Goal: Task Accomplishment & Management: Manage account settings

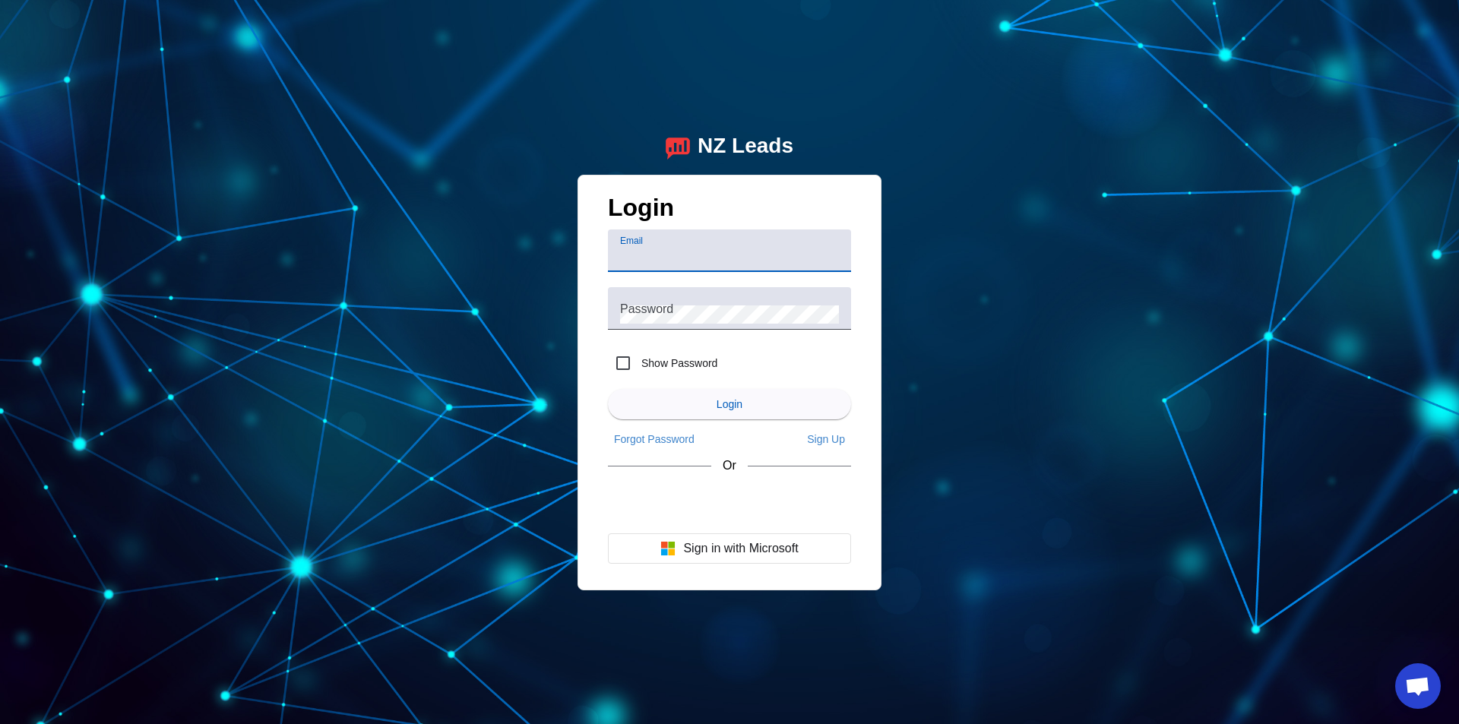
click at [729, 242] on div "Email" at bounding box center [729, 251] width 219 height 43
click at [727, 252] on input "Email" at bounding box center [729, 257] width 219 height 18
type input "easyhomerepairca@gmail.com"
click at [715, 360] on label "Show Password" at bounding box center [677, 363] width 79 height 15
click at [638, 360] on input "Show Password" at bounding box center [623, 363] width 30 height 30
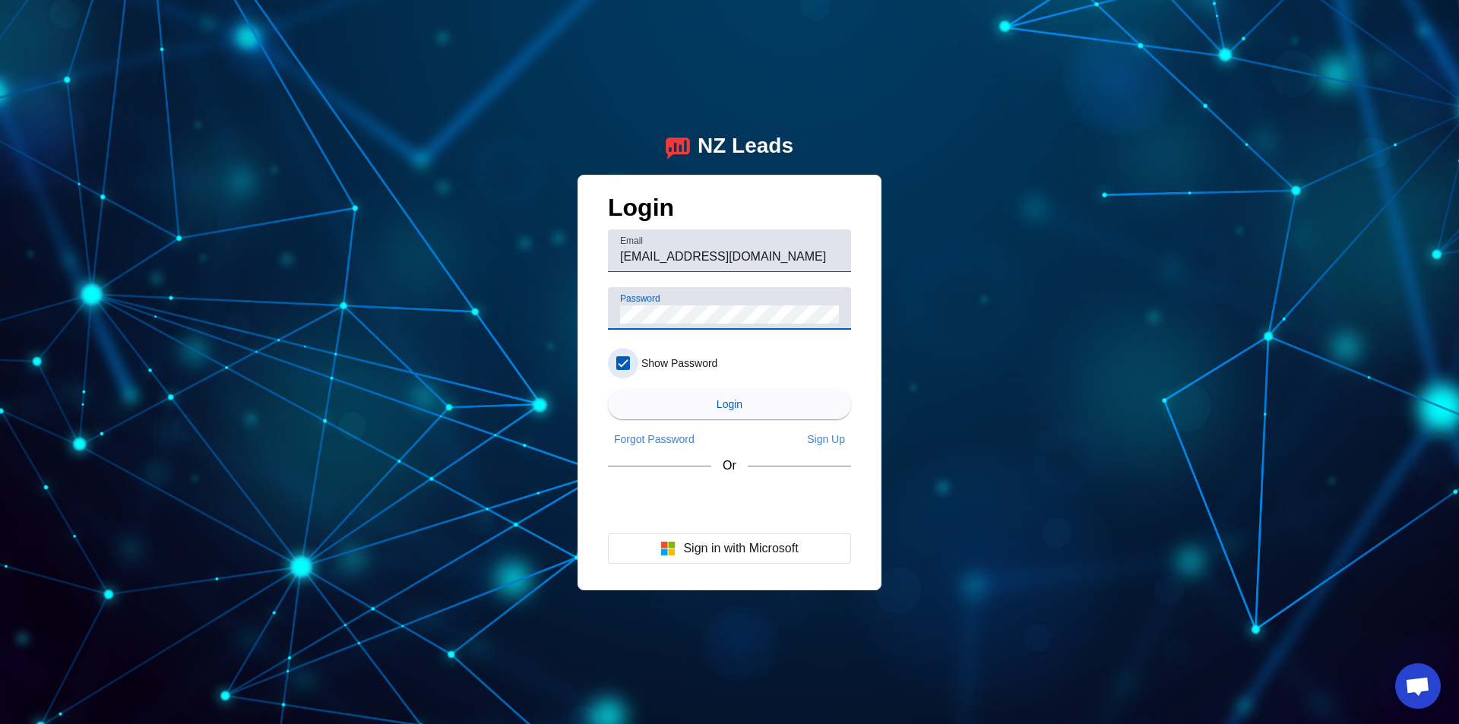
checkbox input "true"
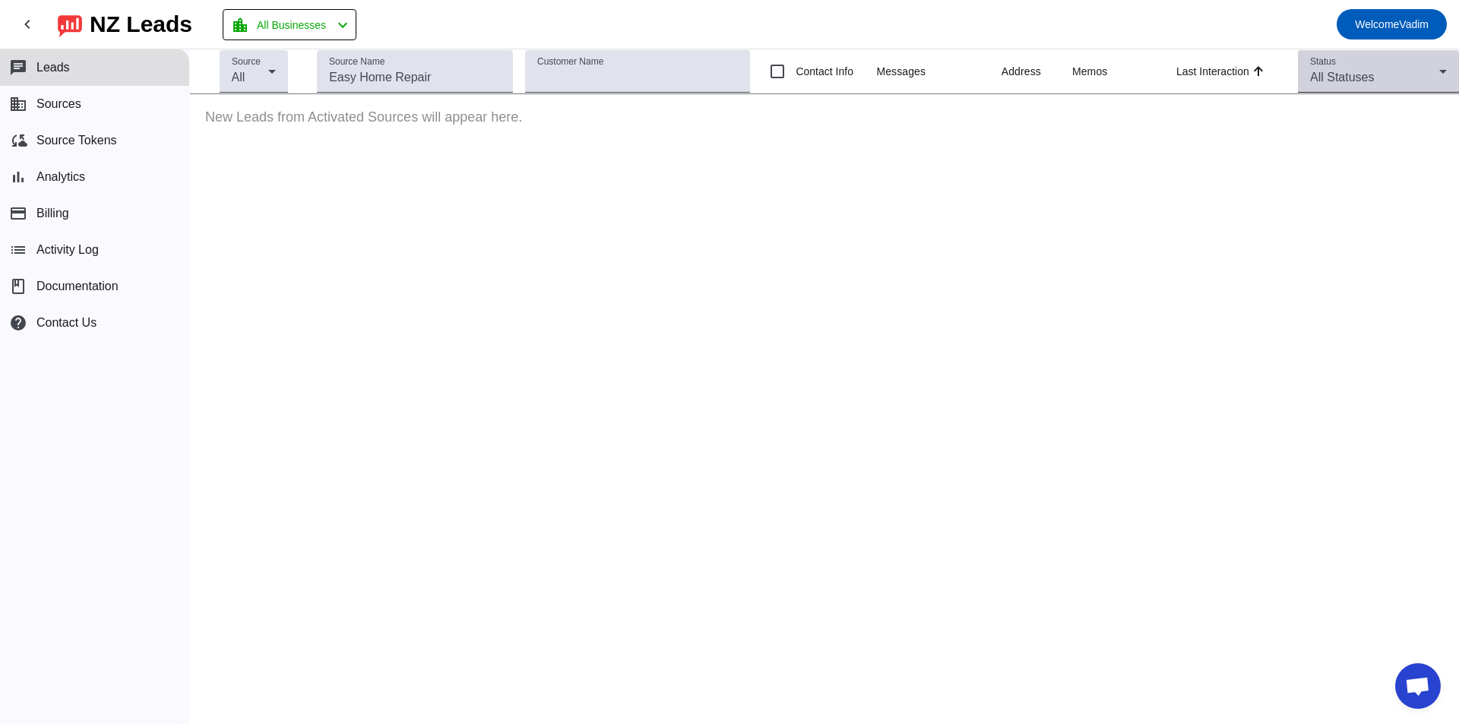
click at [1398, 79] on div "All Statuses" at bounding box center [1374, 77] width 129 height 18
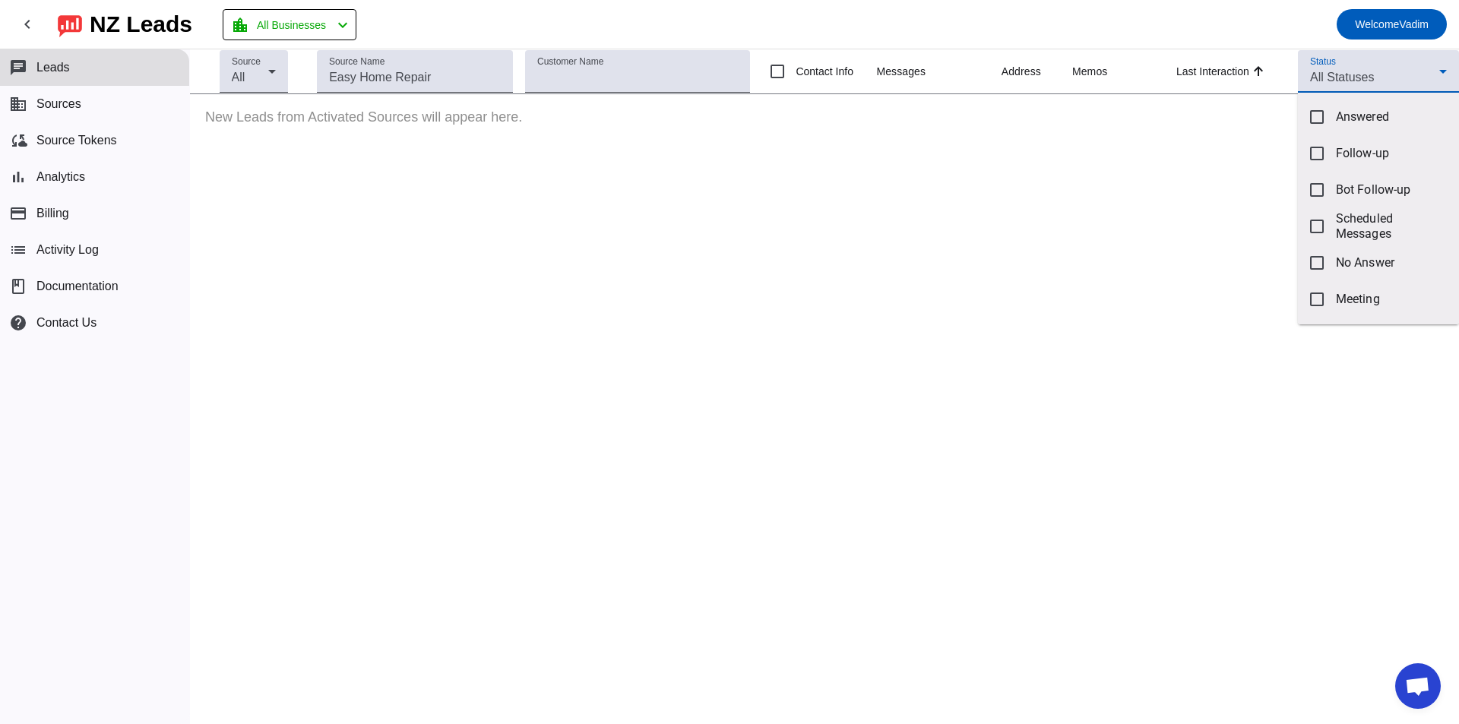
click at [742, 341] on div at bounding box center [729, 362] width 1459 height 724
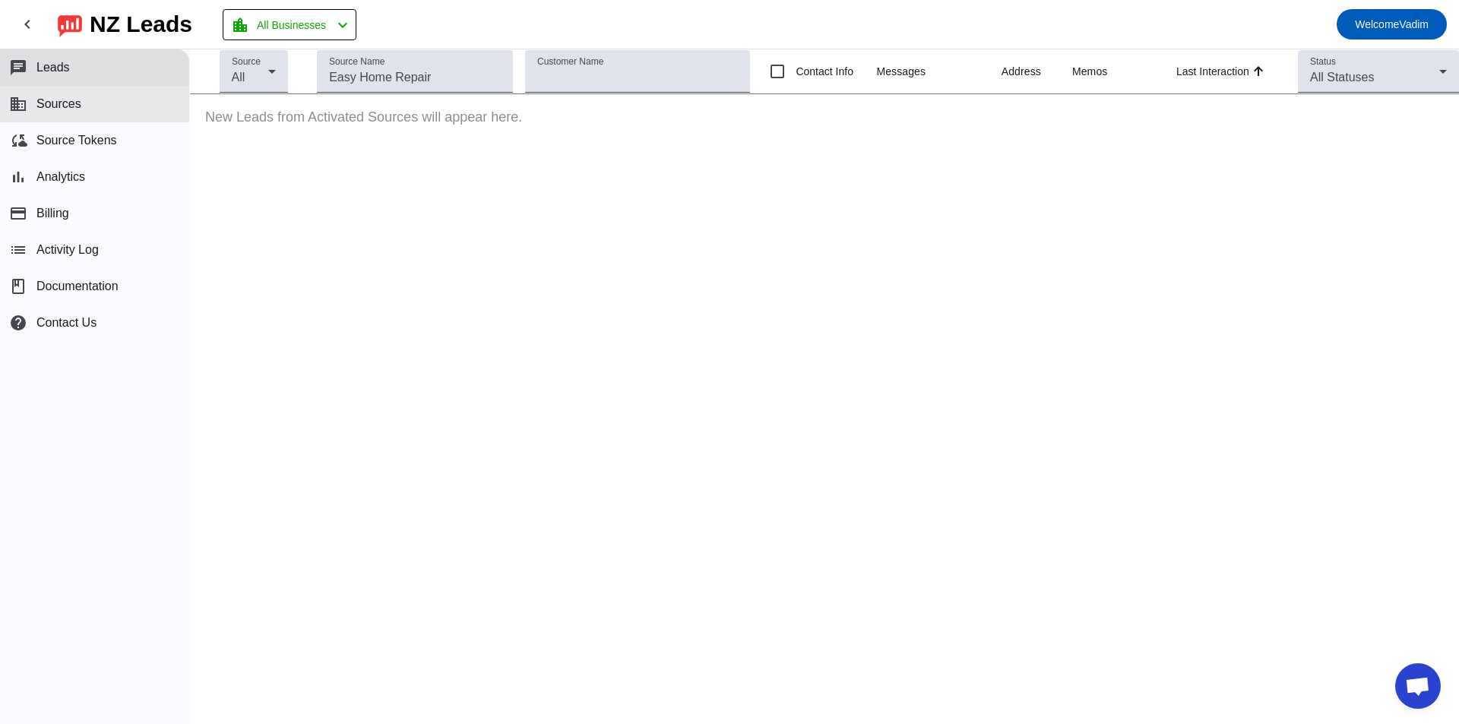
click at [68, 109] on span "Sources" at bounding box center [58, 104] width 45 height 14
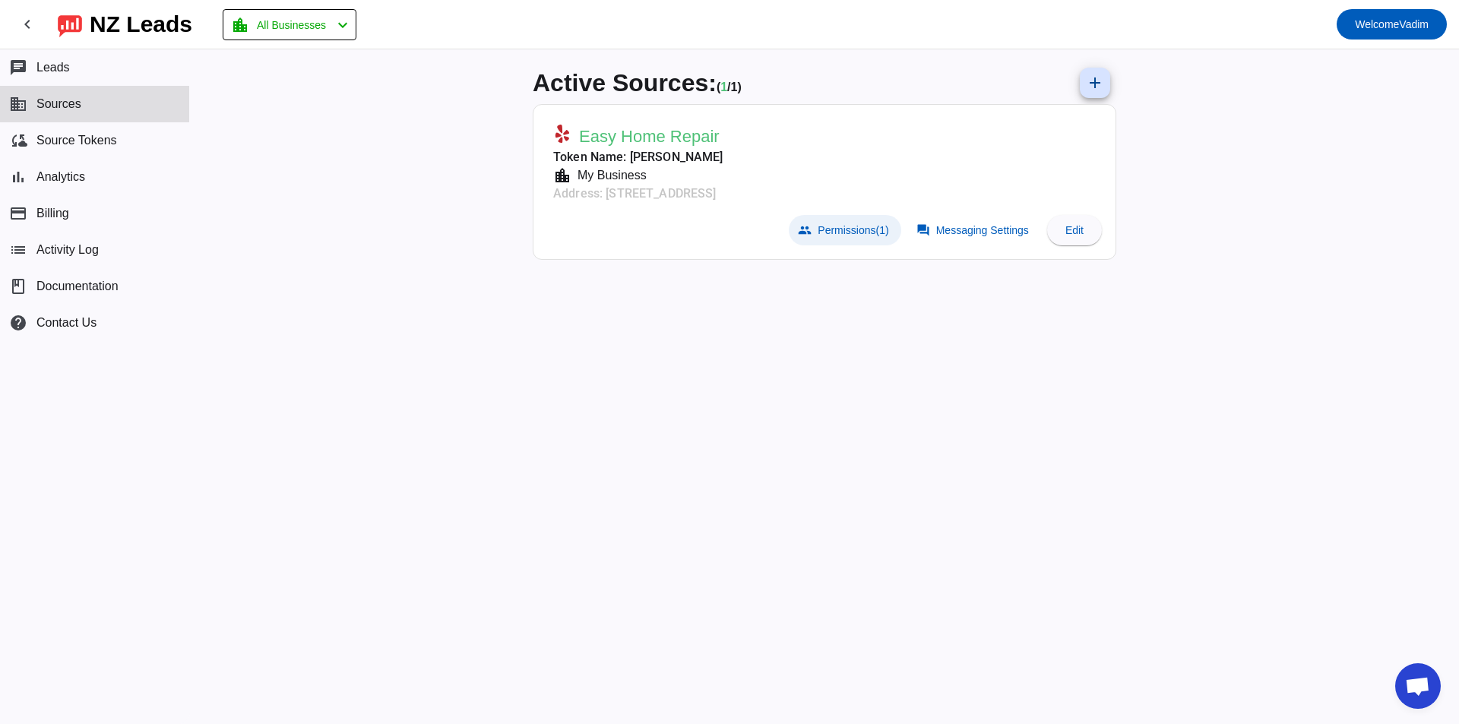
click at [840, 233] on span "Permissions (1)" at bounding box center [853, 230] width 71 height 12
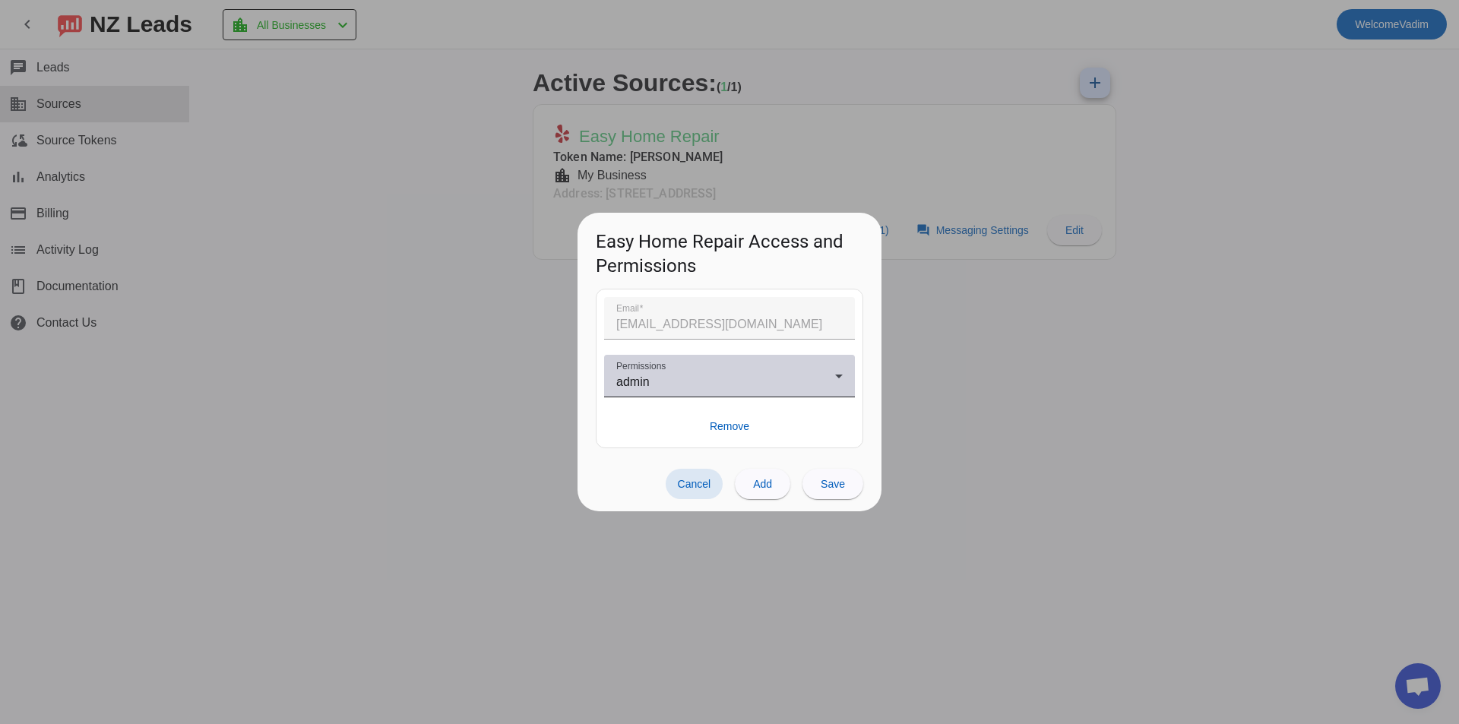
click at [781, 379] on div "admin" at bounding box center [725, 382] width 219 height 18
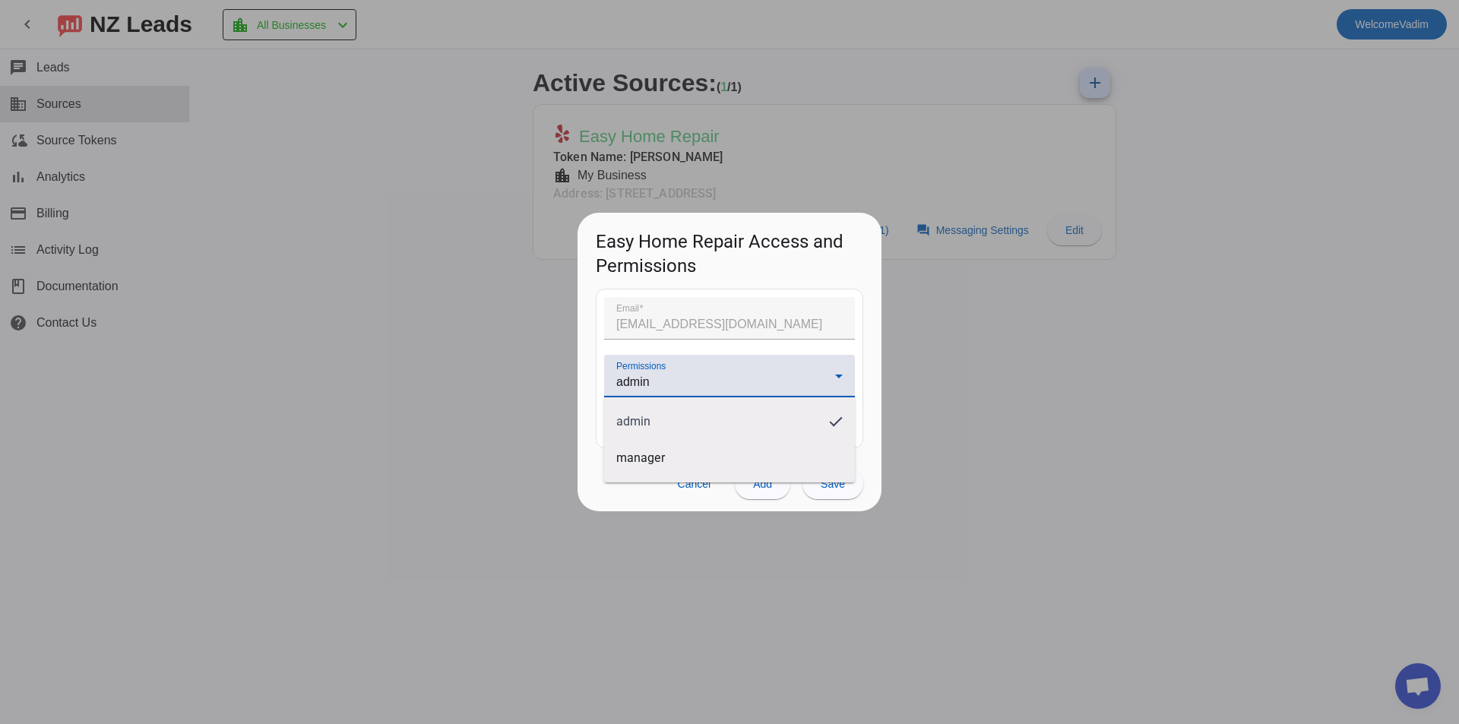
click at [806, 372] on div at bounding box center [729, 362] width 1459 height 724
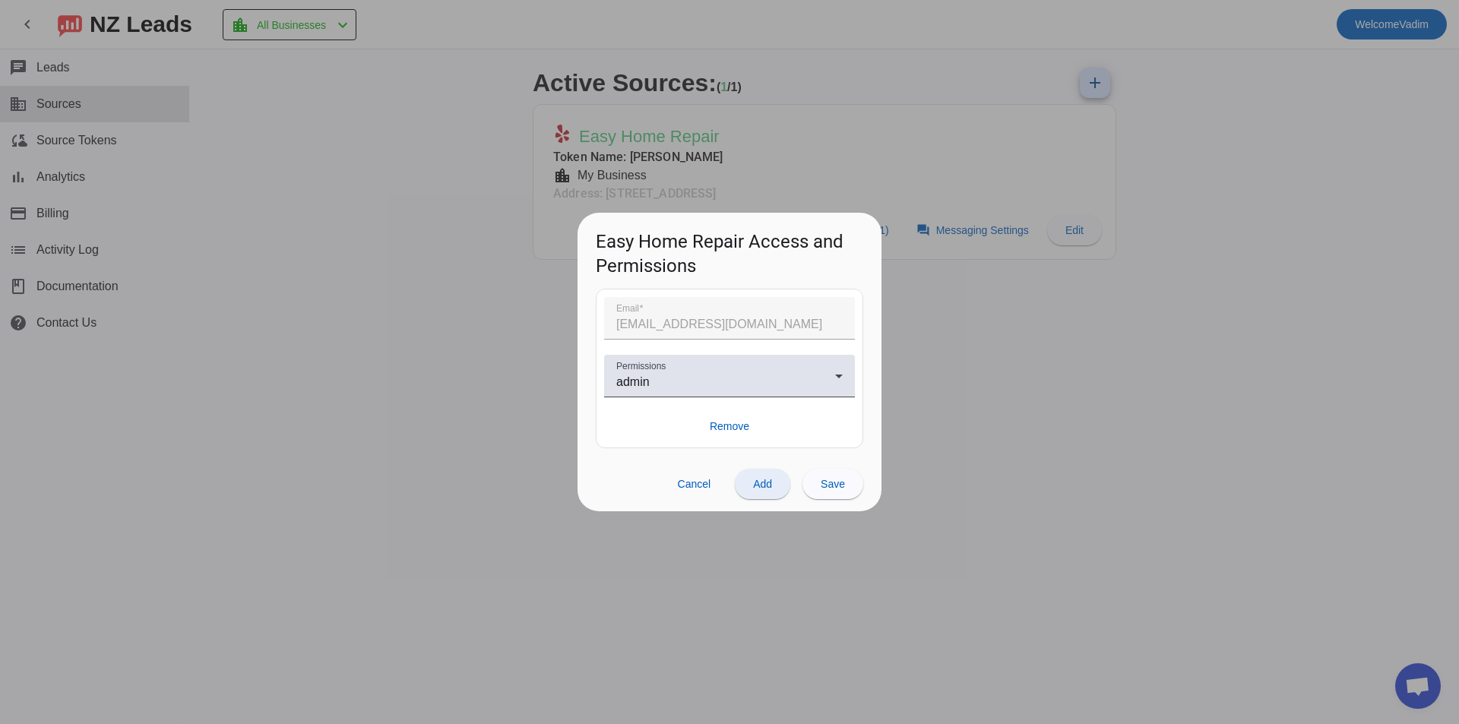
click at [770, 488] on span "Add" at bounding box center [762, 484] width 19 height 12
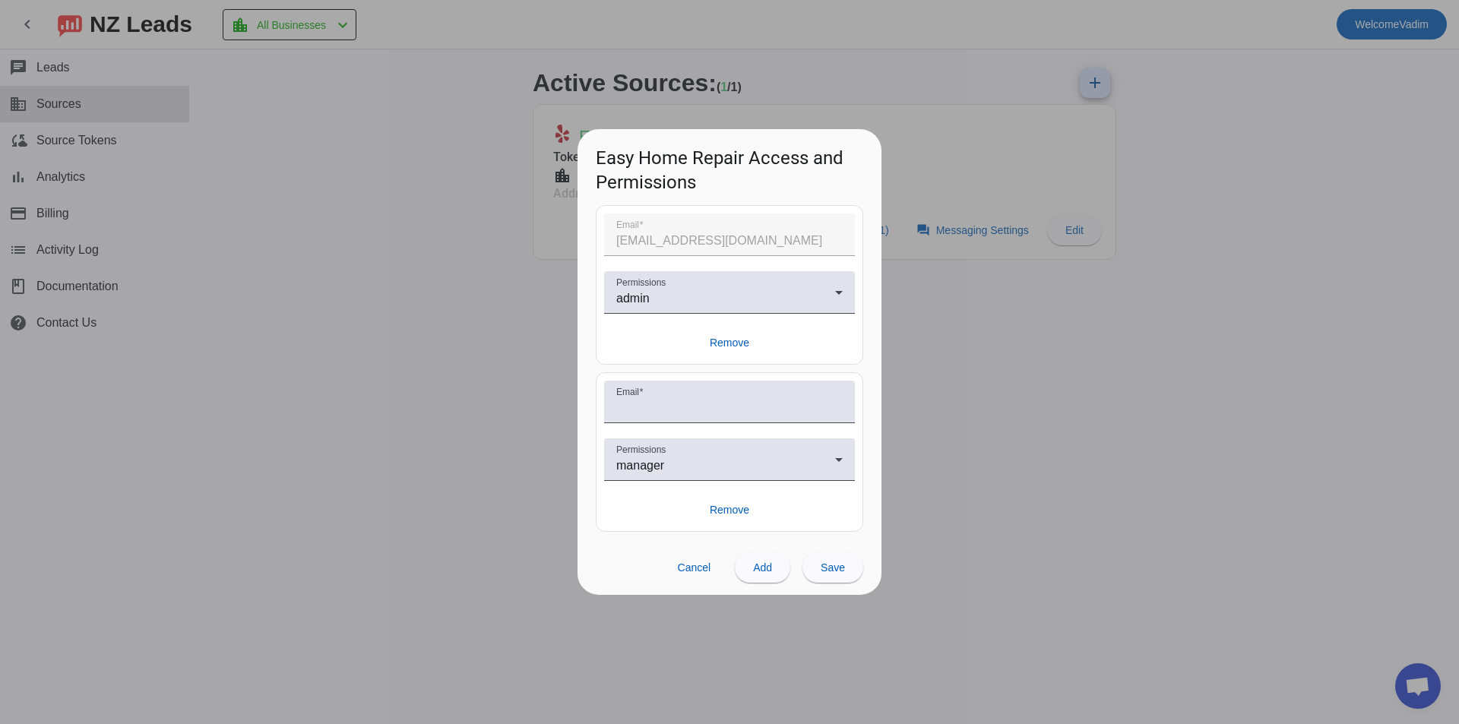
click at [962, 335] on div at bounding box center [729, 362] width 1459 height 724
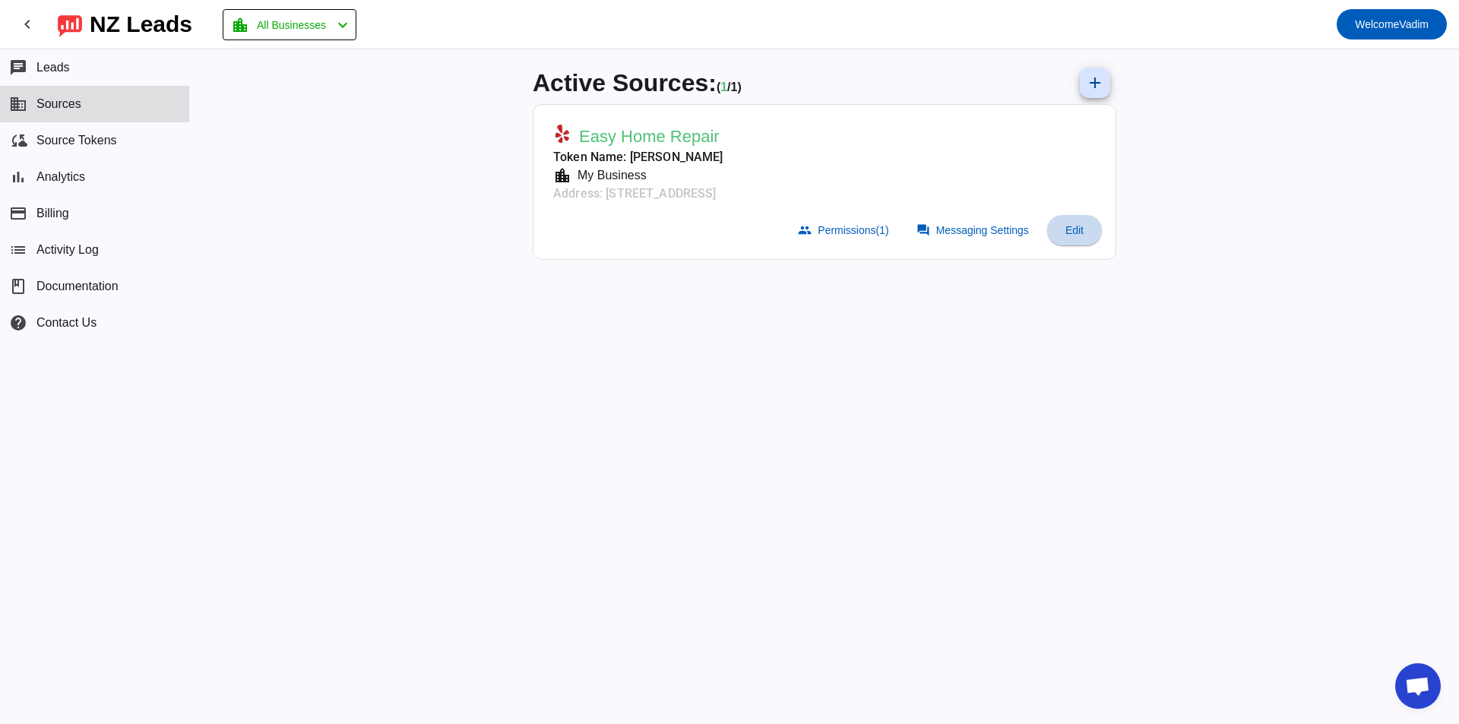
click at [1067, 227] on span "Edit" at bounding box center [1075, 230] width 18 height 12
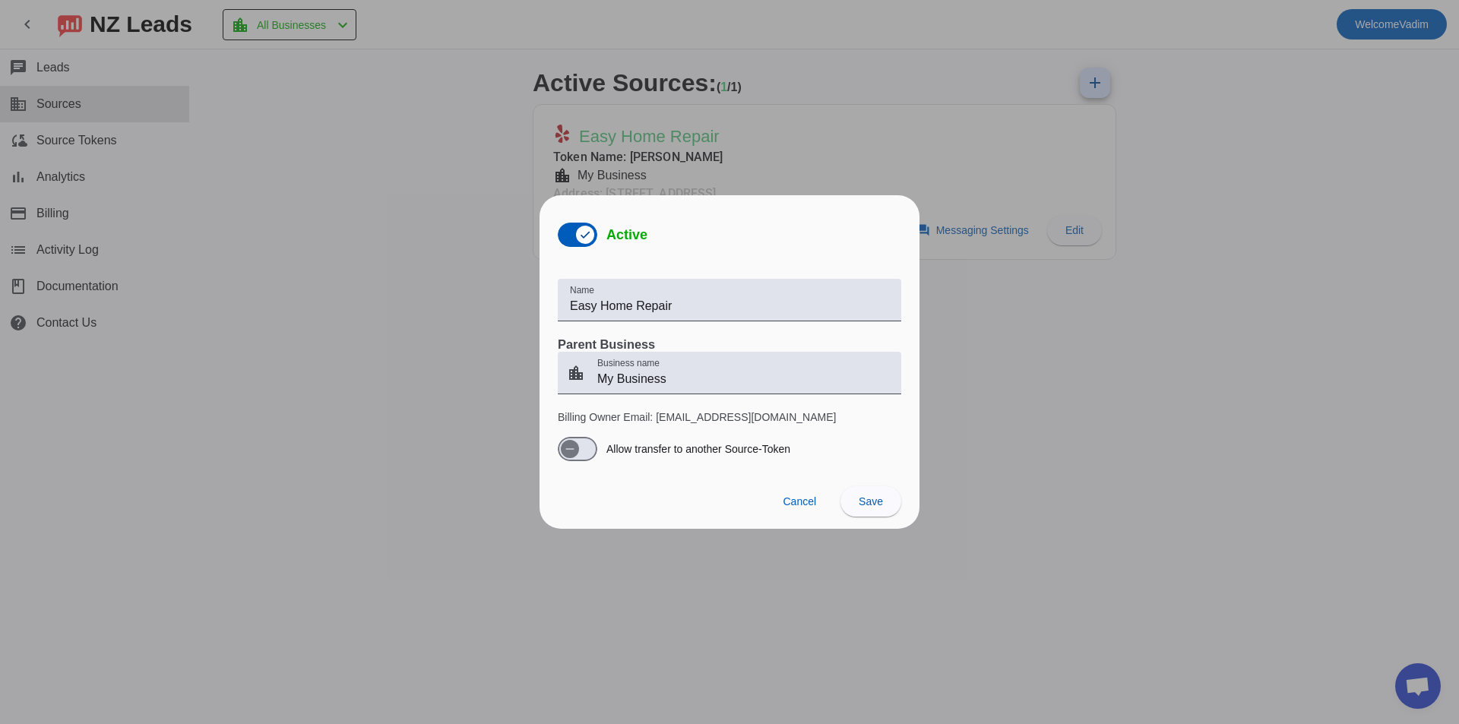
click at [978, 313] on div at bounding box center [729, 362] width 1459 height 724
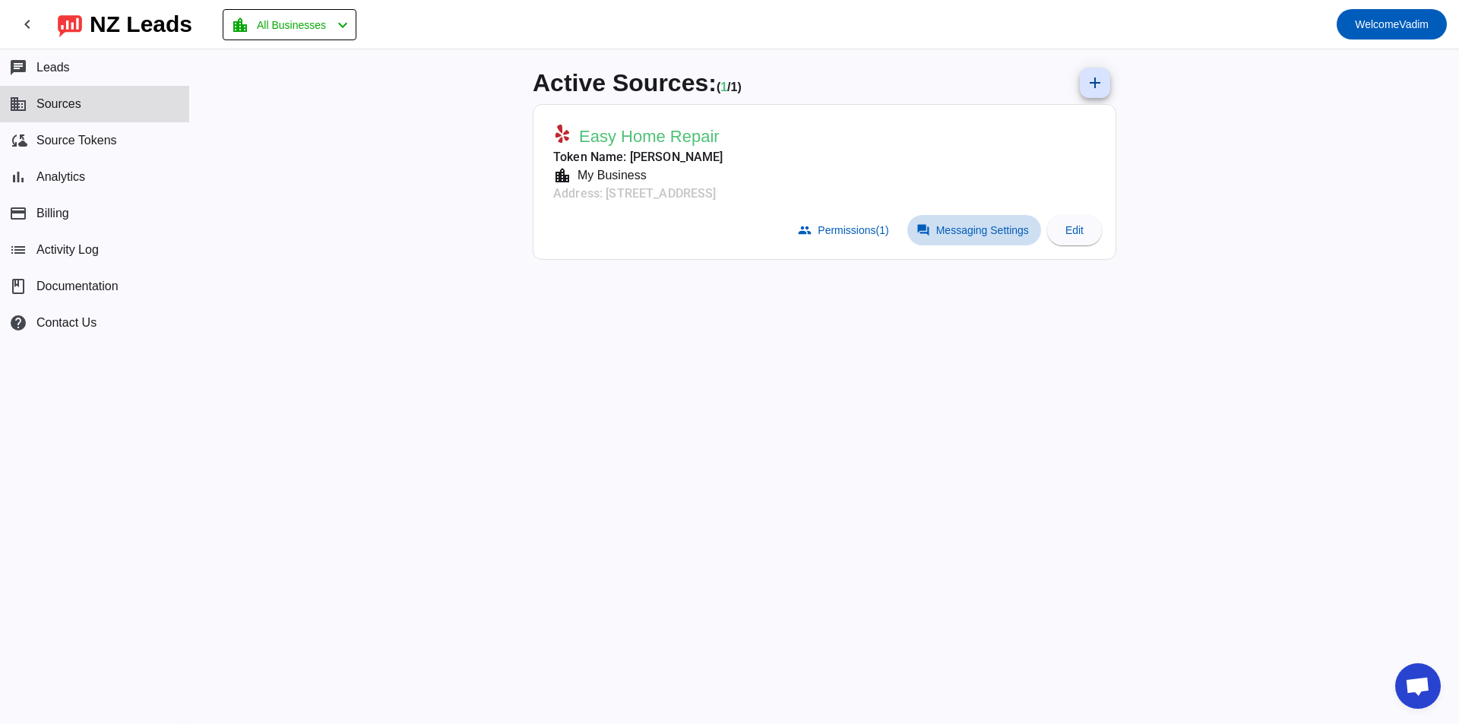
click at [998, 236] on span "Messaging Settings" at bounding box center [982, 230] width 93 height 12
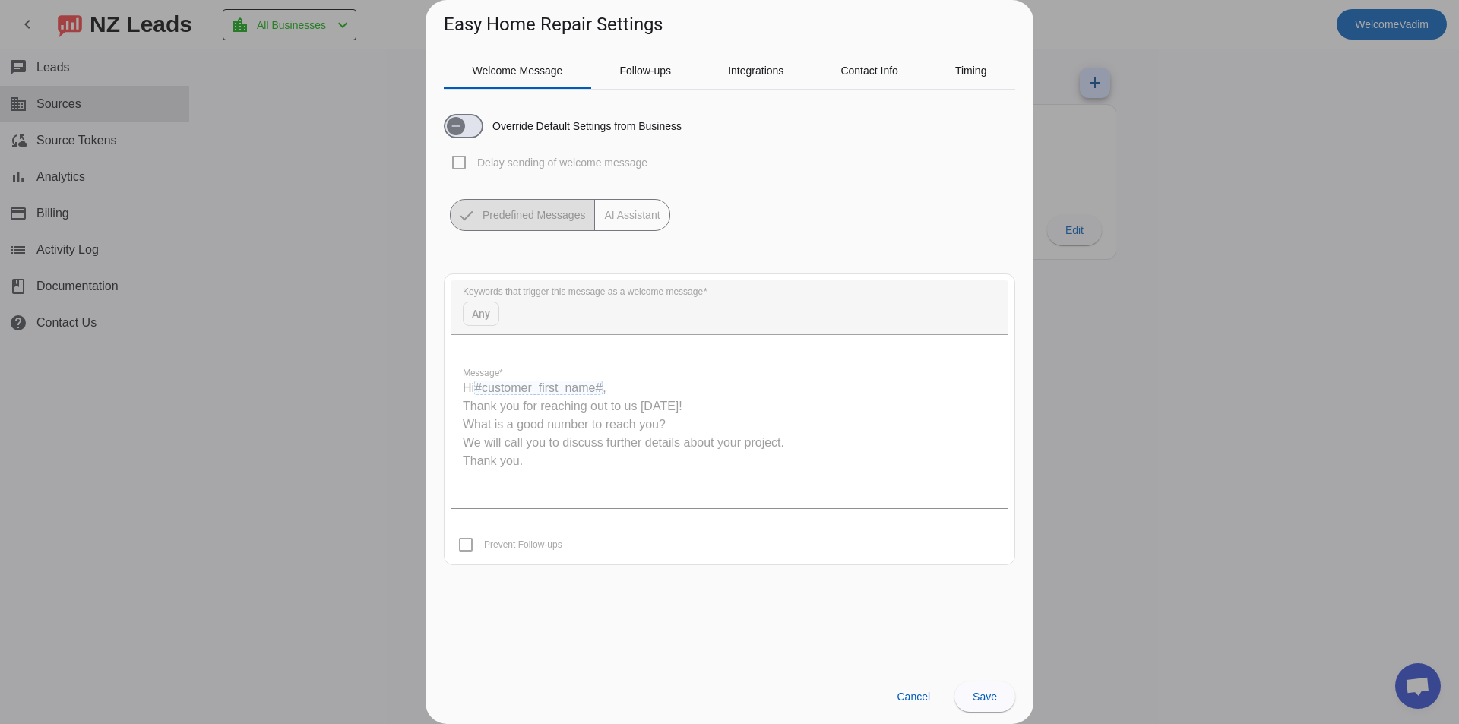
click at [606, 390] on quill-editor "Hi #customer_first_name# , Thank you for reaching out to us today! What is a go…" at bounding box center [730, 432] width 558 height 152
click at [524, 417] on quill-editor "Hi #customer_first_name# , Thank you for reaching out to us today! What is a go…" at bounding box center [730, 432] width 558 height 152
click at [518, 442] on quill-editor "Hi #customer_first_name# , Thank you for reaching out to us today! What is a go…" at bounding box center [730, 432] width 558 height 152
click at [467, 366] on quill-editor "Hi #customer_first_name# , Thank you for reaching out to us today! What is a go…" at bounding box center [730, 432] width 558 height 152
click at [478, 320] on mat-form-field "Keywords that trigger this message as a welcome message Any" at bounding box center [730, 315] width 558 height 70
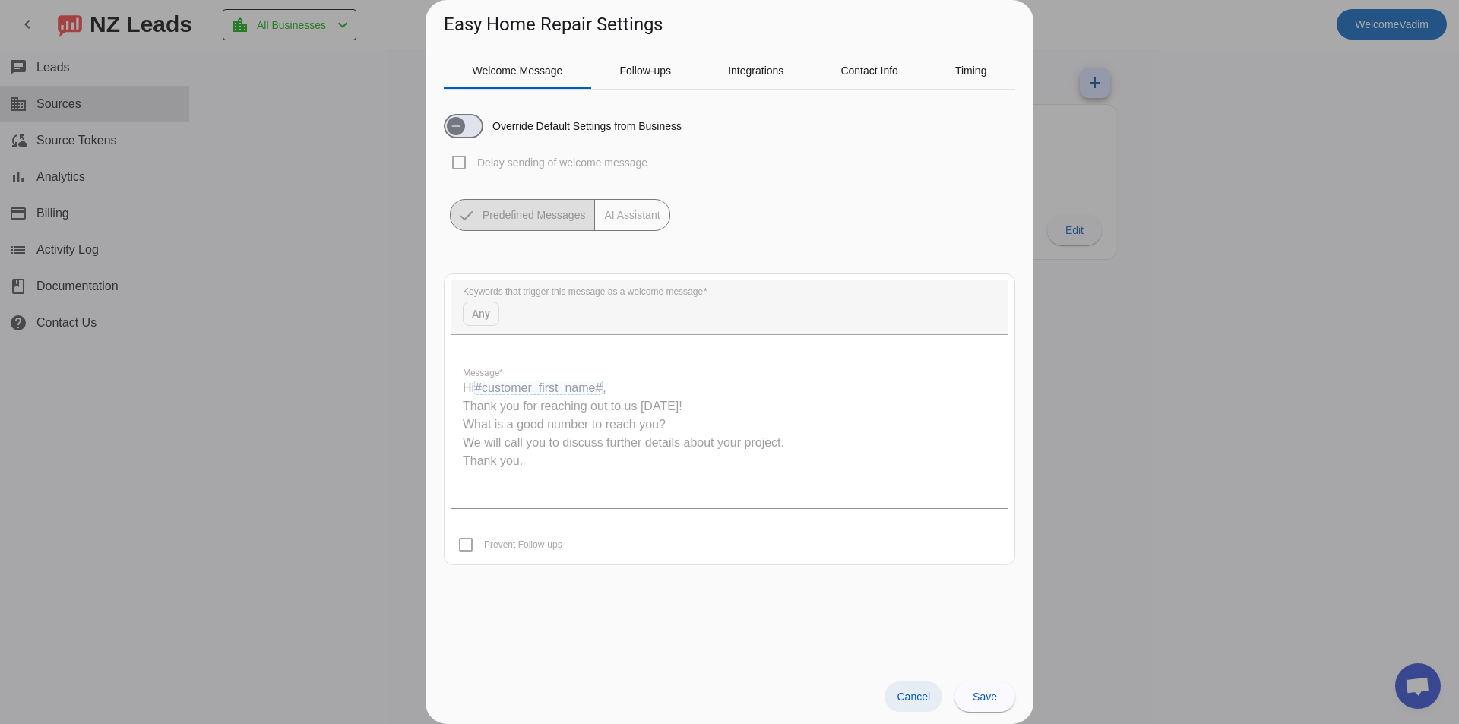
click at [904, 694] on span "Cancel" at bounding box center [913, 697] width 33 height 12
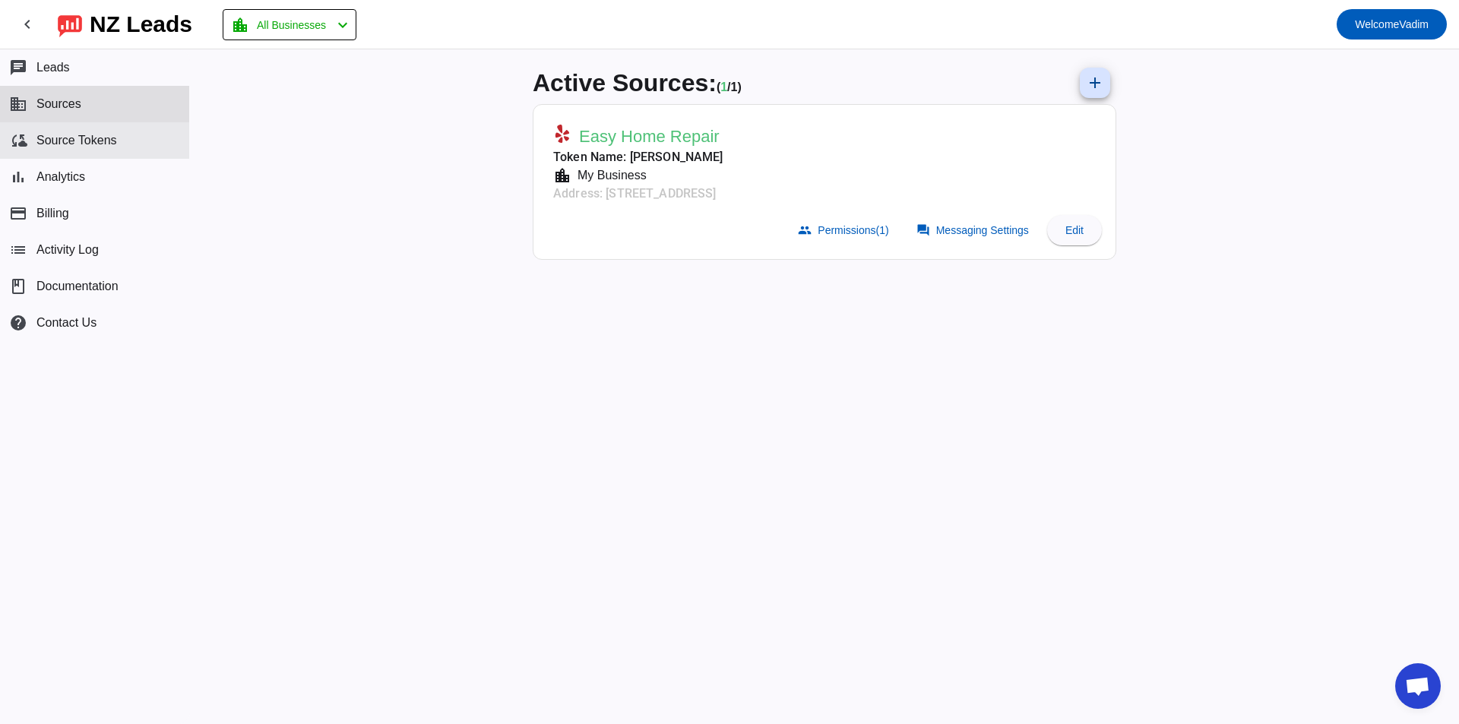
click at [131, 132] on button "cloud_sync Source Tokens" at bounding box center [94, 140] width 189 height 36
click at [57, 158] on button "cloud_sync Source Tokens" at bounding box center [94, 140] width 189 height 36
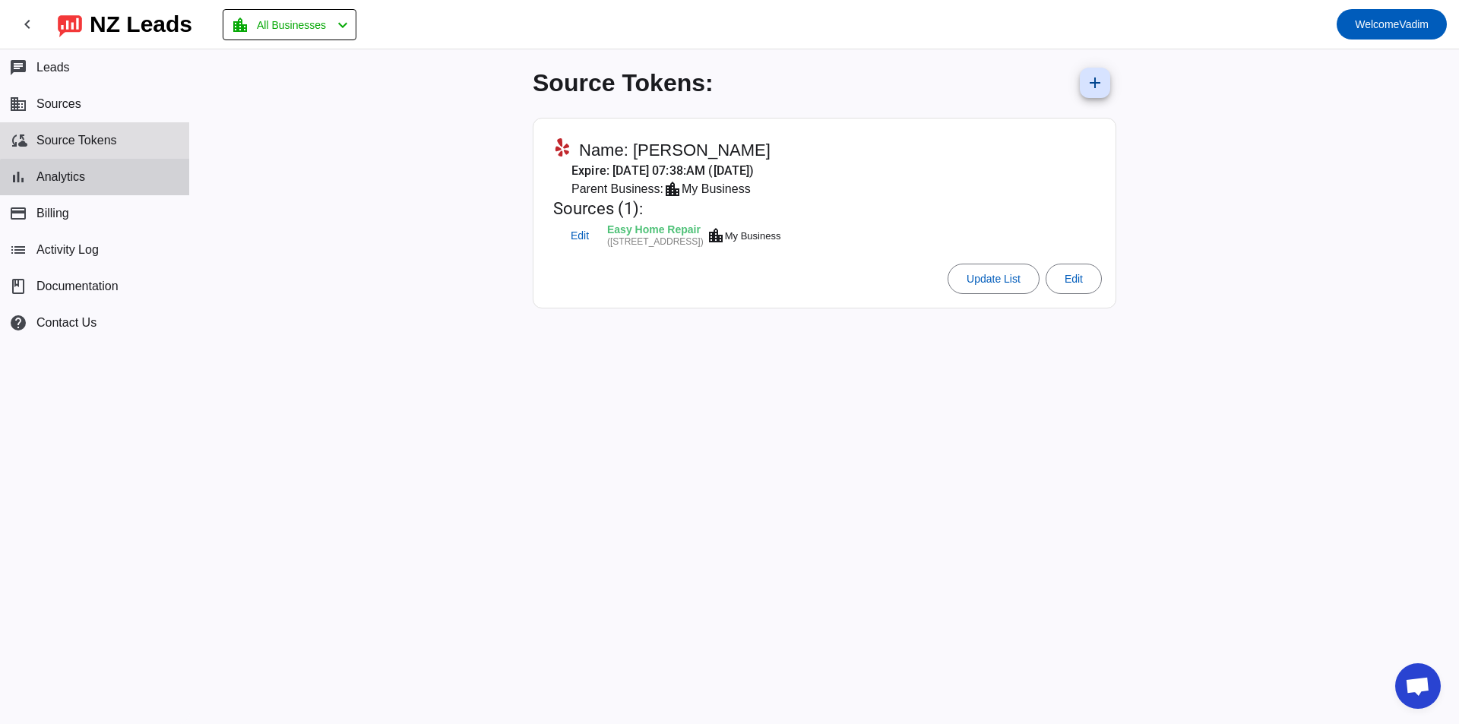
click at [125, 191] on button "bar_chart Analytics" at bounding box center [94, 177] width 189 height 36
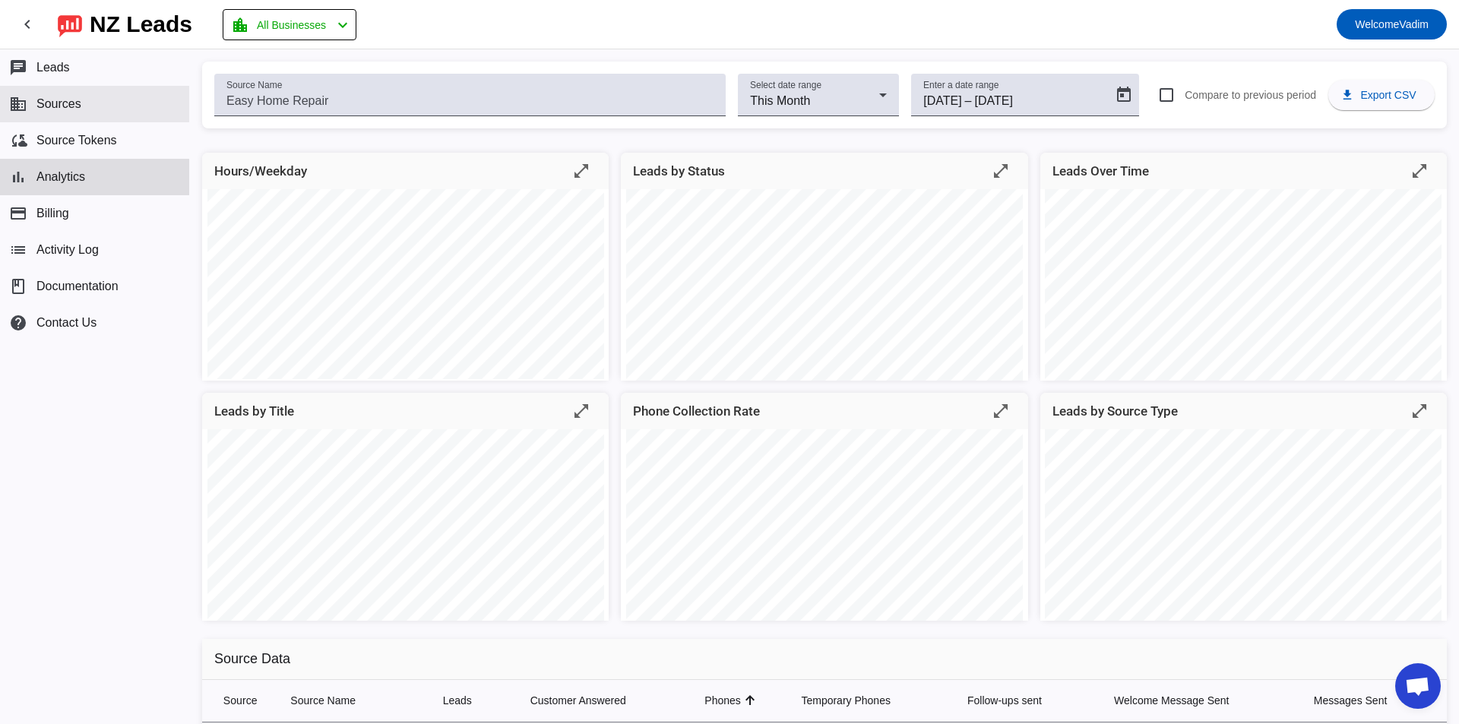
click at [110, 100] on button "business Sources" at bounding box center [94, 104] width 189 height 36
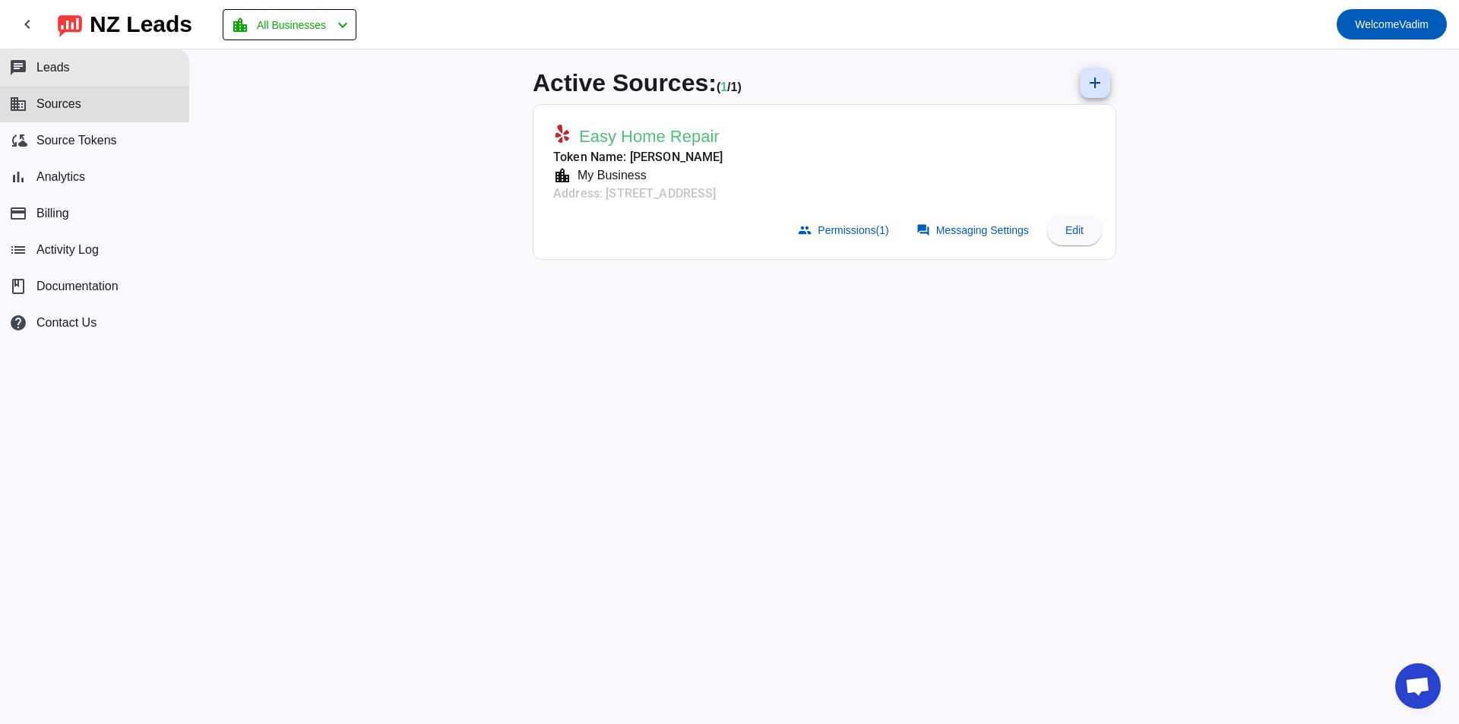
click at [97, 78] on button "chat Leads" at bounding box center [94, 67] width 189 height 36
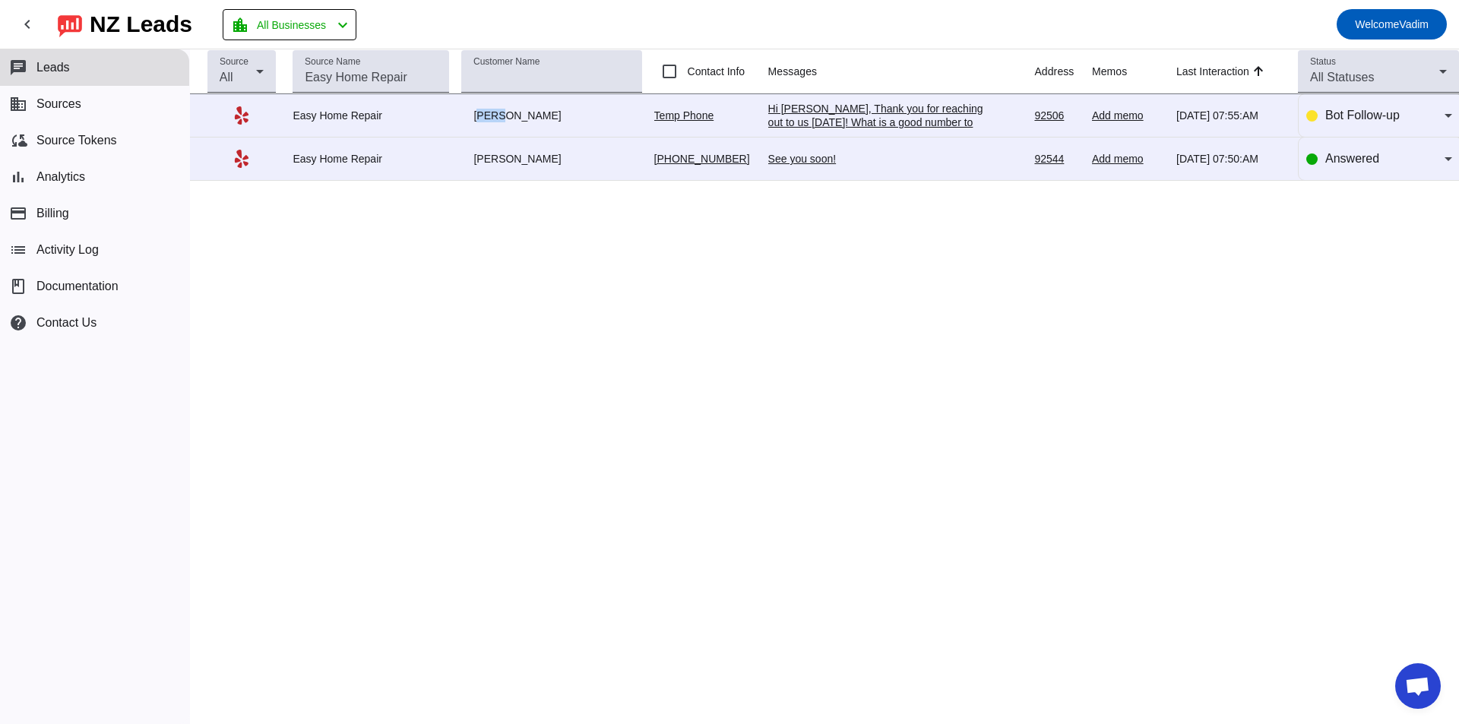
click at [546, 130] on td "[PERSON_NAME]" at bounding box center [557, 115] width 192 height 43
click at [550, 131] on td "[PERSON_NAME]" at bounding box center [557, 115] width 192 height 43
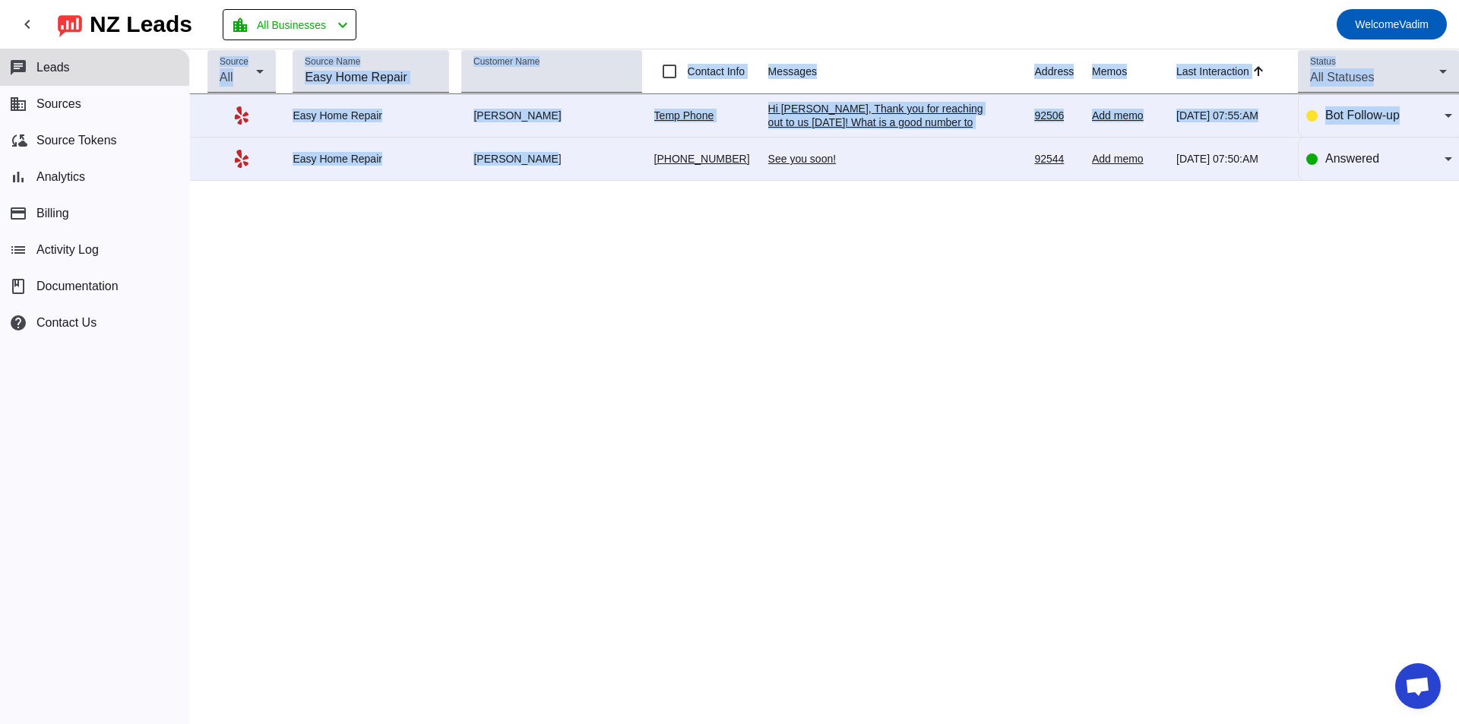
drag, startPoint x: 1072, startPoint y: 223, endPoint x: 572, endPoint y: 134, distance: 508.7
click at [600, 140] on div "Source All Source Name Customer Name Contact Info Messages Address Memos Last I…" at bounding box center [824, 386] width 1269 height 675
click at [952, 263] on div "Source All Source Name Customer Name Contact Info Messages Address Memos Last I…" at bounding box center [824, 386] width 1269 height 675
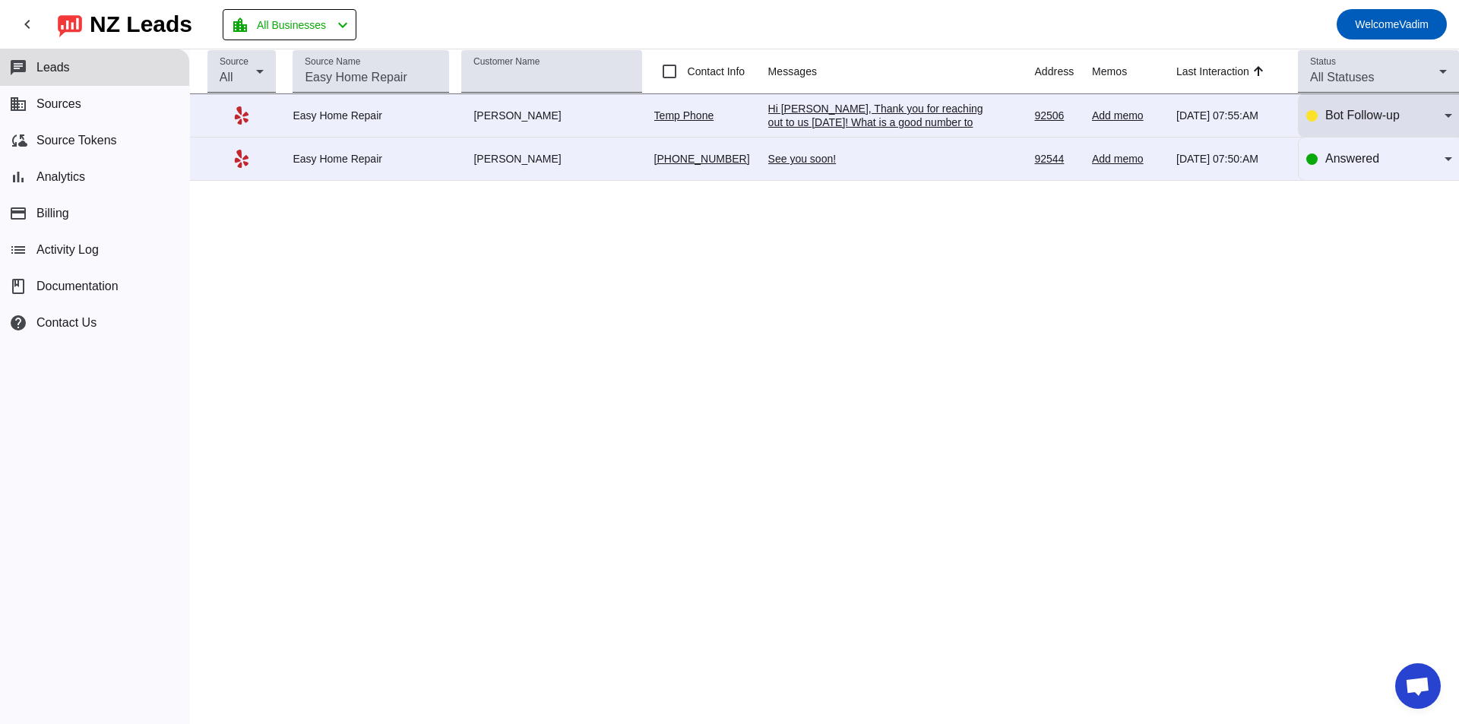
click at [1388, 118] on span "Bot Follow-up" at bounding box center [1363, 115] width 74 height 13
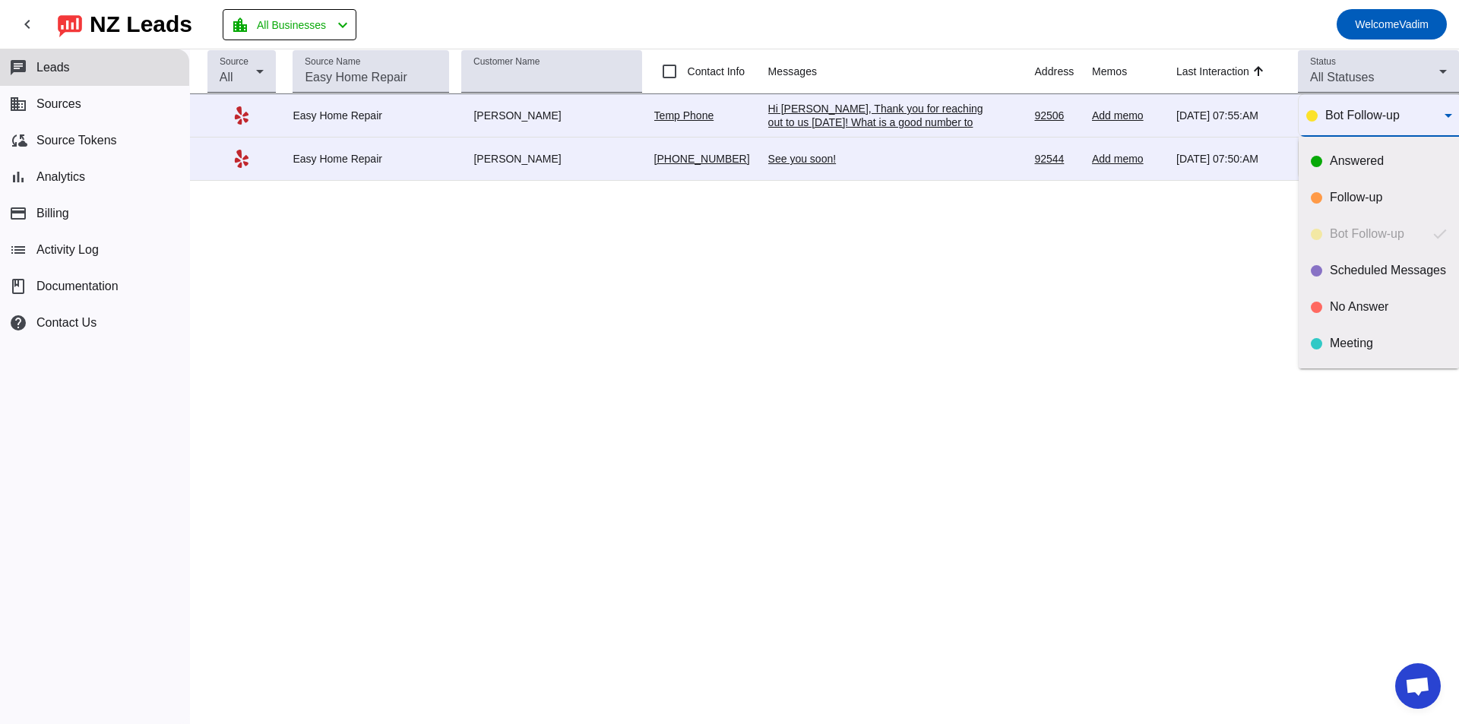
click at [1363, 123] on div at bounding box center [729, 362] width 1459 height 724
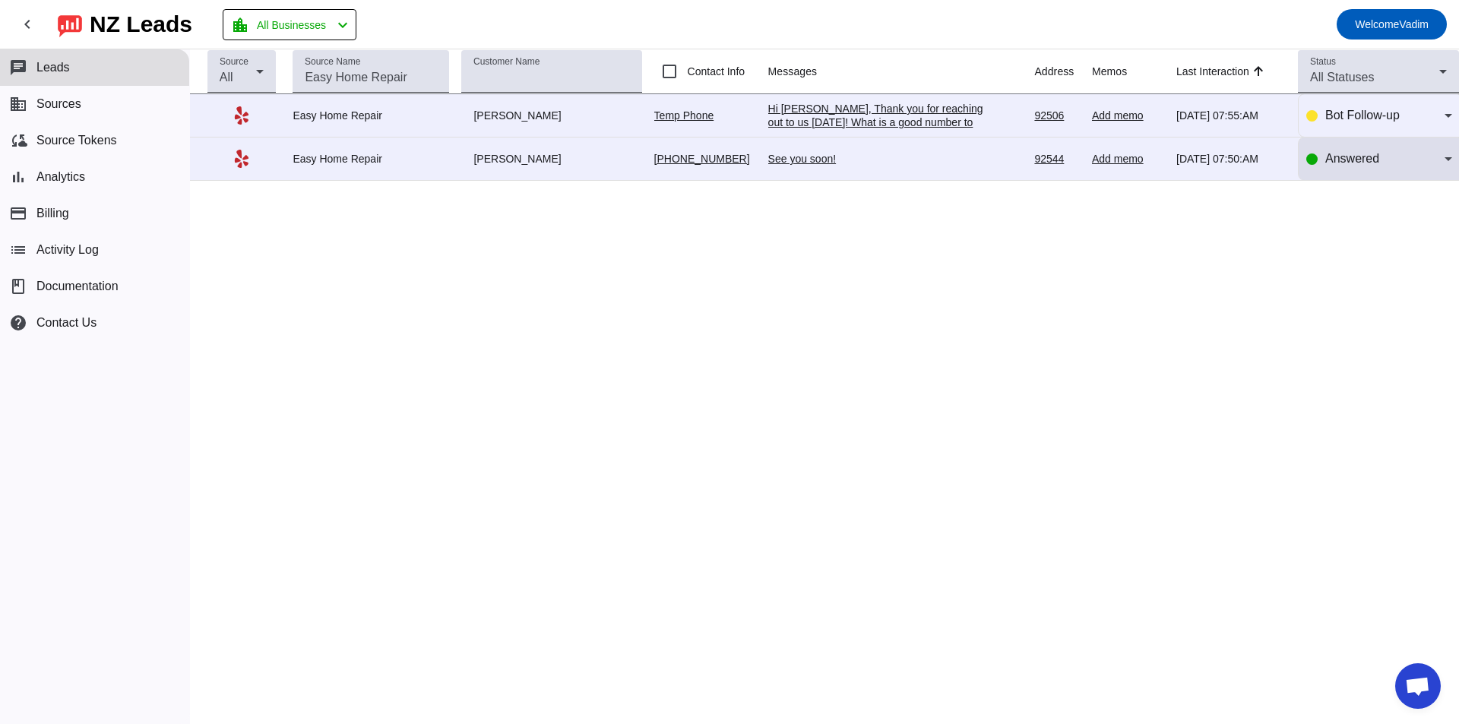
click at [1362, 168] on div "Answered" at bounding box center [1380, 159] width 146 height 43
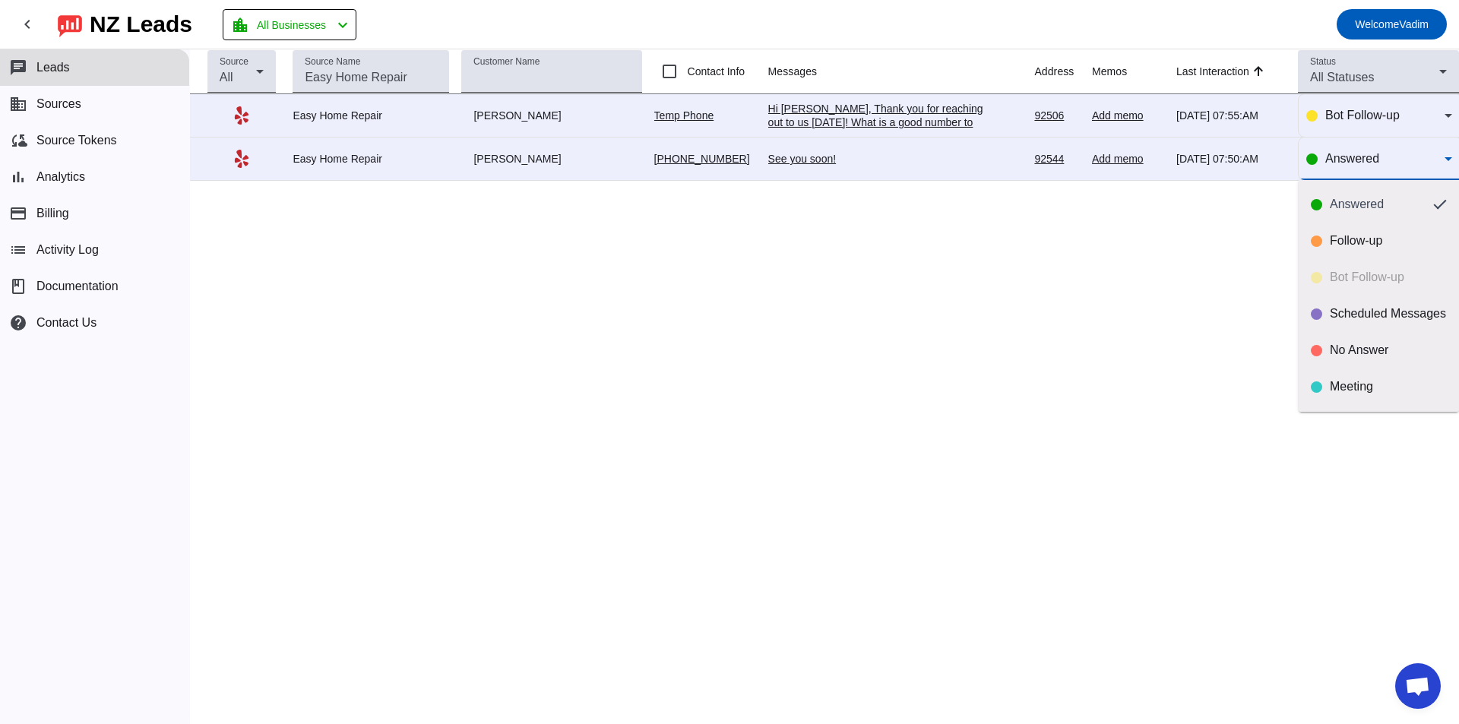
click at [1354, 171] on div at bounding box center [729, 362] width 1459 height 724
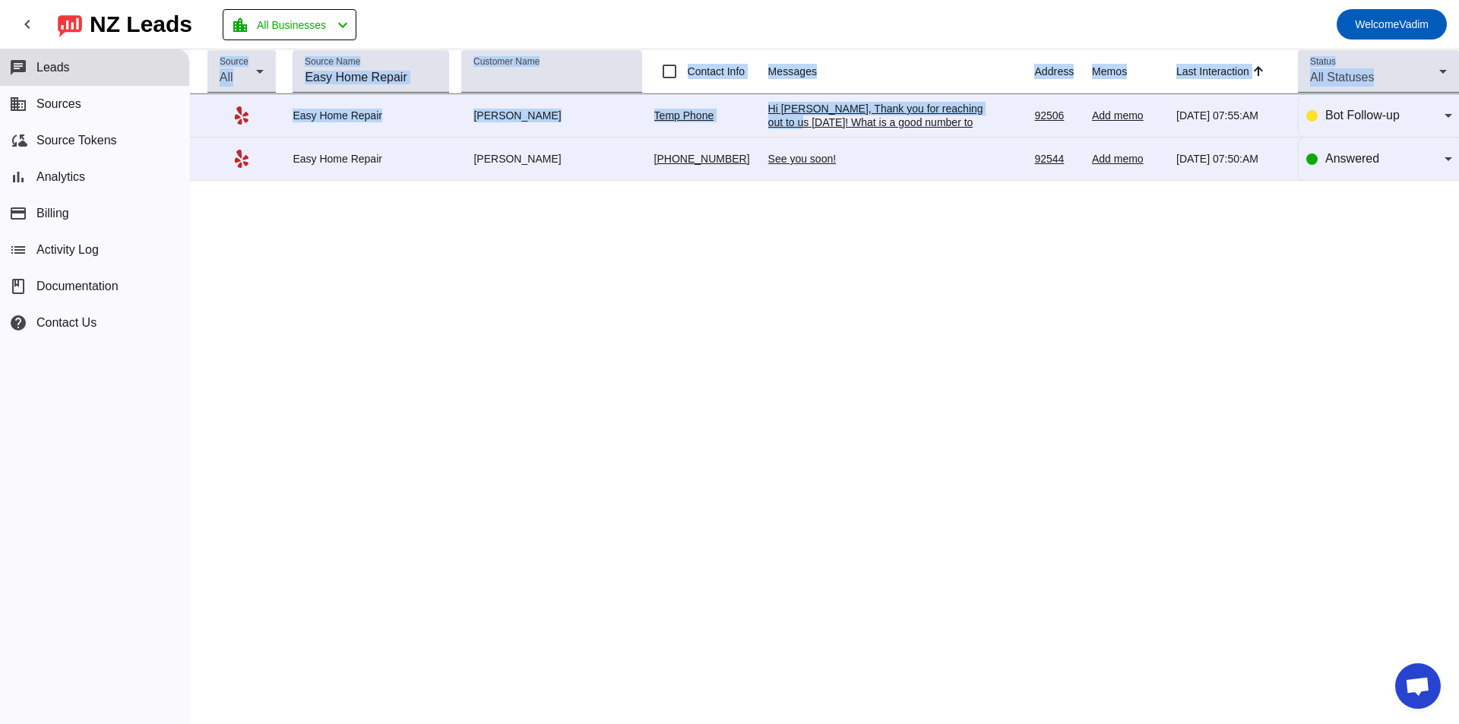
drag, startPoint x: 1250, startPoint y: 200, endPoint x: 989, endPoint y: 103, distance: 278.7
click at [1008, 109] on div "Source All Source Name Customer Name Contact Info Messages Address Memos Last I…" at bounding box center [824, 386] width 1269 height 675
click at [1095, 239] on div "Source All Source Name Customer Name Contact Info Messages Address Memos Last I…" at bounding box center [824, 386] width 1269 height 675
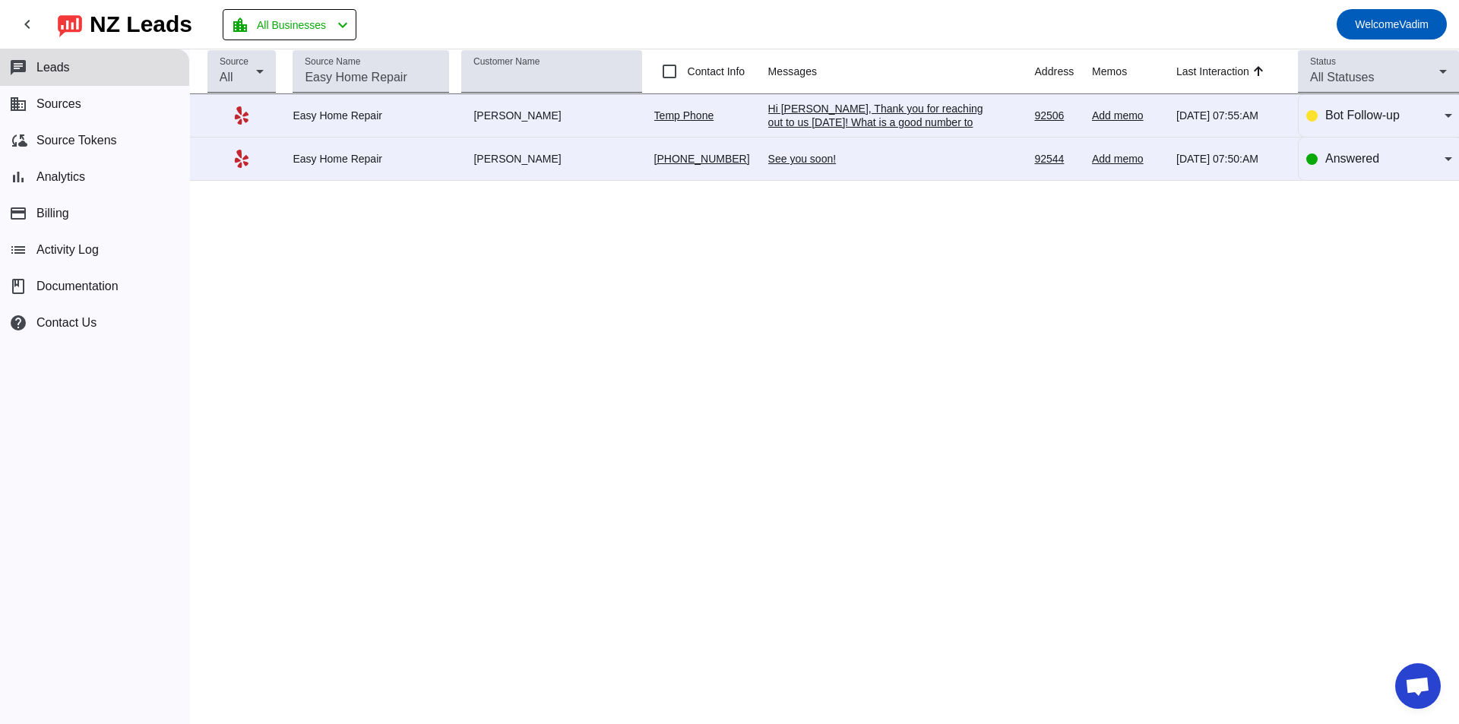
click at [903, 162] on div "See you soon!" at bounding box center [882, 159] width 228 height 14
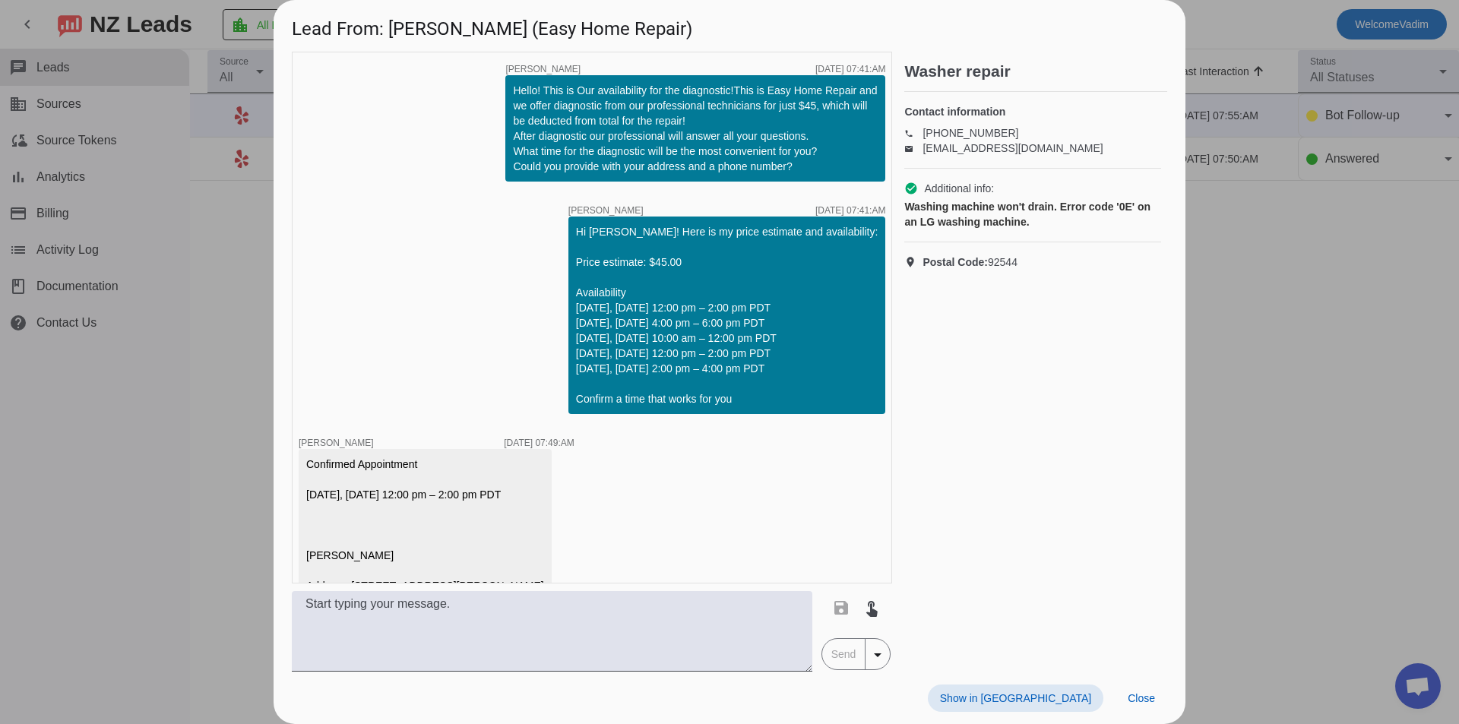
scroll to position [257, 0]
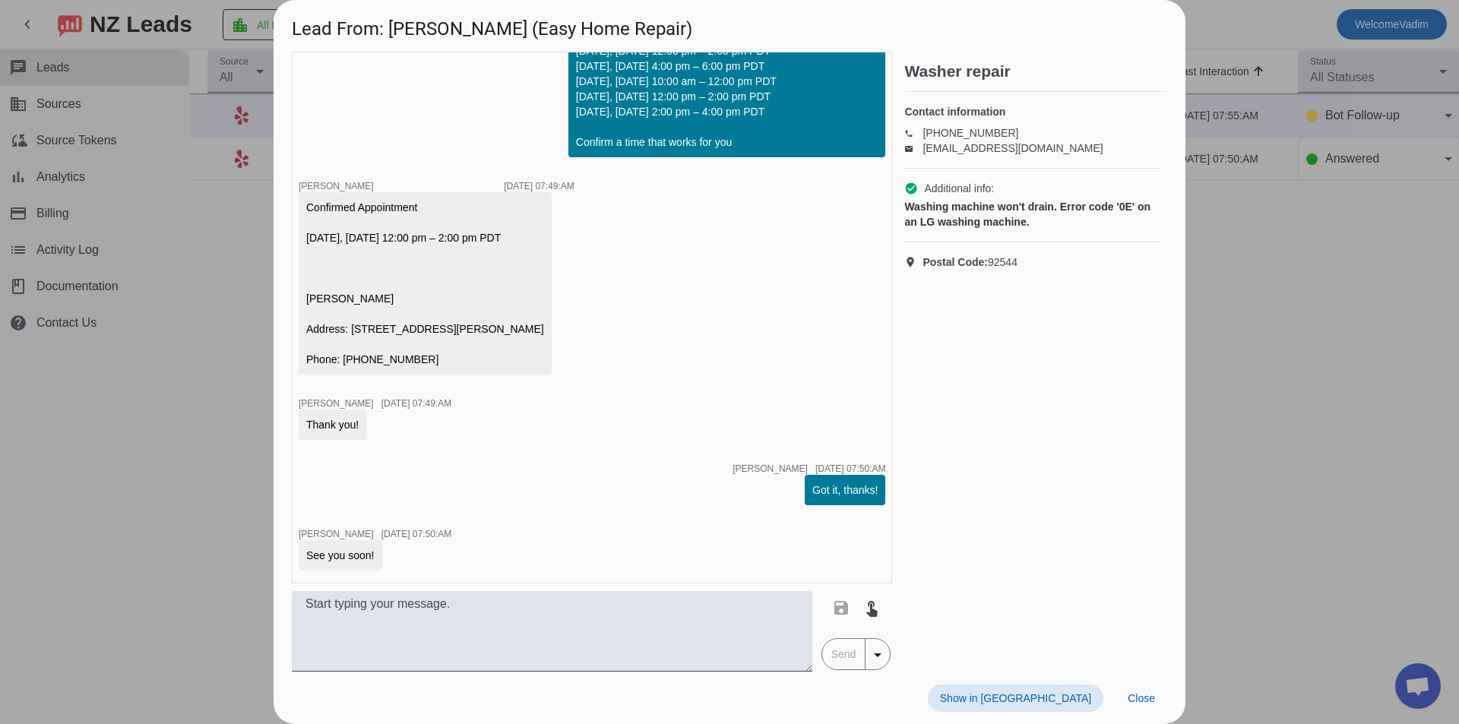
click at [1303, 285] on div at bounding box center [729, 362] width 1459 height 724
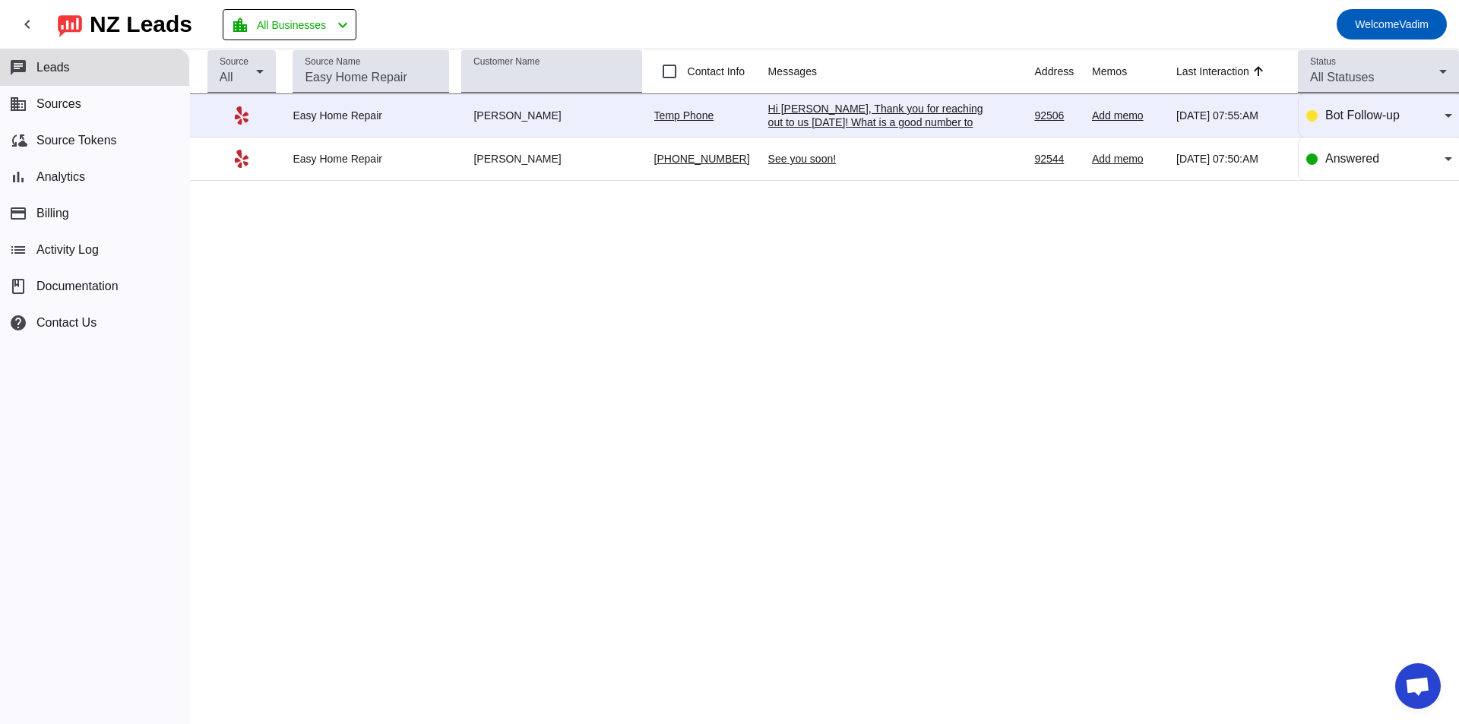
click at [682, 119] on link "Temp Phone" at bounding box center [684, 115] width 60 height 12
click at [890, 116] on div "Hi Alex, Thank you for reaching out to us today! What is a good number to reach…" at bounding box center [882, 129] width 228 height 55
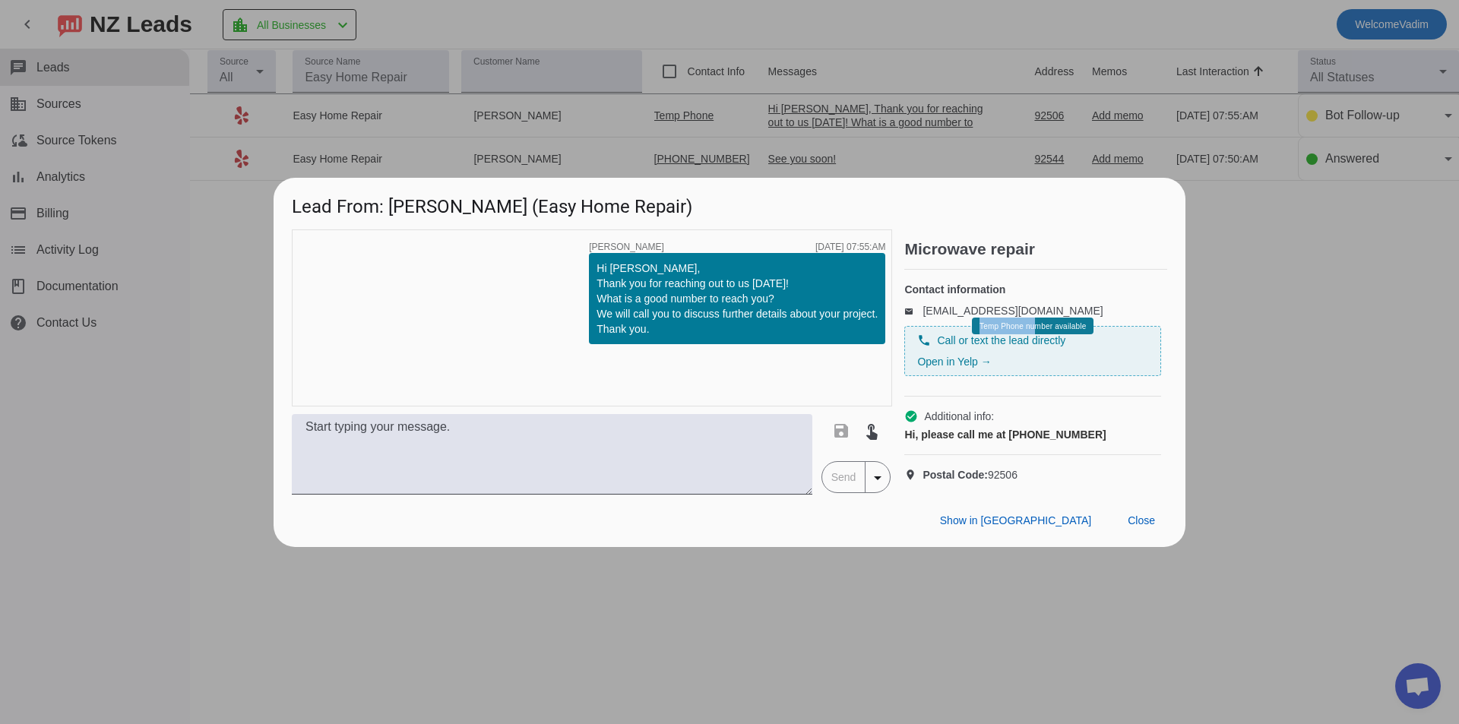
drag, startPoint x: 1031, startPoint y: 328, endPoint x: 914, endPoint y: 337, distance: 117.5
click at [940, 335] on div "phone Call or text the lead directly Open in Yelp → Temp Phone number available" at bounding box center [1032, 351] width 257 height 50
click at [995, 348] on span "Call or text the lead directly" at bounding box center [1001, 340] width 128 height 15
click at [988, 350] on div "phone Call or text the lead directly Open in Yelp →" at bounding box center [1032, 351] width 231 height 36
drag, startPoint x: 984, startPoint y: 341, endPoint x: 983, endPoint y: 325, distance: 15.2
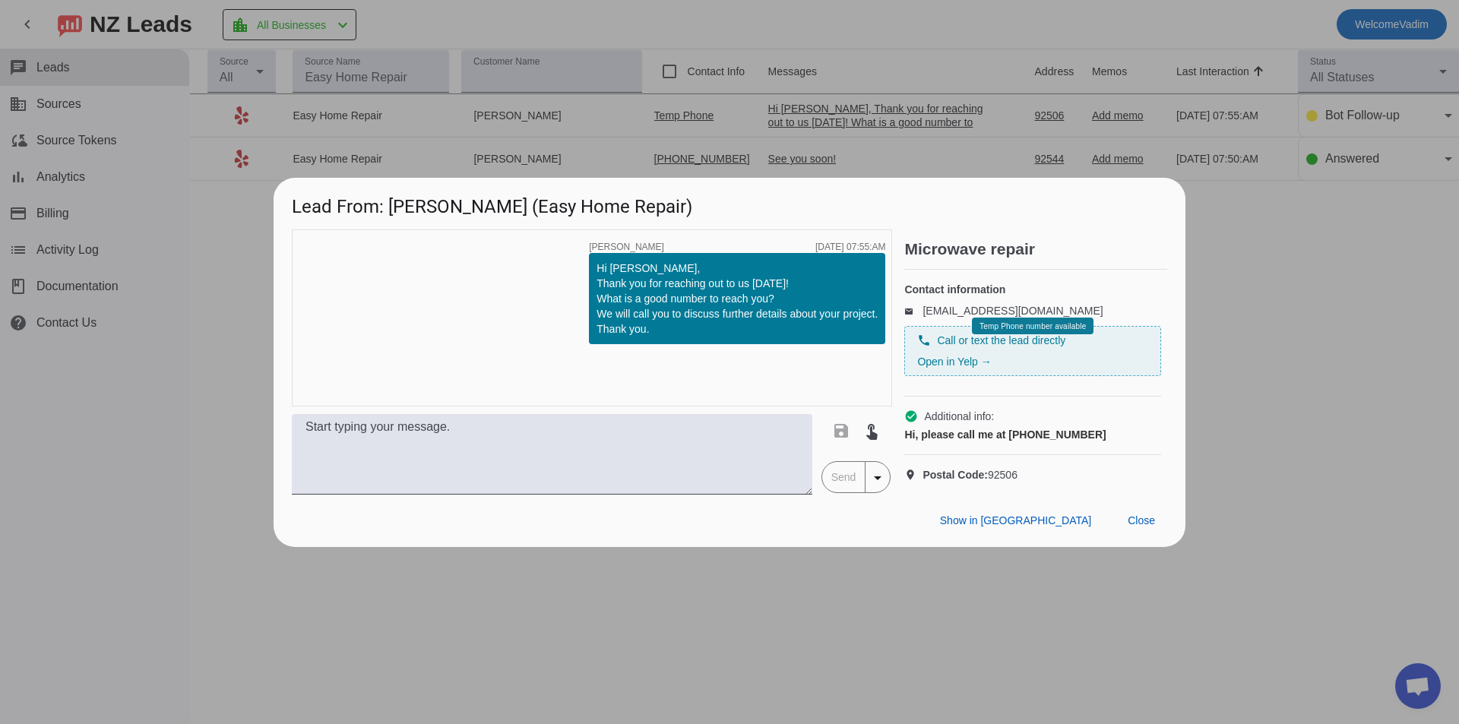
click at [981, 333] on div "phone Call or text the lead directly Open in Yelp → Temp Phone number available" at bounding box center [1032, 351] width 257 height 50
click at [983, 325] on span "Temp Phone number available" at bounding box center [1033, 326] width 106 height 8
click at [984, 325] on span "Temp Phone number available" at bounding box center [1033, 326] width 106 height 8
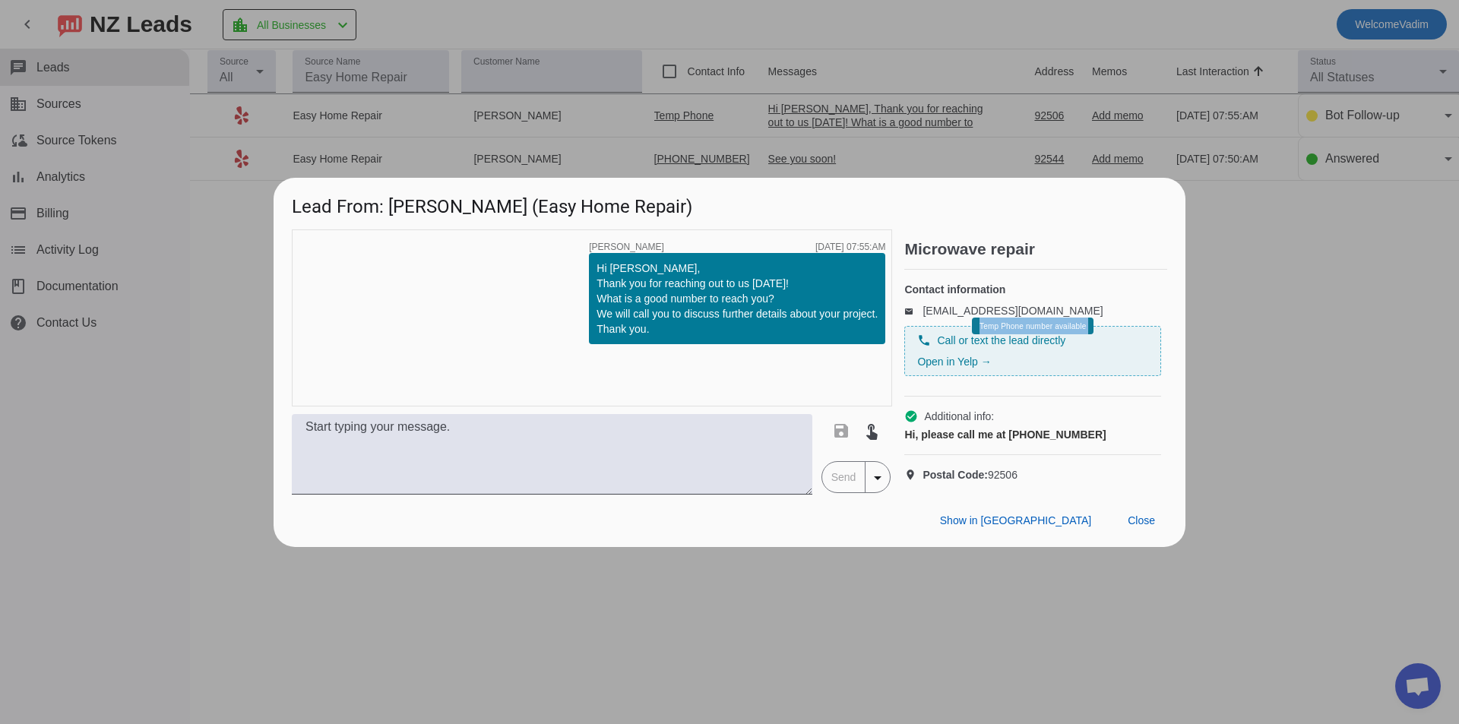
click at [972, 307] on link "leadsapi+c2f3bc2c1dd14048be67e7650de89128@messaging.yelp.com" at bounding box center [1013, 311] width 180 height 12
click at [1066, 303] on p "email leadsapi+c2f3bc2c1dd14048be67e7650de89128@messaging.yelp.com" at bounding box center [1032, 310] width 257 height 15
click at [1136, 527] on span "Close" at bounding box center [1141, 521] width 27 height 12
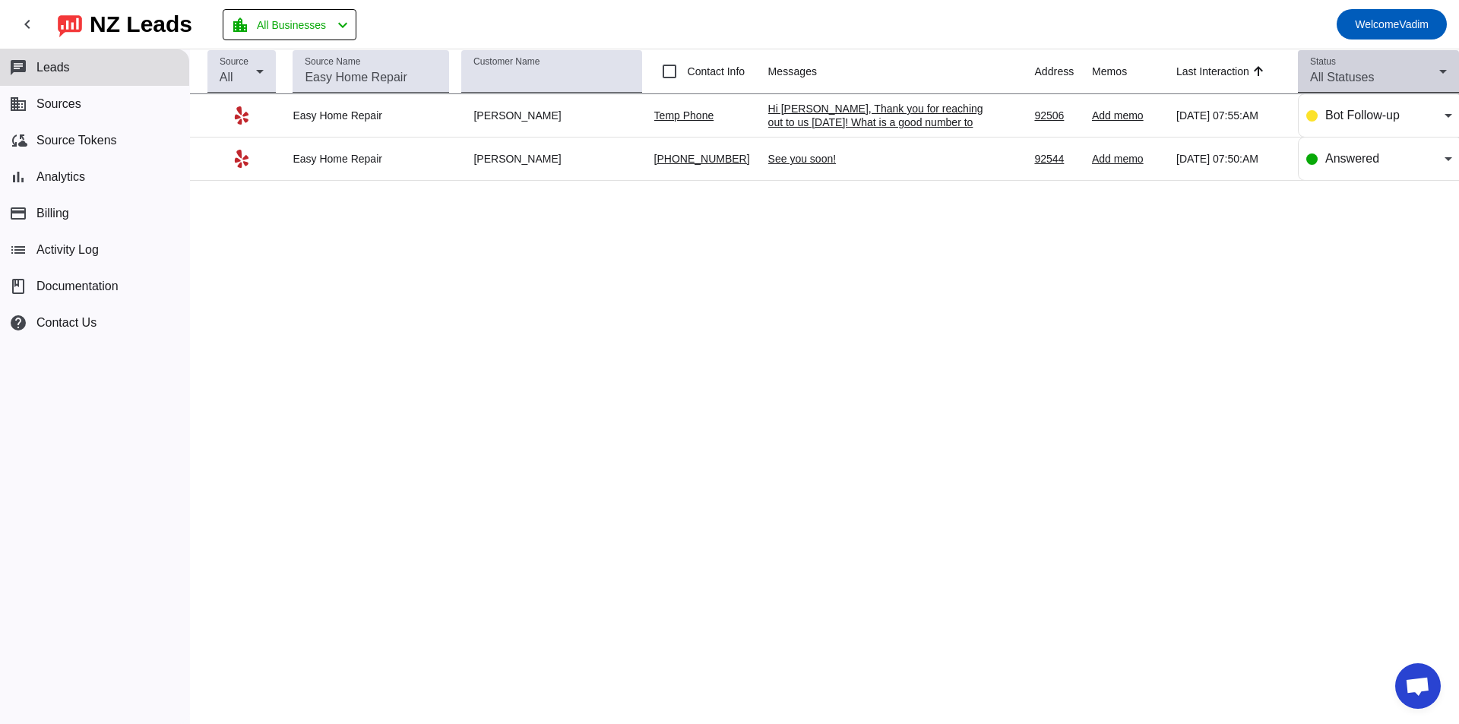
click at [1359, 64] on div "Status All Statuses" at bounding box center [1378, 71] width 137 height 43
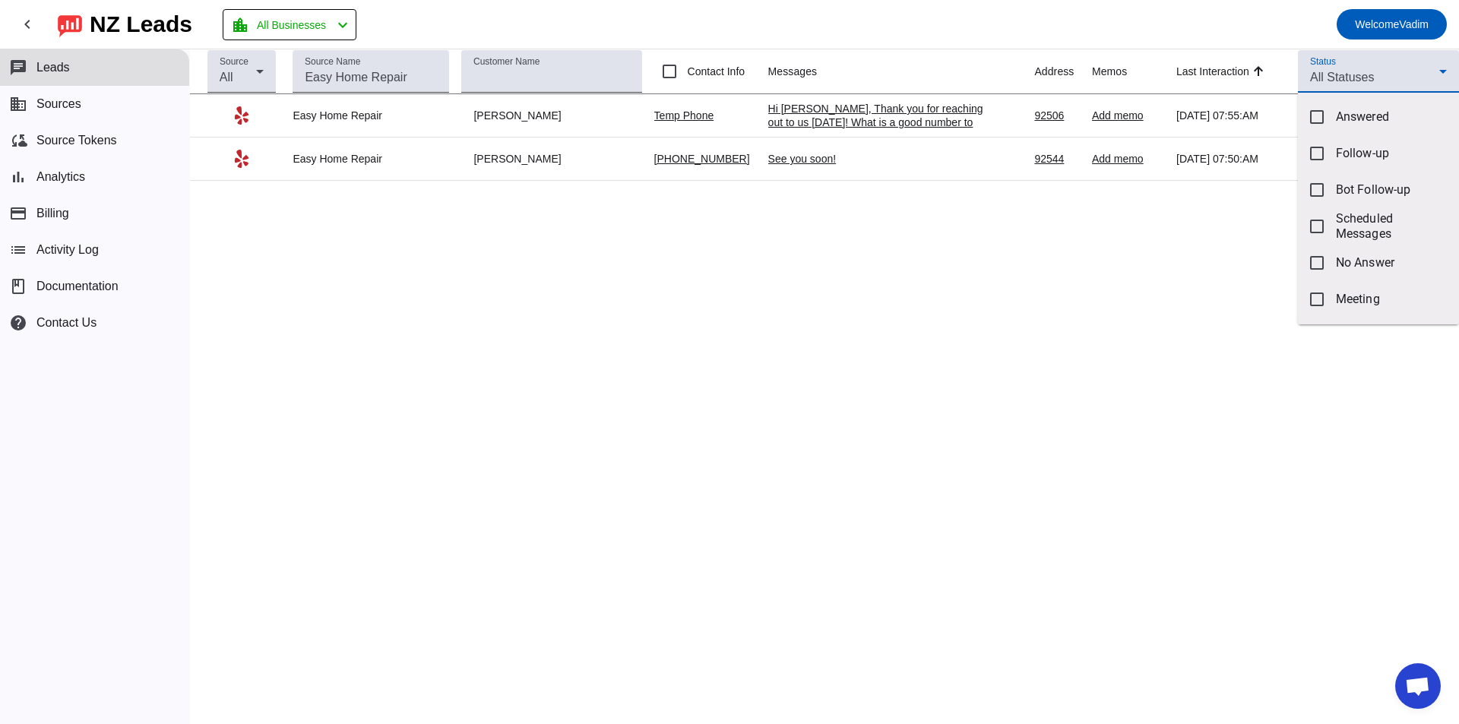
click at [1340, 81] on div at bounding box center [729, 362] width 1459 height 724
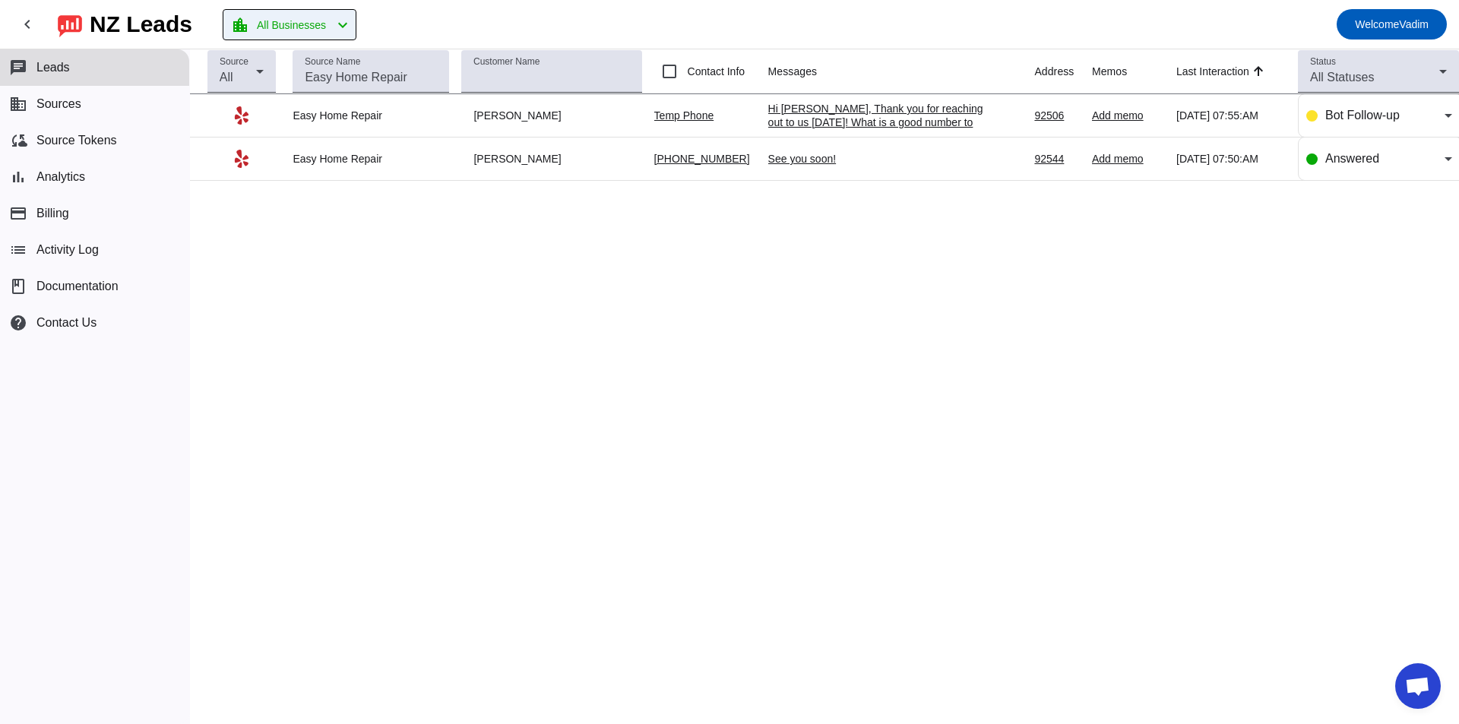
click at [285, 30] on span "All Businesses" at bounding box center [291, 24] width 69 height 21
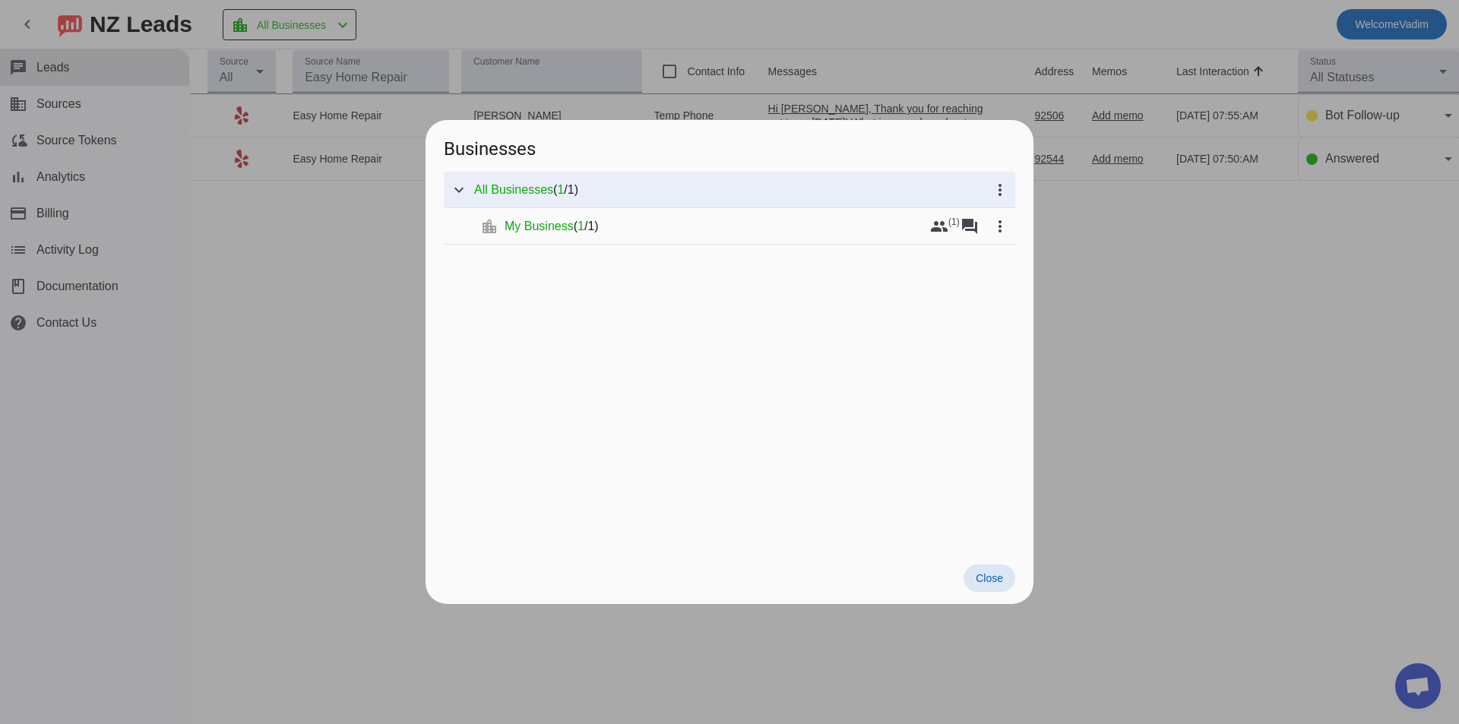
click at [301, 26] on div at bounding box center [729, 362] width 1459 height 724
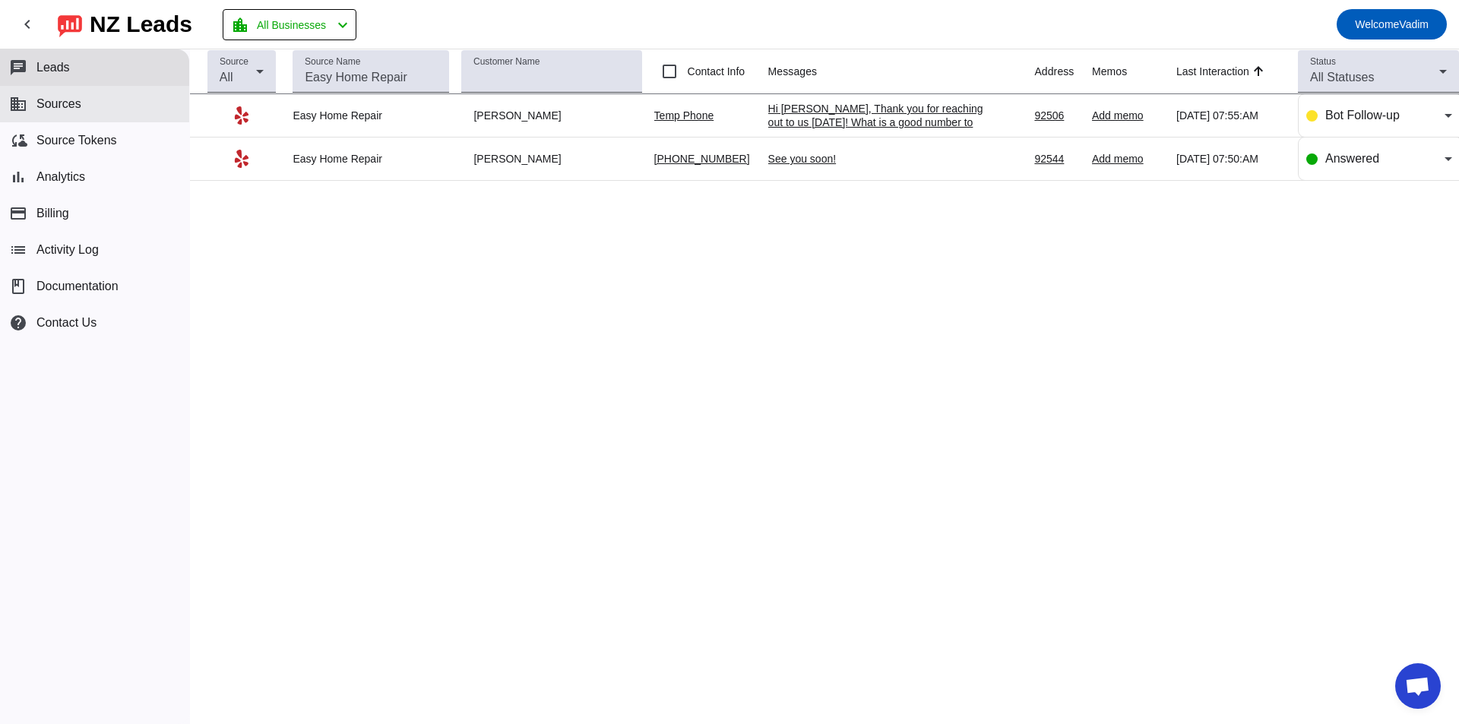
click at [115, 96] on button "business Sources" at bounding box center [94, 104] width 189 height 36
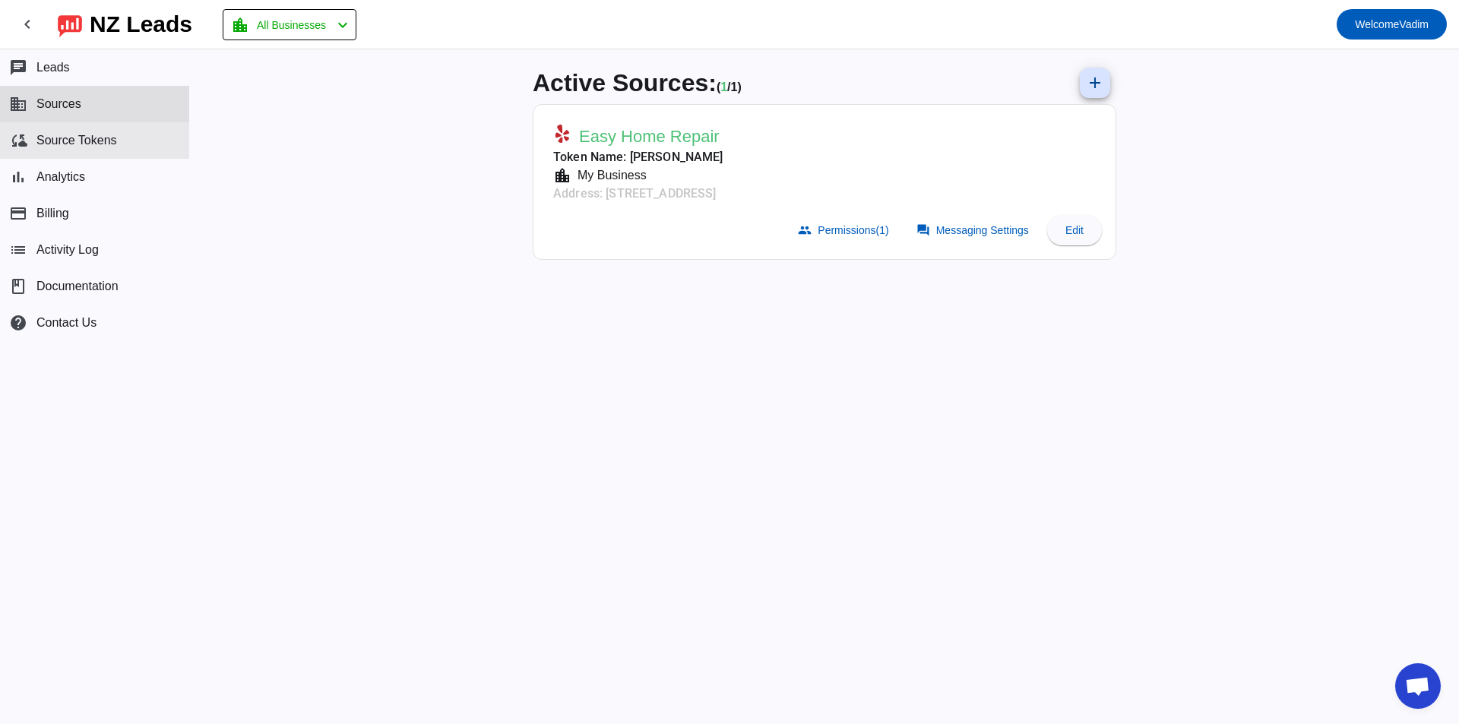
click at [121, 143] on button "cloud_sync Source Tokens" at bounding box center [94, 140] width 189 height 36
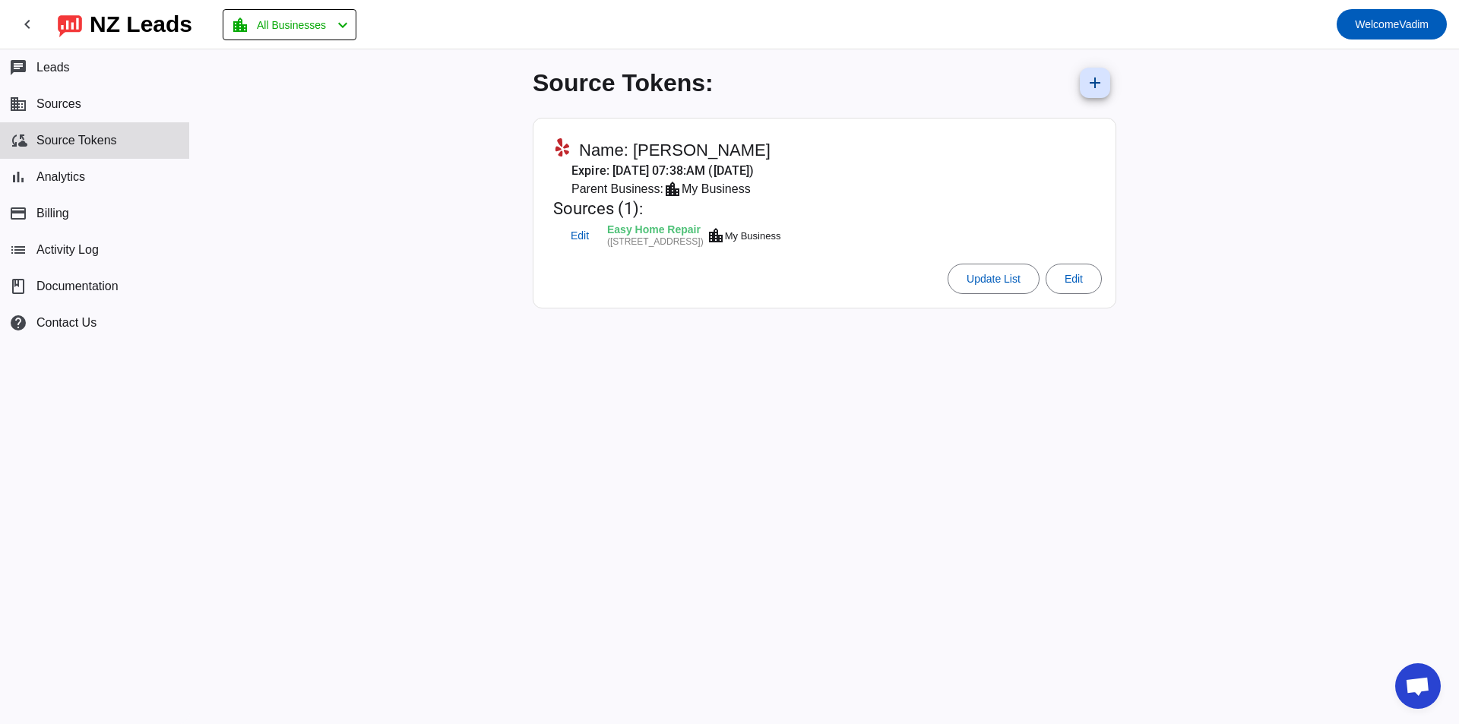
click at [139, 157] on button "cloud_sync Source Tokens" at bounding box center [94, 140] width 189 height 36
click at [138, 78] on button "chat Leads" at bounding box center [94, 67] width 189 height 36
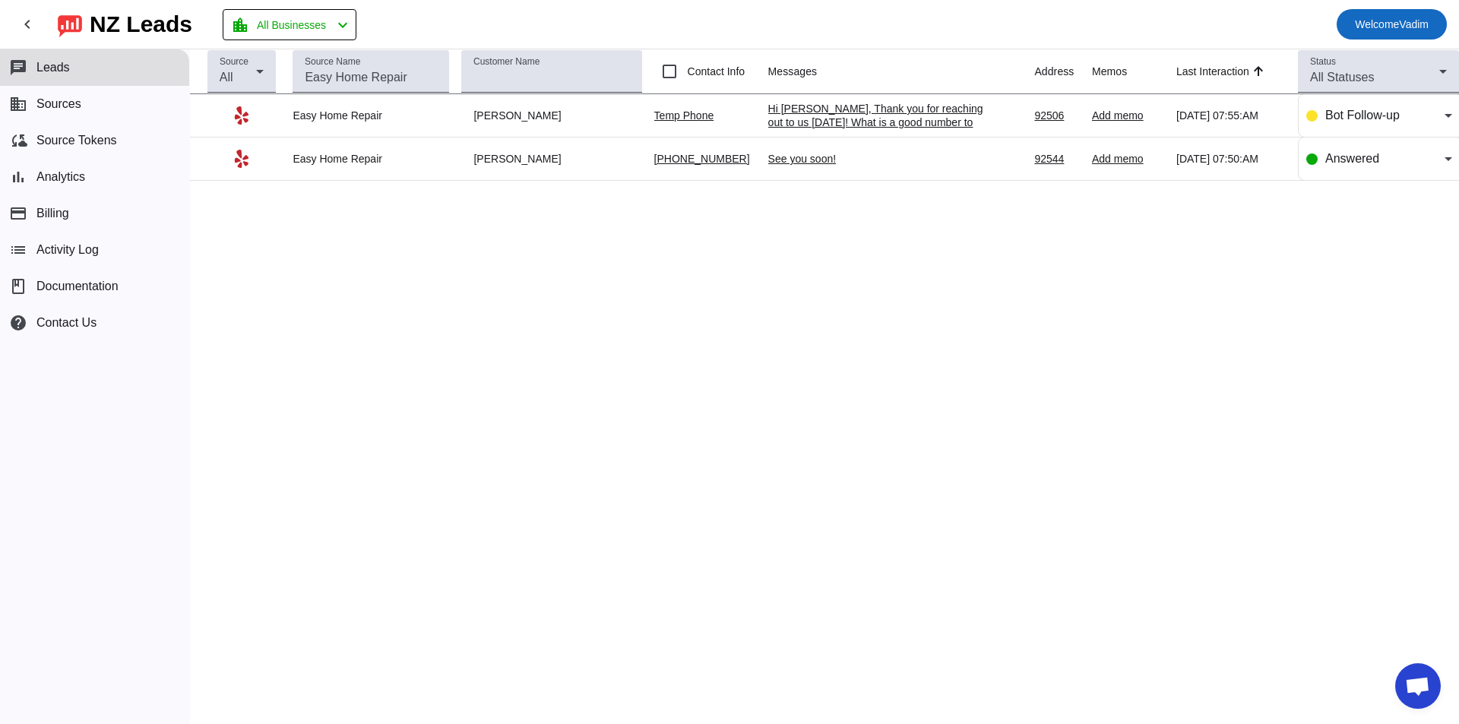
click at [1373, 31] on span "Welcome Vadim" at bounding box center [1392, 24] width 74 height 21
click at [1126, 328] on div at bounding box center [729, 362] width 1459 height 724
click at [54, 234] on button "list Activity Log" at bounding box center [94, 250] width 189 height 36
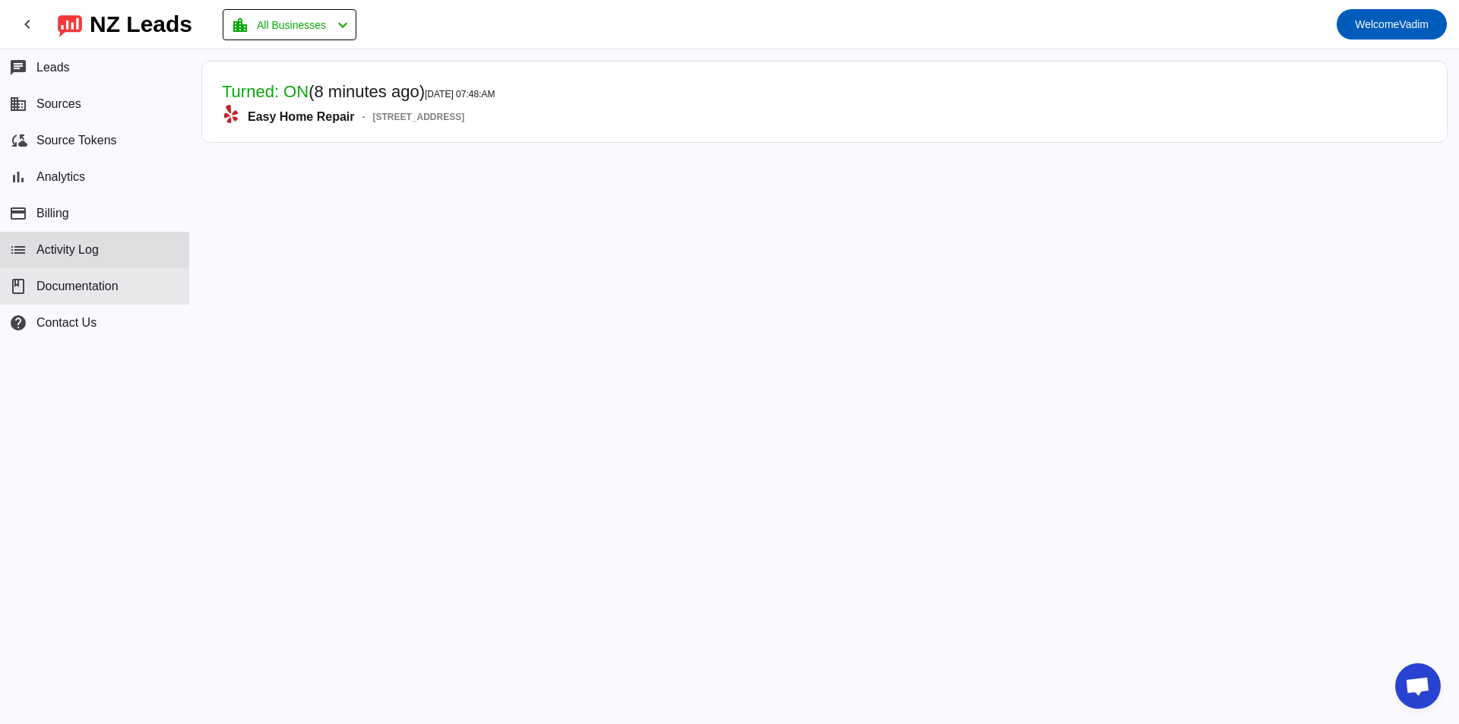
click at [106, 287] on span "Documentation" at bounding box center [77, 287] width 82 height 14
click at [496, 131] on mat-card-header "Turned: ON (8 minutes ago) 9/2/2025, 07:48:AM Easy Home Repair - 21550 Box Spri…" at bounding box center [825, 101] width 1230 height 65
click at [534, 140] on mat-card "Turned: ON (8 minutes ago) 9/2/2025, 07:48:AM Easy Home Repair - 21550 Box Spri…" at bounding box center [824, 102] width 1247 height 82
click at [122, 249] on button "list Activity Log" at bounding box center [94, 250] width 189 height 36
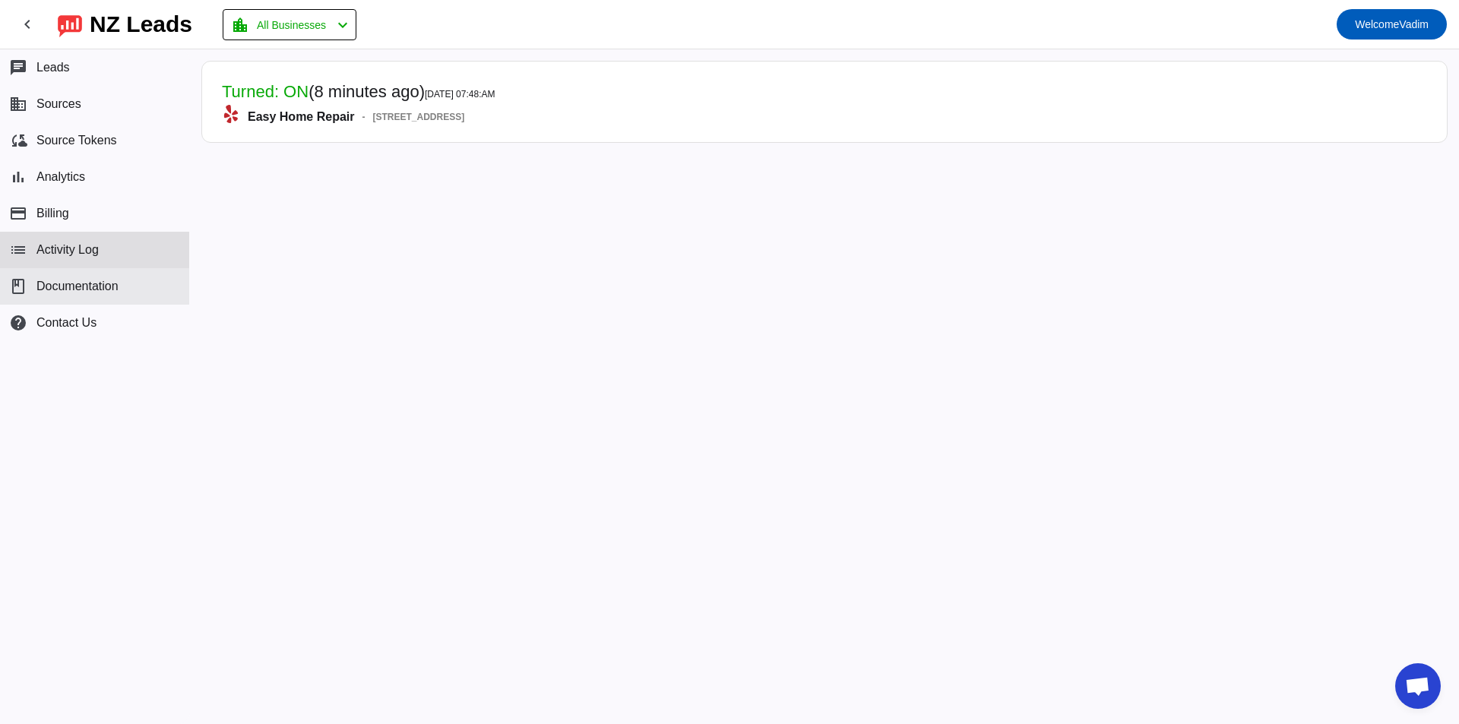
click at [116, 290] on span "Documentation" at bounding box center [77, 287] width 82 height 14
click at [91, 84] on button "chat Leads" at bounding box center [94, 67] width 189 height 36
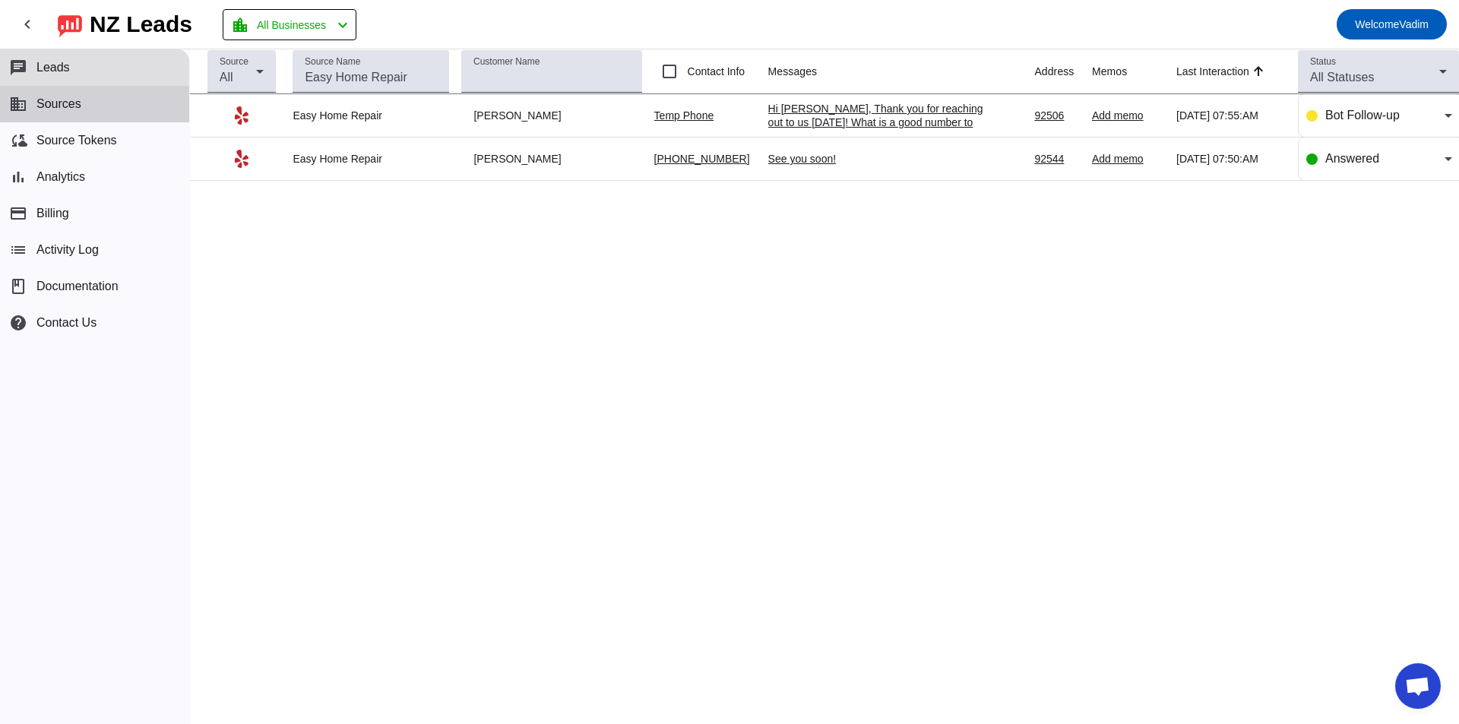
click at [98, 106] on button "business Sources" at bounding box center [94, 104] width 189 height 36
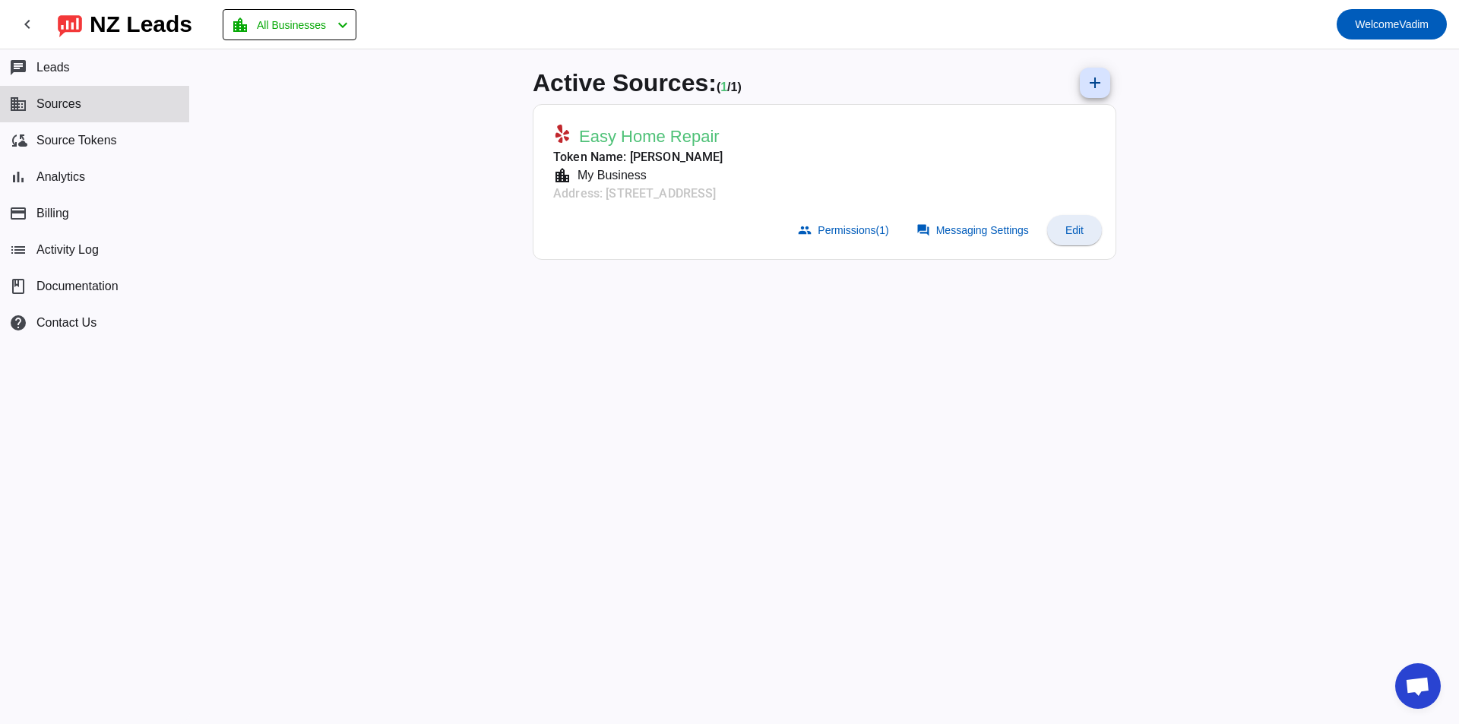
click at [1075, 230] on span "Edit" at bounding box center [1075, 230] width 18 height 12
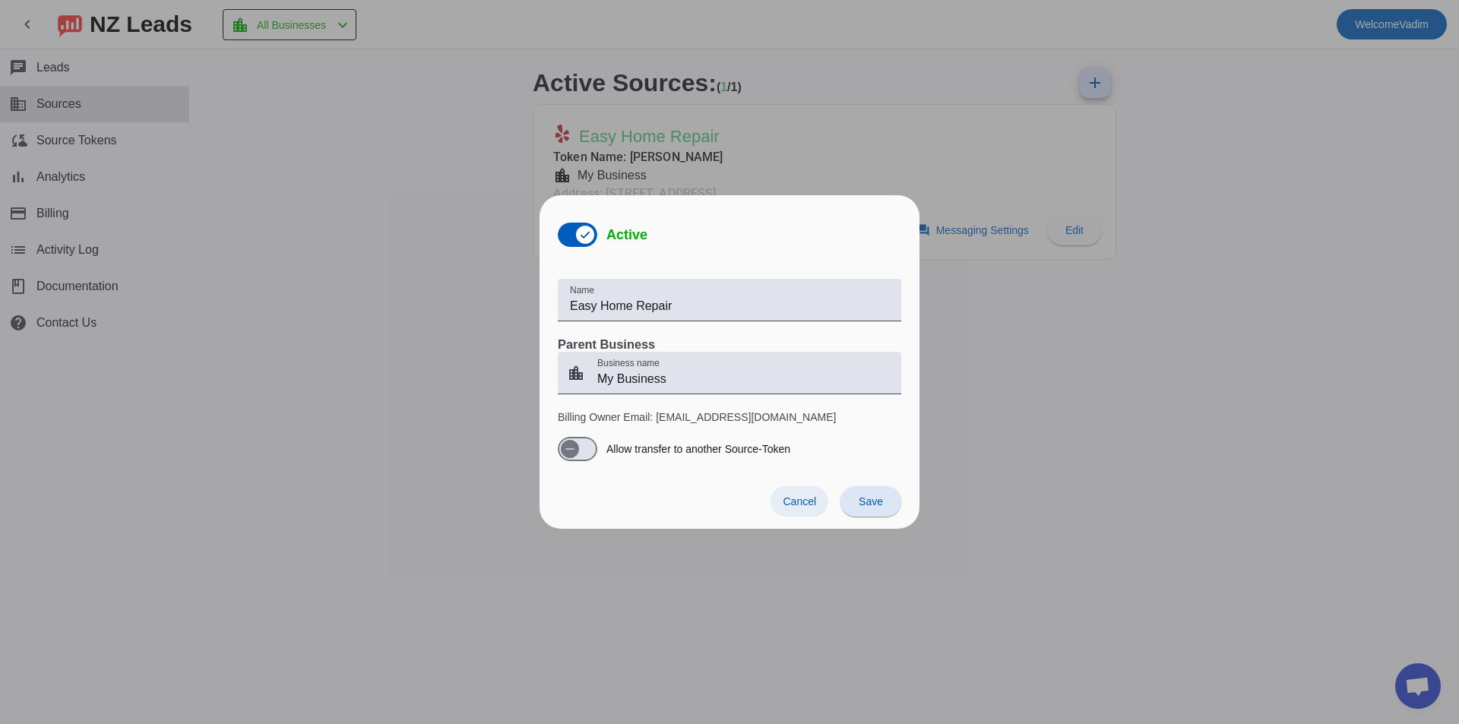
click at [789, 505] on span "Cancel" at bounding box center [799, 502] width 33 height 12
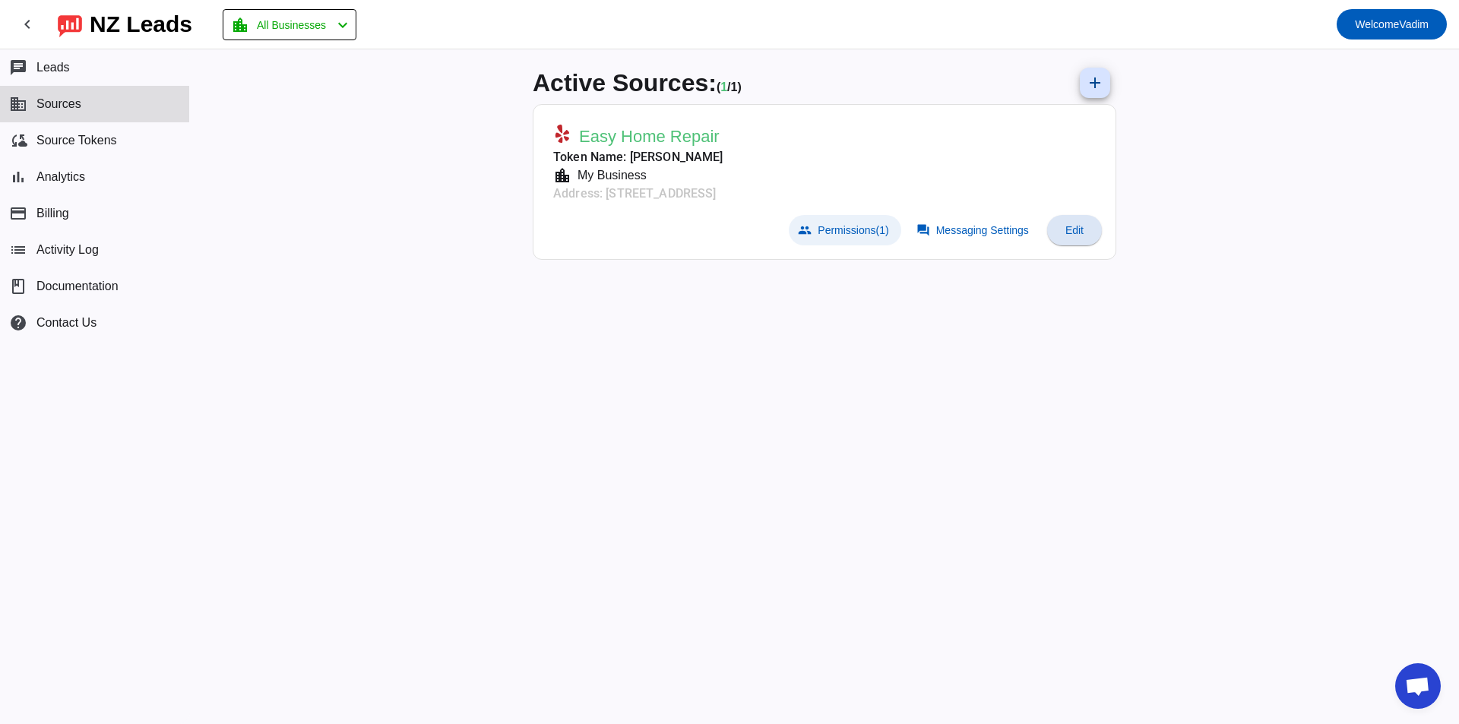
click at [867, 231] on span "Permissions (1)" at bounding box center [853, 230] width 71 height 12
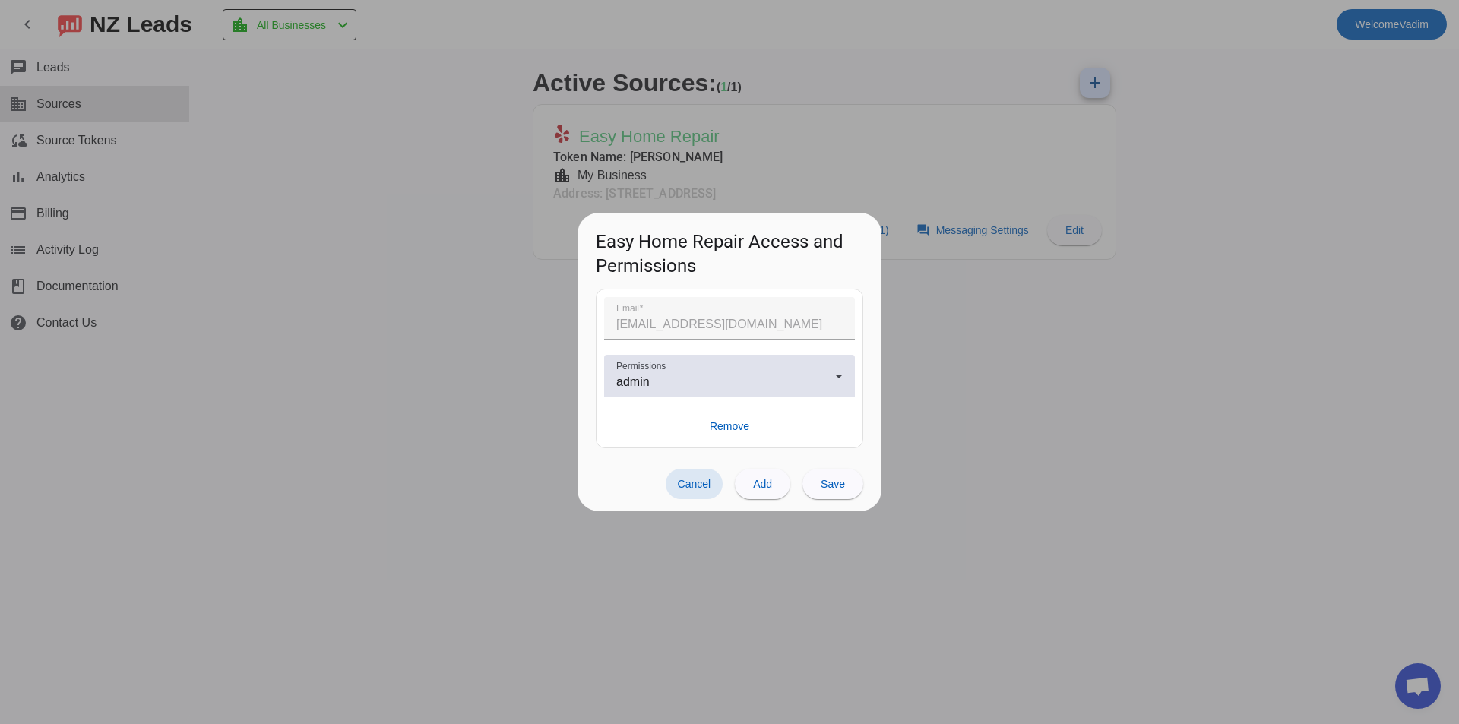
click at [708, 485] on span "Cancel" at bounding box center [694, 484] width 33 height 12
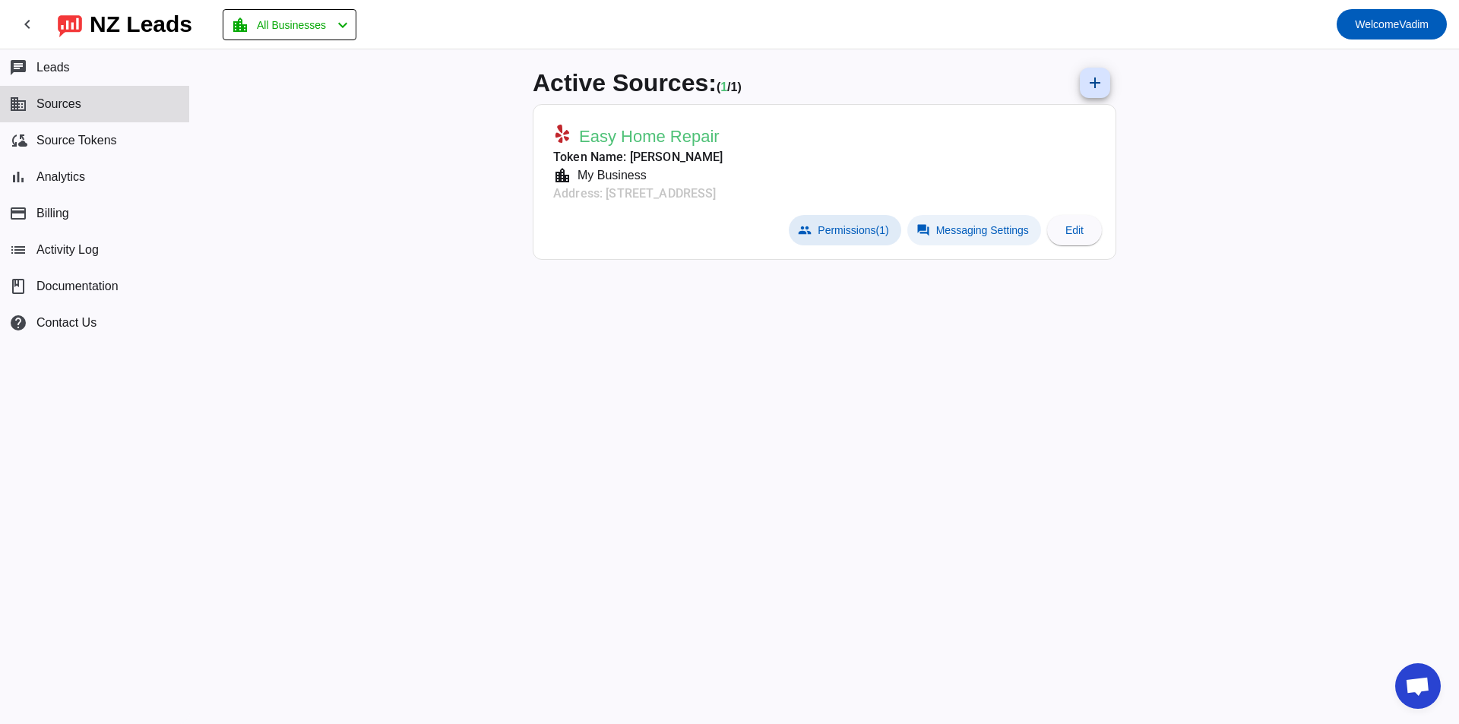
click at [968, 229] on span "Messaging Settings" at bounding box center [982, 230] width 93 height 12
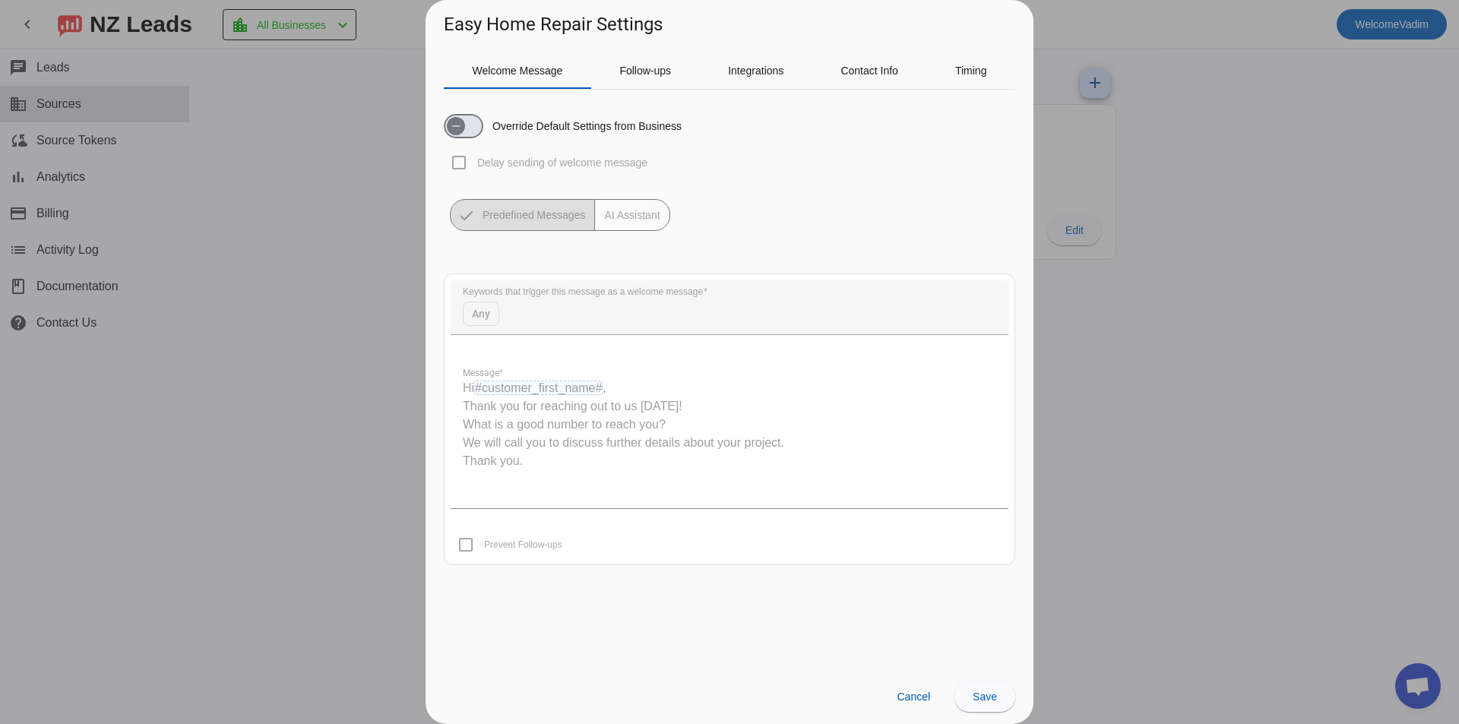
click at [515, 379] on quill-editor "Hi #customer_first_name# , Thank you for reaching out to us today! What is a go…" at bounding box center [730, 432] width 558 height 152
click at [519, 385] on quill-editor "Hi #customer_first_name# , Thank you for reaching out to us today! What is a go…" at bounding box center [730, 432] width 558 height 152
drag, startPoint x: 531, startPoint y: 391, endPoint x: 597, endPoint y: 399, distance: 66.6
click at [536, 393] on quill-editor "Hi #customer_first_name# , Thank you for reaching out to us today! What is a go…" at bounding box center [730, 432] width 558 height 152
drag, startPoint x: 597, startPoint y: 399, endPoint x: 610, endPoint y: 403, distance: 14.2
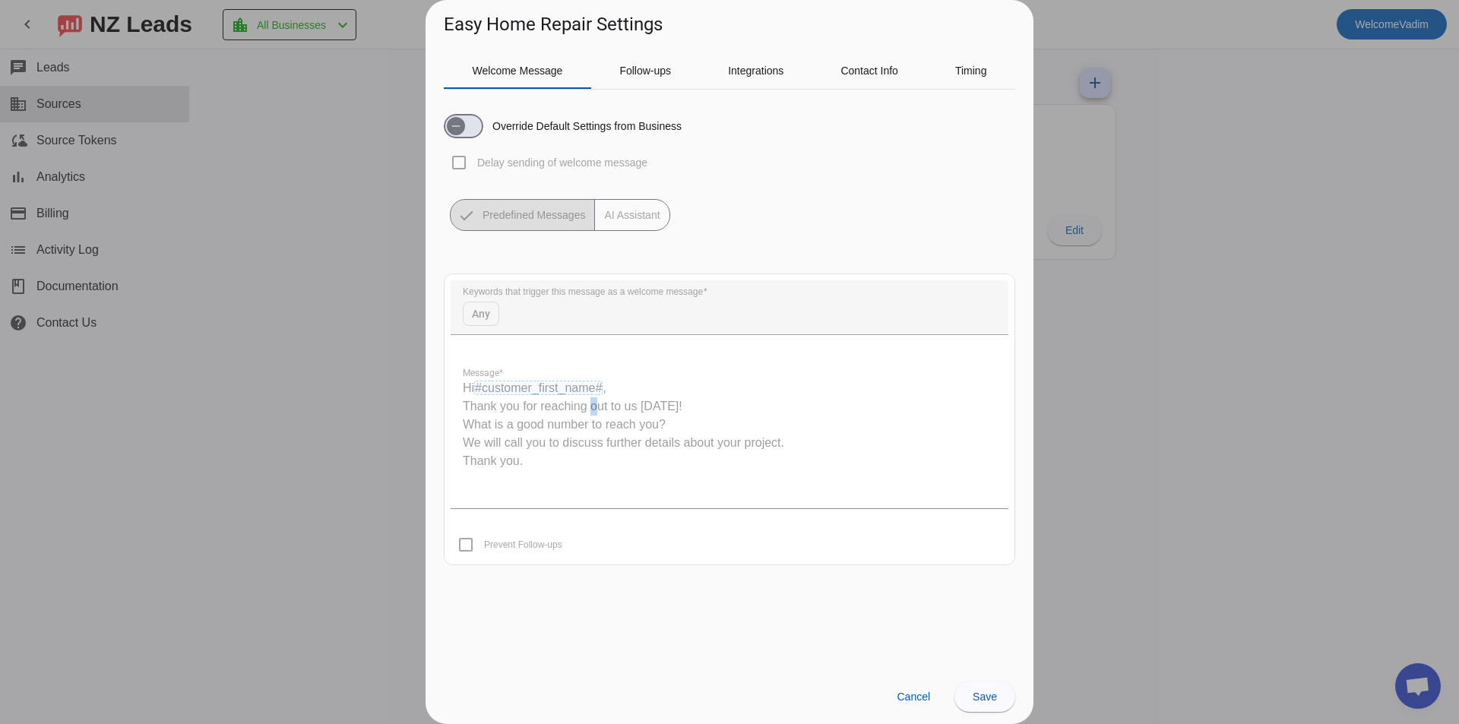
click at [600, 400] on quill-editor "Hi #customer_first_name# , Thank you for reaching out to us today! What is a go…" at bounding box center [730, 432] width 558 height 152
click at [622, 392] on quill-editor "Hi #customer_first_name# , Thank you for reaching out to us today! What is a go…" at bounding box center [730, 432] width 558 height 152
click at [602, 387] on quill-editor "Hi #customer_first_name# , Thank you for reaching out to us today! What is a go…" at bounding box center [730, 432] width 558 height 152
click at [601, 388] on quill-editor "Hi #customer_first_name# , Thank you for reaching out to us today! What is a go…" at bounding box center [730, 432] width 558 height 152
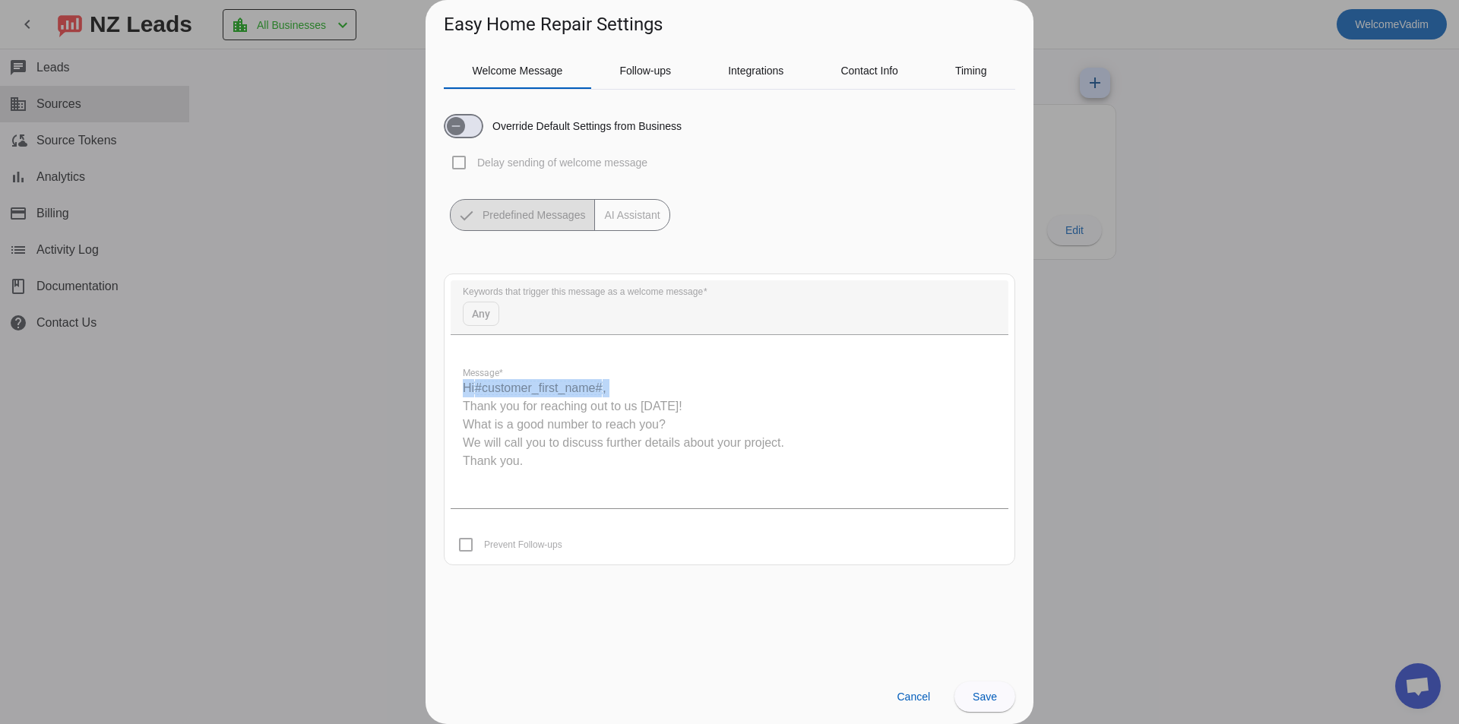
click at [599, 388] on quill-editor "Hi #customer_first_name# , Thank you for reaching out to us today! What is a go…" at bounding box center [730, 432] width 558 height 152
click at [629, 382] on quill-editor "Hi #customer_first_name# , Thank you for reaching out to us today! What is a go…" at bounding box center [730, 432] width 558 height 152
click at [562, 211] on mat-button-toggle-group "Predefined Messages AI Assistant" at bounding box center [560, 215] width 220 height 32
drag, startPoint x: 479, startPoint y: 548, endPoint x: 507, endPoint y: 485, distance: 69.1
click at [478, 548] on mat-card "Keywords that trigger this message as a welcome message Any Message * Hi #custo…" at bounding box center [730, 420] width 572 height 292
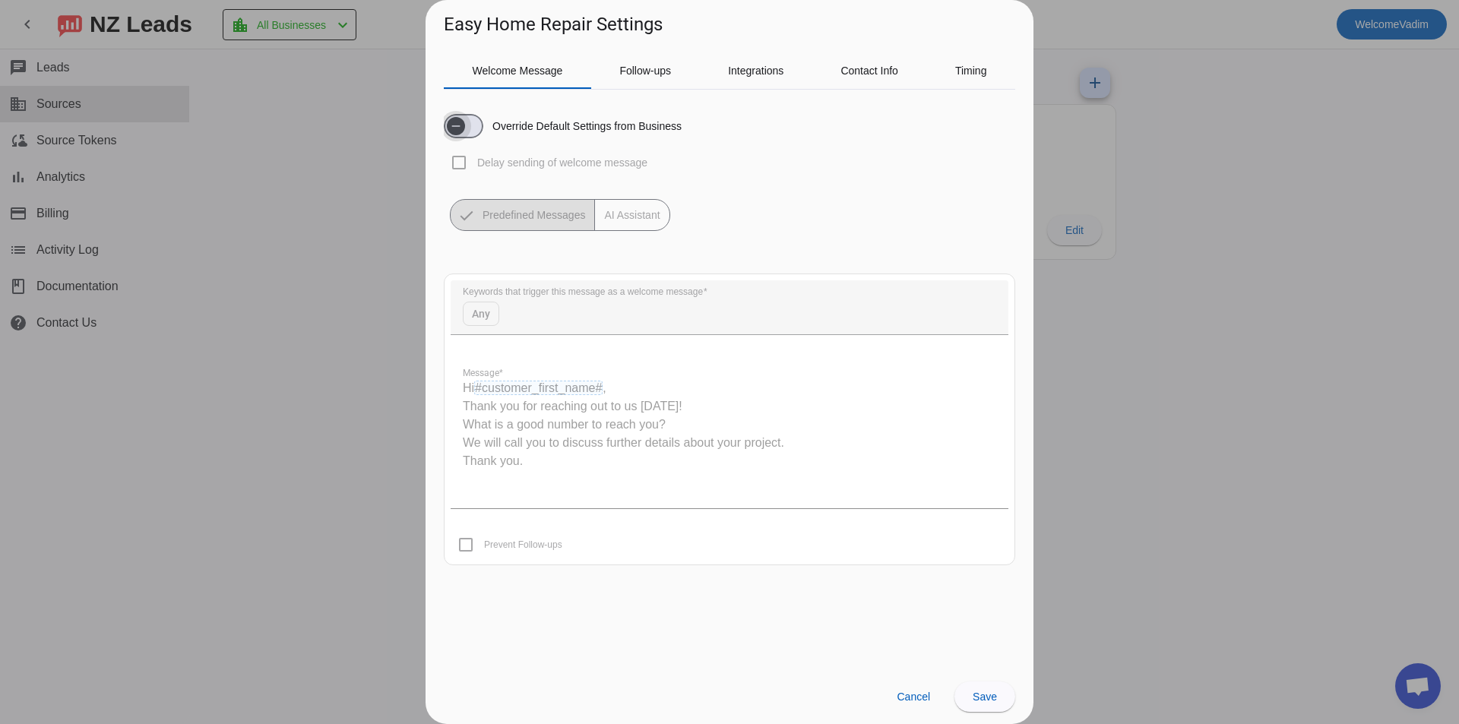
click at [465, 119] on span "button" at bounding box center [456, 126] width 18 height 18
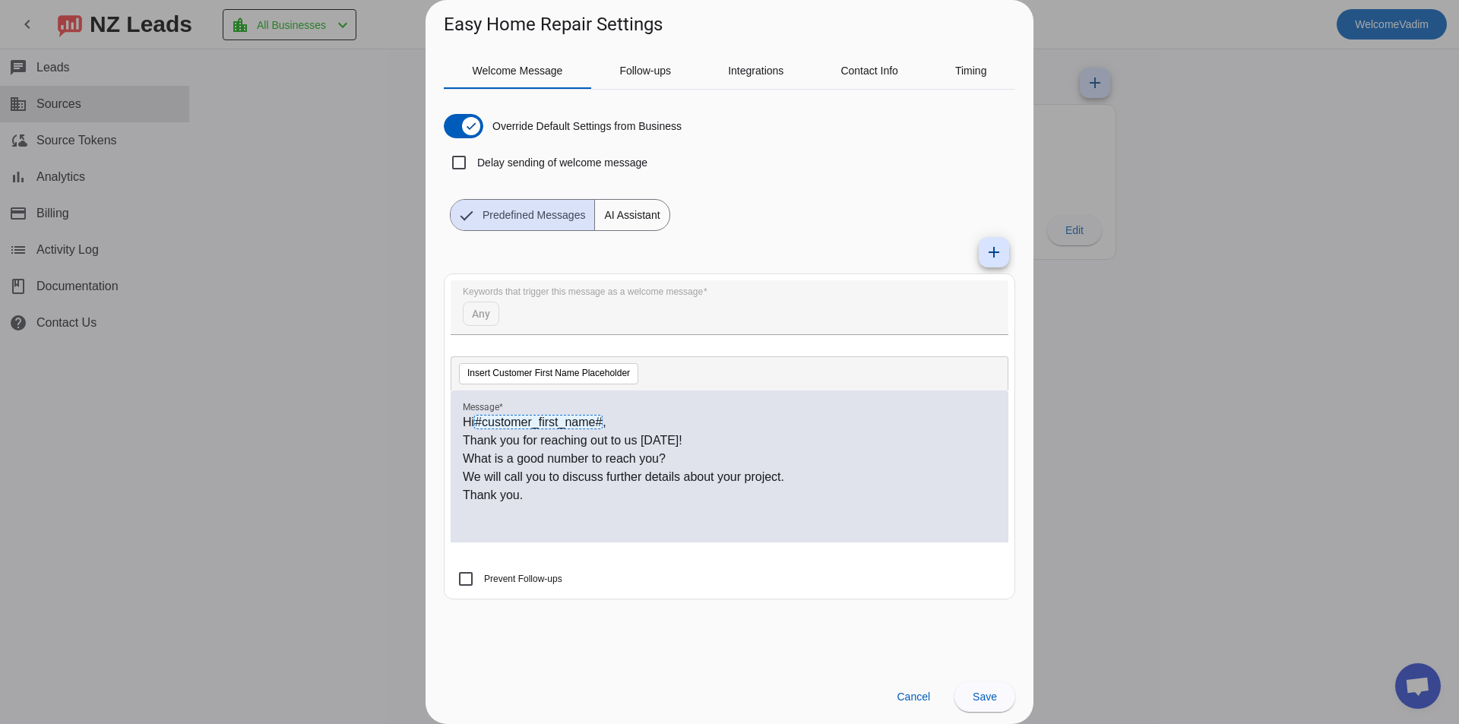
click at [536, 167] on label "Delay sending of welcome message" at bounding box center [560, 162] width 173 height 15
click at [474, 167] on input "Delay sending of welcome message" at bounding box center [459, 162] width 30 height 30
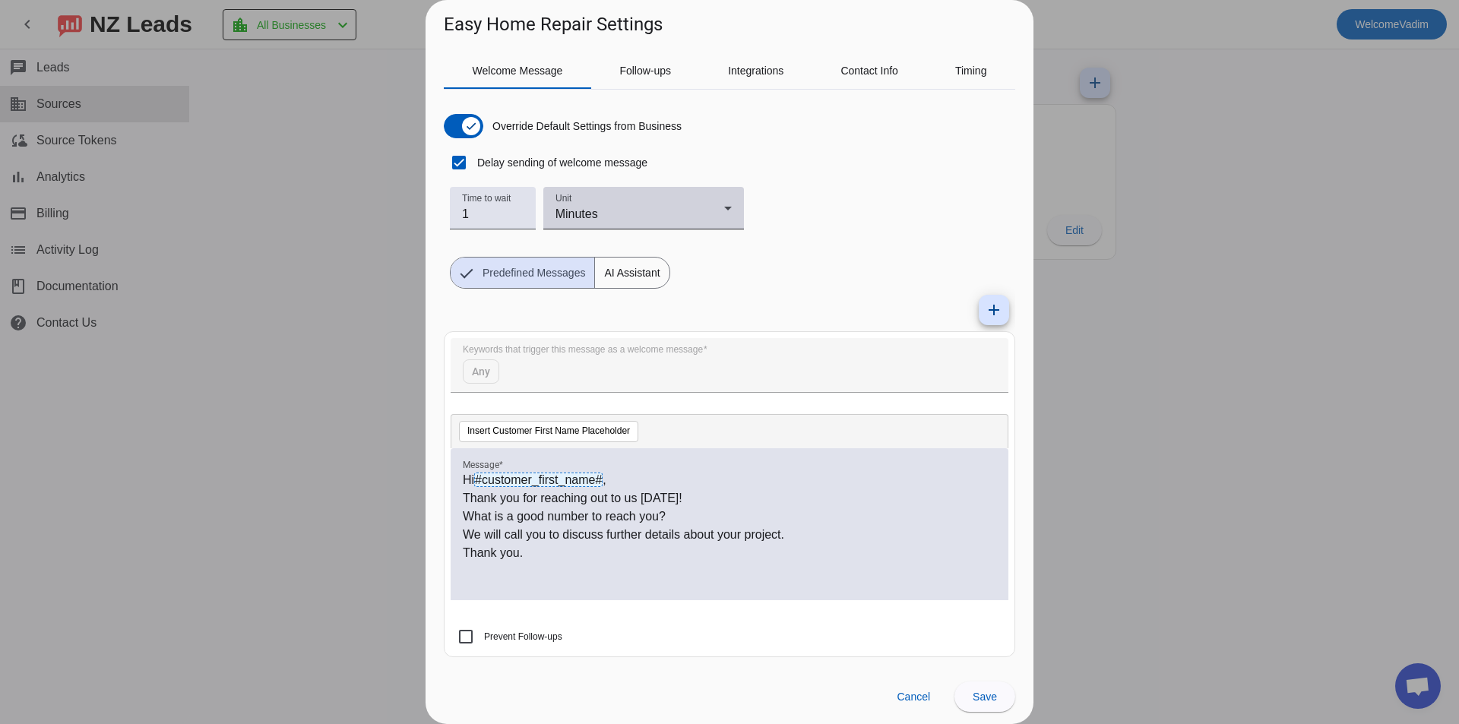
click at [594, 207] on div "Minutes" at bounding box center [640, 214] width 169 height 18
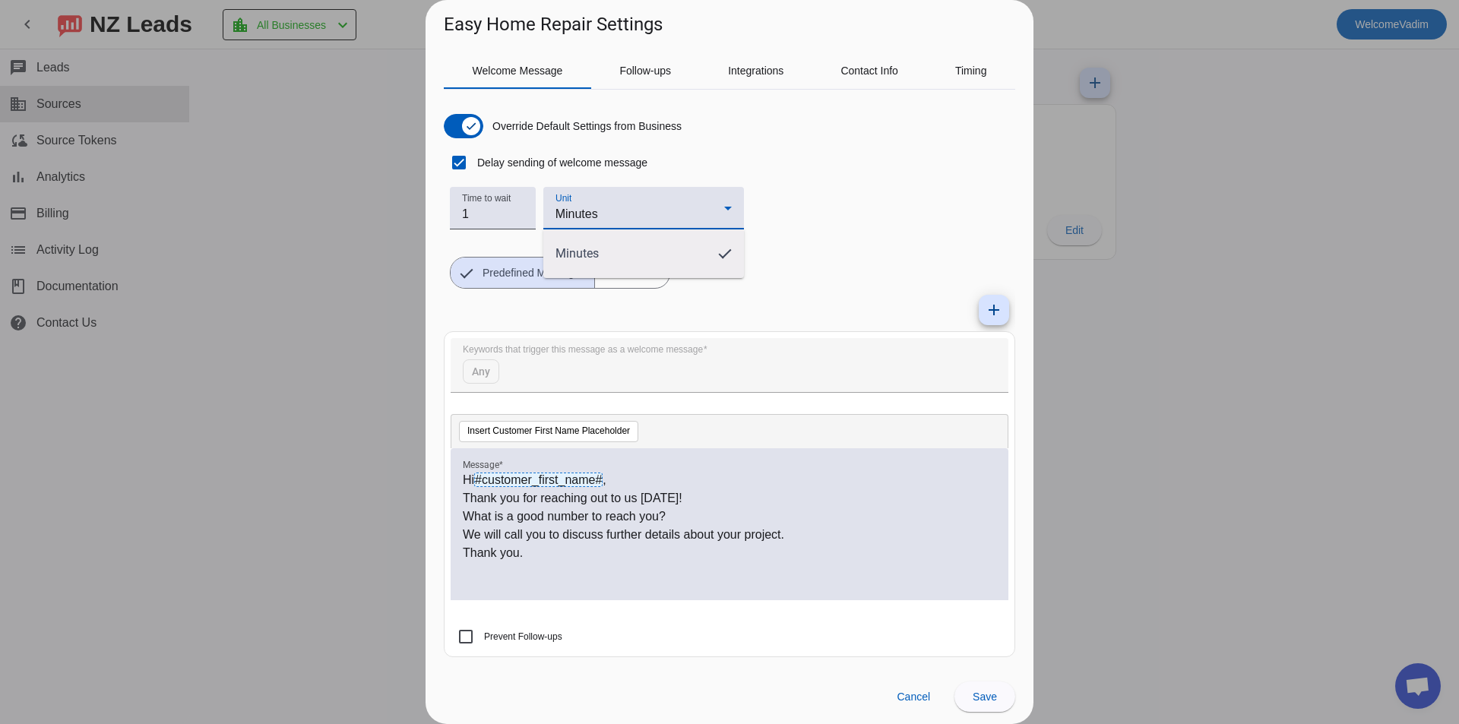
click at [505, 205] on div at bounding box center [729, 362] width 1459 height 724
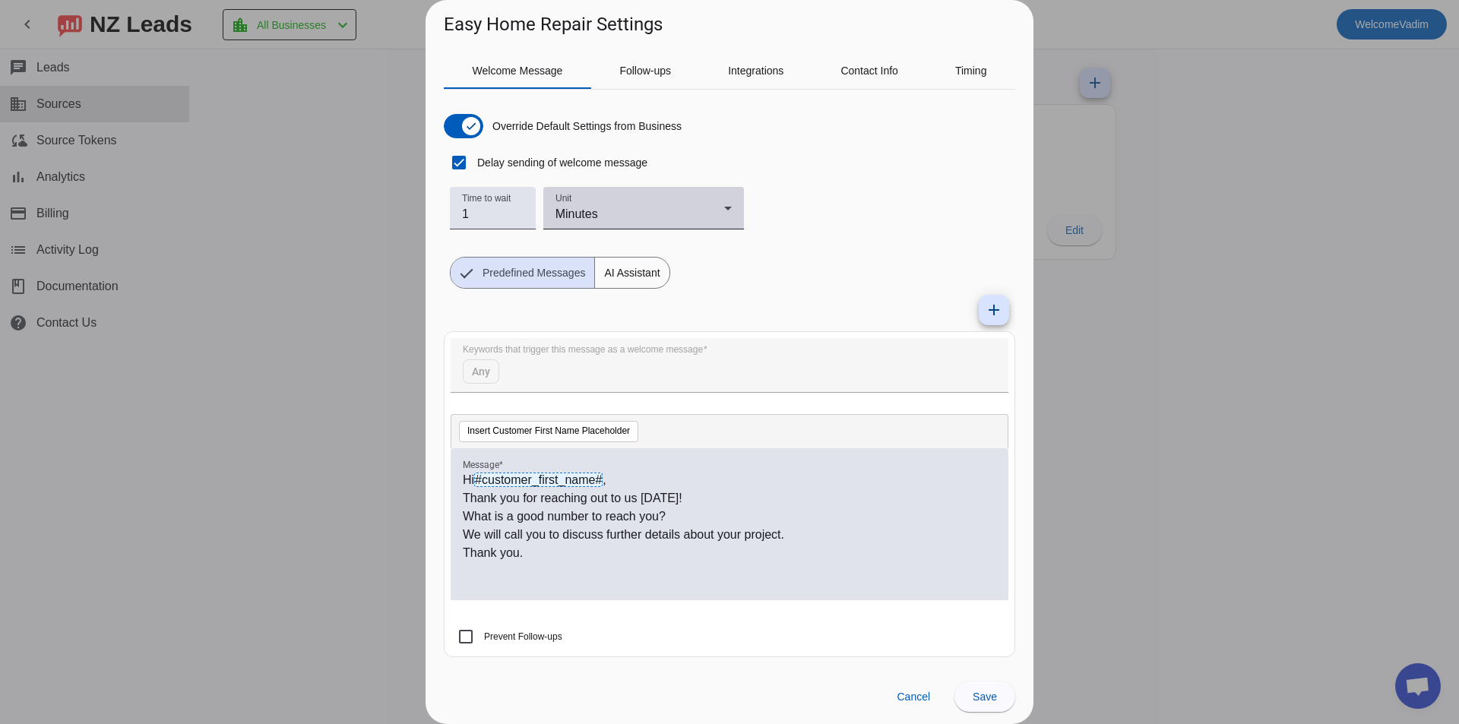
click at [572, 204] on div "Unit Minutes" at bounding box center [644, 208] width 176 height 43
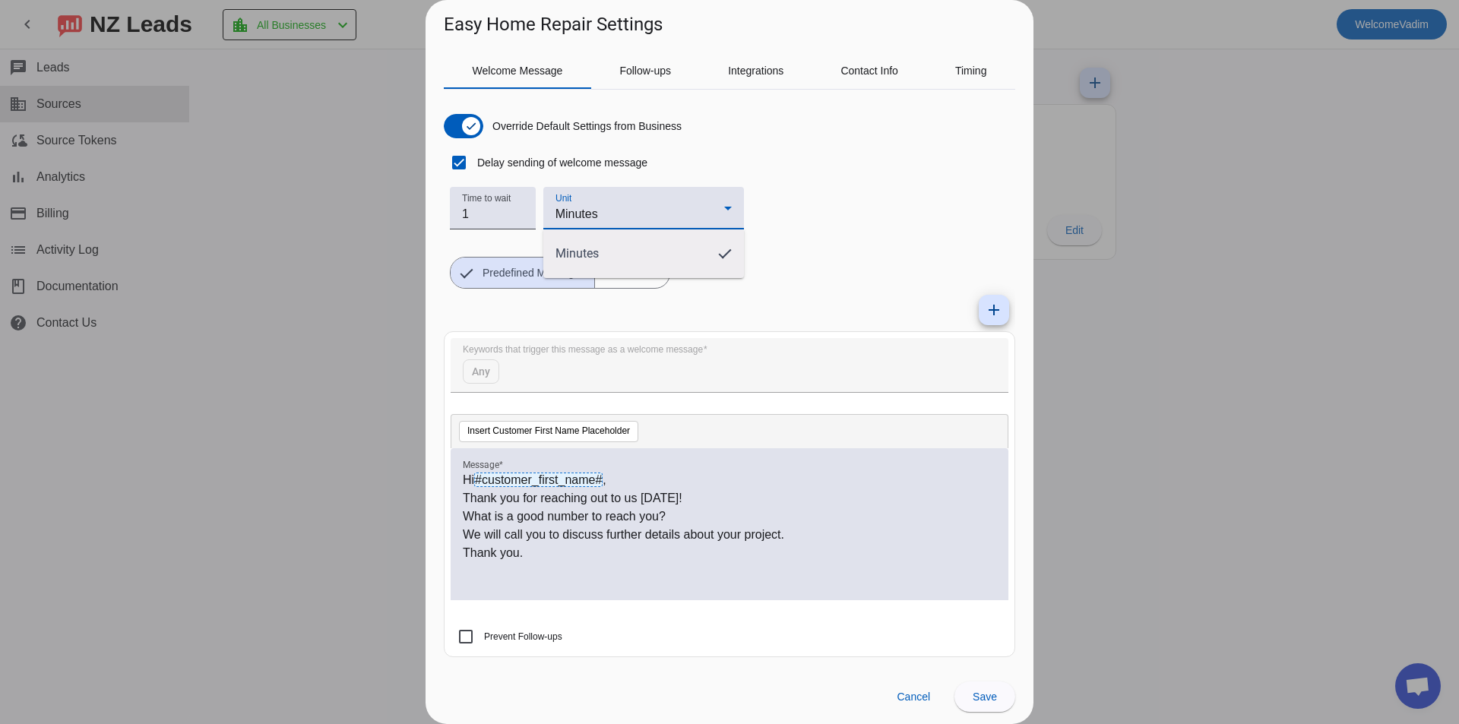
click at [481, 204] on div at bounding box center [729, 362] width 1459 height 724
click at [487, 163] on label "Delay sending of welcome message" at bounding box center [560, 162] width 173 height 15
click at [474, 163] on input "Delay sending of welcome message" at bounding box center [459, 162] width 30 height 30
checkbox input "false"
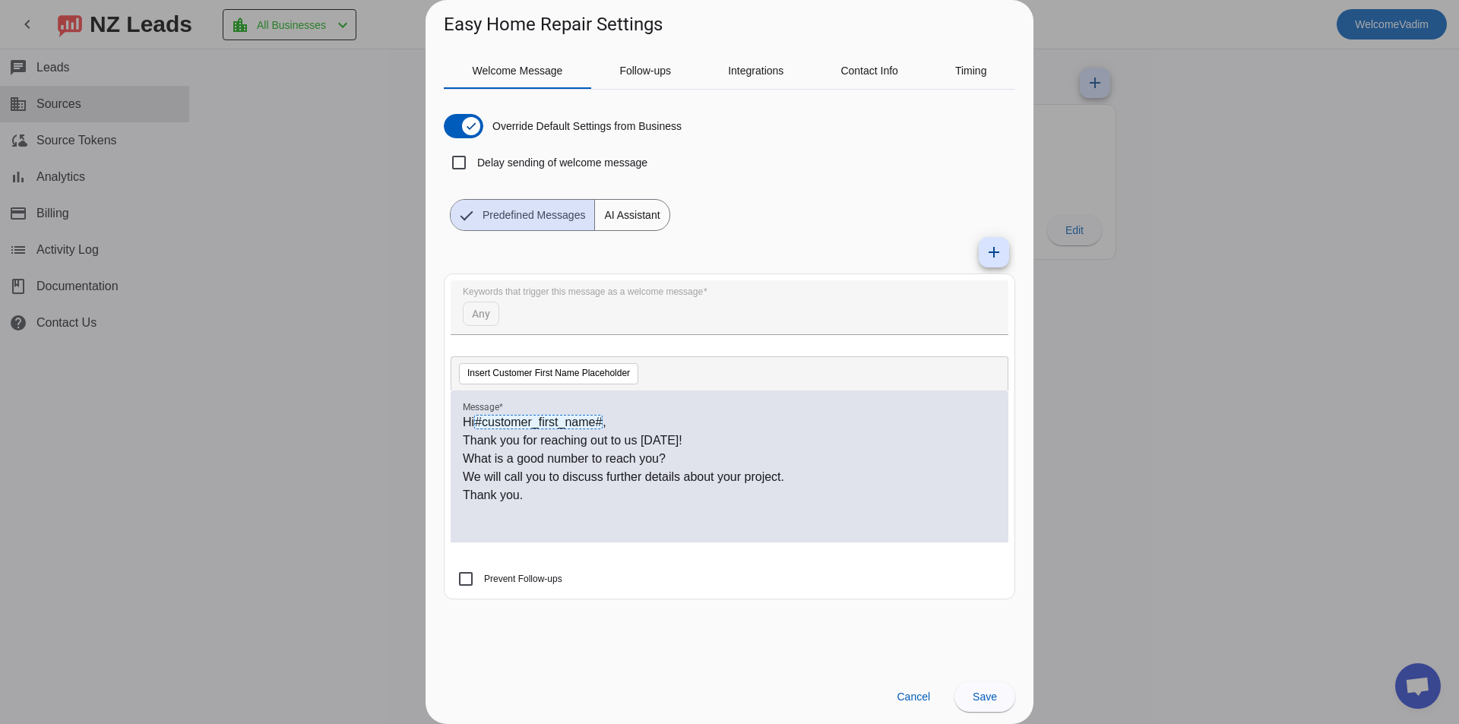
click at [595, 302] on mat-form-field "Keywords that trigger this message as a welcome message Any" at bounding box center [730, 315] width 558 height 70
click at [589, 307] on mat-form-field "Keywords that trigger this message as a welcome message Any" at bounding box center [730, 315] width 558 height 70
click at [484, 315] on mat-form-field "Keywords that trigger this message as a welcome message Any" at bounding box center [730, 315] width 558 height 70
drag, startPoint x: 484, startPoint y: 315, endPoint x: 567, endPoint y: 322, distance: 83.1
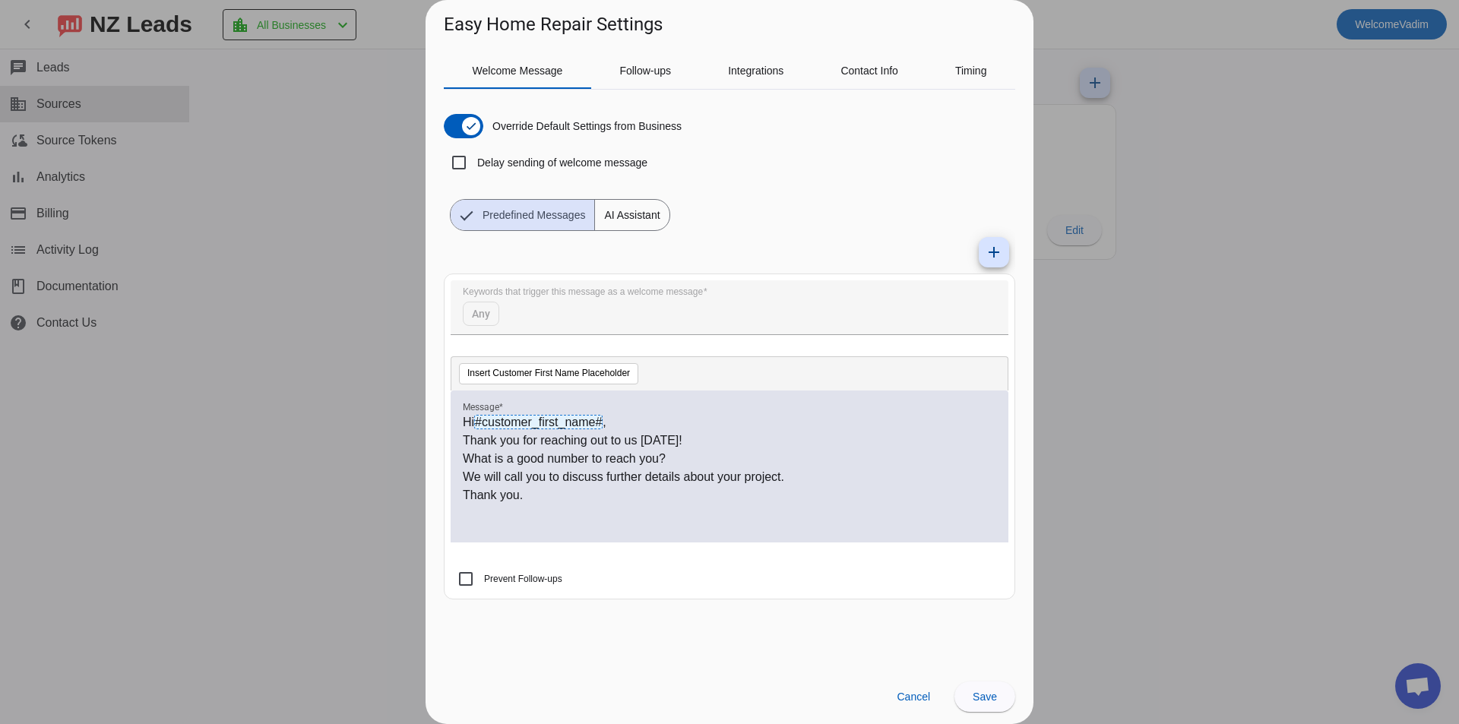
click at [494, 318] on mat-form-field "Keywords that trigger this message as a welcome message Any" at bounding box center [730, 315] width 558 height 70
drag, startPoint x: 567, startPoint y: 322, endPoint x: 600, endPoint y: 321, distance: 33.5
click at [580, 322] on mat-form-field "Keywords that trigger this message as a welcome message Any" at bounding box center [730, 315] width 558 height 70
drag, startPoint x: 600, startPoint y: 321, endPoint x: 610, endPoint y: 321, distance: 9.9
click at [604, 321] on mat-form-field "Keywords that trigger this message as a welcome message Any" at bounding box center [730, 315] width 558 height 70
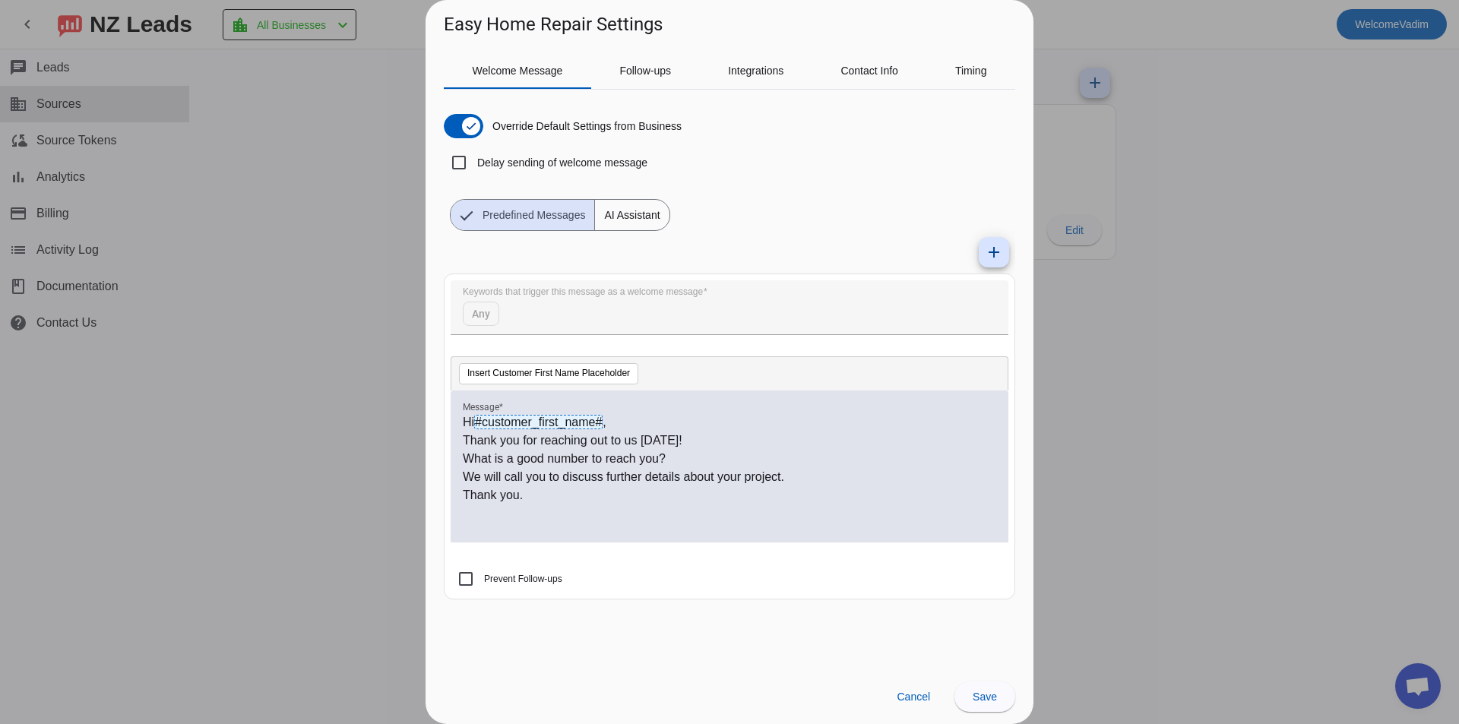
drag, startPoint x: 617, startPoint y: 321, endPoint x: 670, endPoint y: 323, distance: 52.5
click at [628, 323] on mat-form-field "Keywords that trigger this message as a welcome message Any" at bounding box center [730, 315] width 558 height 70
drag, startPoint x: 670, startPoint y: 323, endPoint x: 680, endPoint y: 325, distance: 10.9
click at [672, 324] on mat-form-field "Keywords that trigger this message as a welcome message Any" at bounding box center [730, 315] width 558 height 70
drag, startPoint x: 511, startPoint y: 323, endPoint x: 461, endPoint y: 319, distance: 50.3
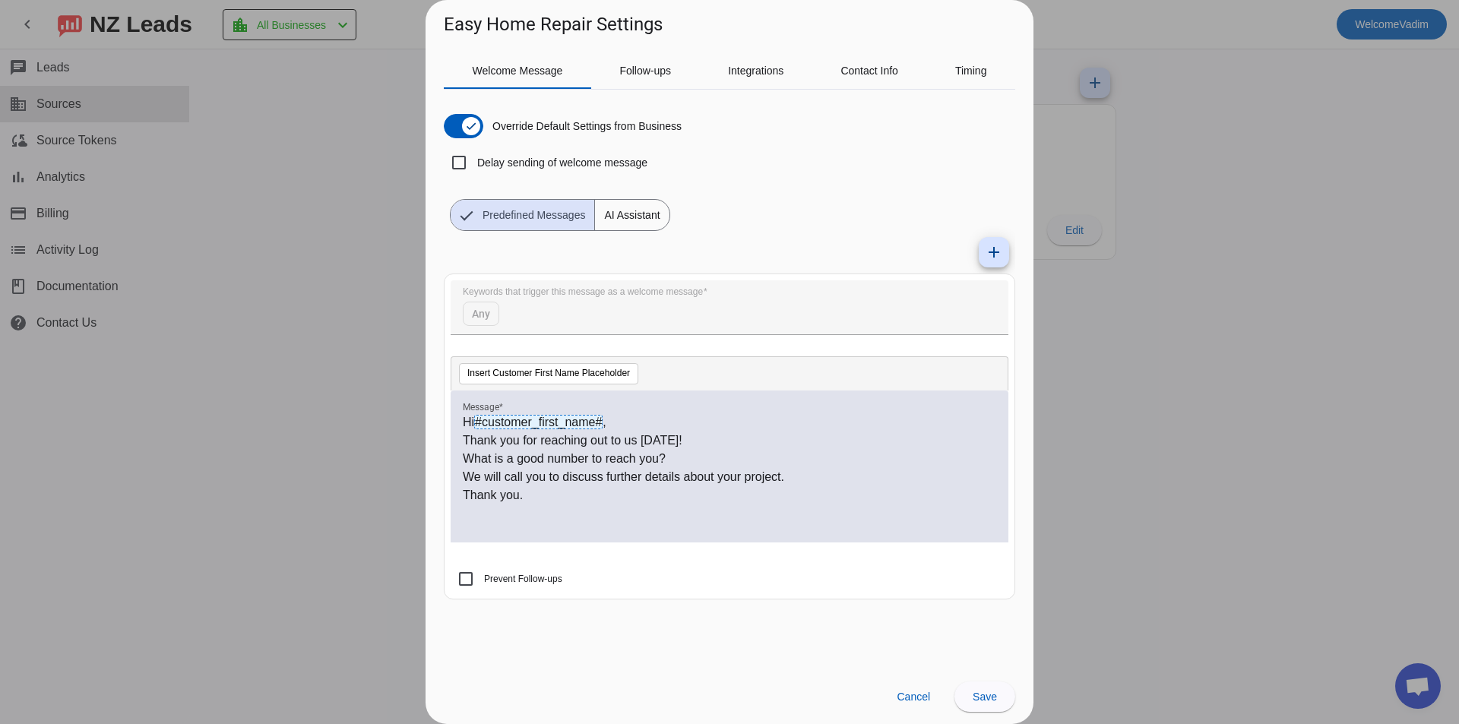
click at [462, 319] on mat-form-field "Keywords that trigger this message as a welcome message Any" at bounding box center [730, 315] width 558 height 70
click at [461, 319] on mat-form-field "Keywords that trigger this message as a welcome message Any" at bounding box center [730, 315] width 558 height 70
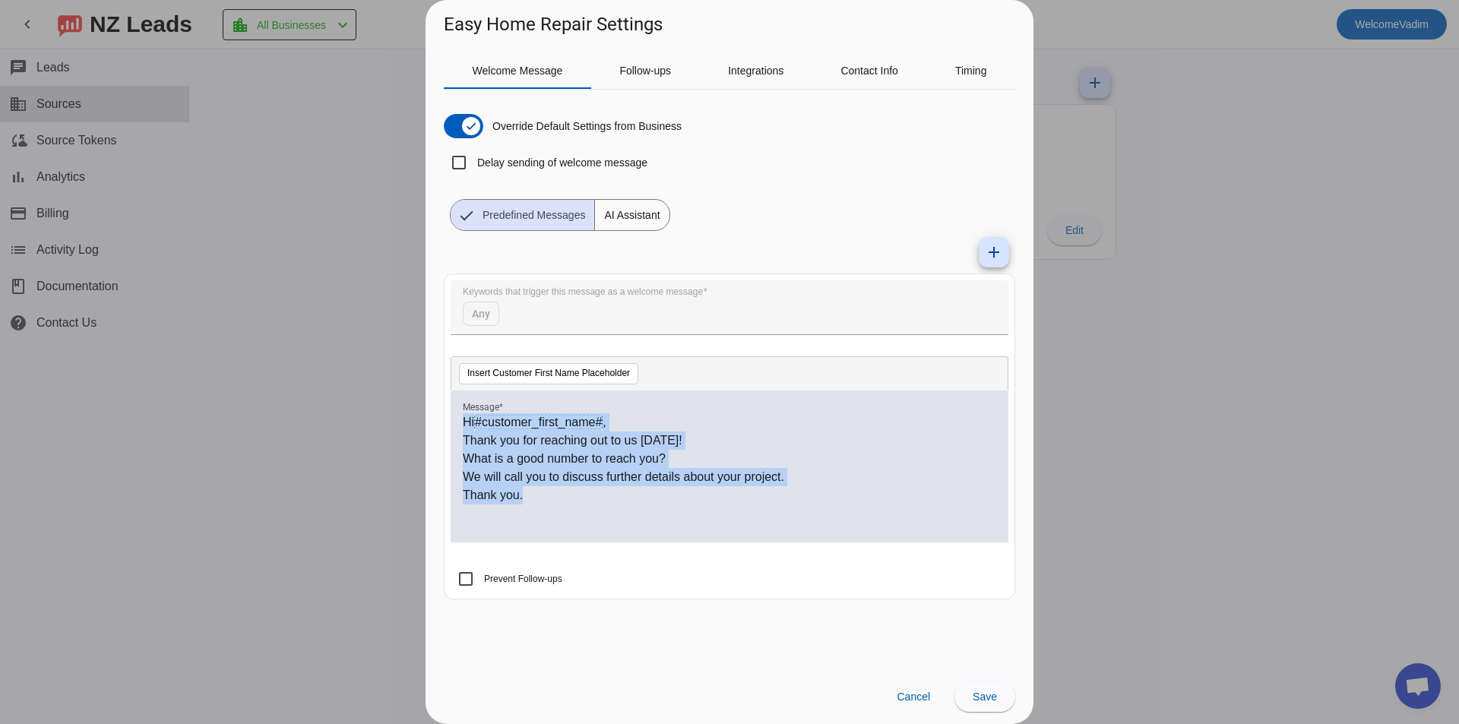
drag, startPoint x: 646, startPoint y: 498, endPoint x: 388, endPoint y: 405, distance: 274.6
click at [388, 405] on div "Easy Home Repair Settings Welcome Message Follow-ups Integrations Contact Info …" at bounding box center [729, 362] width 1459 height 724
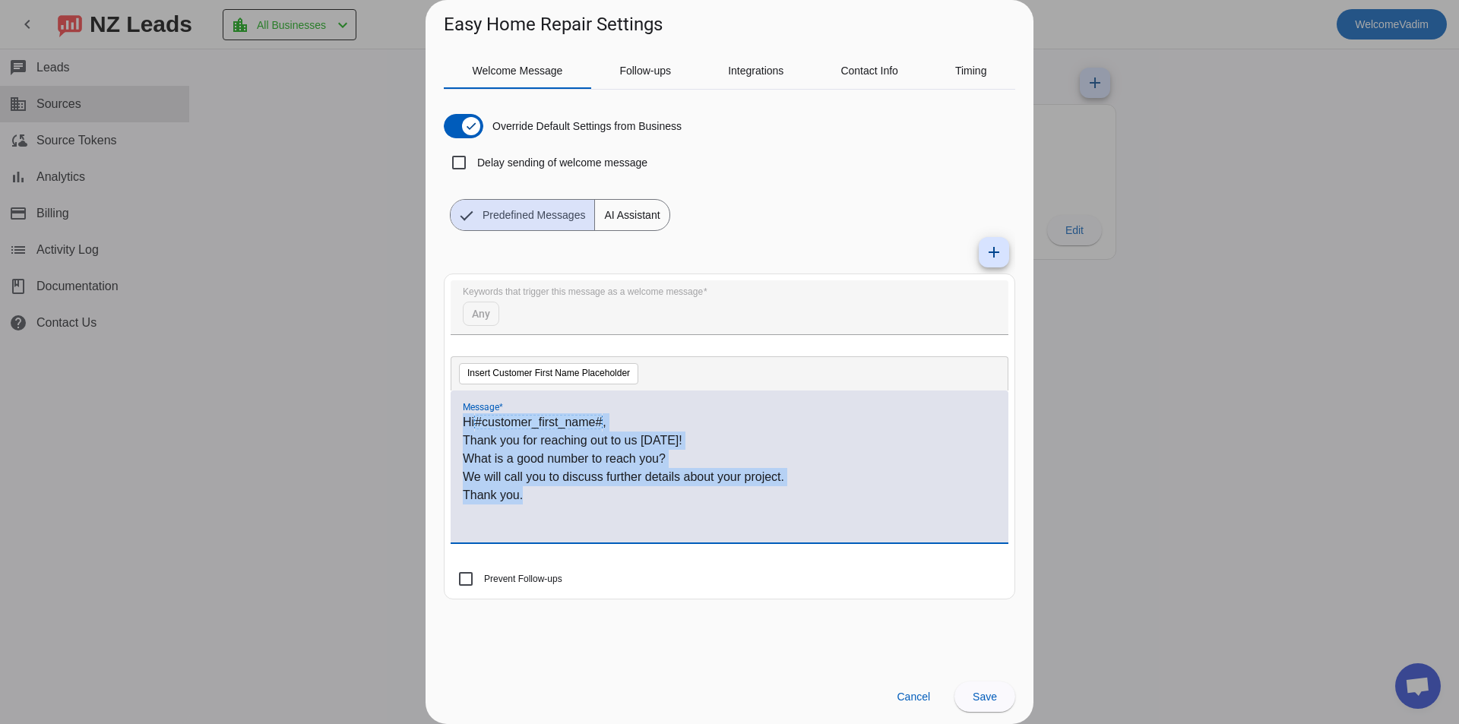
click at [507, 450] on p "What is a good number to reach you?" at bounding box center [730, 459] width 534 height 18
drag, startPoint x: 629, startPoint y: 492, endPoint x: 407, endPoint y: 409, distance: 236.9
click at [407, 409] on div "Easy Home Repair Settings Welcome Message Follow-ups Integrations Contact Info …" at bounding box center [729, 362] width 1459 height 724
click at [491, 454] on p "What is a good number to reach you?" at bounding box center [730, 459] width 534 height 18
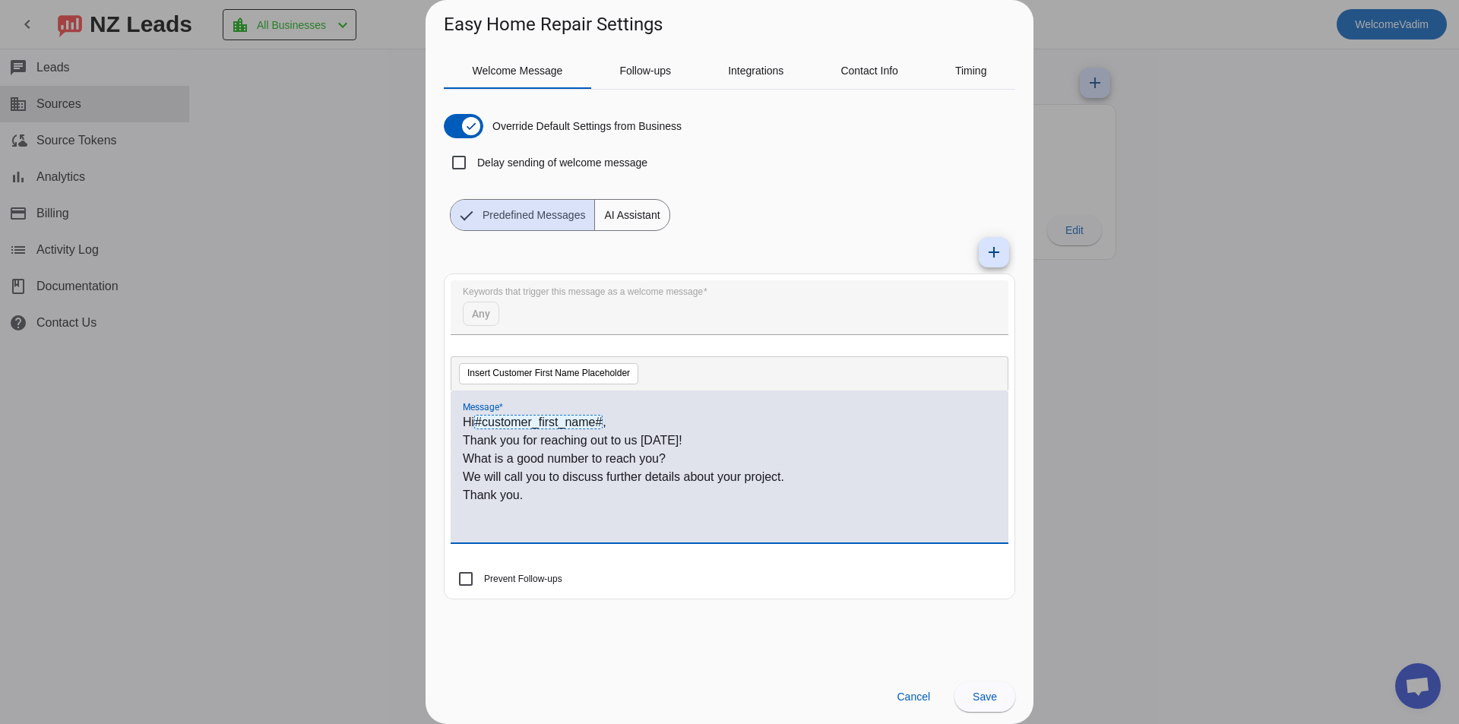
drag, startPoint x: 470, startPoint y: 429, endPoint x: 636, endPoint y: 502, distance: 180.7
click at [635, 502] on div "Hi #customer_first_name# , Thank you for reaching out to us today! What is a go…" at bounding box center [730, 467] width 558 height 152
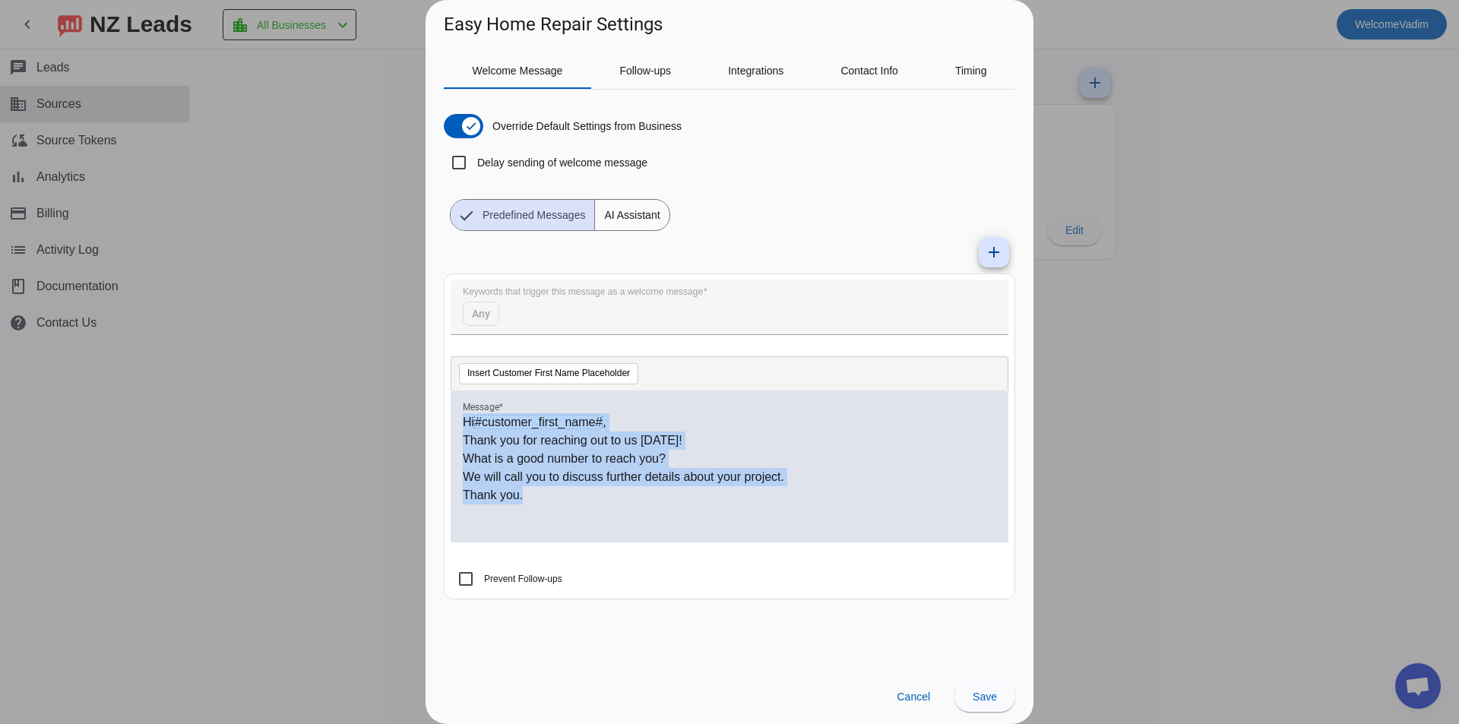
drag, startPoint x: 636, startPoint y: 502, endPoint x: 426, endPoint y: 417, distance: 226.8
click at [426, 417] on div "Welcome Message Follow-ups Integrations Contact Info Timing Override Default Se…" at bounding box center [730, 353] width 608 height 632
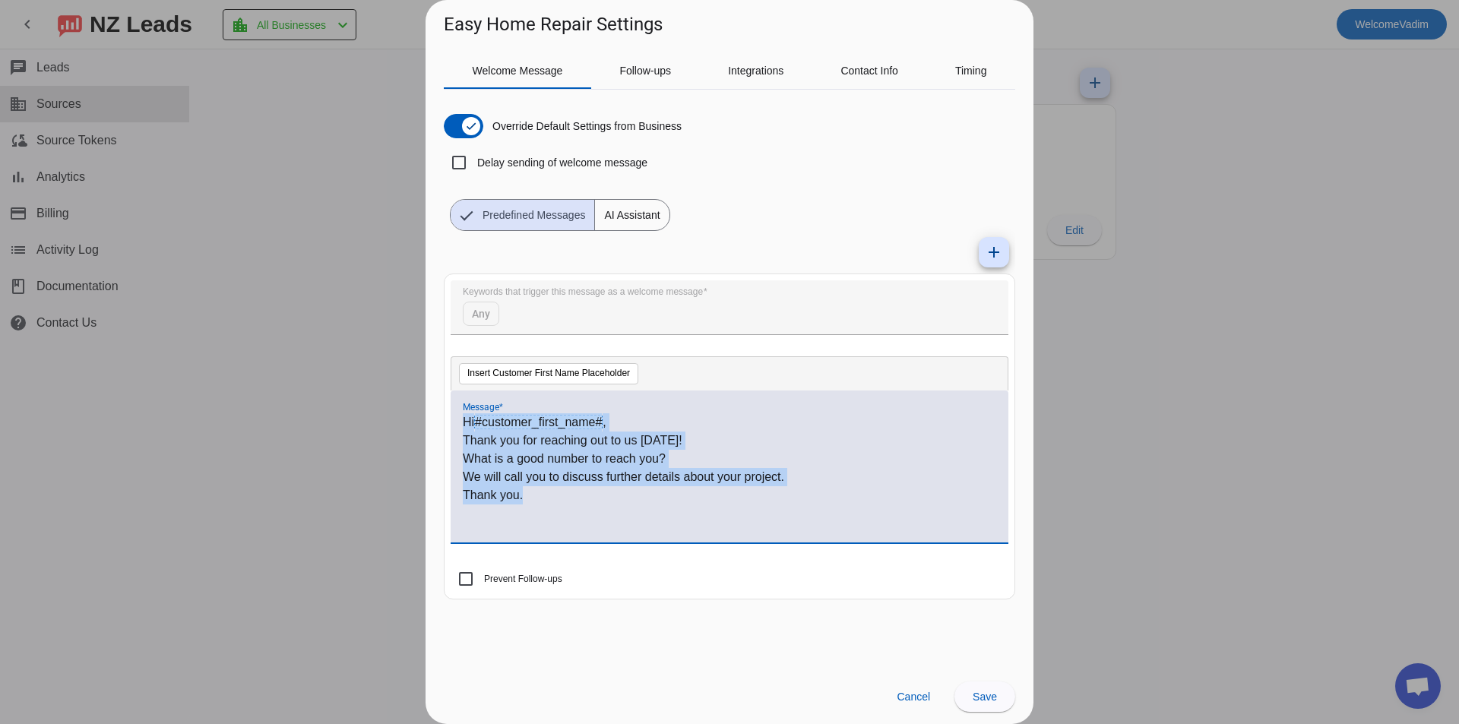
click at [548, 455] on p "What is a good number to reach you?" at bounding box center [730, 459] width 534 height 18
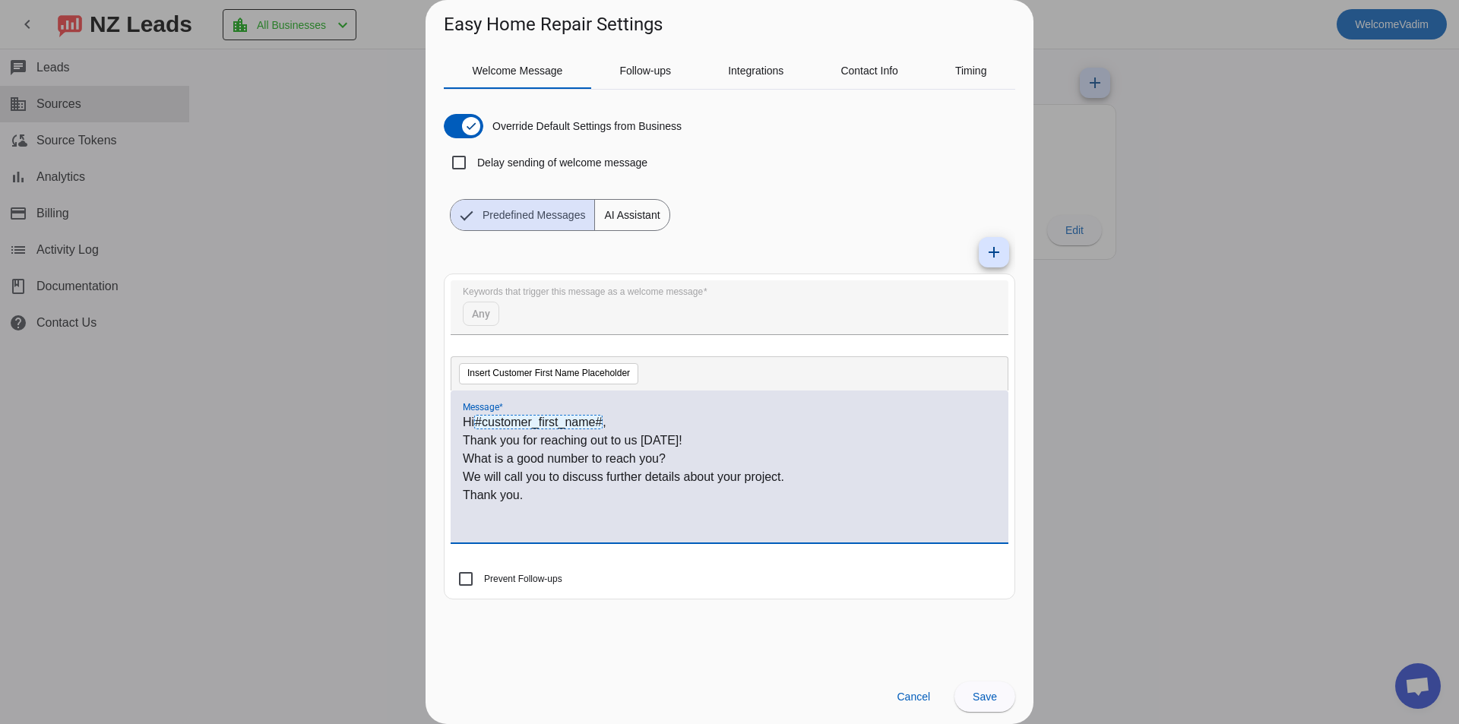
click at [546, 578] on label "Prevent Follow-ups" at bounding box center [521, 579] width 81 height 15
click at [481, 578] on input "Prevent Follow-ups" at bounding box center [466, 579] width 30 height 30
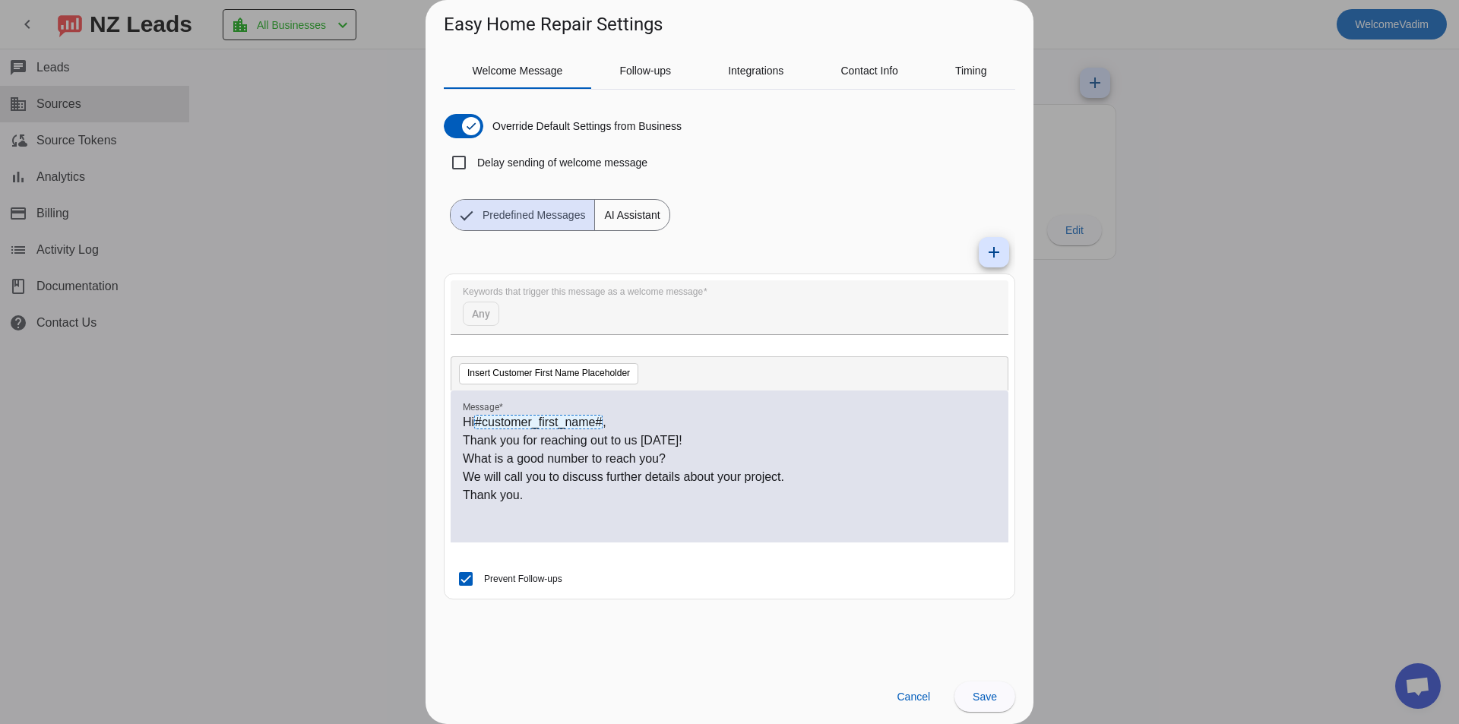
click at [550, 578] on label "Prevent Follow-ups" at bounding box center [521, 579] width 81 height 15
click at [481, 578] on input "Prevent Follow-ups" at bounding box center [466, 579] width 30 height 30
checkbox input "false"
click at [616, 78] on div "Follow-ups" at bounding box center [645, 70] width 109 height 36
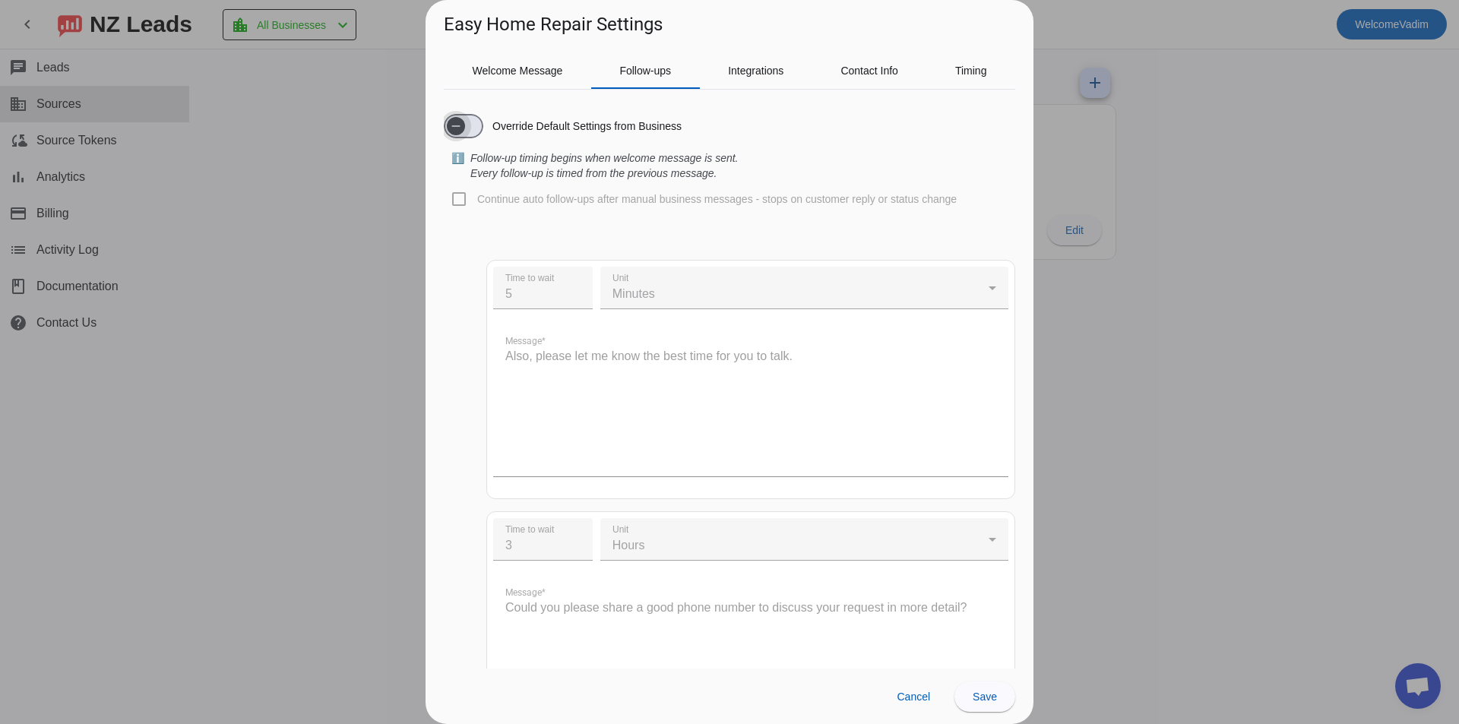
click at [477, 134] on span "button" at bounding box center [464, 126] width 40 height 24
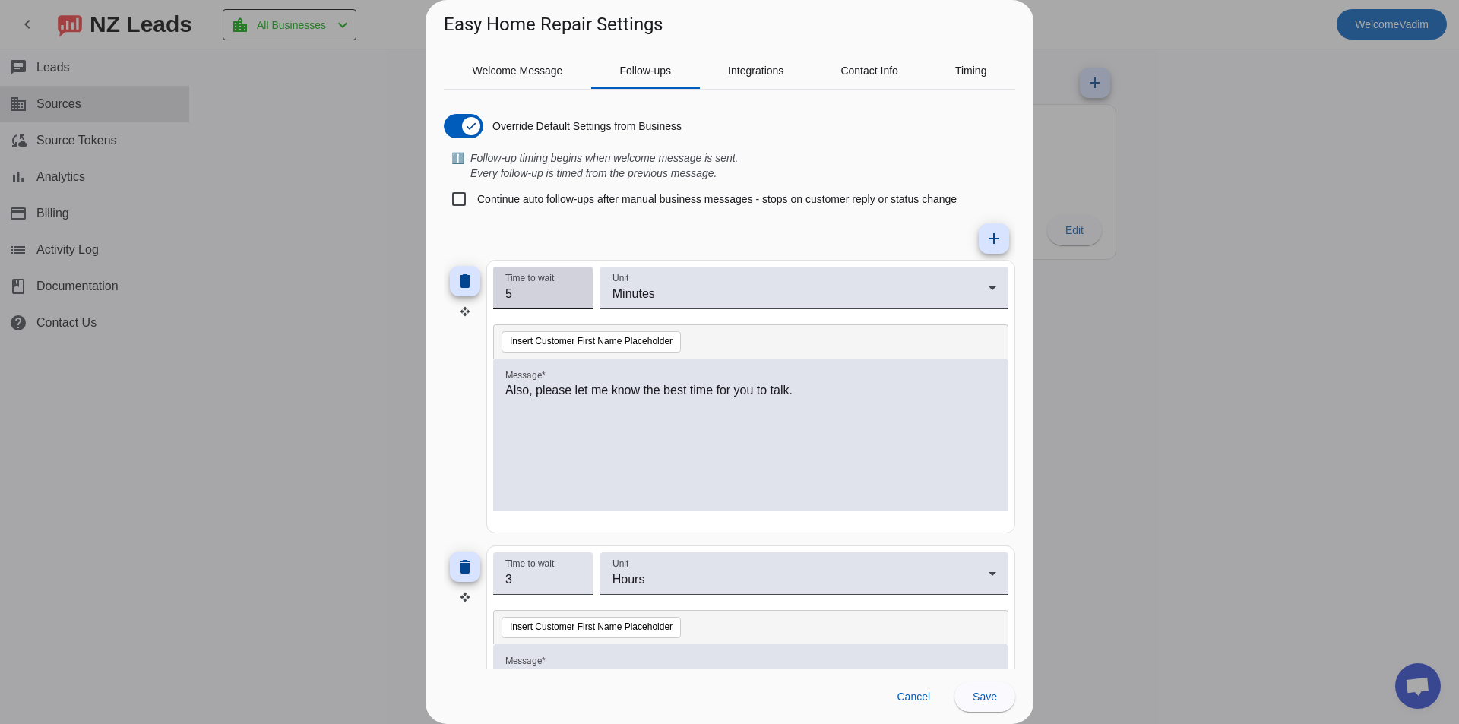
click at [549, 287] on input "5" at bounding box center [542, 294] width 75 height 18
click at [576, 291] on input "6" at bounding box center [542, 294] width 75 height 18
click at [576, 291] on input "7" at bounding box center [542, 294] width 75 height 18
click at [576, 291] on input "8" at bounding box center [542, 294] width 75 height 18
click at [576, 291] on input "9" at bounding box center [542, 294] width 75 height 18
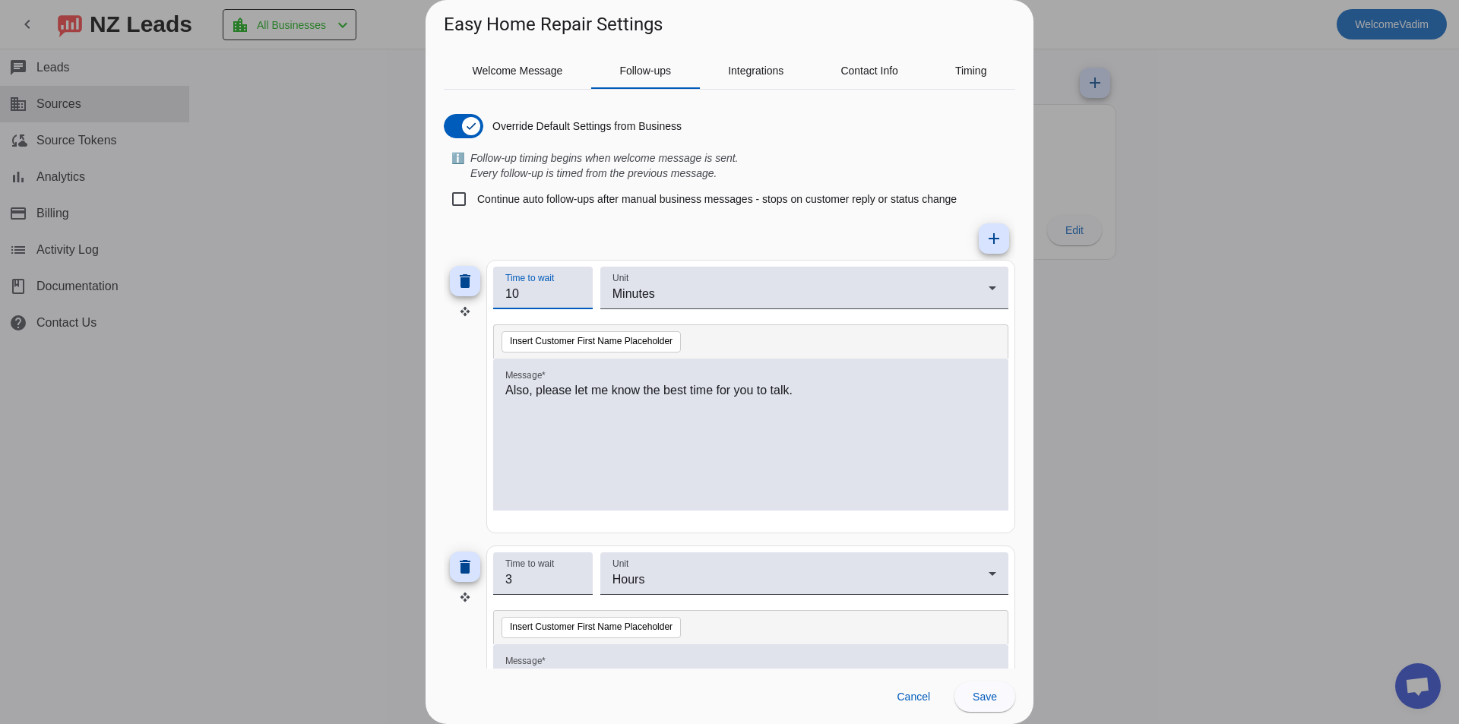
click at [576, 291] on input "10" at bounding box center [542, 294] width 75 height 18
click at [576, 291] on input "11" at bounding box center [542, 294] width 75 height 18
click at [576, 291] on input "12" at bounding box center [542, 294] width 75 height 18
click at [576, 291] on input "13" at bounding box center [542, 294] width 75 height 18
click at [576, 291] on input "14" at bounding box center [542, 294] width 75 height 18
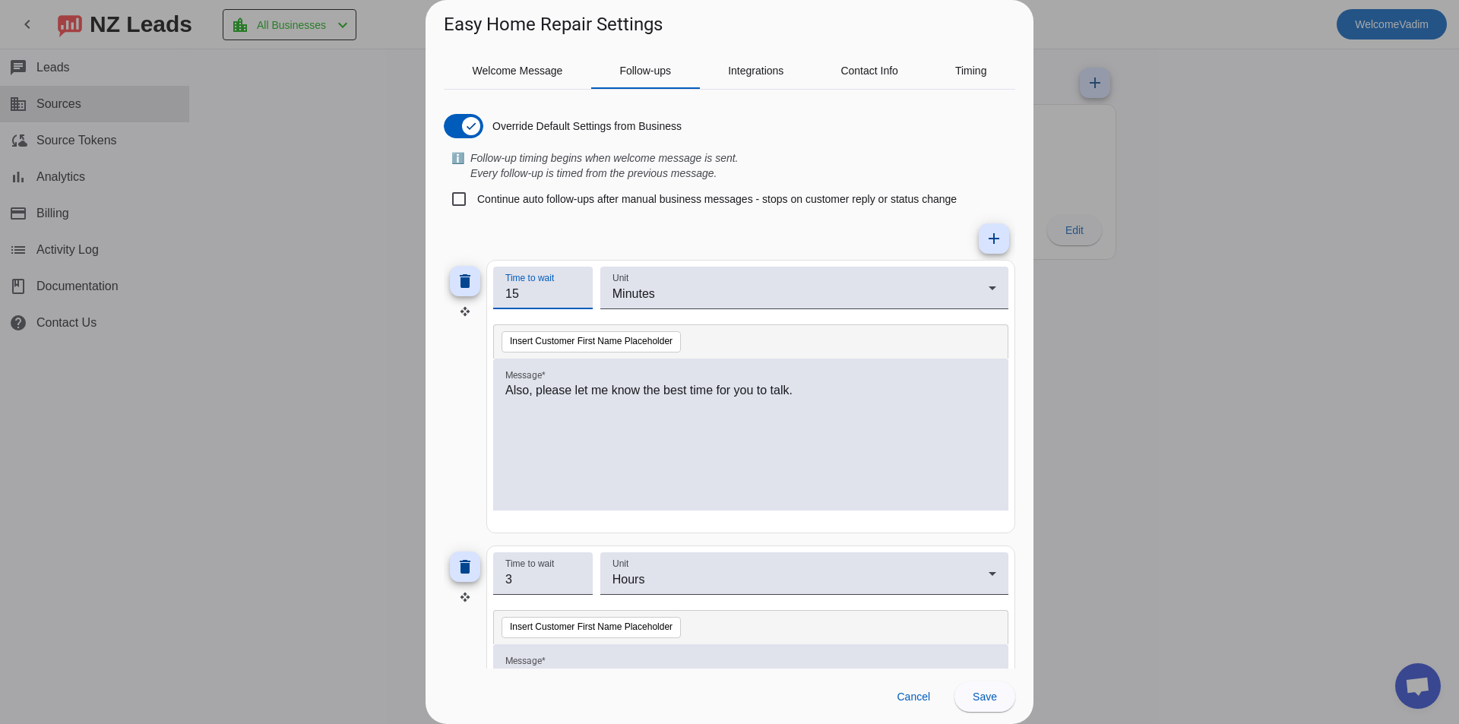
type input "15"
click at [576, 291] on input "15" at bounding box center [542, 294] width 75 height 18
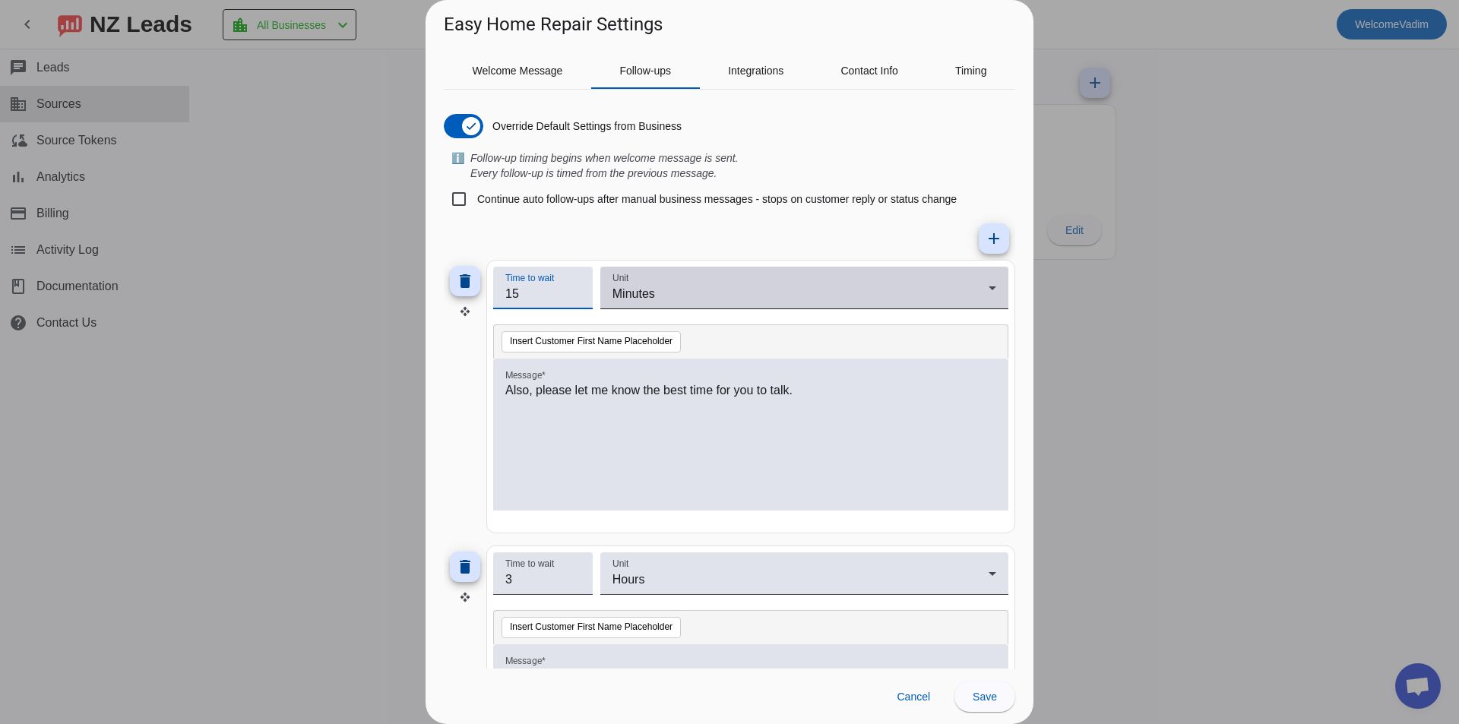
click at [641, 290] on span "Minutes" at bounding box center [634, 293] width 43 height 13
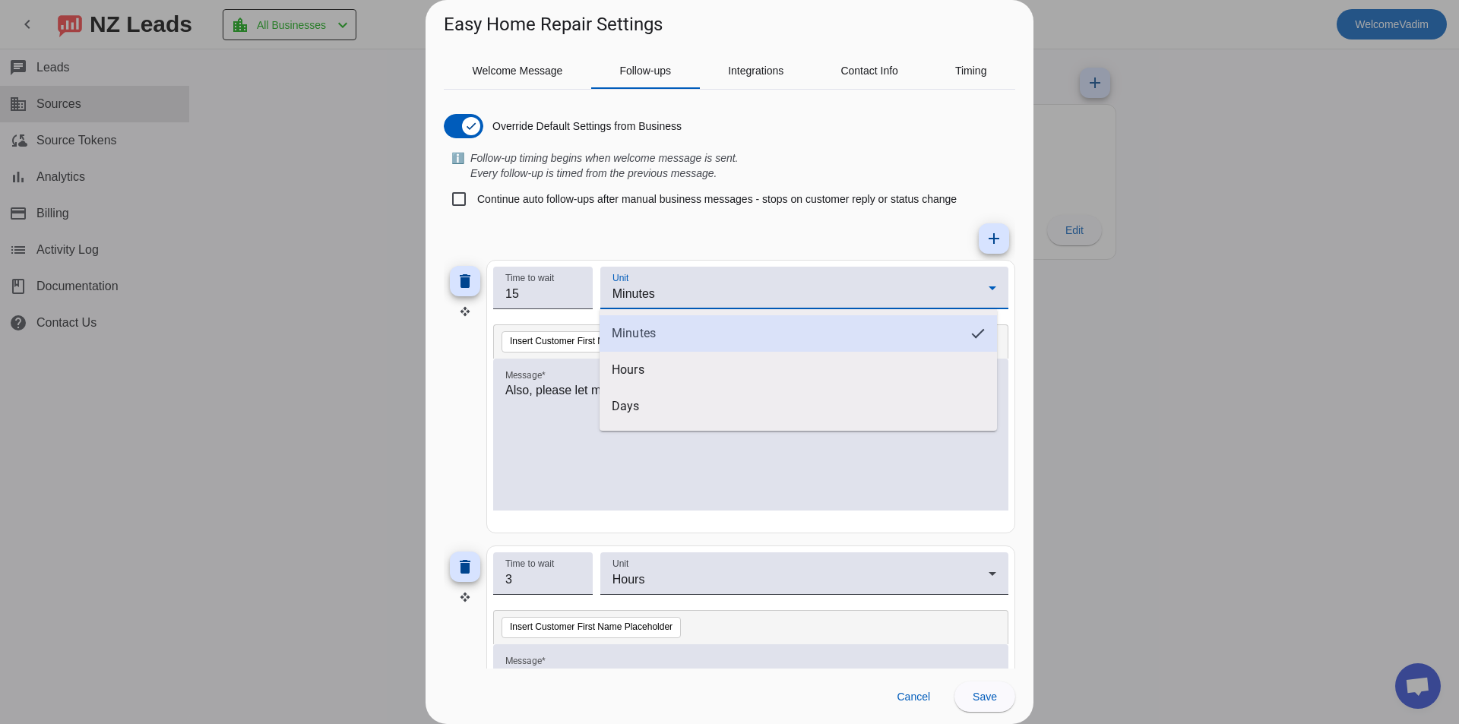
click at [657, 327] on mat-option "Minutes" at bounding box center [799, 333] width 398 height 36
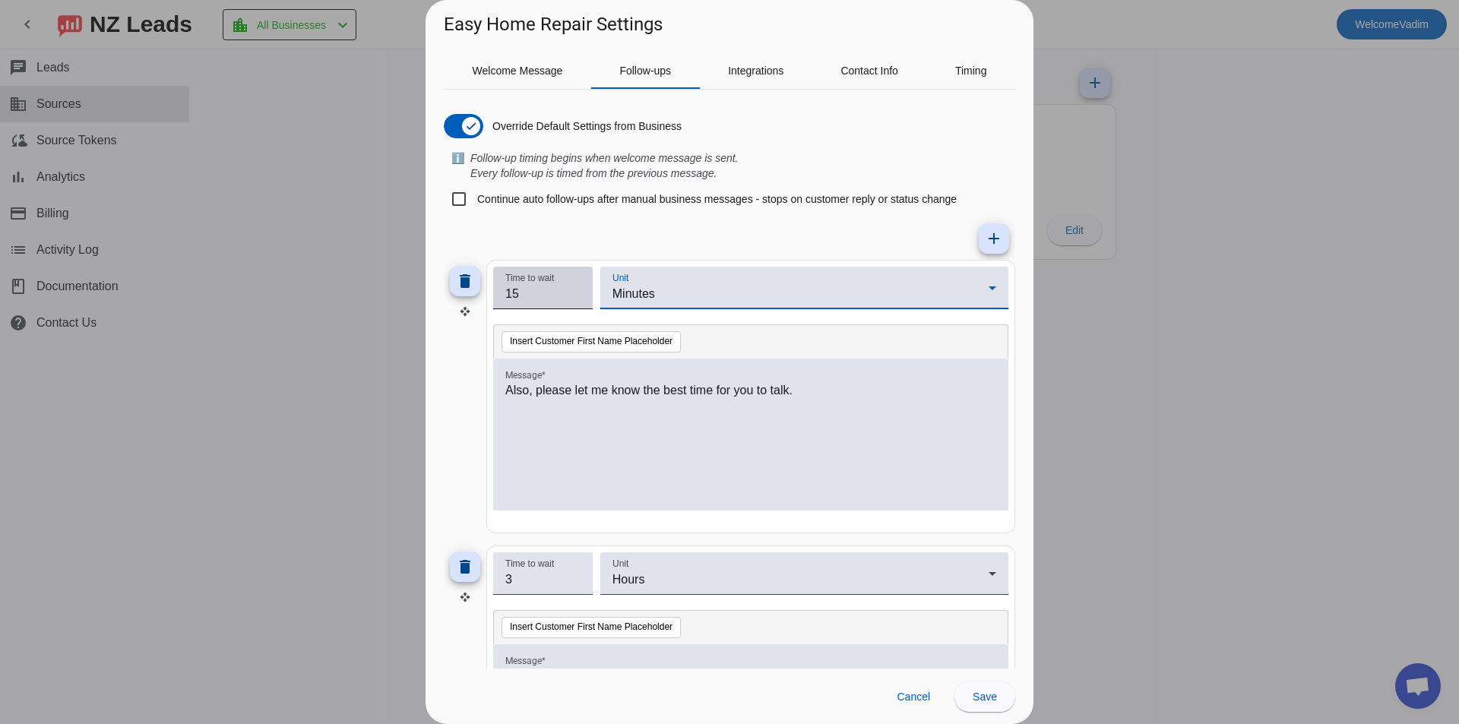
click at [562, 308] on div "Time to wait 15" at bounding box center [542, 288] width 75 height 43
click at [587, 206] on label "Continue auto follow-ups after manual business messages - stops on customer rep…" at bounding box center [715, 199] width 483 height 15
click at [474, 206] on input "Continue auto follow-ups after manual business messages - stops on customer rep…" at bounding box center [459, 199] width 30 height 30
checkbox input "true"
click at [760, 410] on div "Also, please let me know the best time for you to talk." at bounding box center [750, 443] width 491 height 123
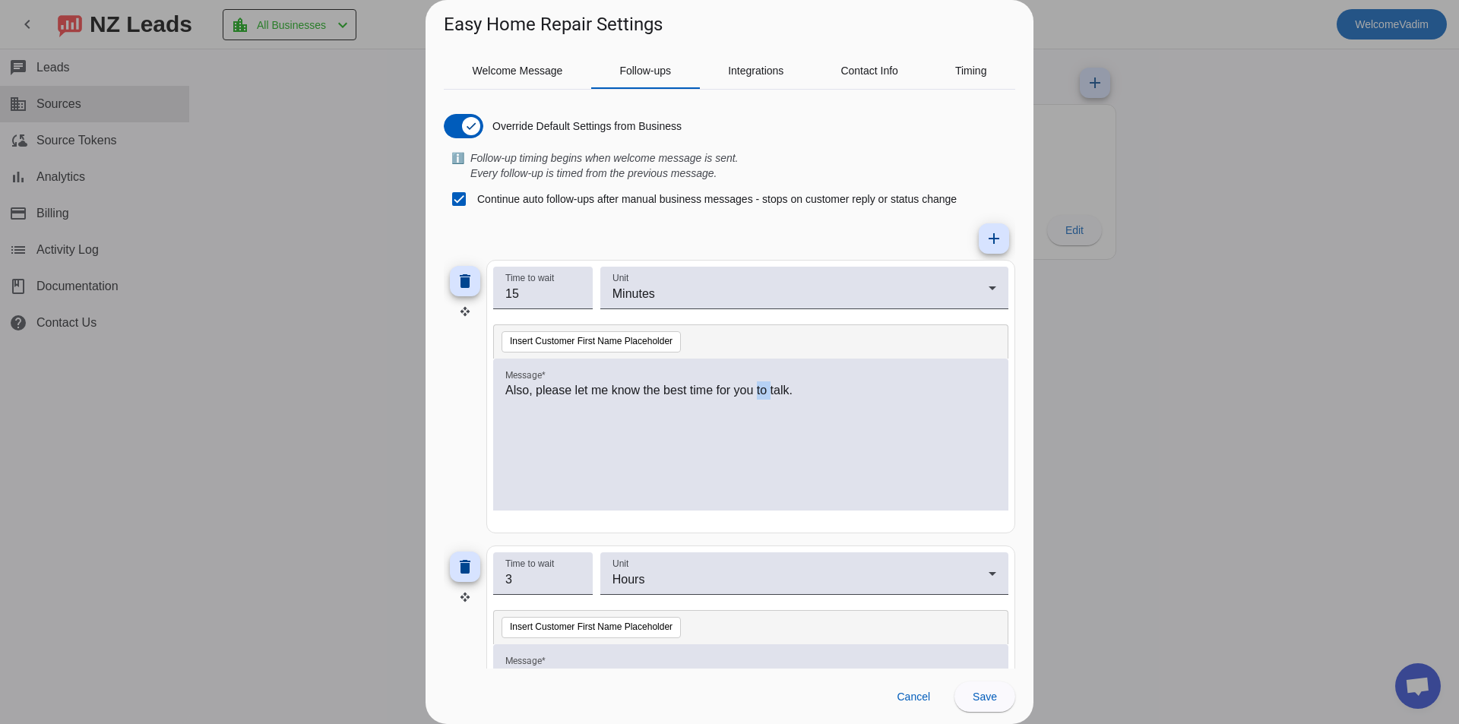
click at [760, 410] on div "Also, please let me know the best time for you to talk." at bounding box center [750, 443] width 491 height 123
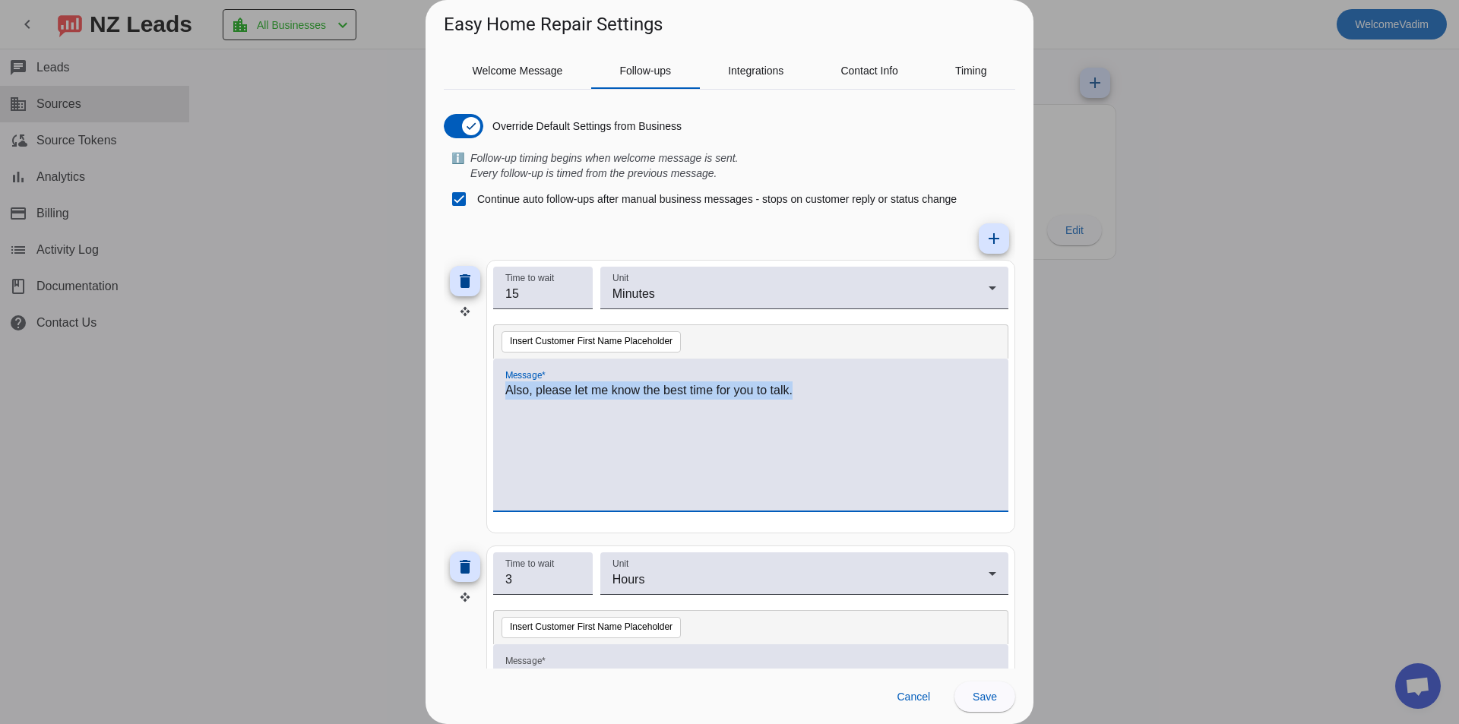
click at [760, 410] on div "Also, please let me know the best time for you to talk." at bounding box center [750, 443] width 491 height 123
click at [772, 439] on div "Also, please let me know the best time for you to talk." at bounding box center [750, 443] width 491 height 123
click at [450, 425] on div "delete" at bounding box center [465, 397] width 43 height 274
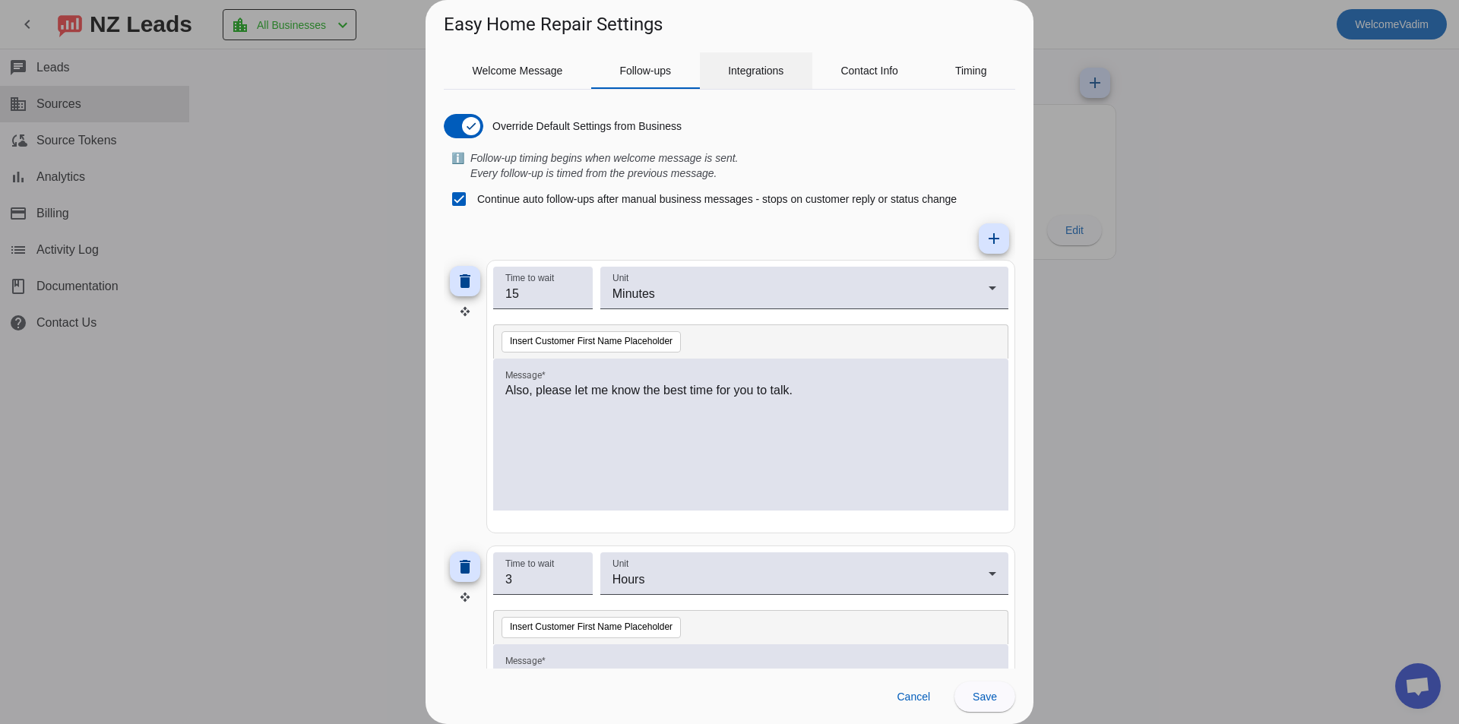
click at [747, 83] on span "Integrations" at bounding box center [755, 70] width 55 height 36
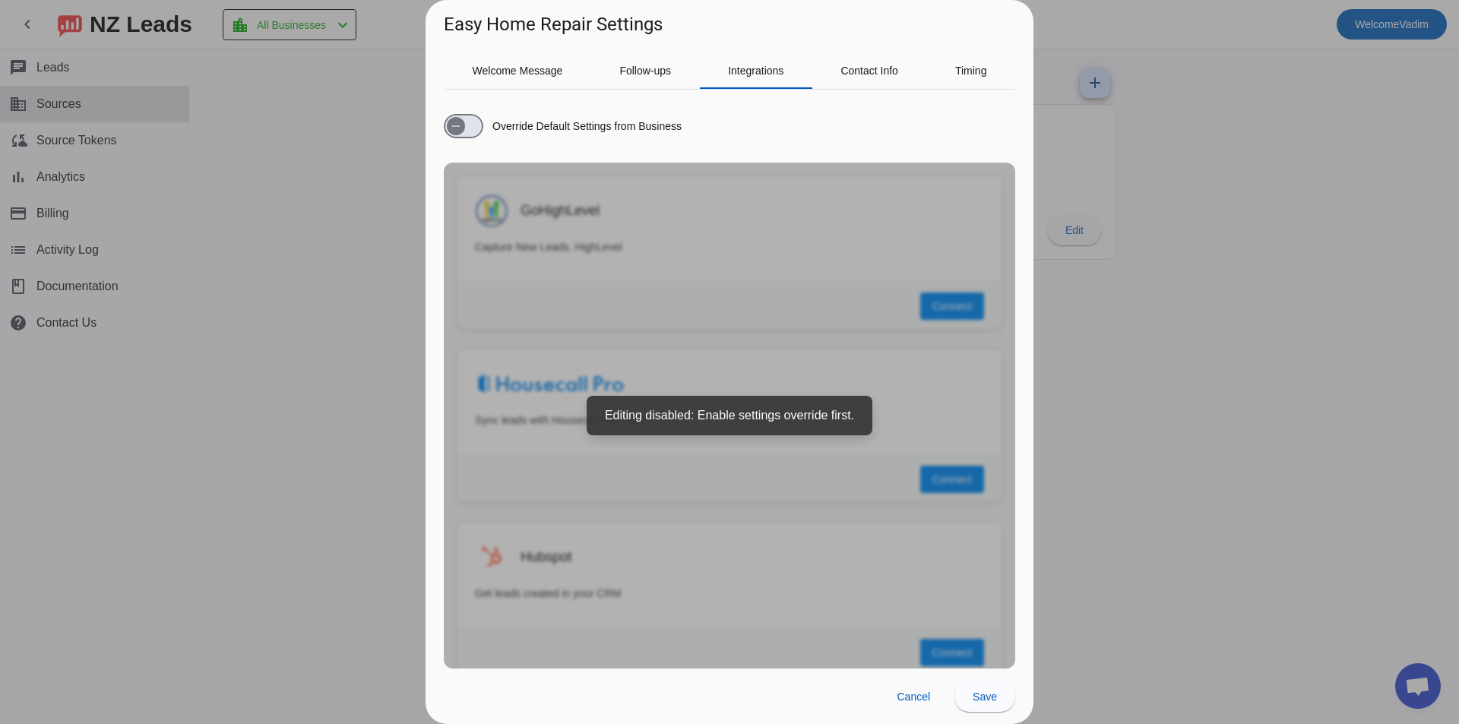
drag, startPoint x: 758, startPoint y: 429, endPoint x: 847, endPoint y: 429, distance: 89.7
click at [823, 429] on div "Override Default Settings from Business GoHighLevel Capture New Leads. HighLeve…" at bounding box center [730, 385] width 572 height 567
click at [848, 429] on div "Override Default Settings from Business GoHighLevel Capture New Leads. HighLeve…" at bounding box center [730, 385] width 572 height 567
click at [847, 429] on div "Override Default Settings from Business GoHighLevel Capture New Leads. HighLeve…" at bounding box center [730, 385] width 572 height 567
click at [653, 418] on div "Override Default Settings from Business GoHighLevel Capture New Leads. HighLeve…" at bounding box center [730, 385] width 572 height 567
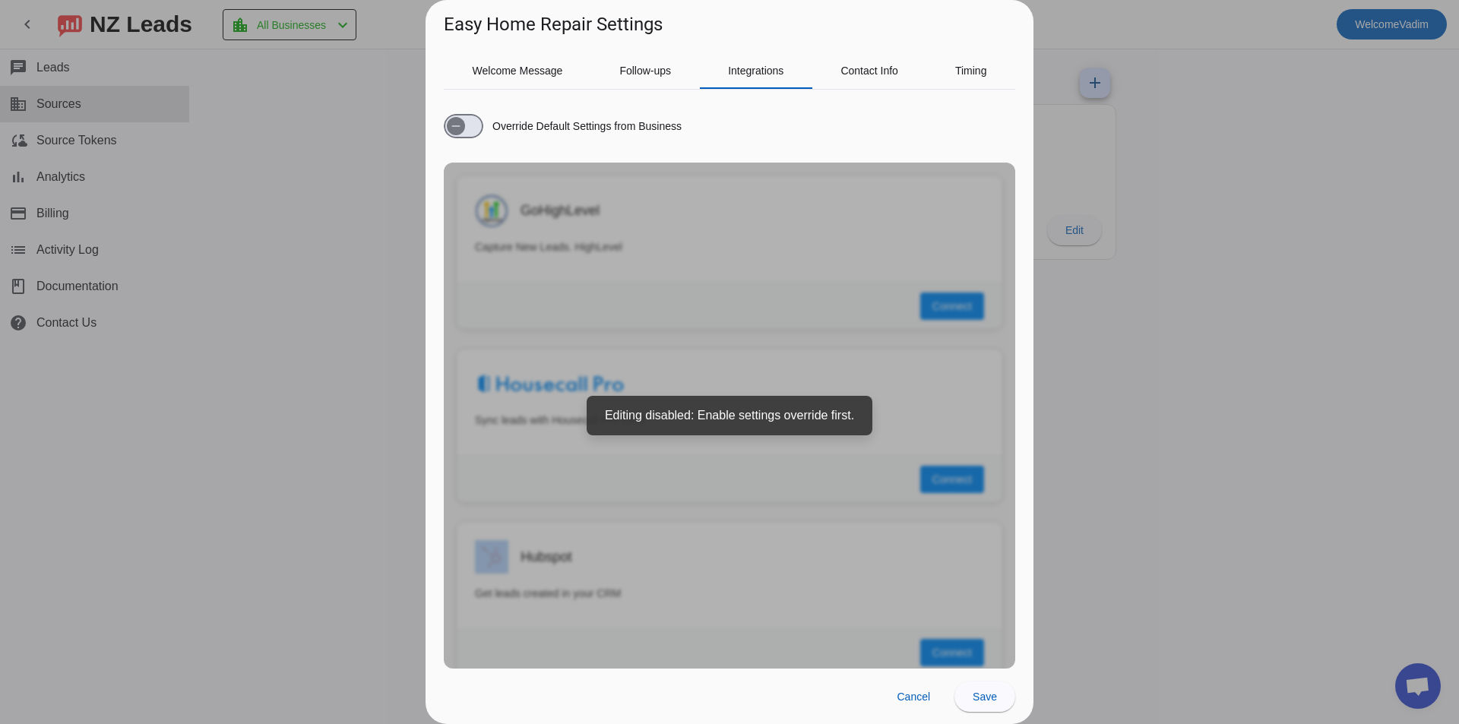
drag, startPoint x: 653, startPoint y: 418, endPoint x: 710, endPoint y: 422, distance: 57.1
click at [661, 419] on div "Override Default Settings from Business GoHighLevel Capture New Leads. HighLeve…" at bounding box center [730, 385] width 572 height 567
click at [822, 415] on div "Override Default Settings from Business GoHighLevel Capture New Leads. HighLeve…" at bounding box center [730, 385] width 572 height 567
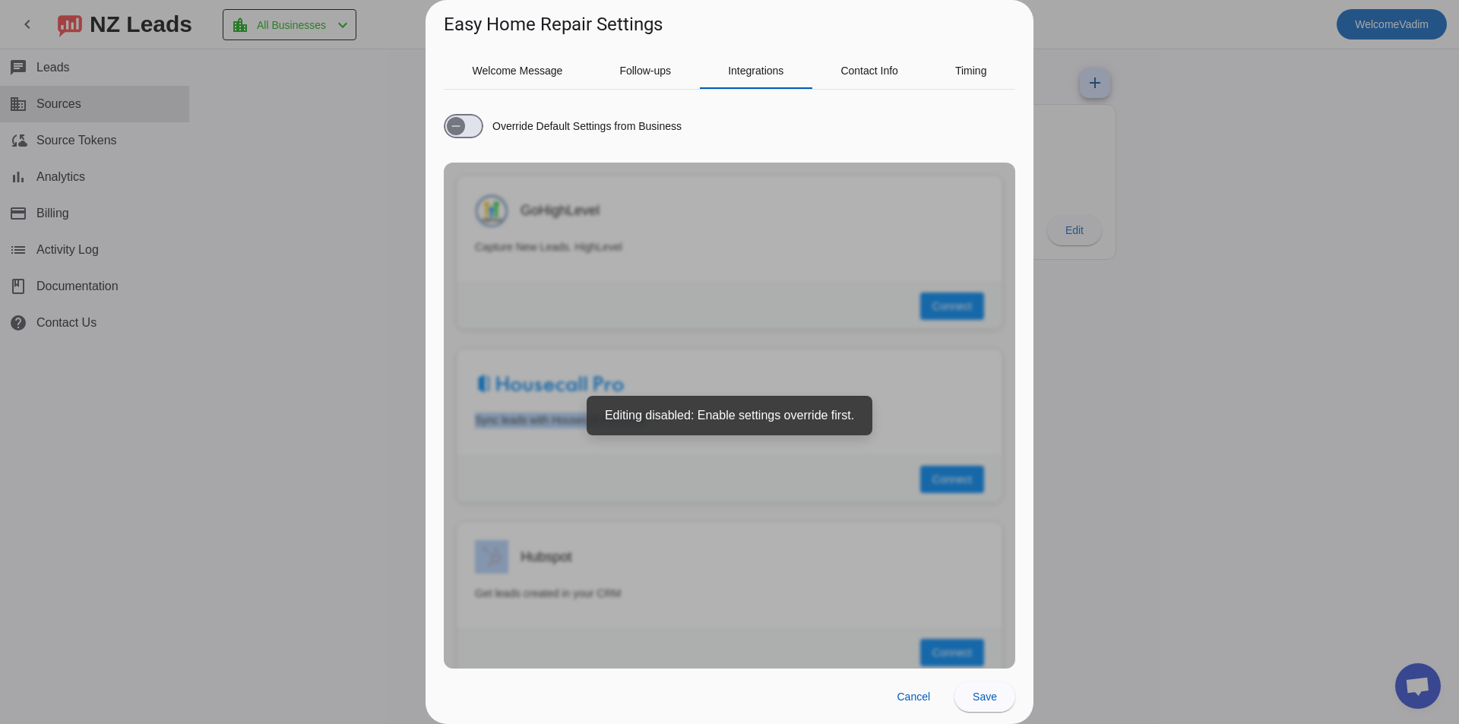
click at [798, 432] on div "Override Default Settings from Business GoHighLevel Capture New Leads. HighLeve…" at bounding box center [730, 385] width 572 height 567
click at [475, 125] on span "button" at bounding box center [464, 126] width 40 height 24
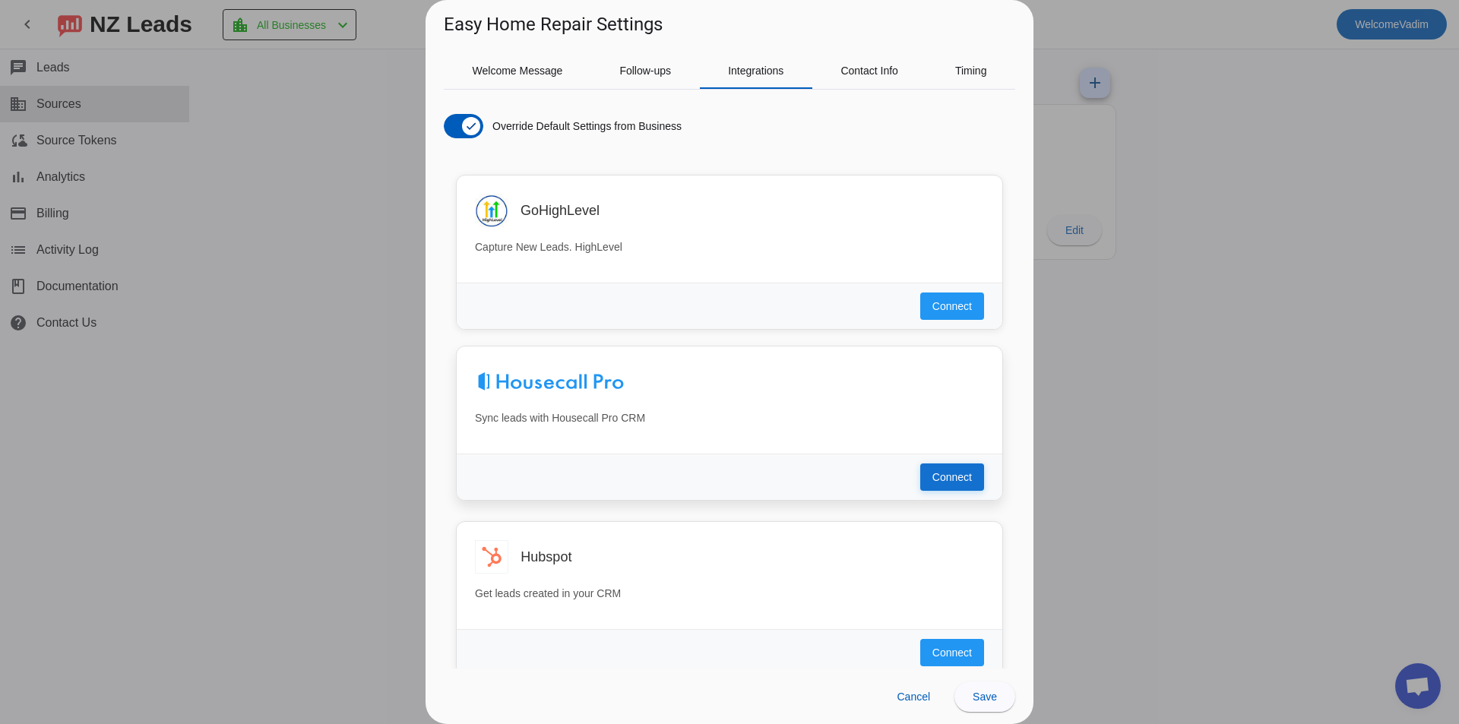
click at [933, 472] on span "Connect" at bounding box center [953, 477] width 40 height 15
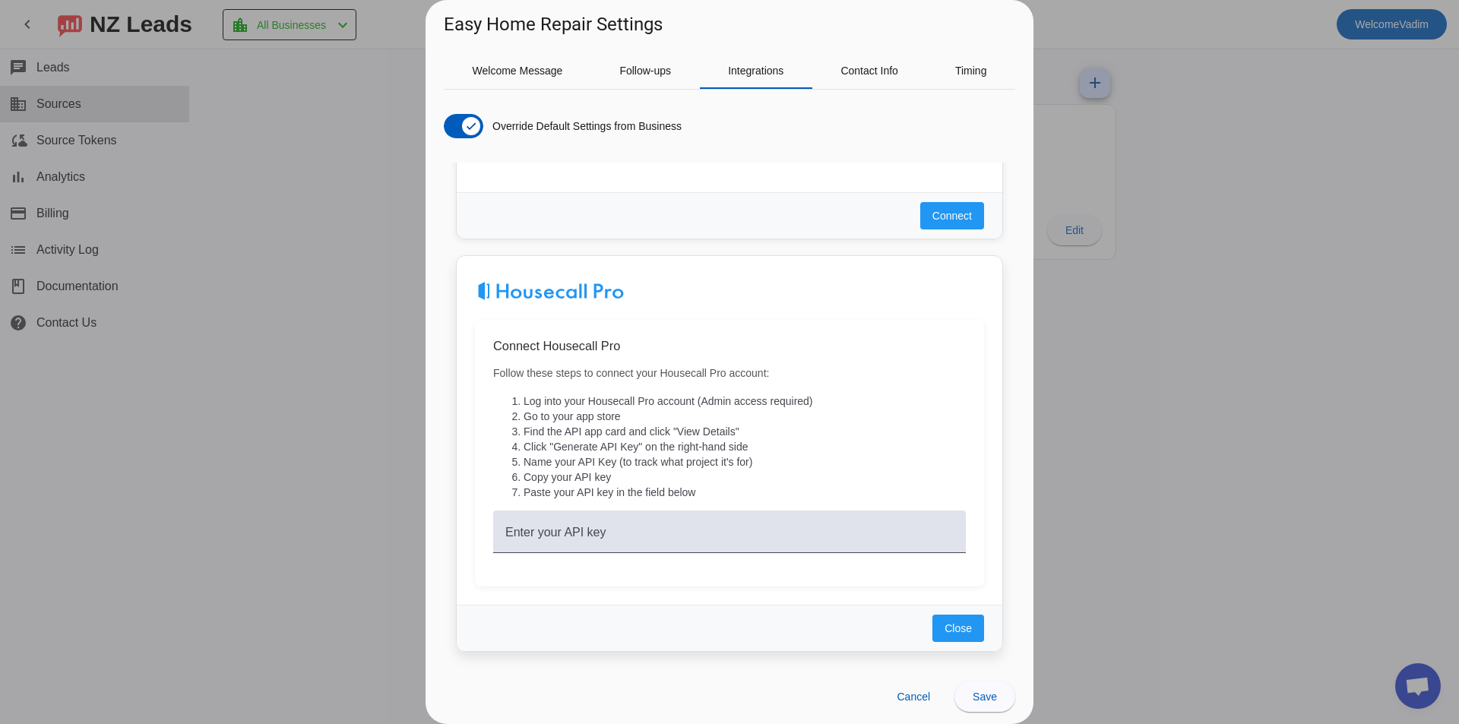
scroll to position [152, 0]
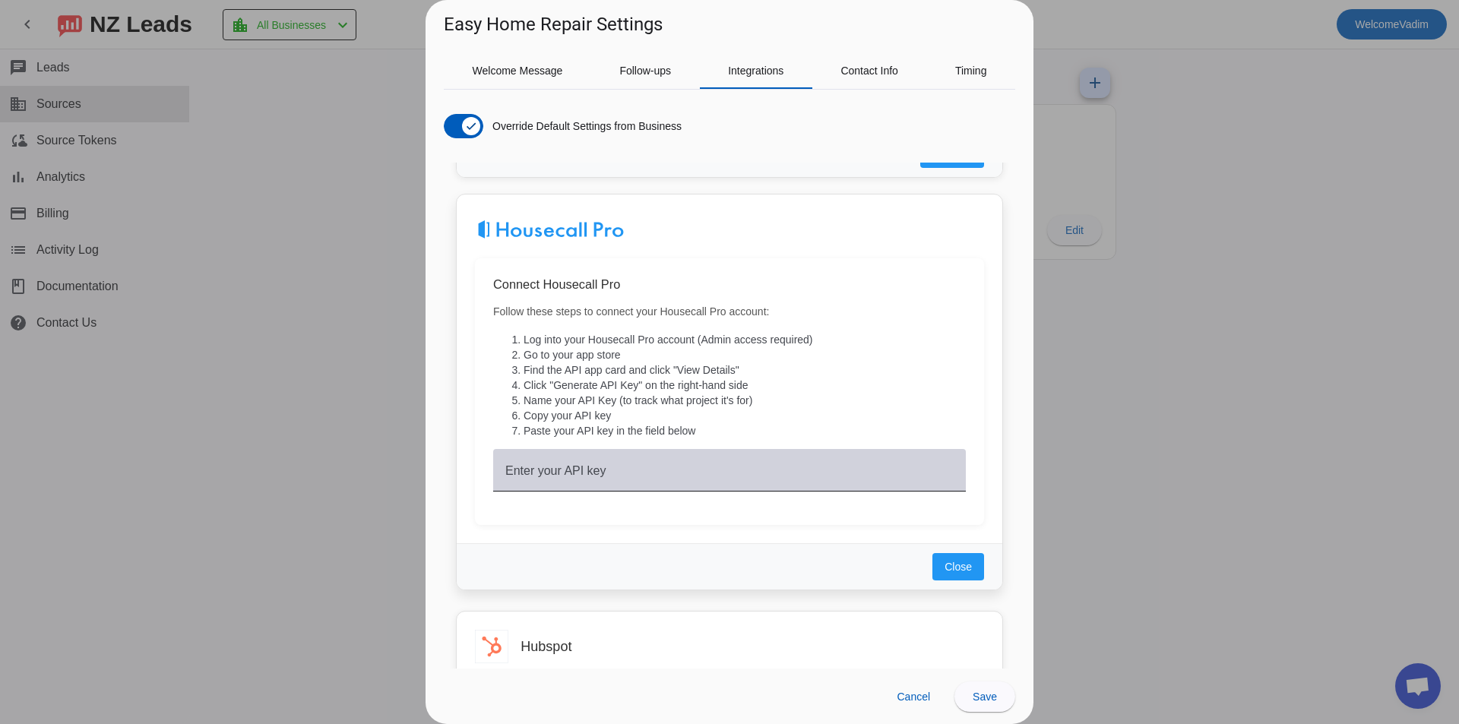
click at [664, 486] on div "Enter your API key" at bounding box center [729, 470] width 448 height 43
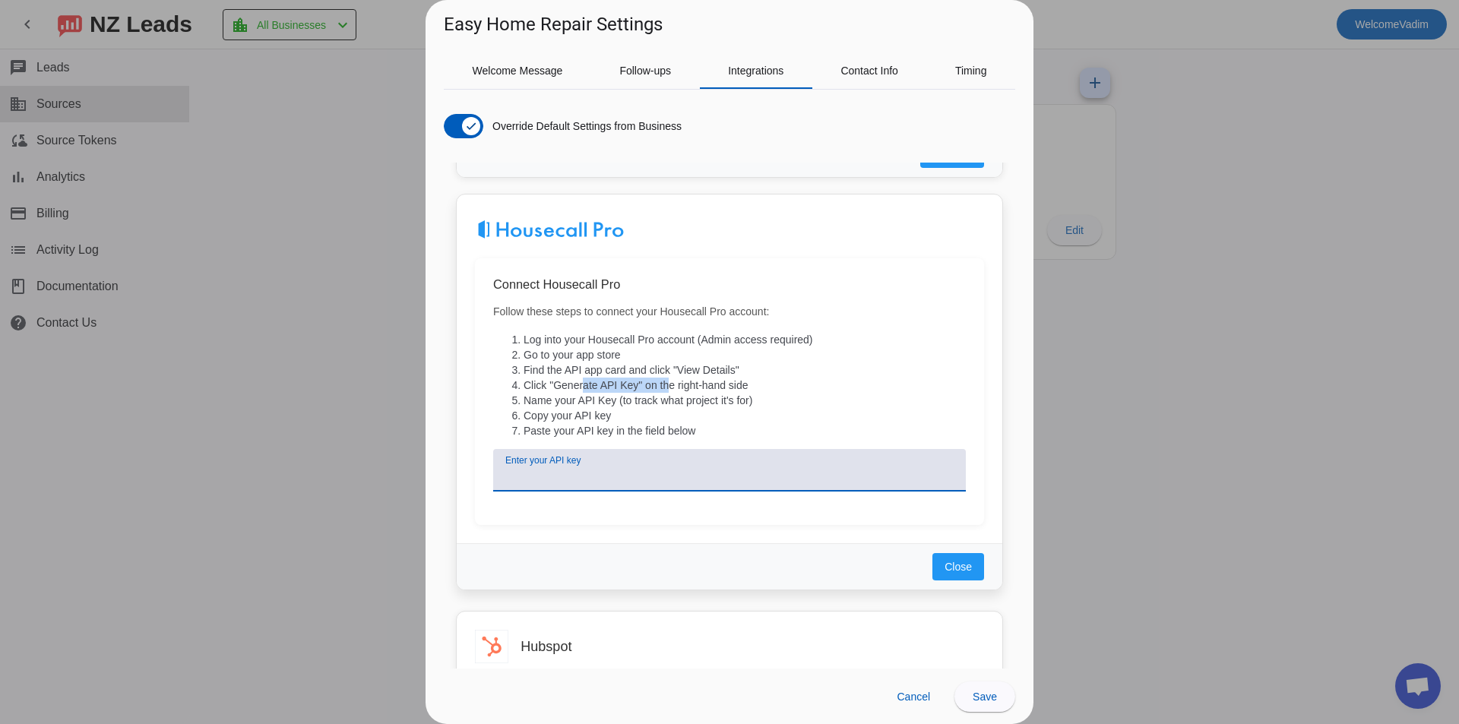
drag, startPoint x: 584, startPoint y: 383, endPoint x: 708, endPoint y: 388, distance: 124.7
click at [699, 388] on li "Click "Generate API Key" on the right-hand side" at bounding box center [745, 385] width 442 height 15
click at [708, 388] on li "Click "Generate API Key" on the right-hand side" at bounding box center [745, 385] width 442 height 15
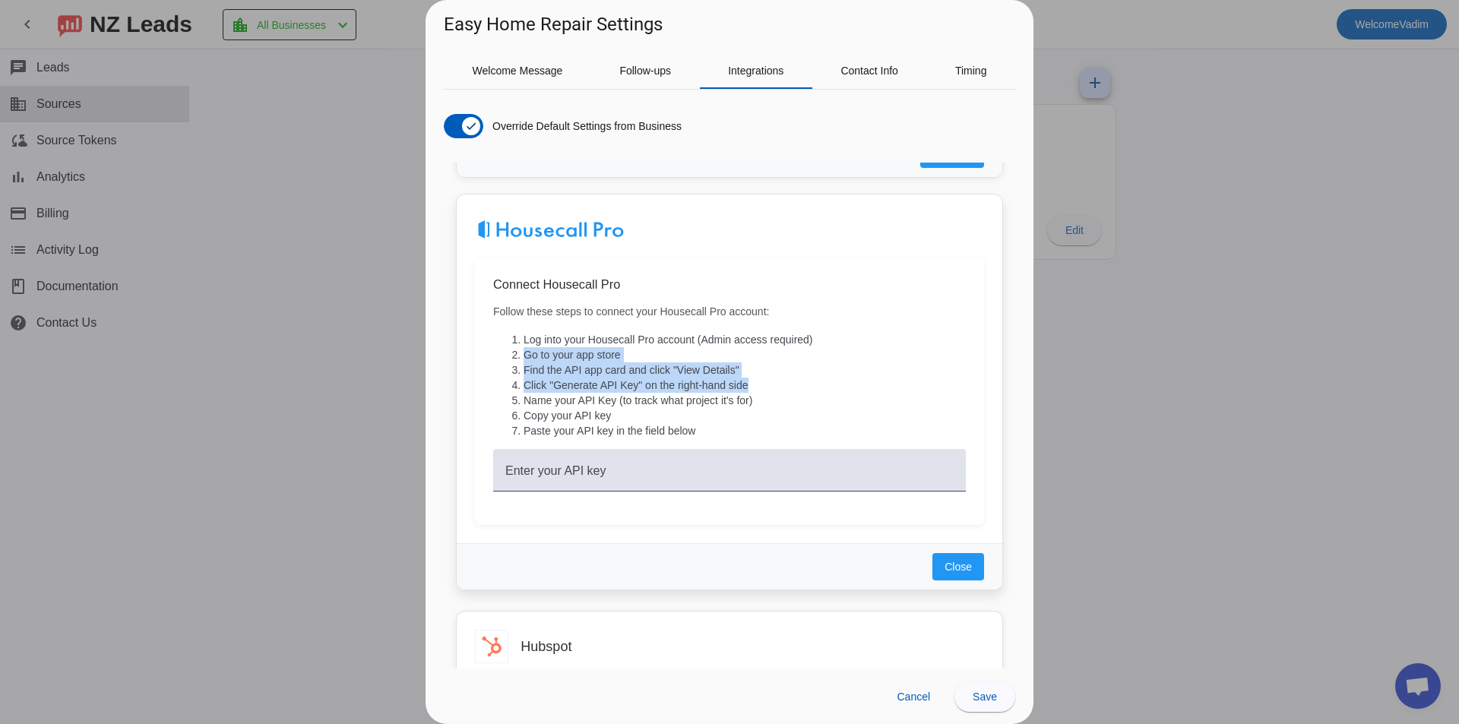
drag, startPoint x: 520, startPoint y: 357, endPoint x: 750, endPoint y: 382, distance: 231.7
click at [750, 382] on ol "Log into your Housecall Pro account (Admin access required) Go to your app stor…" at bounding box center [729, 385] width 473 height 106
click at [750, 382] on li "Click "Generate API Key" on the right-hand side" at bounding box center [745, 385] width 442 height 15
drag, startPoint x: 751, startPoint y: 382, endPoint x: 532, endPoint y: 343, distance: 222.4
click at [534, 344] on ol "Log into your Housecall Pro account (Admin access required) Go to your app stor…" at bounding box center [729, 385] width 473 height 106
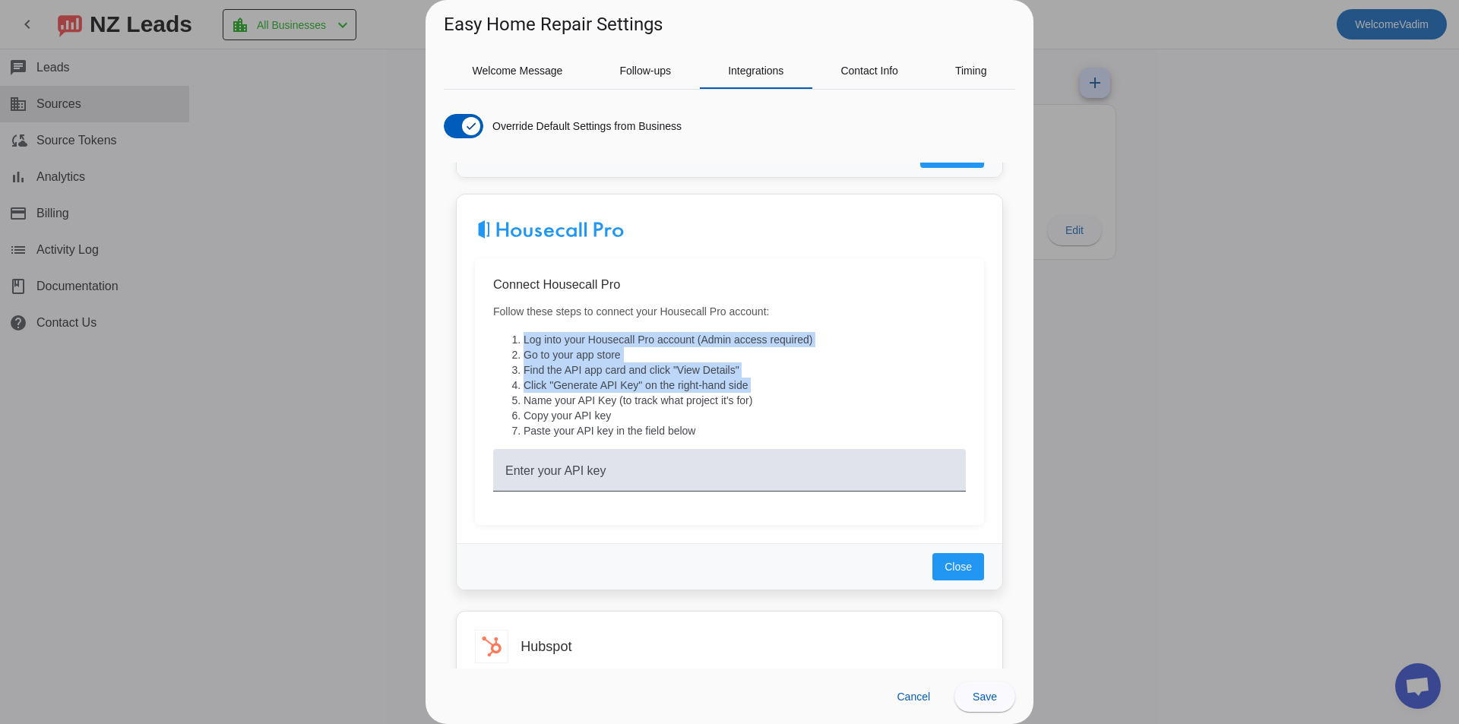
click at [532, 343] on li "Log into your Housecall Pro account (Admin access required)" at bounding box center [745, 339] width 442 height 15
drag, startPoint x: 525, startPoint y: 341, endPoint x: 727, endPoint y: 391, distance: 208.1
click at [727, 391] on ol "Log into your Housecall Pro account (Admin access required) Go to your app stor…" at bounding box center [729, 385] width 473 height 106
click at [727, 391] on li "Click "Generate API Key" on the right-hand side" at bounding box center [745, 385] width 442 height 15
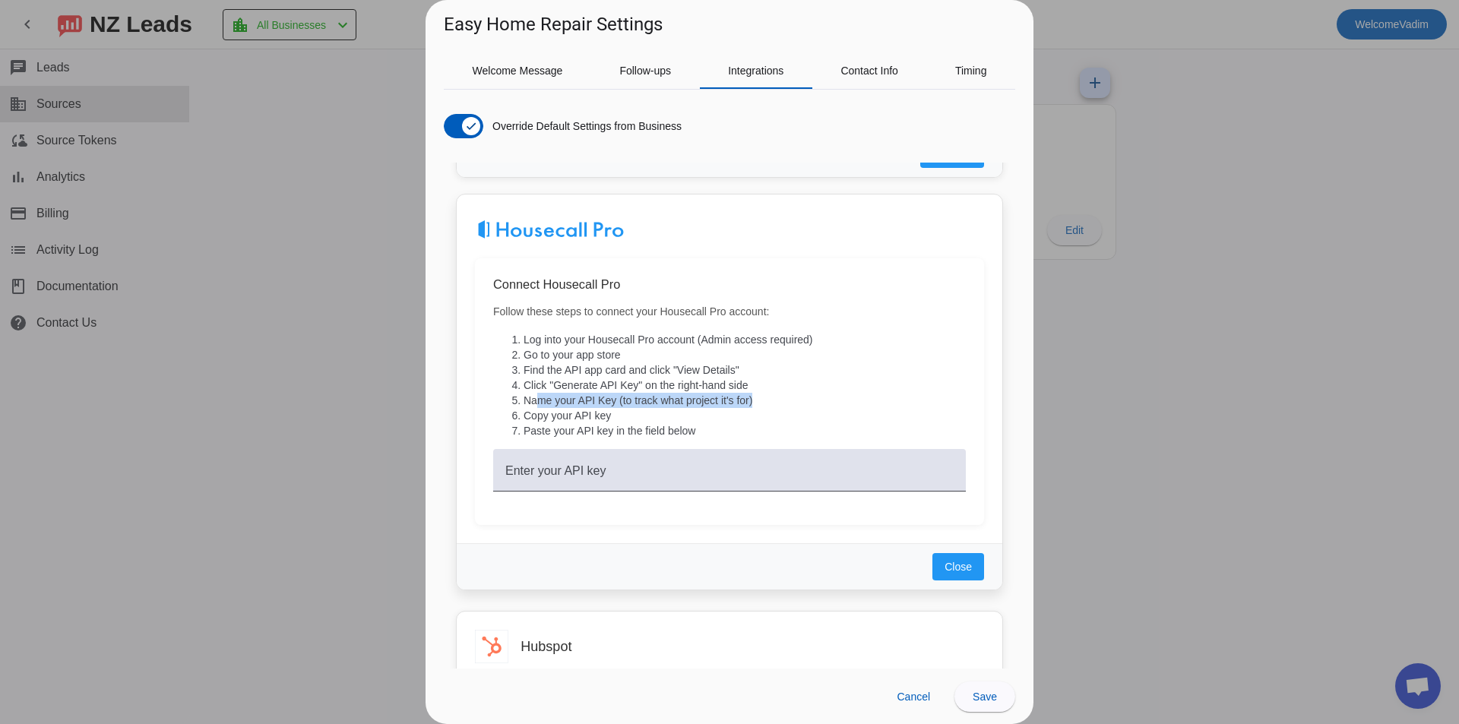
drag, startPoint x: 540, startPoint y: 396, endPoint x: 757, endPoint y: 402, distance: 217.5
click at [757, 402] on li "Name your API Key (to track what project it's for)" at bounding box center [745, 400] width 442 height 15
drag, startPoint x: 757, startPoint y: 402, endPoint x: 546, endPoint y: 393, distance: 211.5
click at [546, 393] on li "Name your API Key (to track what project it's for)" at bounding box center [745, 400] width 442 height 15
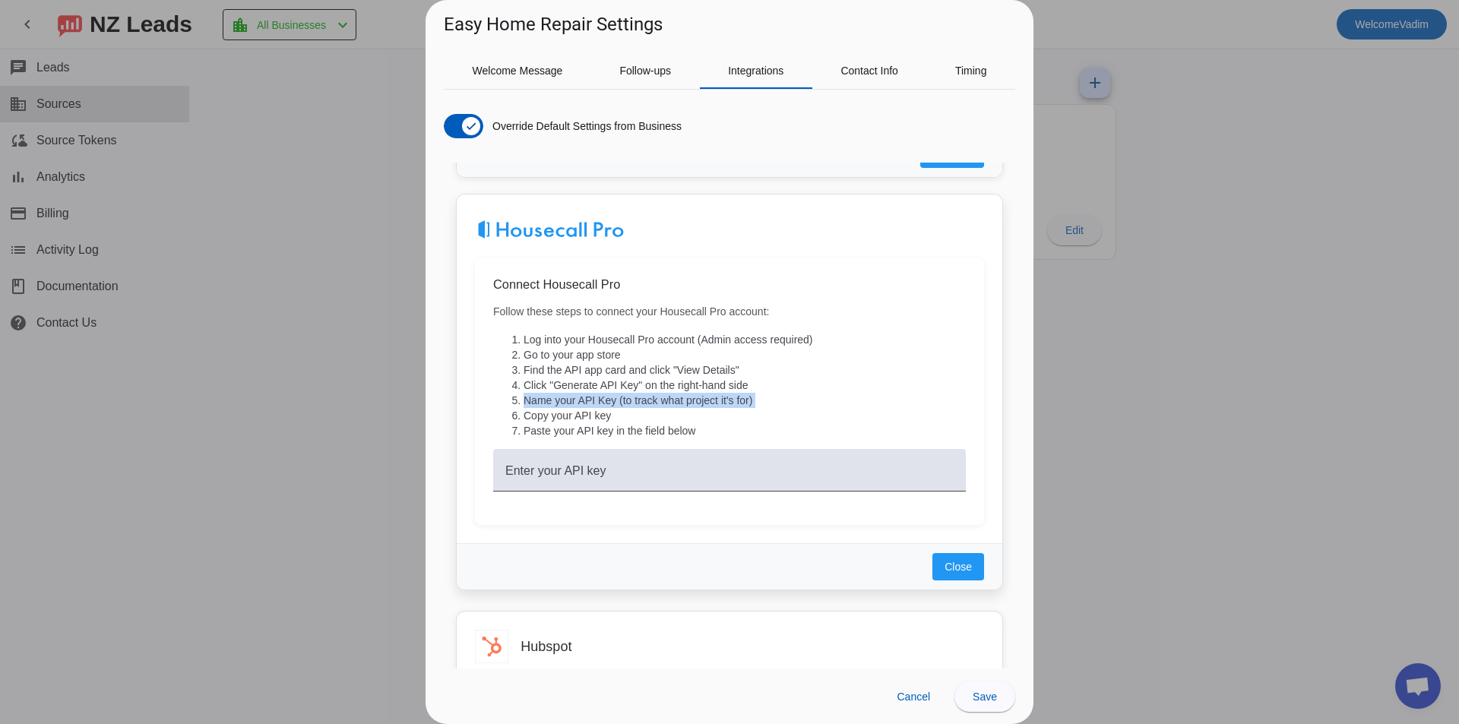
click at [546, 393] on li "Name your API Key (to track what project it's for)" at bounding box center [745, 400] width 442 height 15
drag, startPoint x: 546, startPoint y: 393, endPoint x: 750, endPoint y: 398, distance: 204.5
click at [750, 398] on li "Name your API Key (to track what project it's for)" at bounding box center [745, 400] width 442 height 15
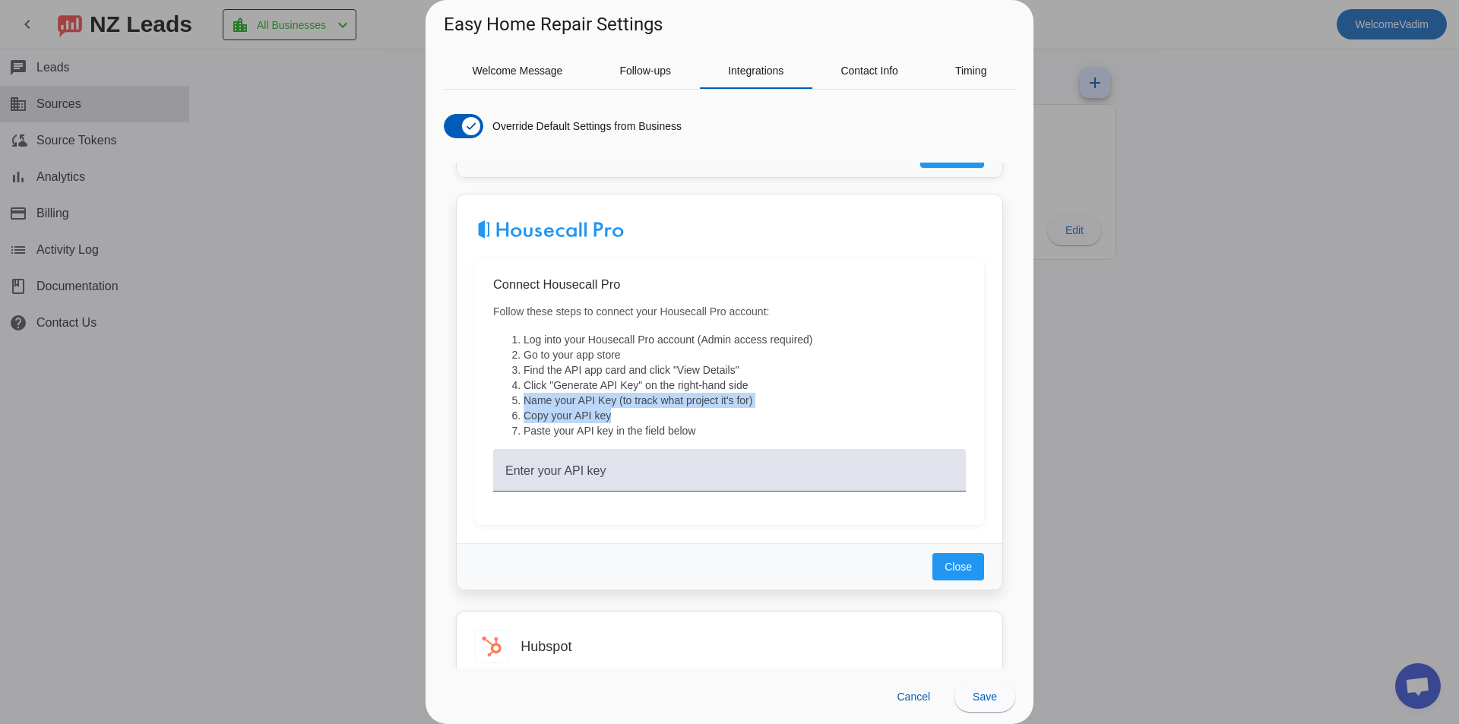
drag, startPoint x: 633, startPoint y: 414, endPoint x: 508, endPoint y: 404, distance: 125.0
click at [508, 404] on ol "Log into your Housecall Pro account (Admin access required) Go to your app stor…" at bounding box center [729, 385] width 473 height 106
drag, startPoint x: 551, startPoint y: 410, endPoint x: 707, endPoint y: 426, distance: 156.7
click at [705, 426] on ol "Log into your Housecall Pro account (Admin access required) Go to your app stor…" at bounding box center [729, 385] width 473 height 106
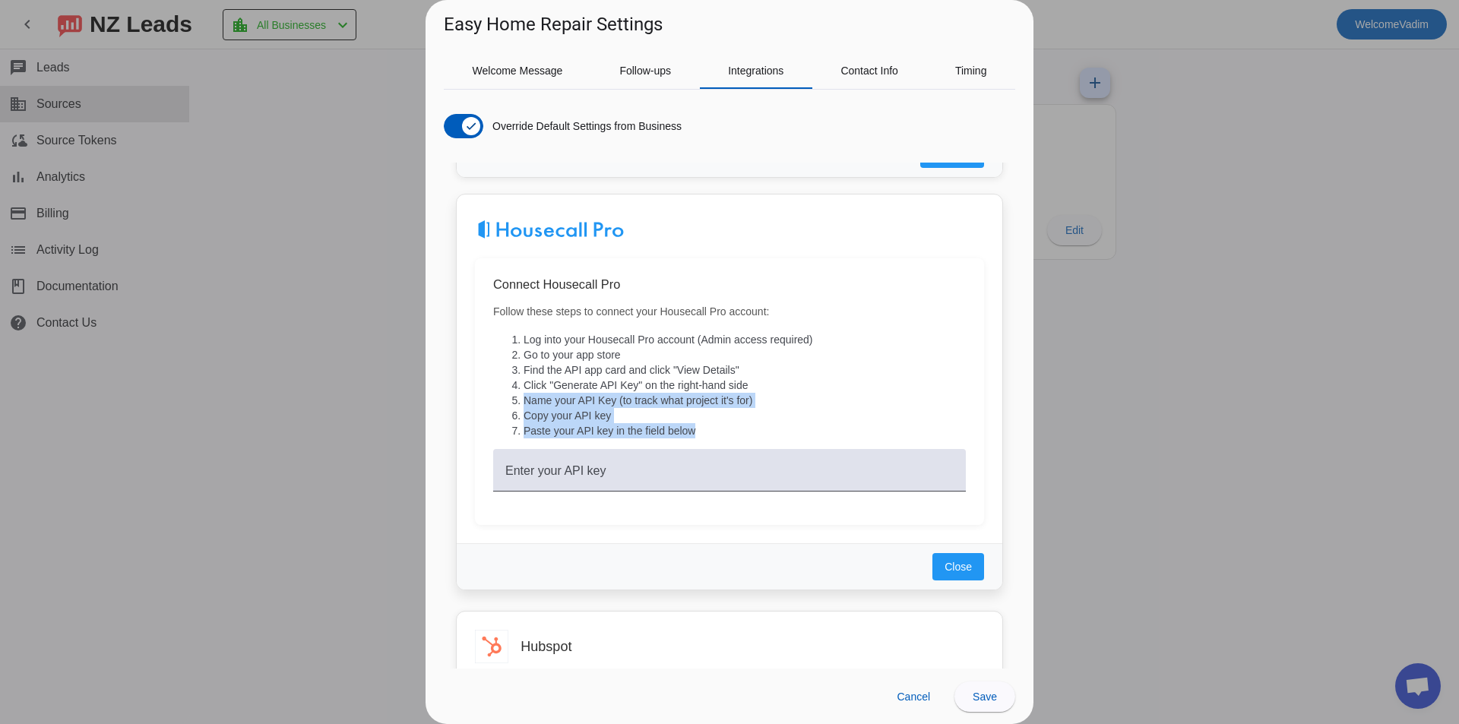
click at [707, 426] on li "Paste your API key in the field below" at bounding box center [745, 430] width 442 height 15
drag, startPoint x: 736, startPoint y: 432, endPoint x: 535, endPoint y: 381, distance: 207.0
click at [546, 382] on ol "Log into your Housecall Pro account (Admin access required) Go to your app stor…" at bounding box center [729, 385] width 473 height 106
click at [534, 381] on li "Click "Generate API Key" on the right-hand side" at bounding box center [745, 385] width 442 height 15
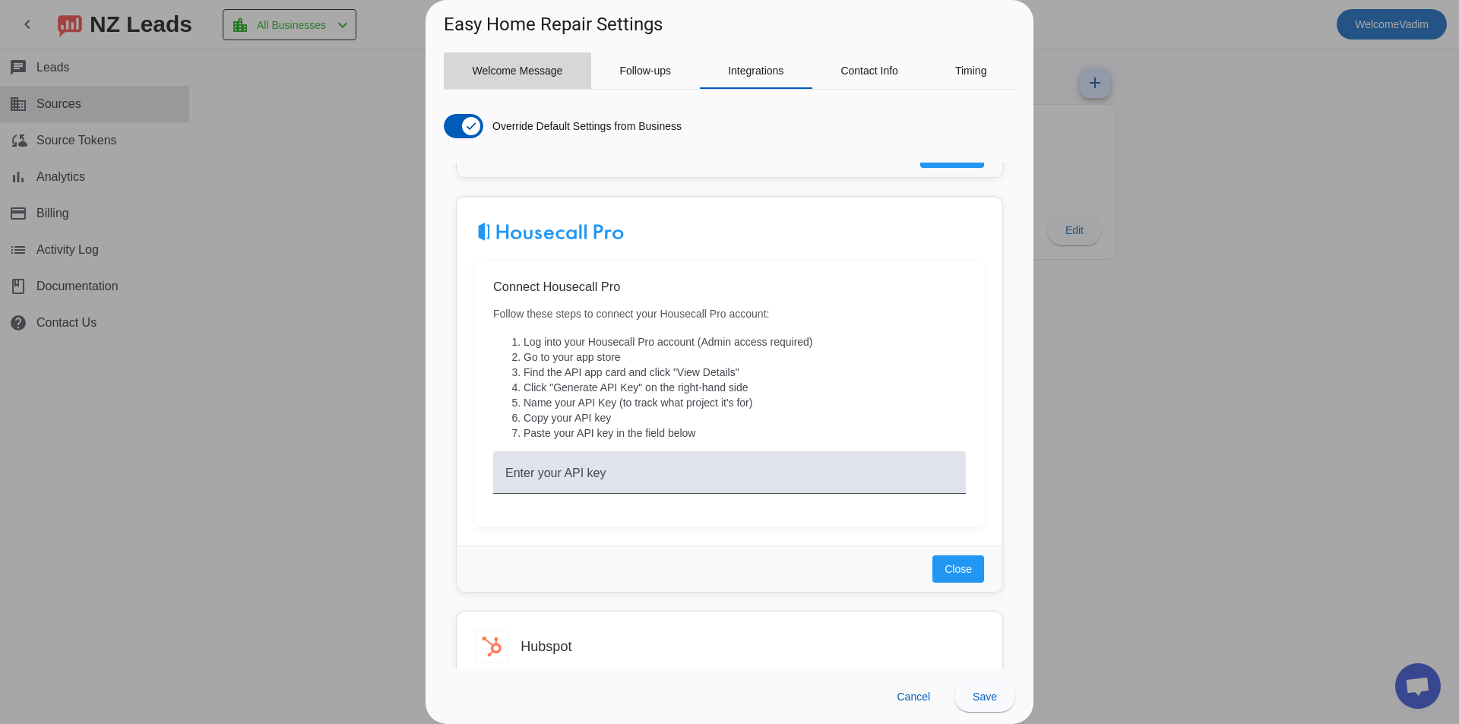
click at [499, 77] on span "Welcome Message" at bounding box center [518, 70] width 90 height 36
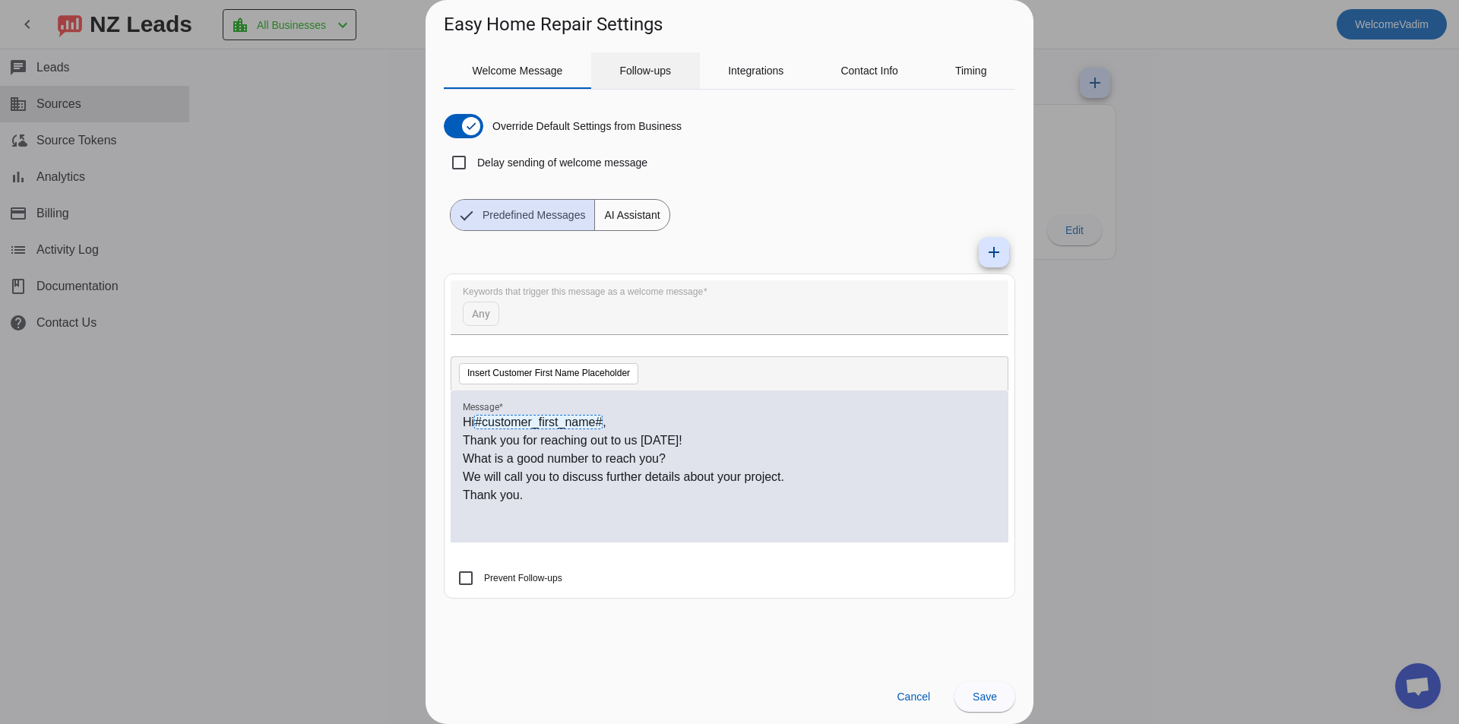
click at [630, 71] on span "Follow-ups" at bounding box center [645, 70] width 52 height 11
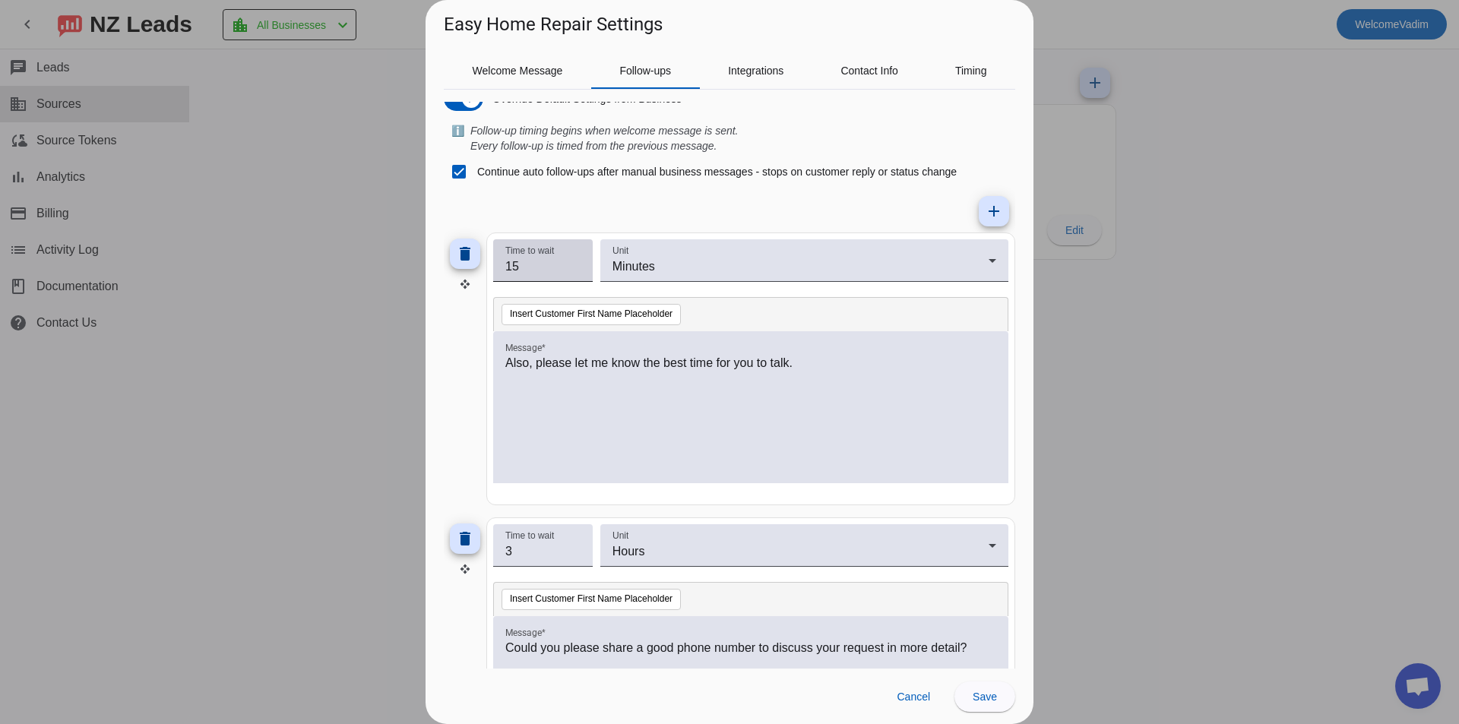
scroll to position [0, 0]
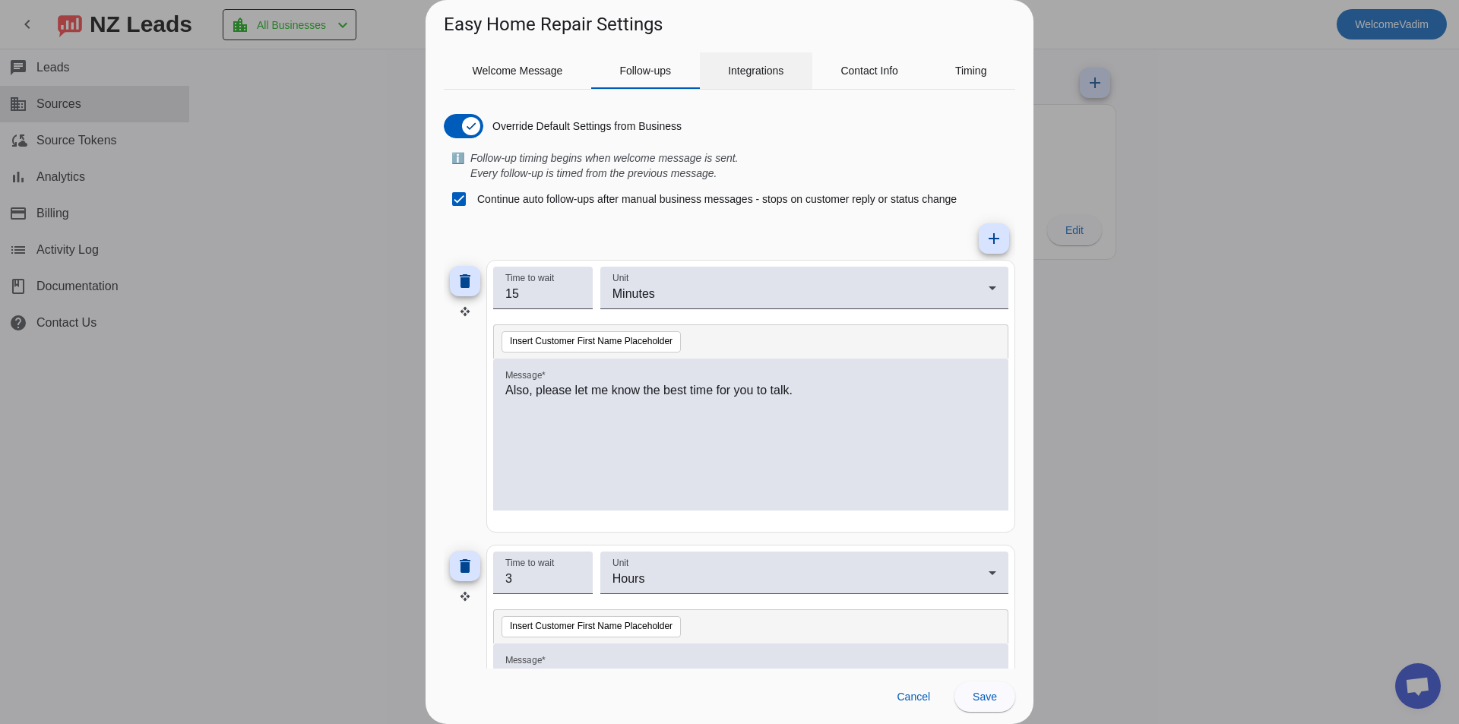
click at [761, 62] on span "Integrations" at bounding box center [755, 70] width 55 height 36
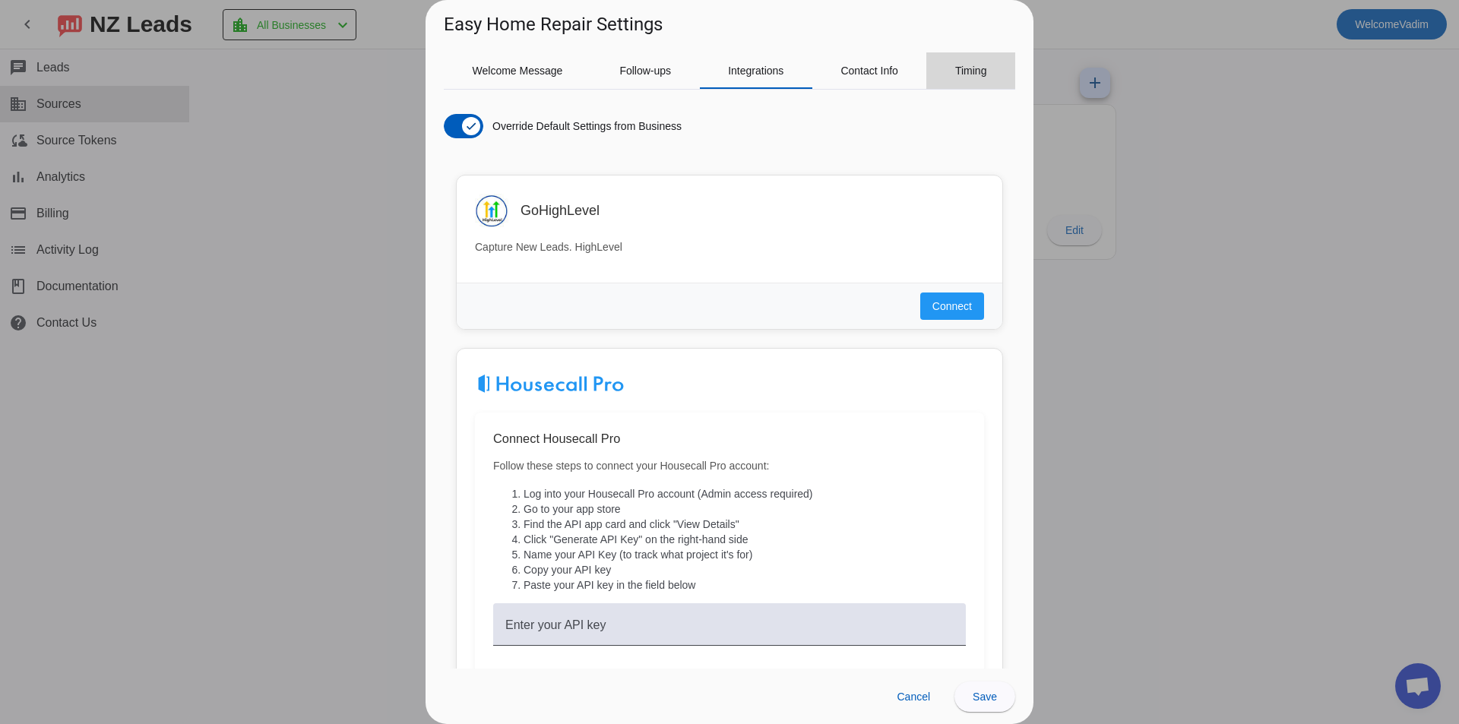
click at [939, 70] on div "Timing" at bounding box center [971, 70] width 89 height 36
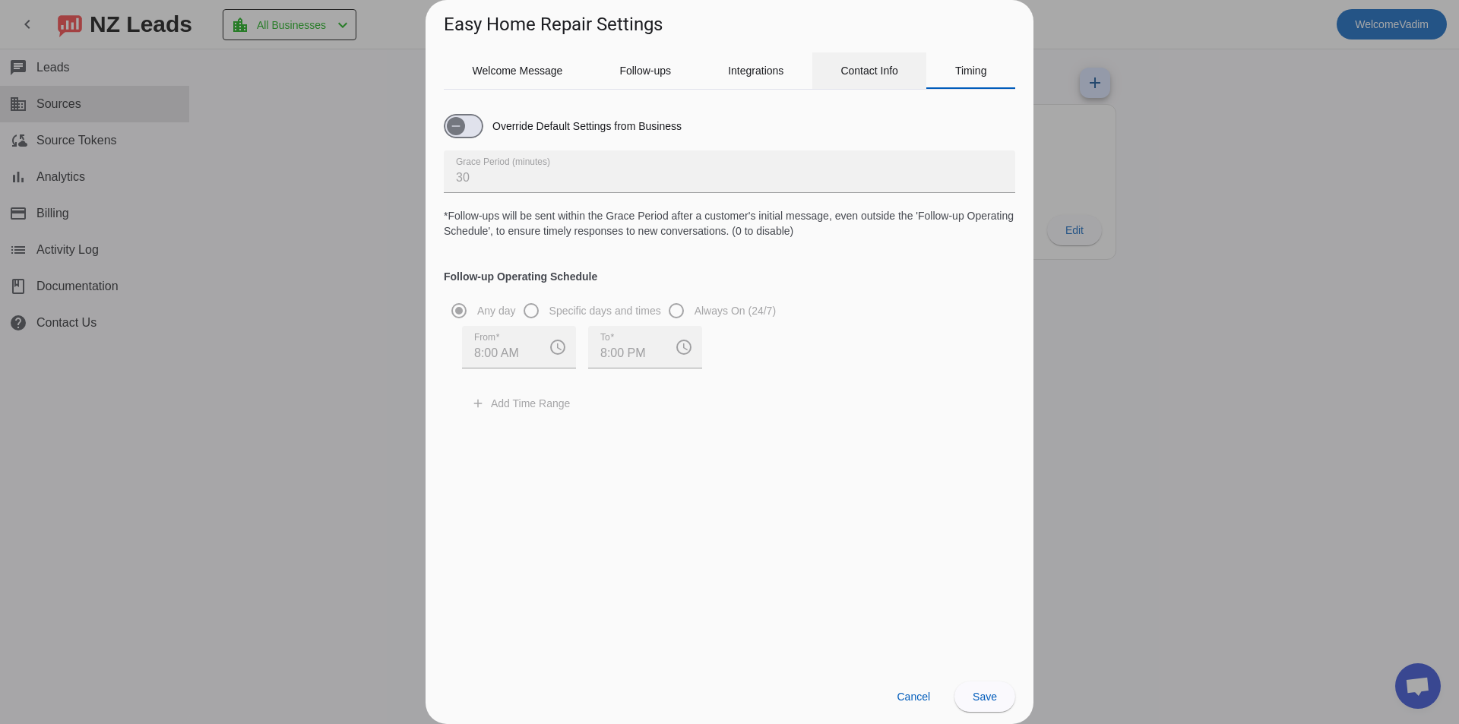
click at [858, 80] on span "Contact Info" at bounding box center [870, 70] width 58 height 36
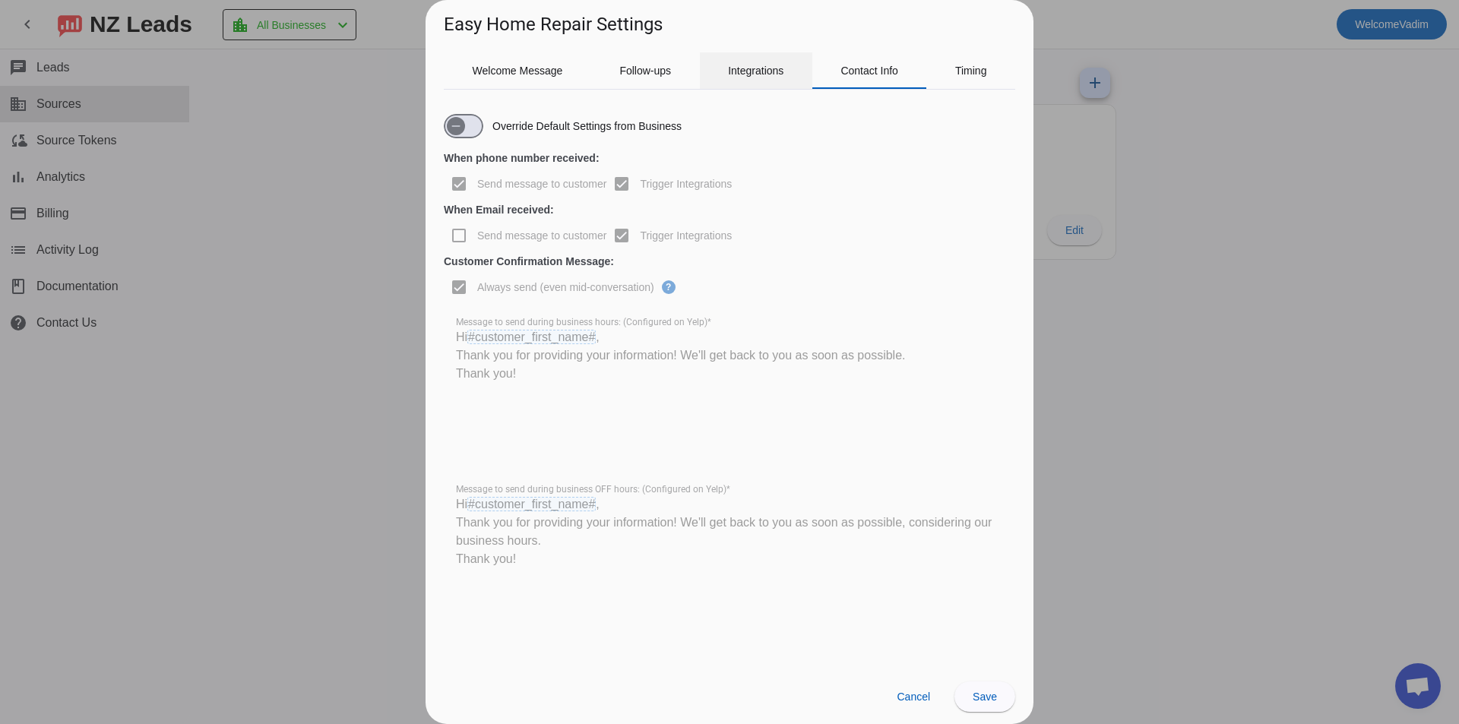
click at [780, 74] on span "Integrations" at bounding box center [755, 70] width 55 height 11
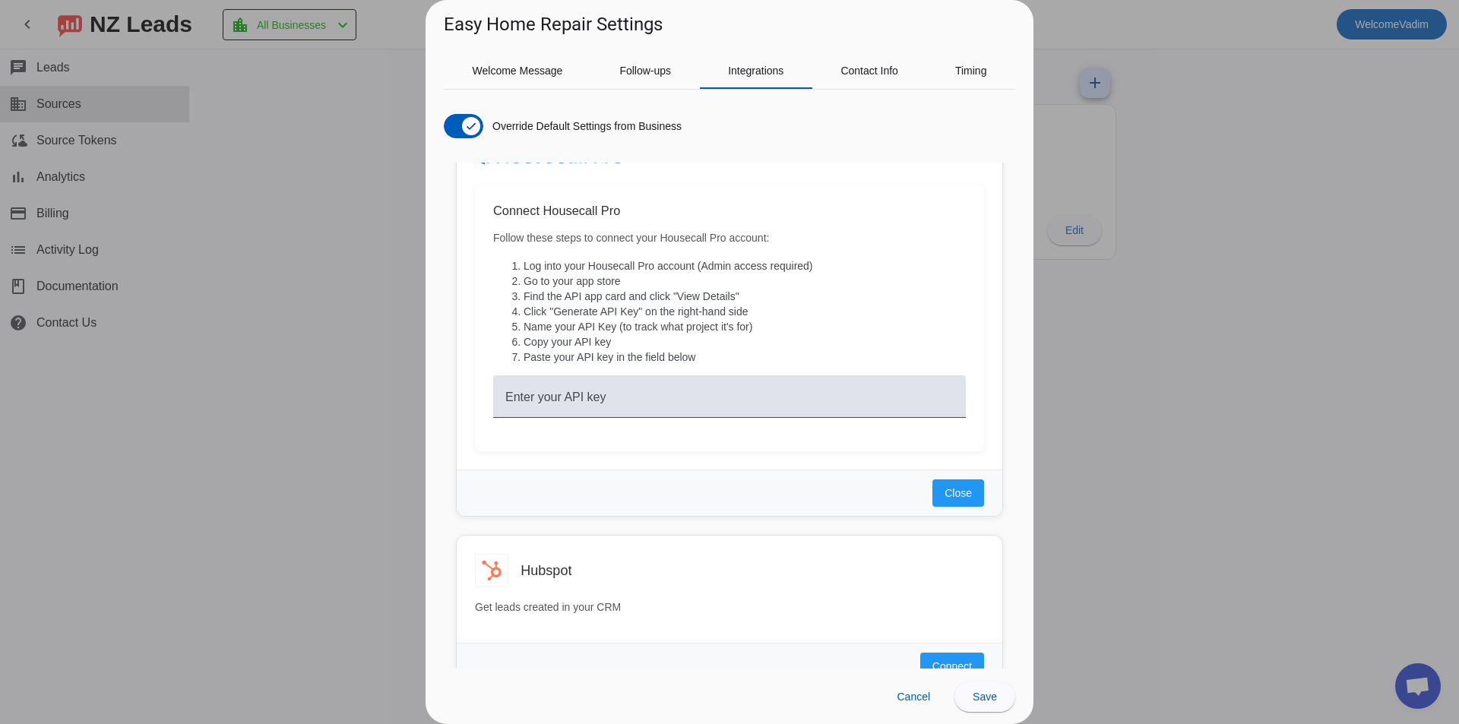
scroll to position [152, 0]
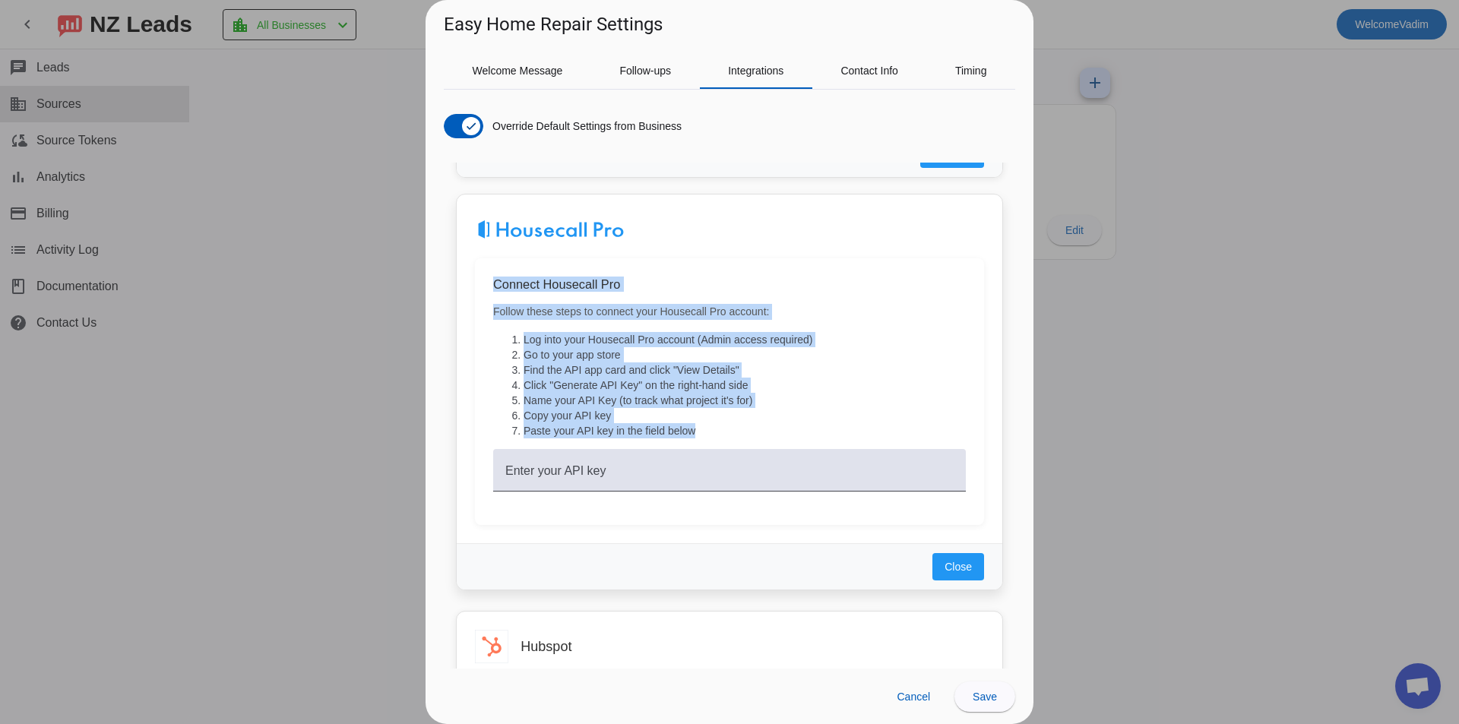
drag, startPoint x: 544, startPoint y: 331, endPoint x: 743, endPoint y: 434, distance: 224.0
click at [743, 434] on div "Connect Housecall Pro Follow these steps to connect your Housecall Pro account:…" at bounding box center [729, 391] width 509 height 267
click at [743, 434] on li "Paste your API key in the field below" at bounding box center [745, 430] width 442 height 15
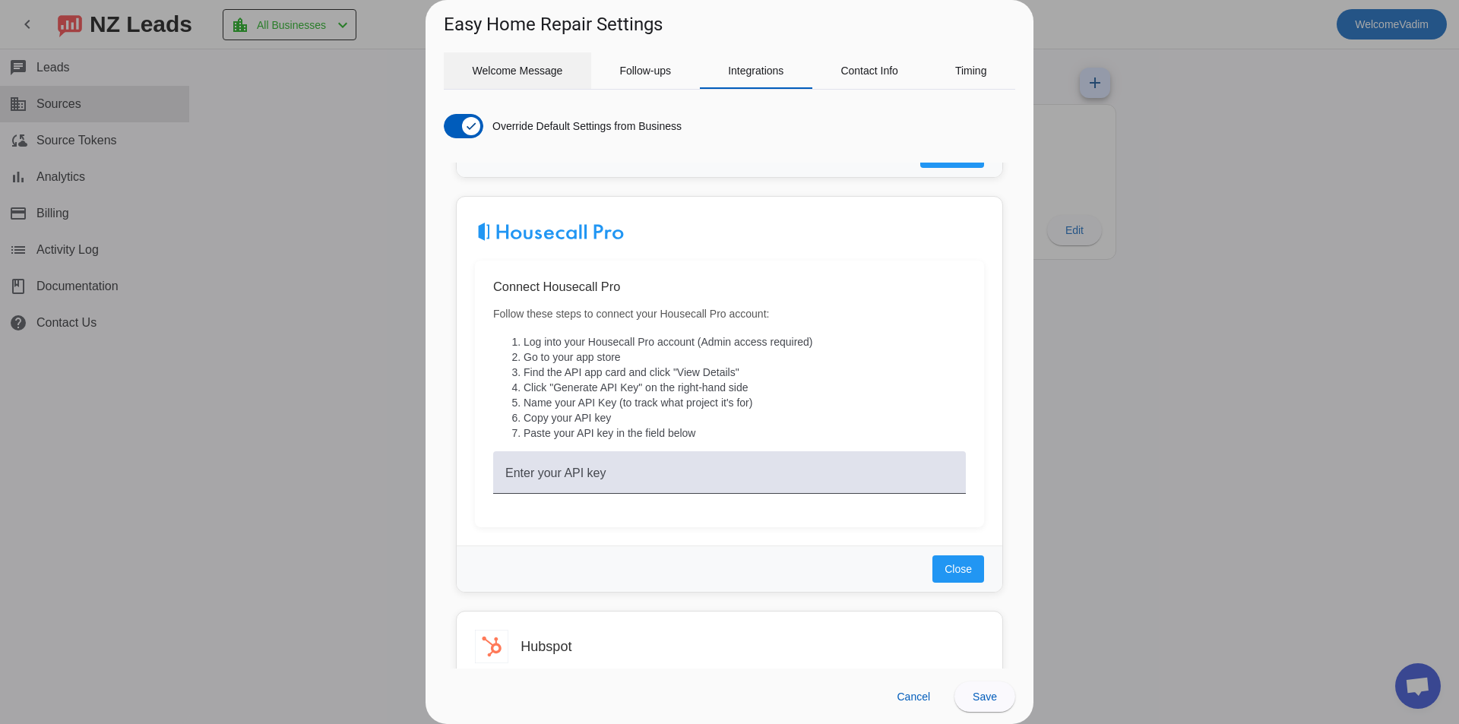
click at [508, 68] on span "Welcome Message" at bounding box center [518, 70] width 90 height 11
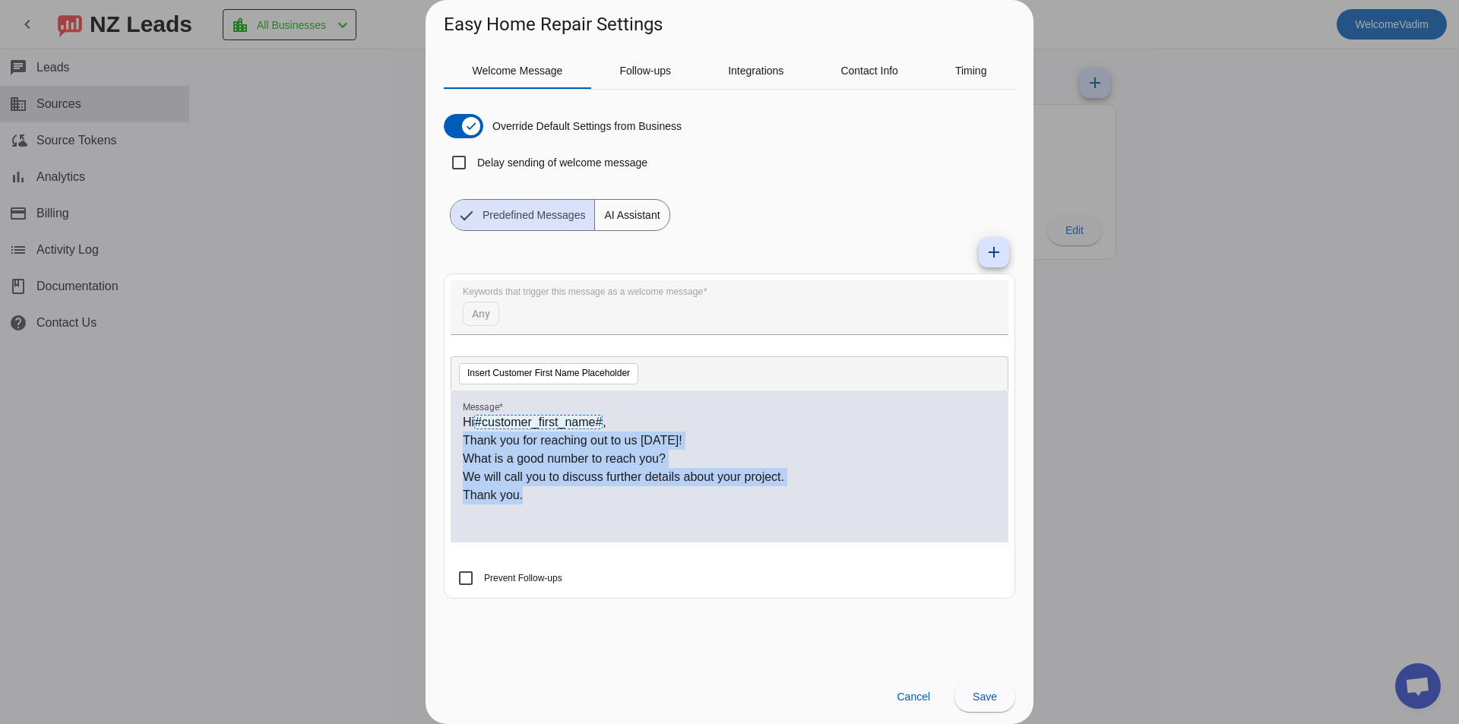
drag, startPoint x: 702, startPoint y: 454, endPoint x: 458, endPoint y: 445, distance: 244.2
click at [458, 445] on div "Hi #customer_first_name# , Thank you for reaching out to us today! What is a go…" at bounding box center [730, 467] width 558 height 152
click at [544, 500] on p "Thank you." at bounding box center [730, 495] width 534 height 18
drag, startPoint x: 548, startPoint y: 500, endPoint x: 464, endPoint y: 442, distance: 102.7
click at [464, 442] on div "Hi #customer_first_name# , Thank you for reaching out to us today! What is a go…" at bounding box center [730, 474] width 534 height 123
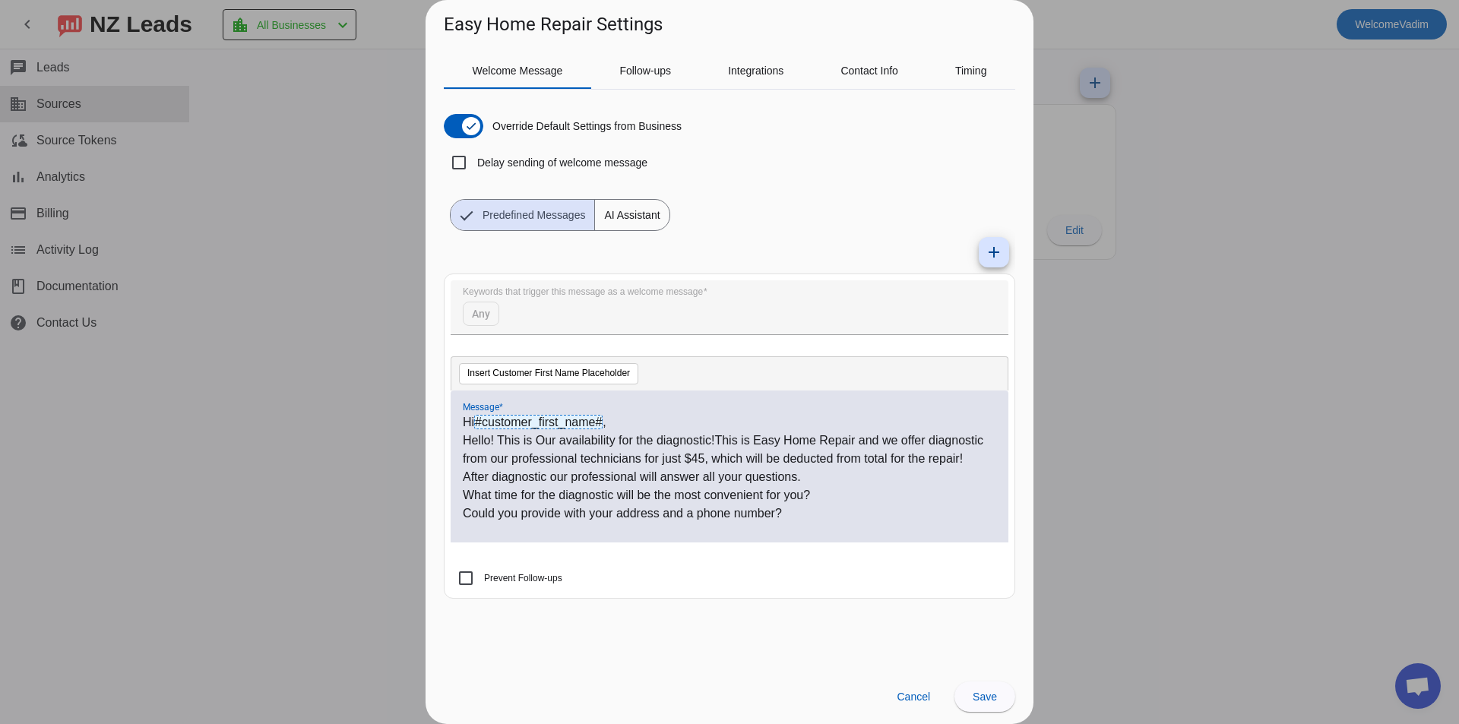
scroll to position [0, 0]
drag, startPoint x: 493, startPoint y: 443, endPoint x: 466, endPoint y: 442, distance: 27.4
click at [466, 442] on p "Hello! This is Our availability for the diagnostic!This is Easy Home Repair and…" at bounding box center [730, 450] width 534 height 36
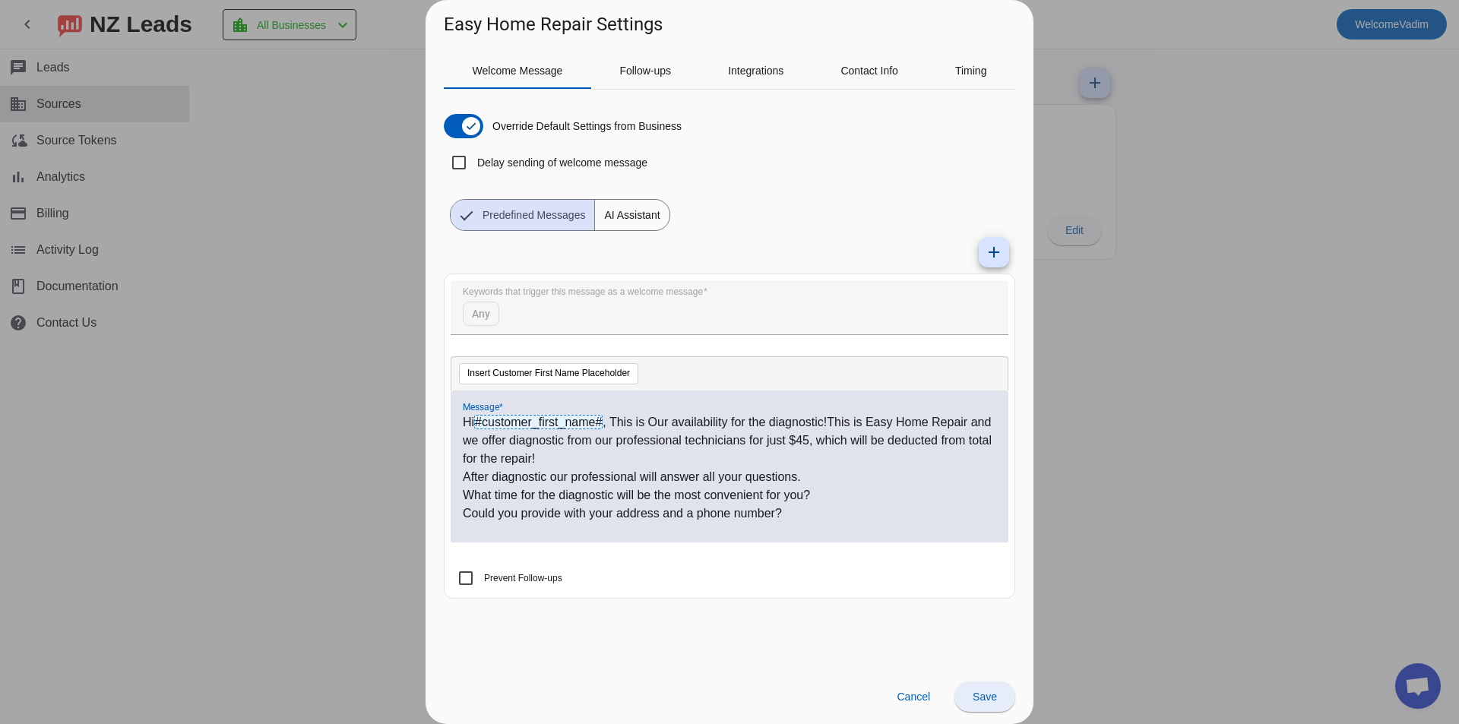
click at [1006, 704] on span at bounding box center [985, 697] width 61 height 36
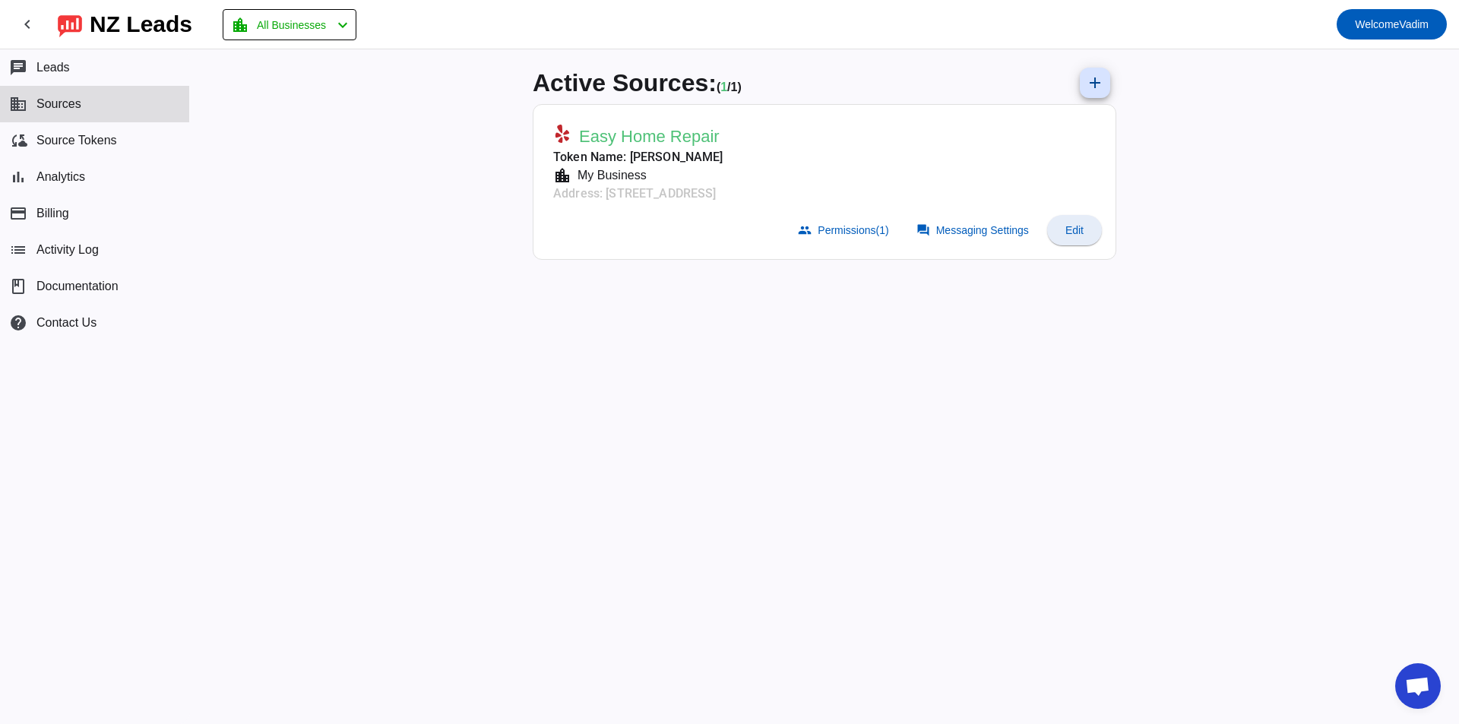
click at [1066, 231] on span "Edit" at bounding box center [1075, 230] width 18 height 12
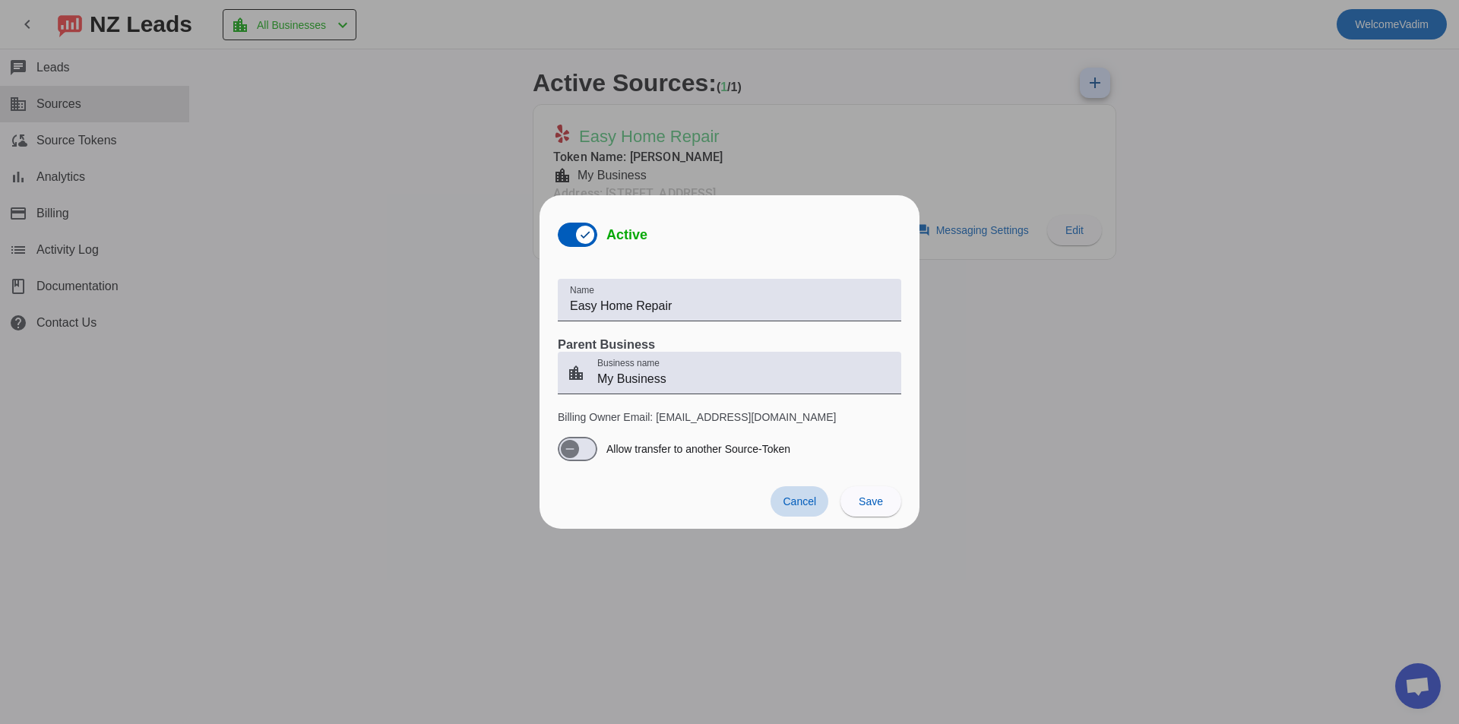
click at [803, 498] on span "Cancel" at bounding box center [799, 502] width 33 height 12
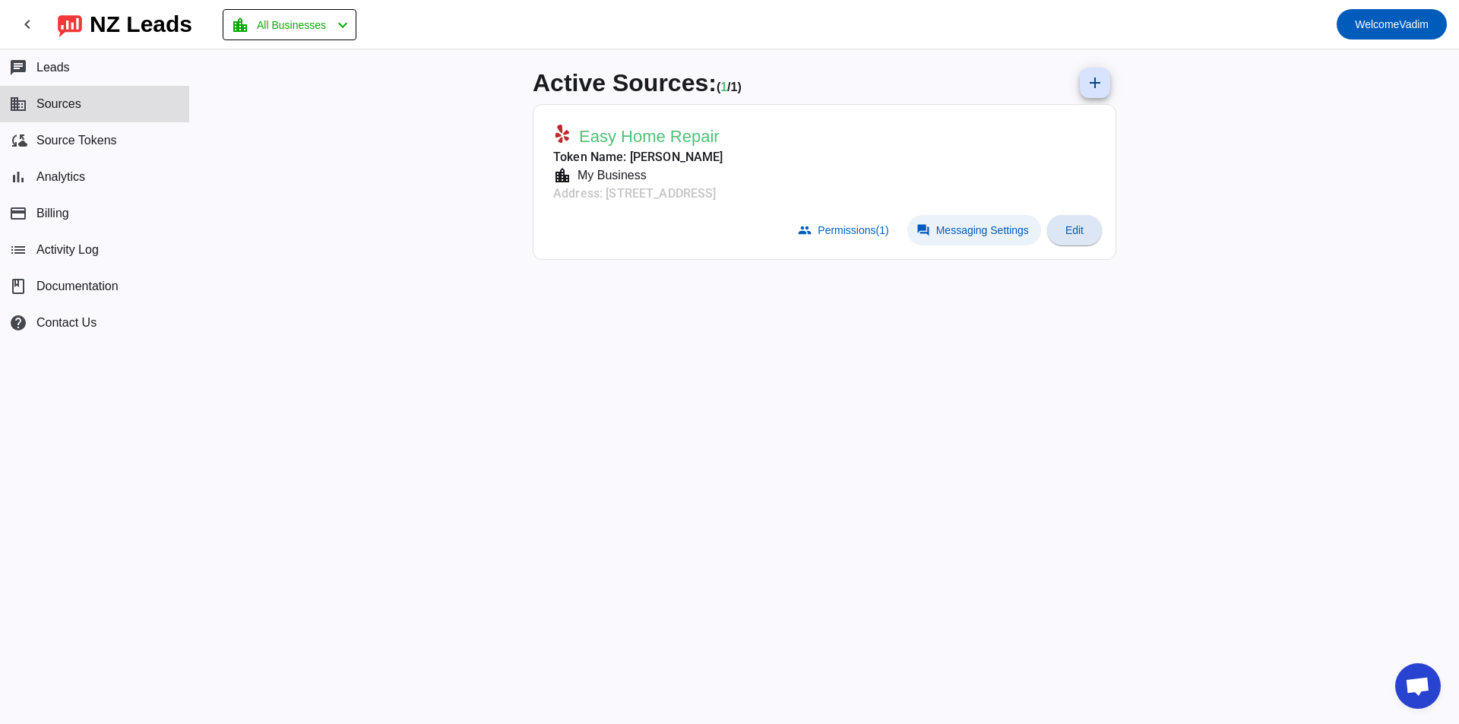
click at [963, 227] on span "Messaging Settings" at bounding box center [982, 230] width 93 height 12
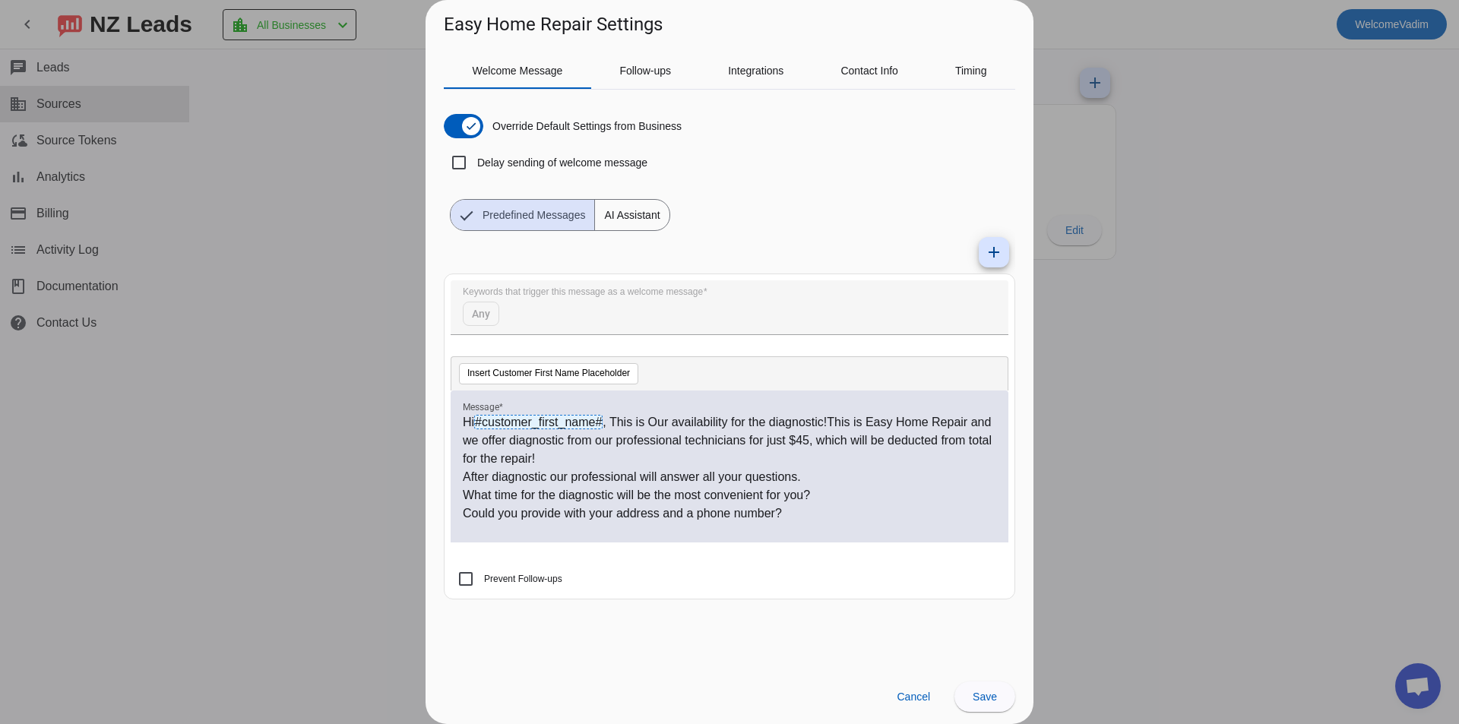
click at [621, 225] on span "AI Assistant" at bounding box center [632, 215] width 74 height 30
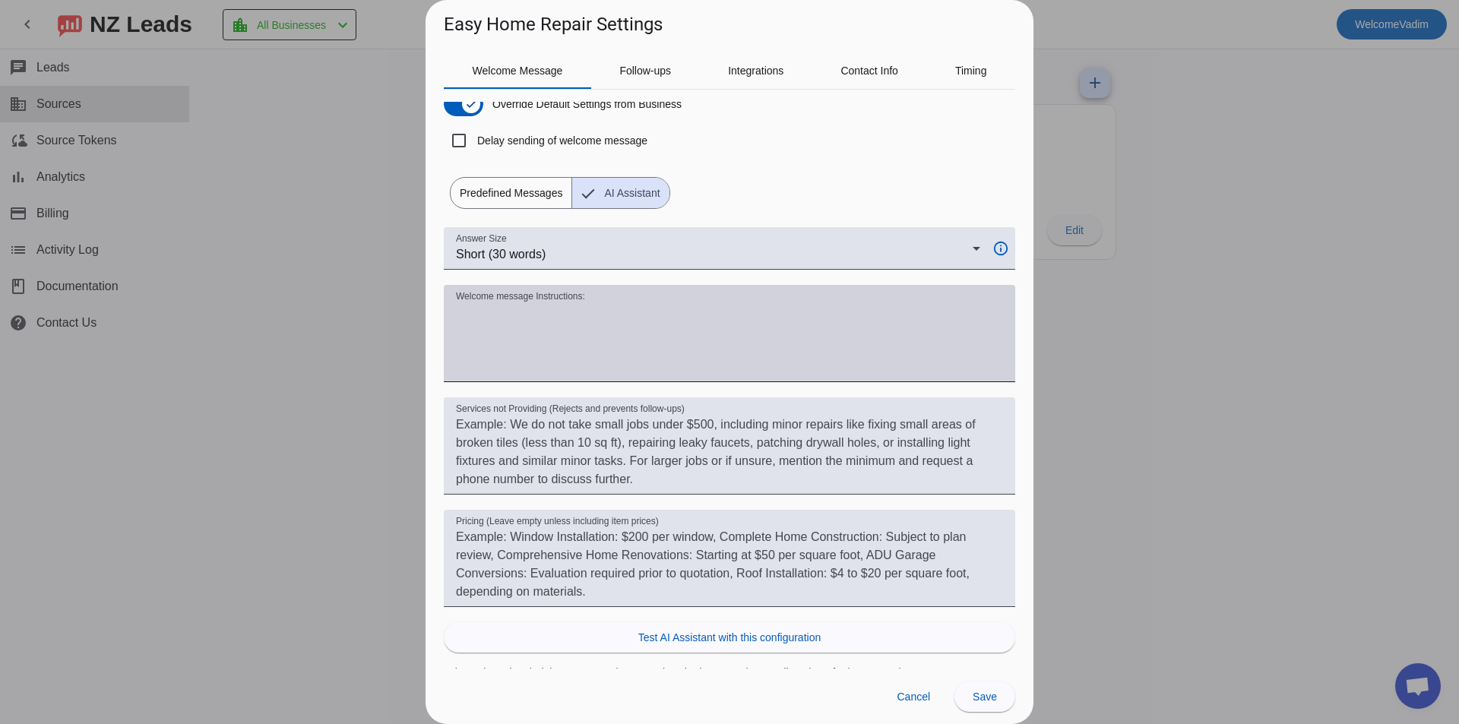
scroll to position [33, 0]
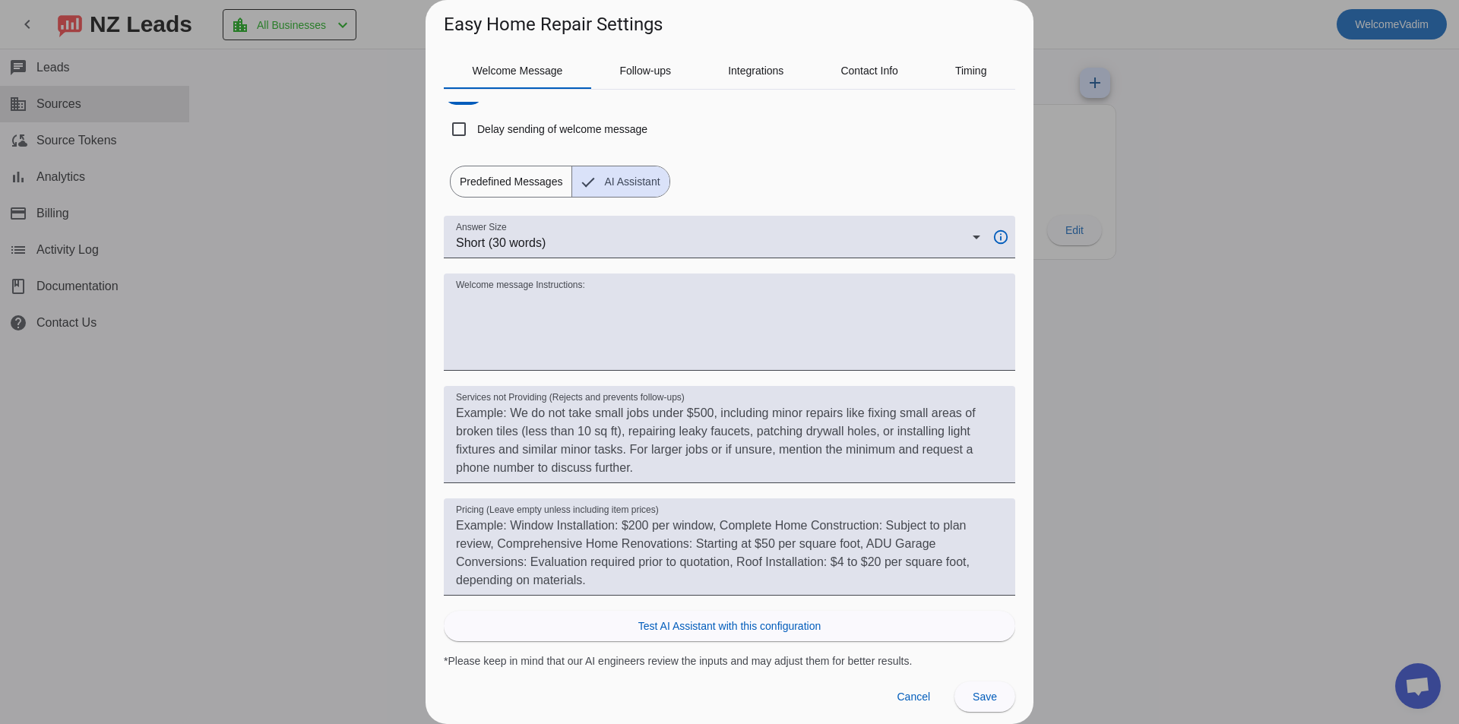
click at [527, 188] on span "Predefined Messages" at bounding box center [511, 181] width 121 height 30
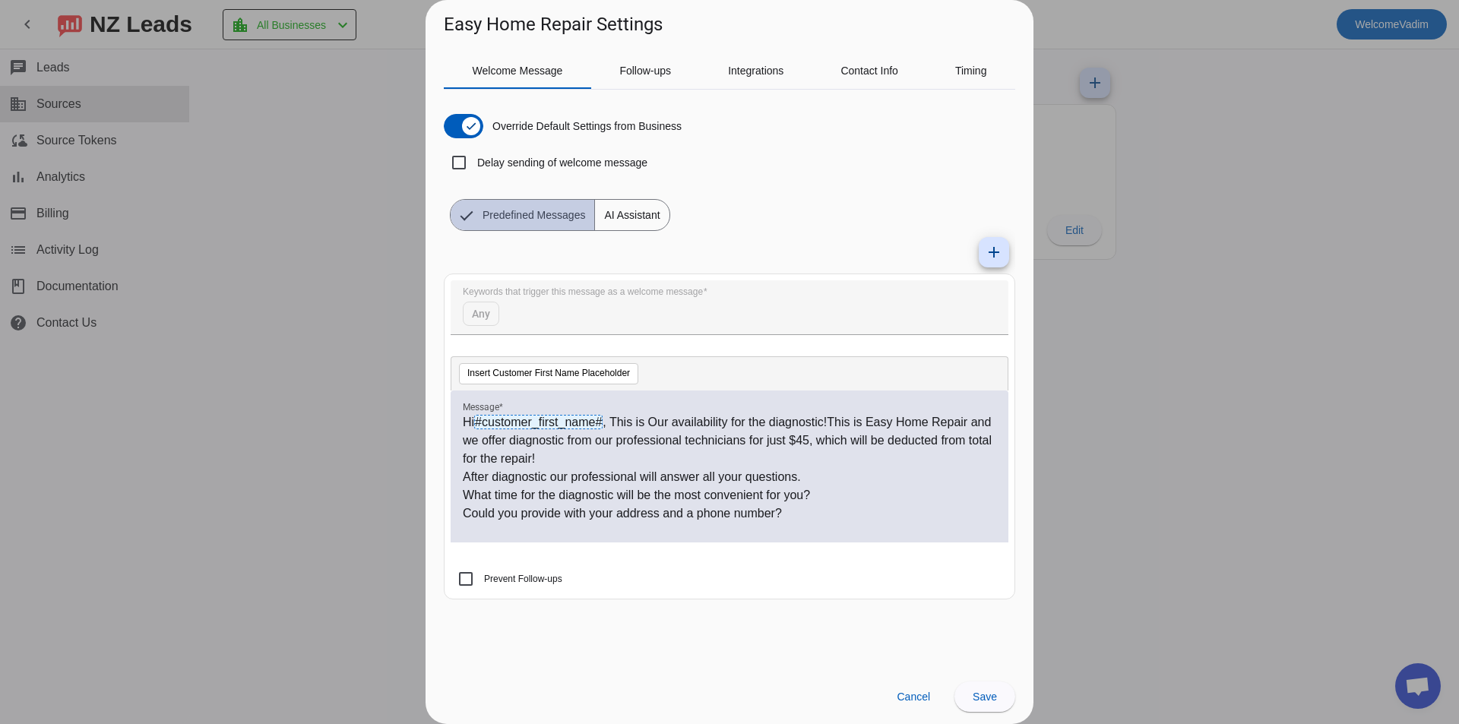
scroll to position [0, 0]
click at [987, 252] on mat-icon "add" at bounding box center [994, 252] width 18 height 18
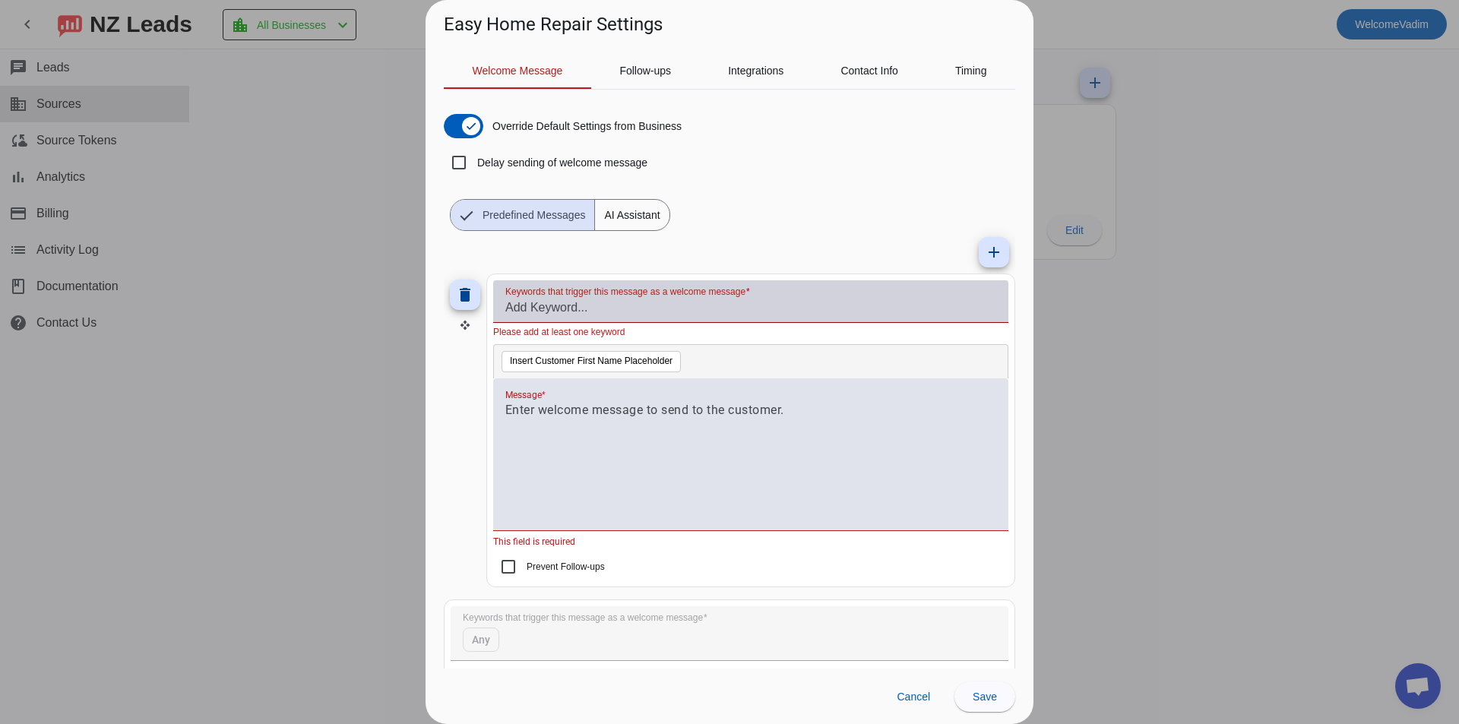
click at [590, 306] on input "Keywords that trigger this message as a welcome message" at bounding box center [750, 308] width 491 height 18
click at [478, 292] on span at bounding box center [465, 295] width 36 height 36
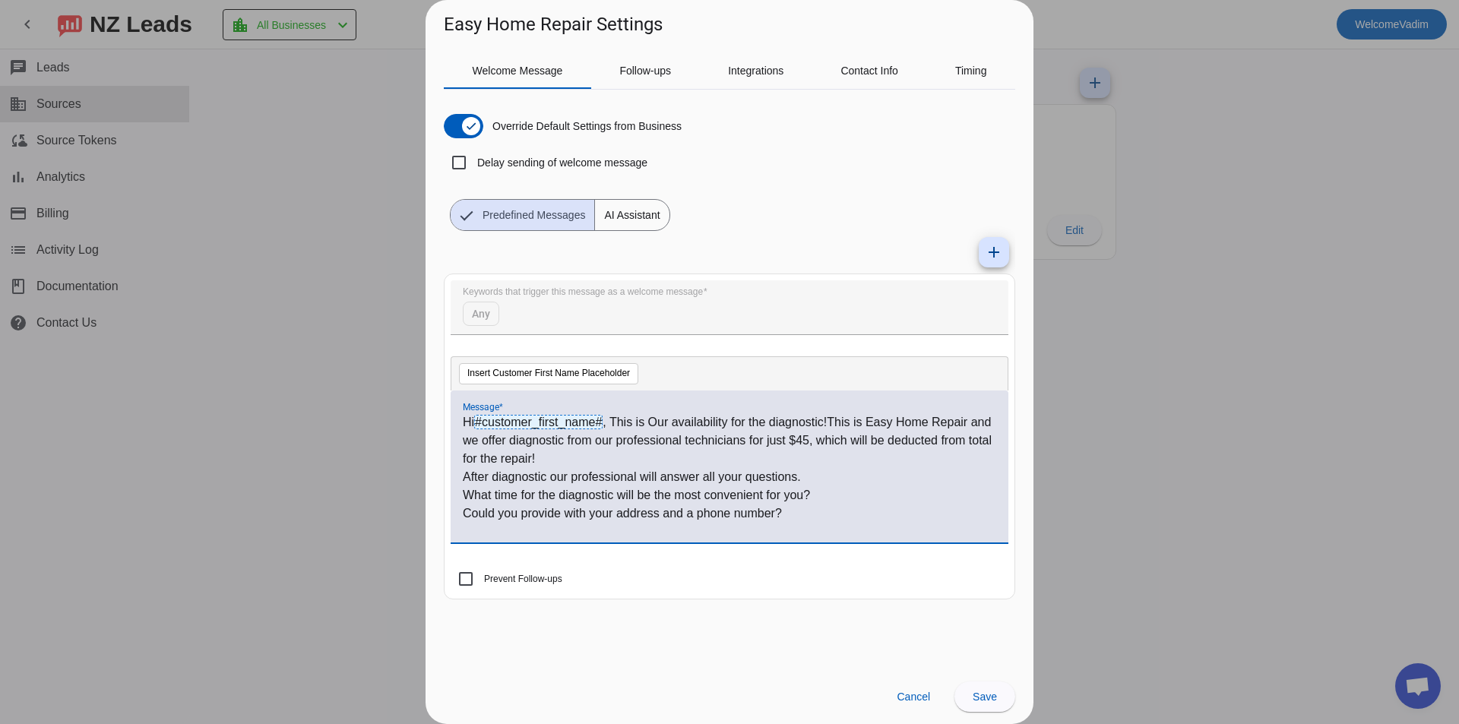
click at [621, 432] on p "Hi #customer_first_name# , This is Our availability for the diagnostic!This is …" at bounding box center [730, 440] width 534 height 55
click at [611, 423] on p "Hi #customer_first_name# , This is Our availability for the diagnostic!This is …" at bounding box center [730, 440] width 534 height 55
click at [990, 78] on div "Timing" at bounding box center [971, 70] width 89 height 36
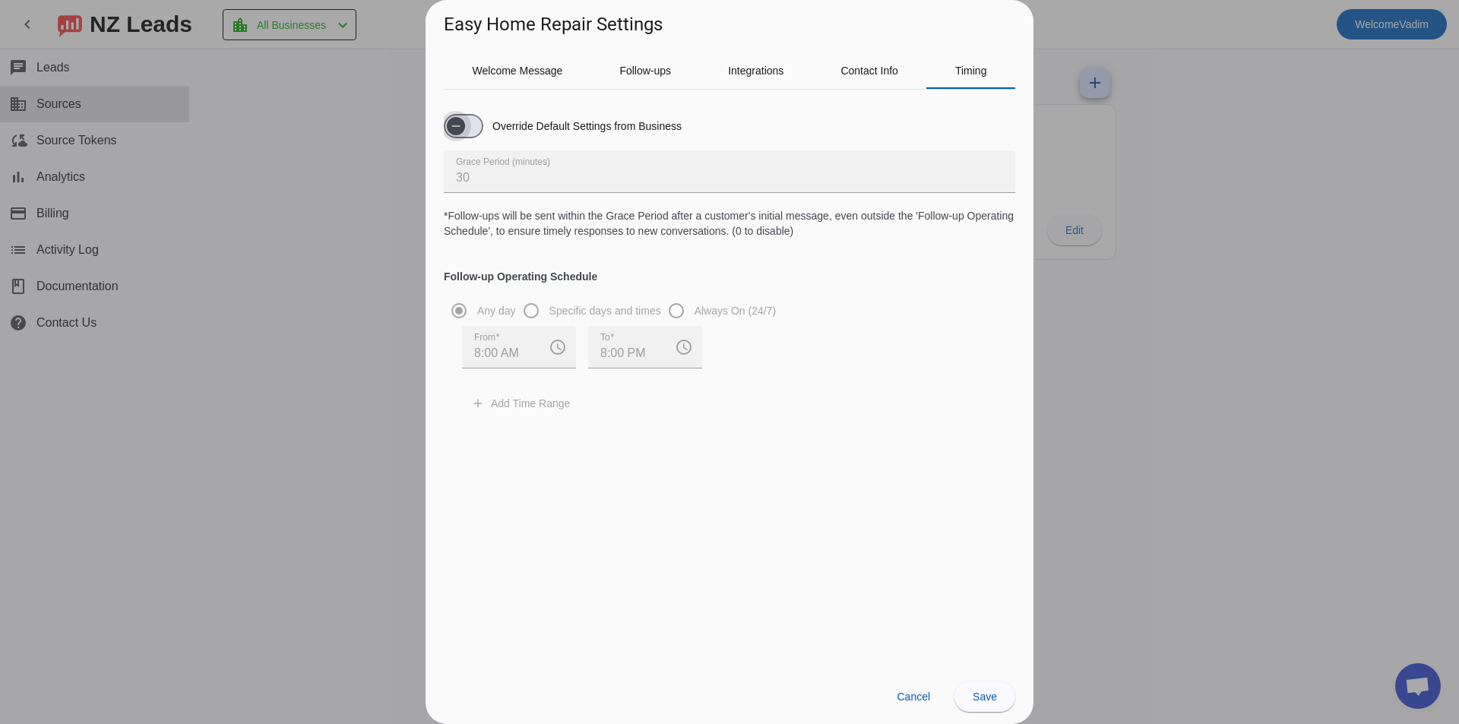
click at [454, 133] on span "button" at bounding box center [456, 126] width 18 height 18
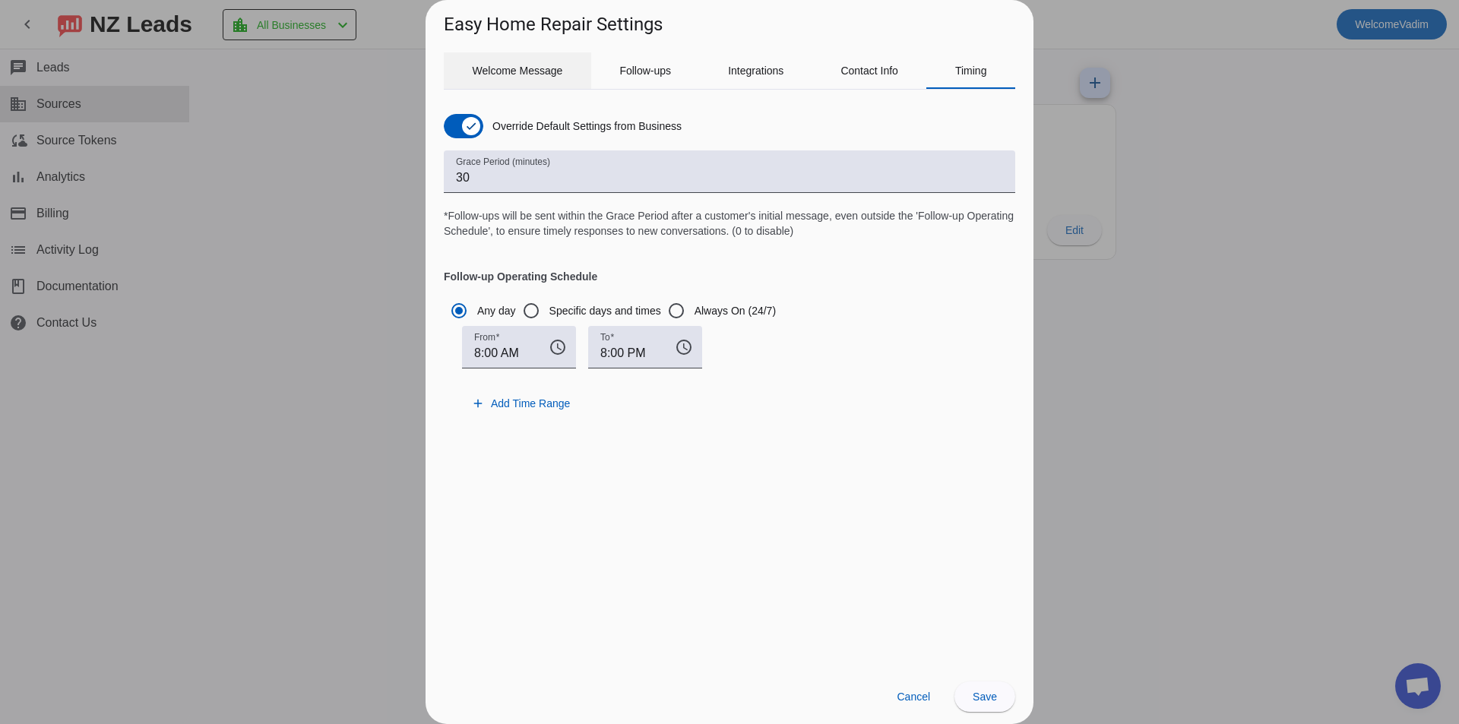
click at [563, 66] on div "Welcome Message" at bounding box center [517, 70] width 147 height 36
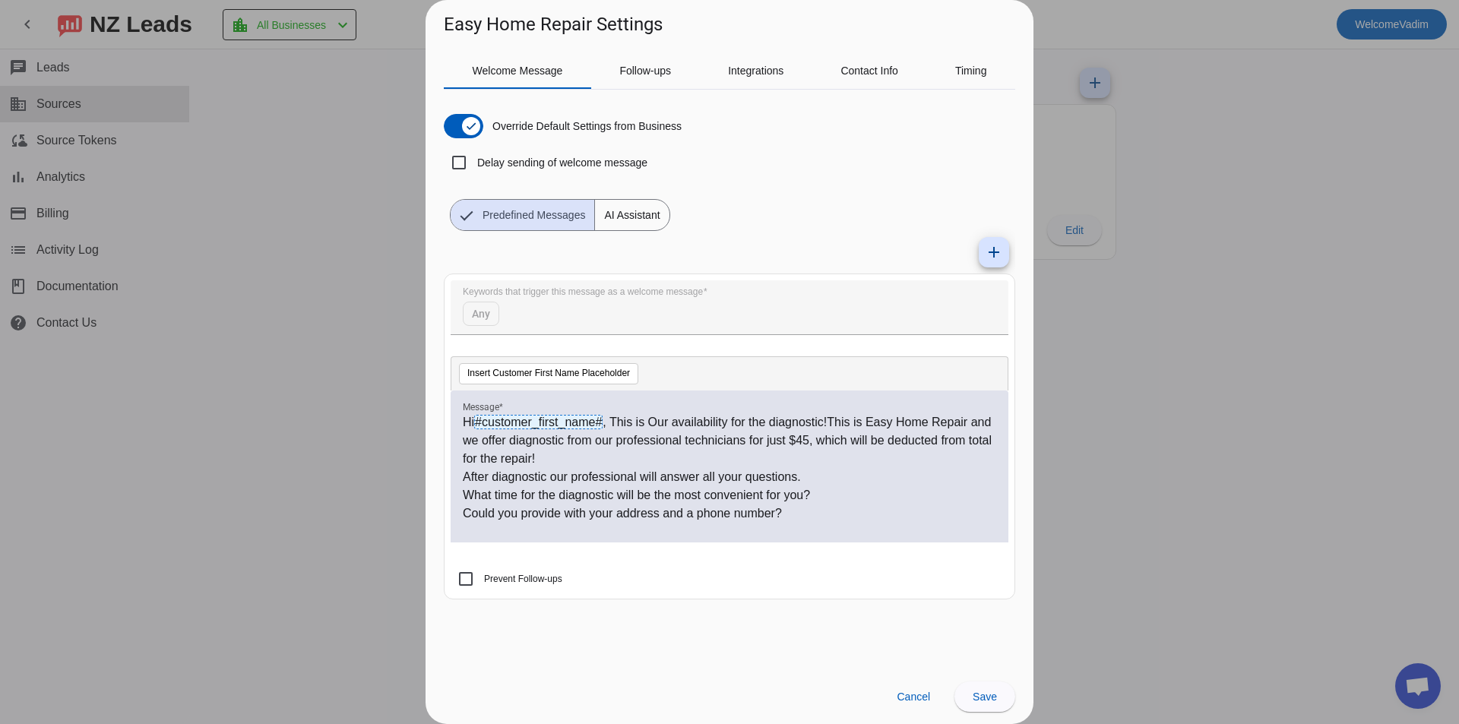
click at [645, 161] on label "Delay sending of welcome message" at bounding box center [560, 162] width 173 height 15
click at [474, 161] on input "Delay sending of welcome message" at bounding box center [459, 162] width 30 height 30
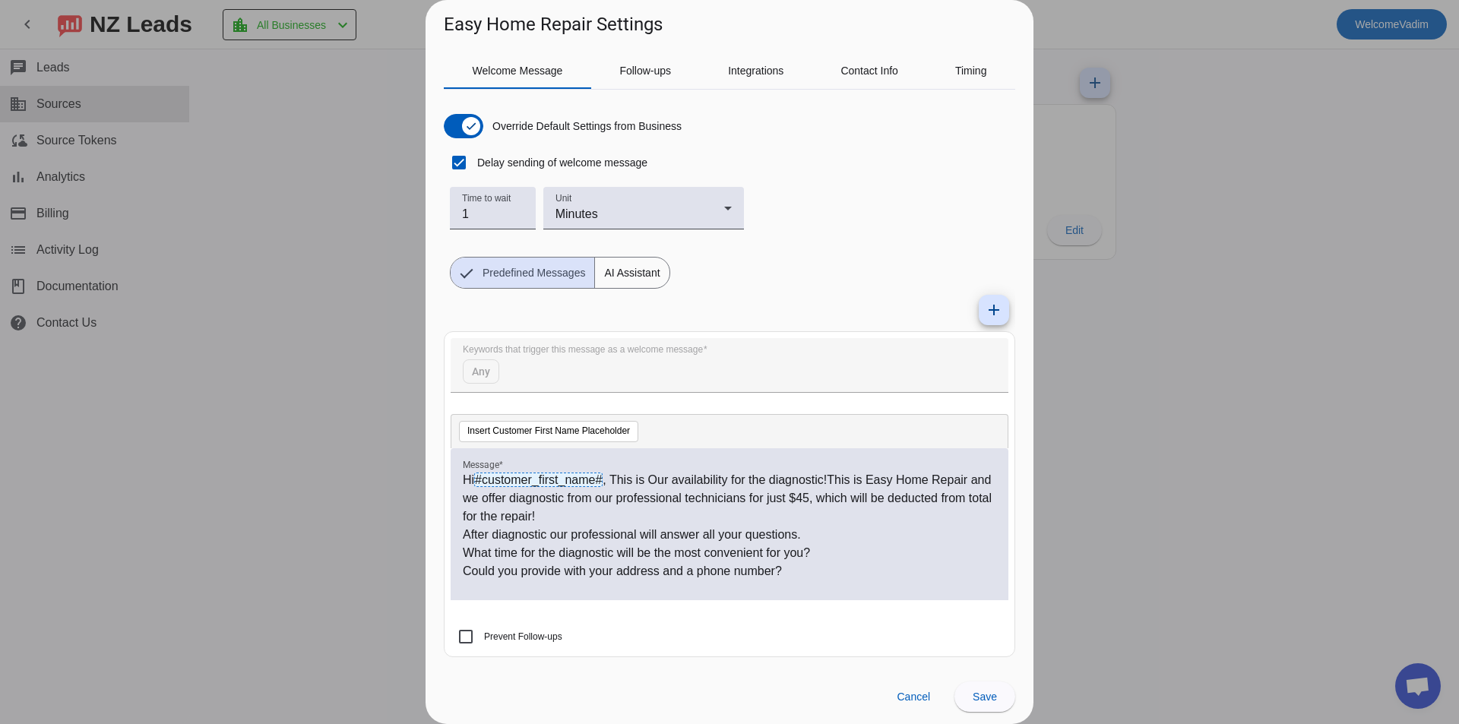
click at [644, 164] on label "Delay sending of welcome message" at bounding box center [560, 162] width 173 height 15
click at [474, 164] on input "Delay sending of welcome message" at bounding box center [459, 162] width 30 height 30
checkbox input "false"
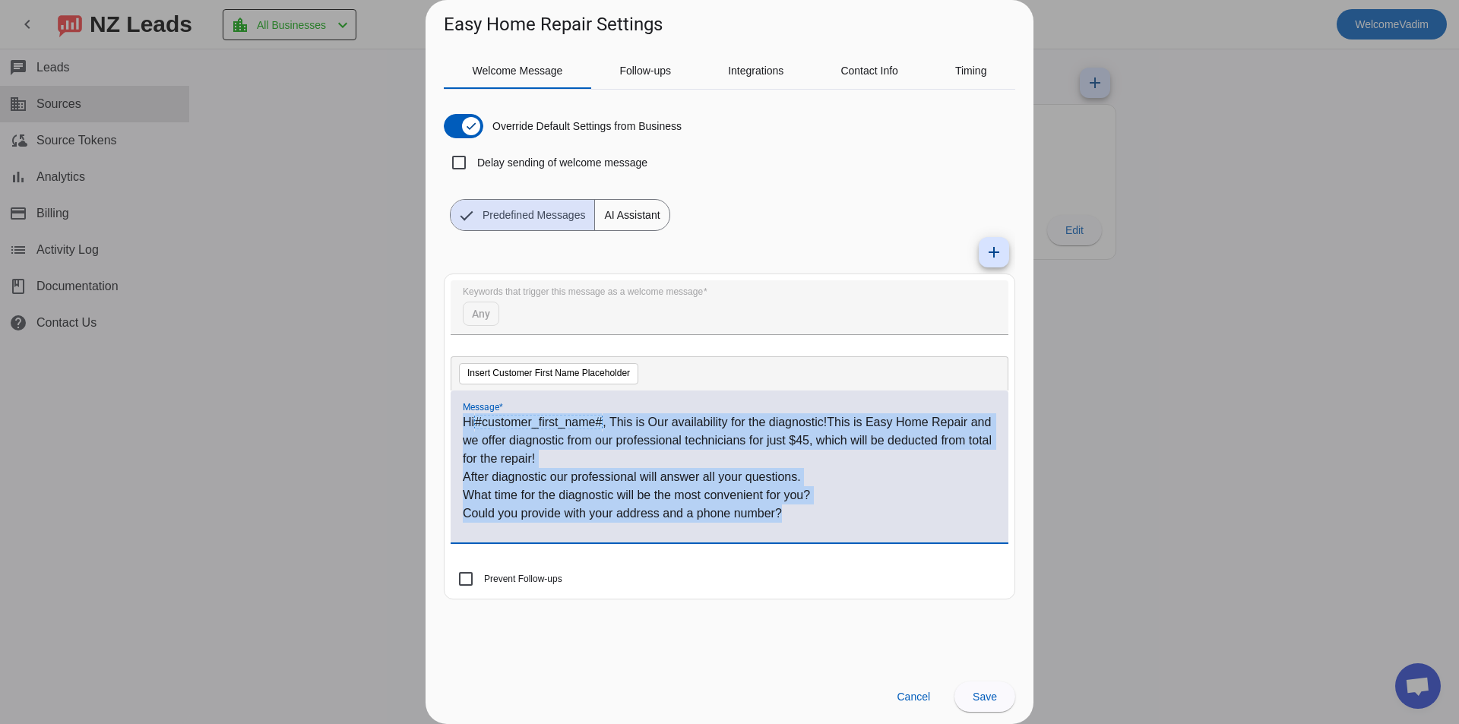
drag, startPoint x: 834, startPoint y: 518, endPoint x: 445, endPoint y: 402, distance: 405.4
click at [445, 402] on mat-card "Keywords that trigger this message as a welcome message Any Insert Customer Fir…" at bounding box center [730, 437] width 572 height 326
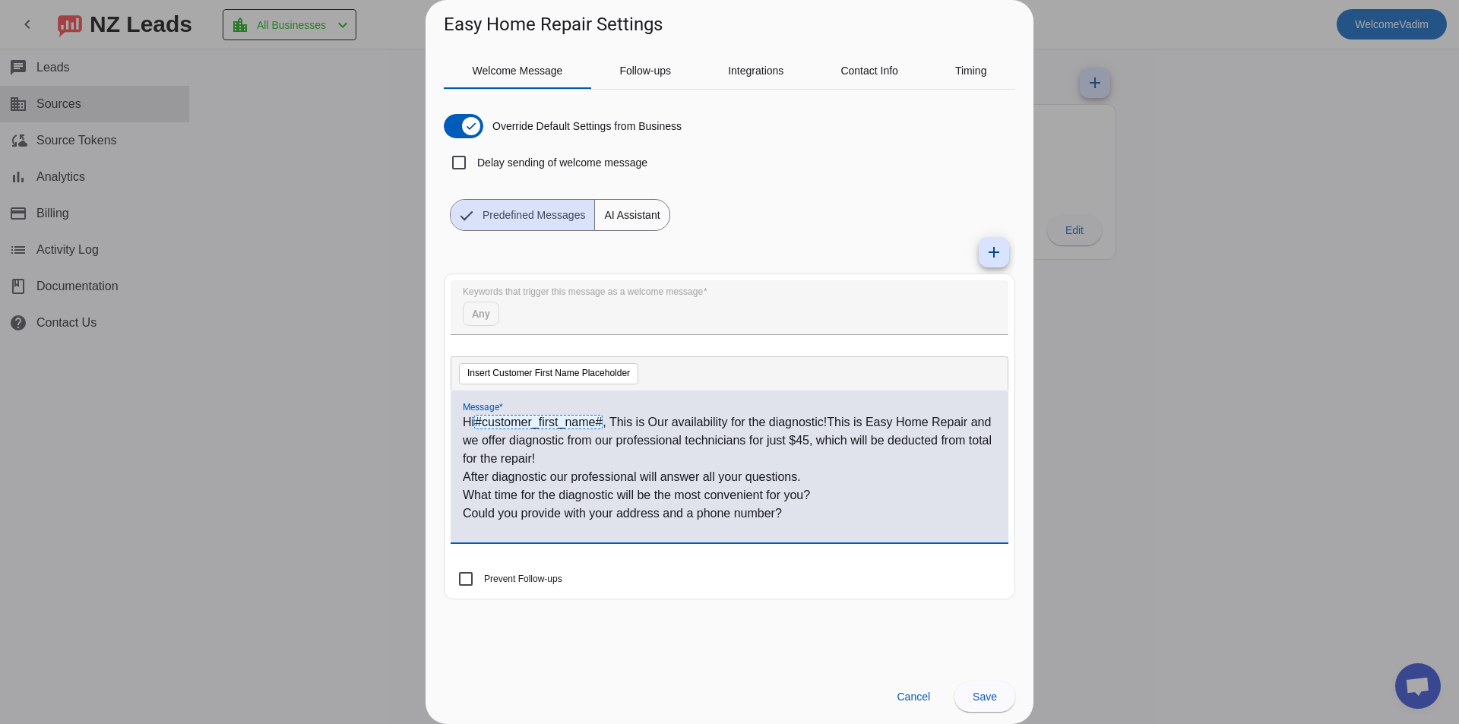
click at [784, 602] on div "add Keywords that trigger this message as a welcome message Any Insert Customer…" at bounding box center [730, 421] width 572 height 381
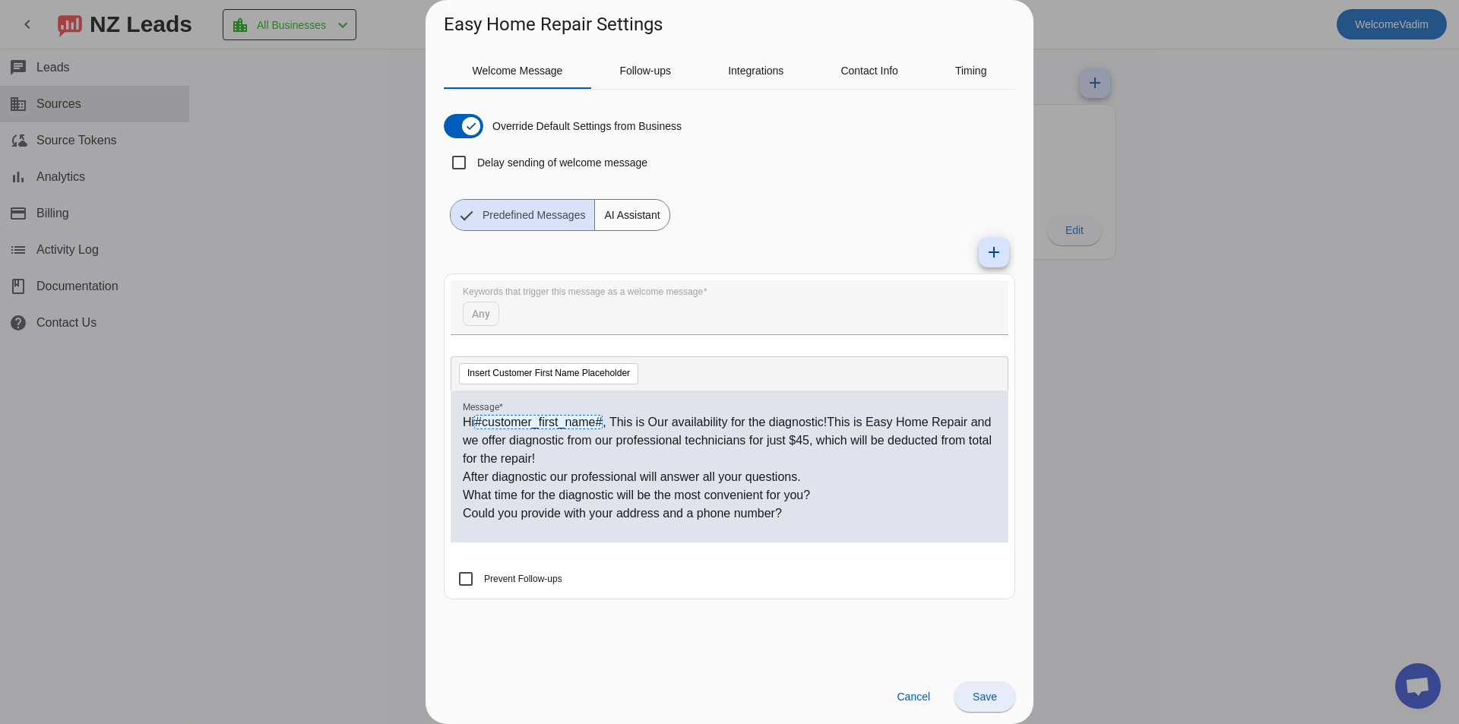
click at [994, 698] on span "Save" at bounding box center [985, 697] width 24 height 12
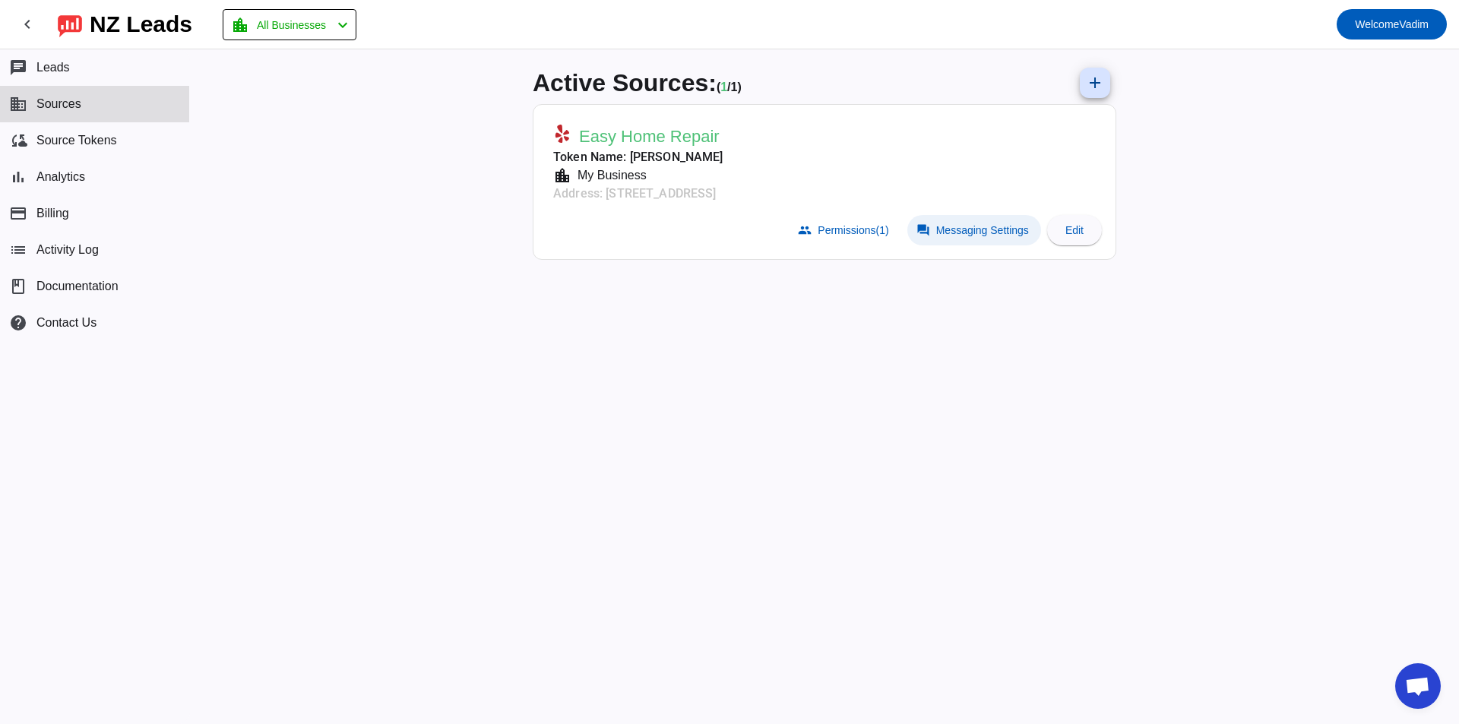
click at [976, 233] on span "Messaging Settings" at bounding box center [982, 230] width 93 height 12
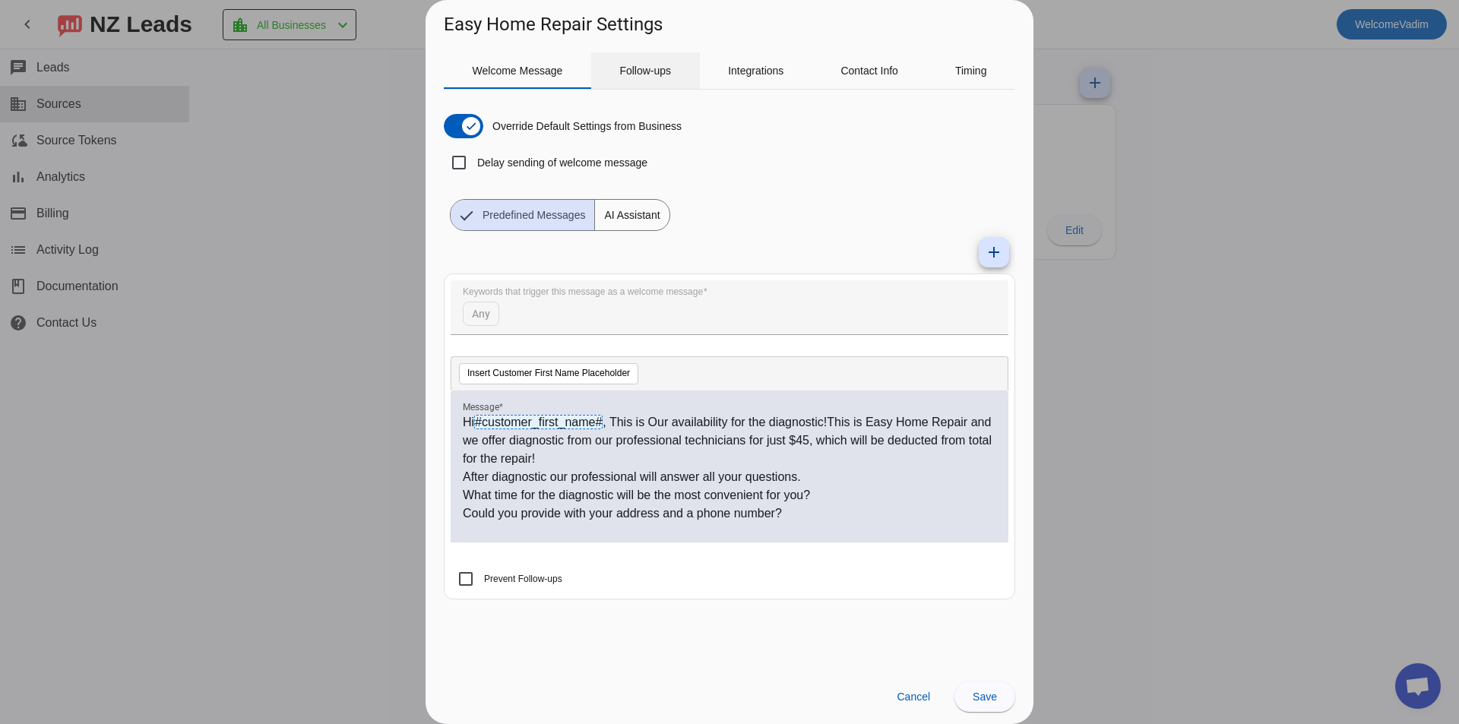
click at [682, 74] on div "Follow-ups" at bounding box center [645, 70] width 109 height 36
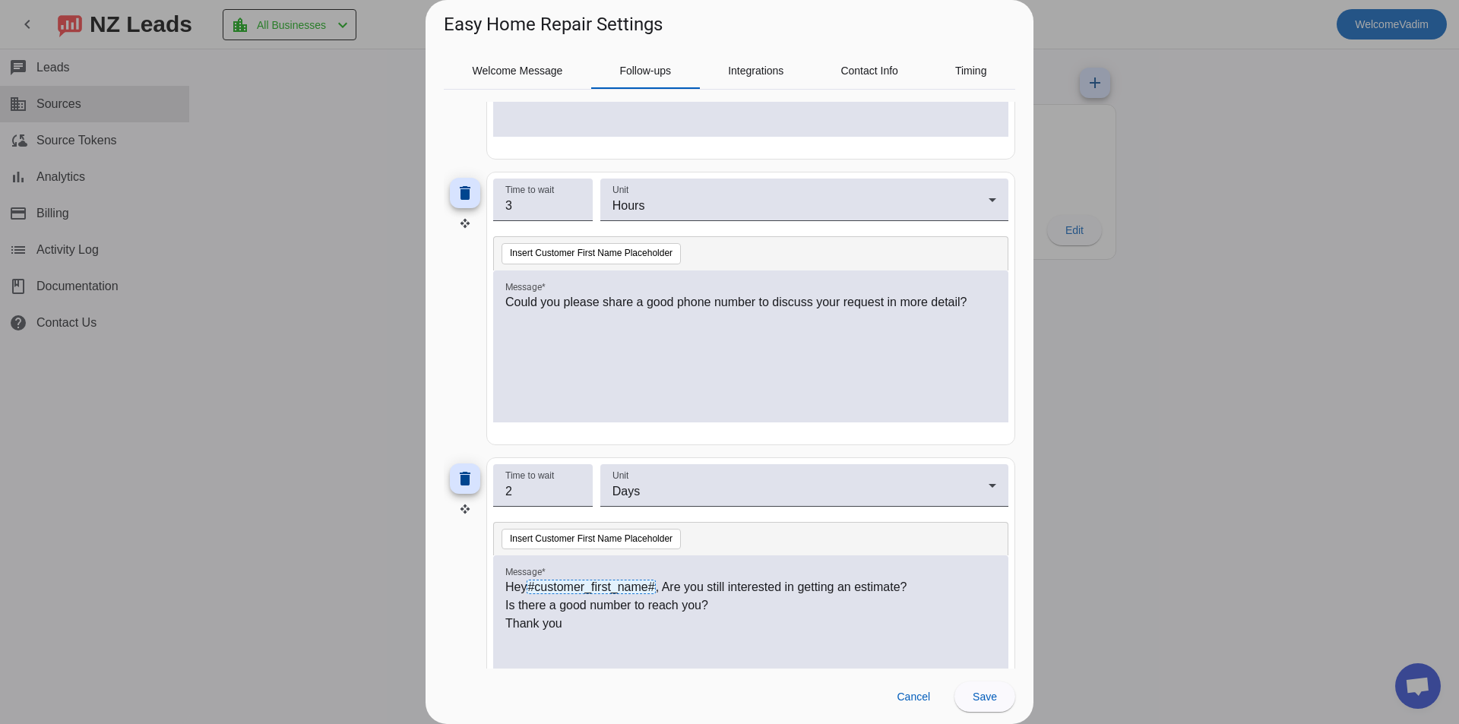
scroll to position [532, 0]
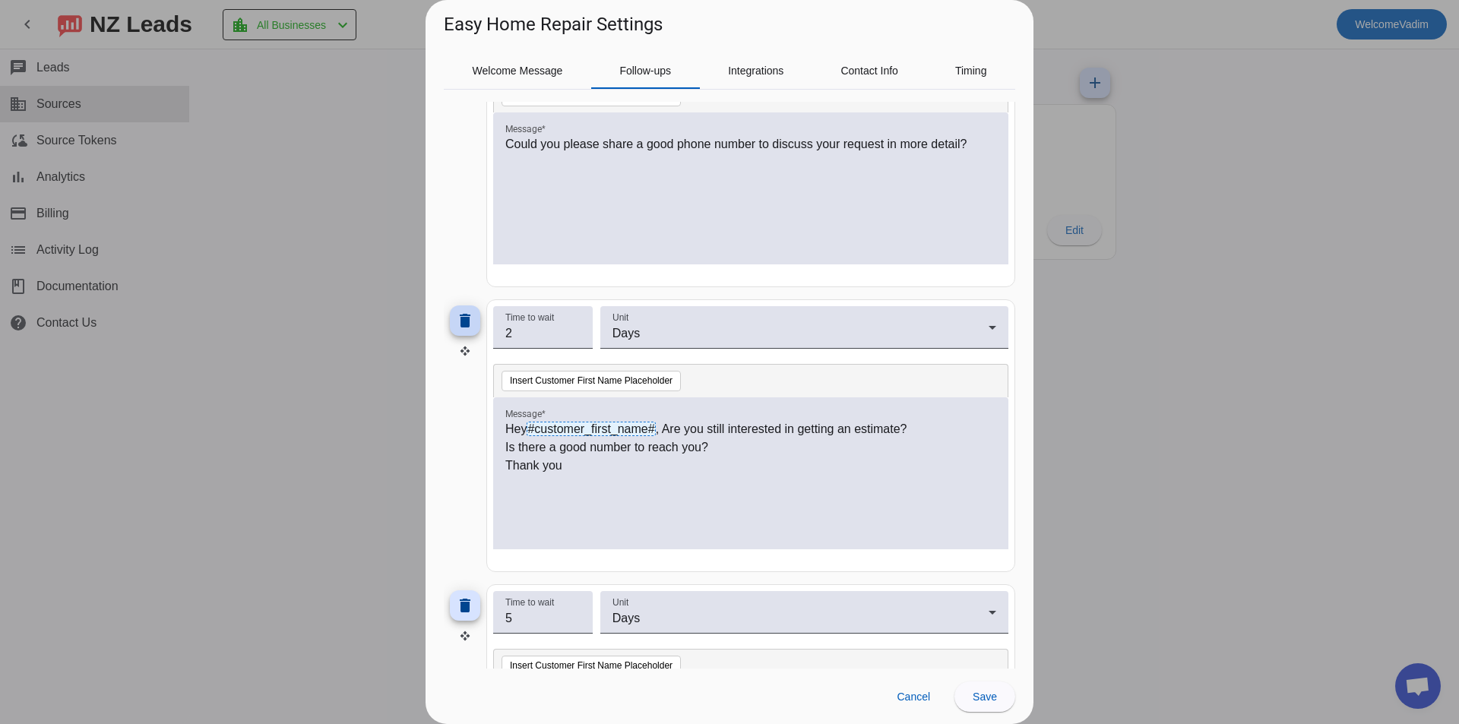
click at [470, 332] on span at bounding box center [465, 321] width 36 height 36
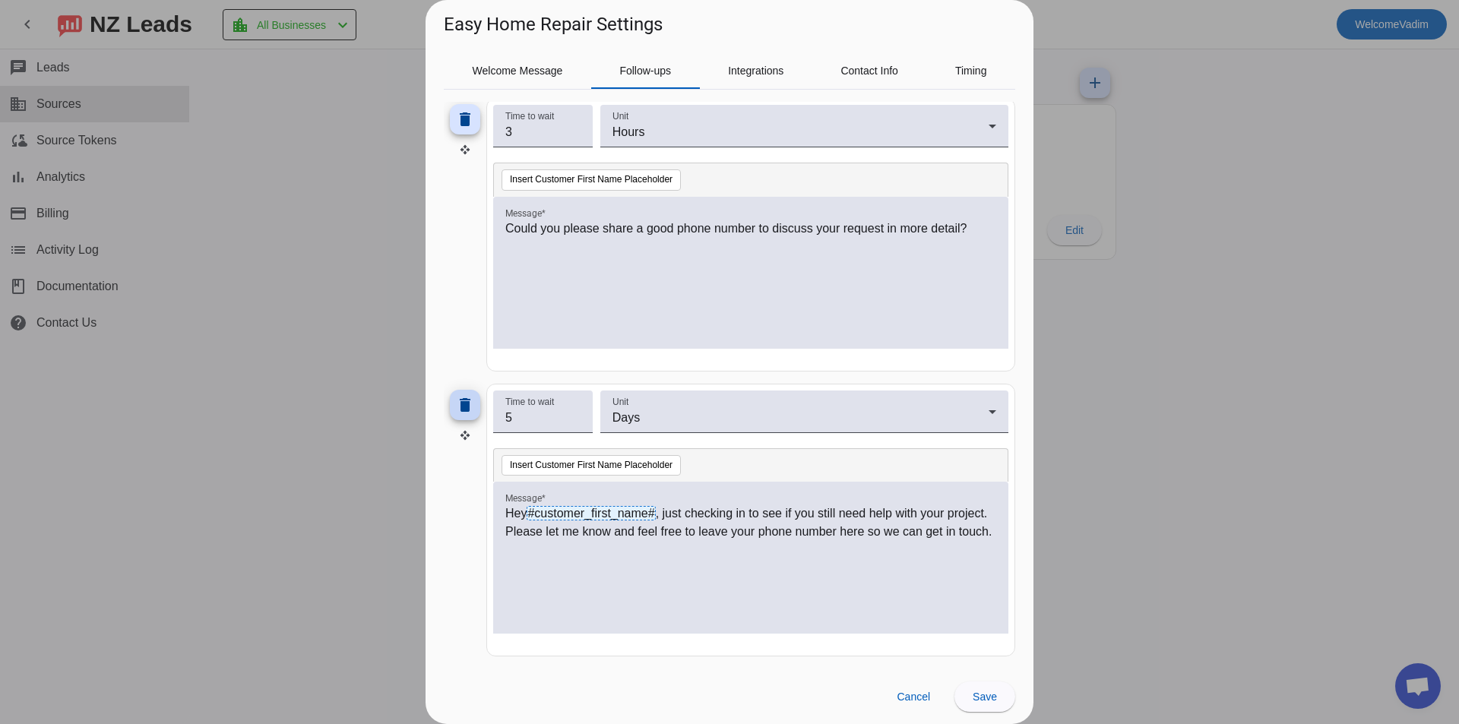
click at [461, 417] on span at bounding box center [465, 405] width 36 height 36
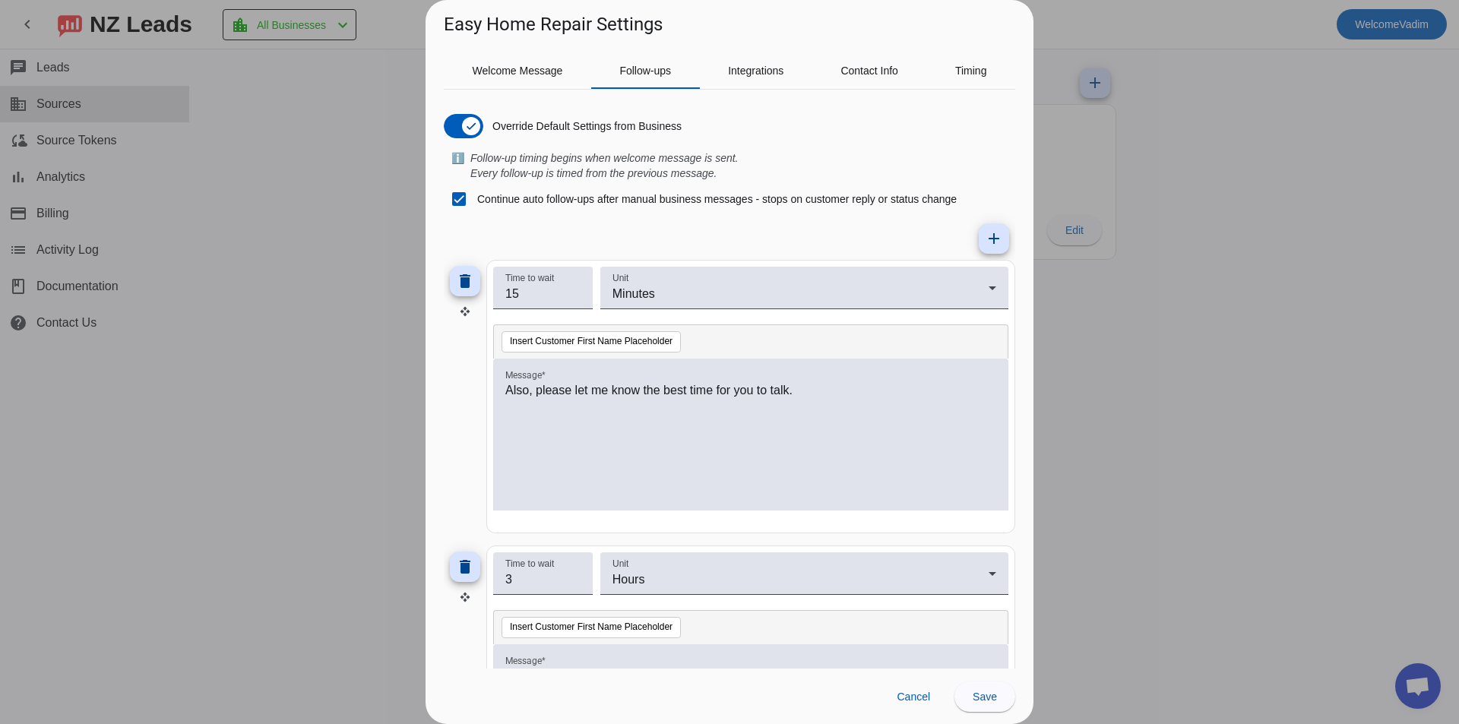
scroll to position [163, 0]
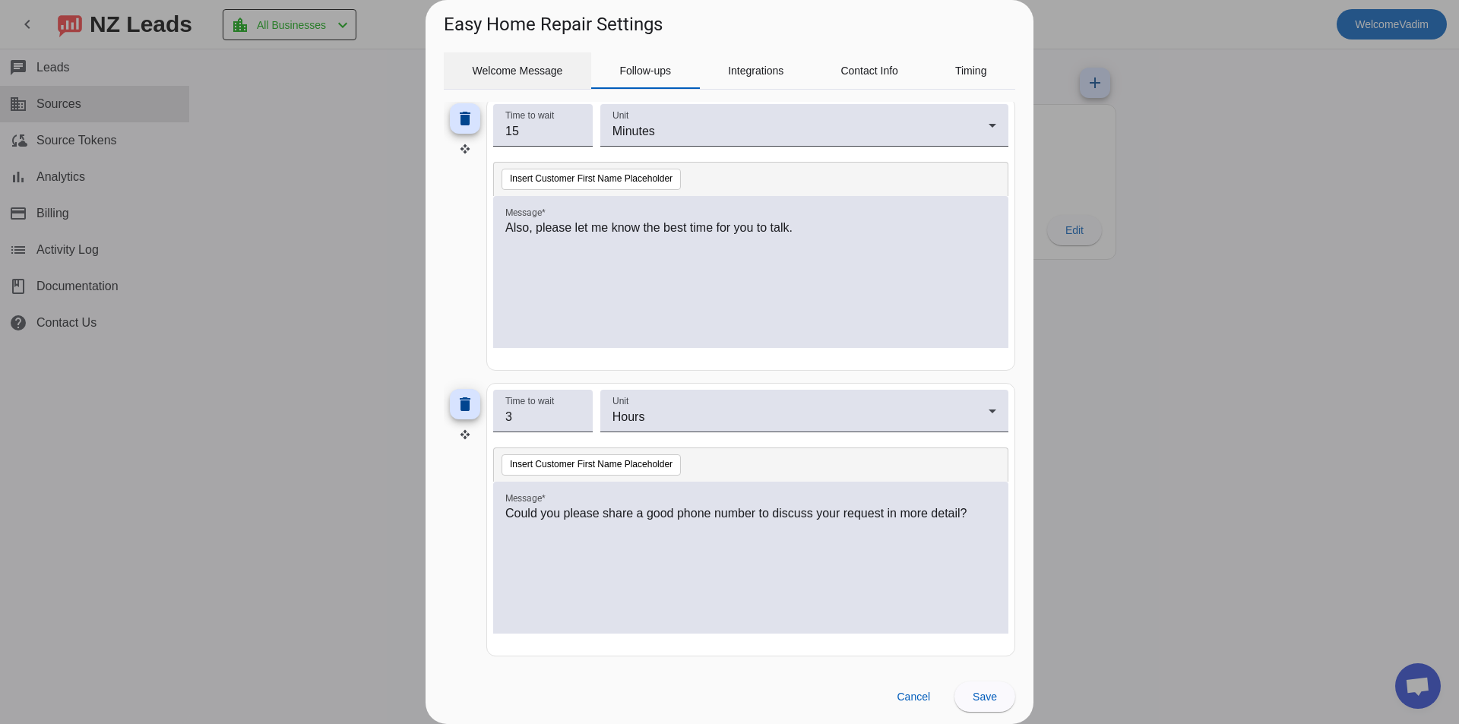
click at [523, 75] on span "Welcome Message" at bounding box center [518, 70] width 90 height 11
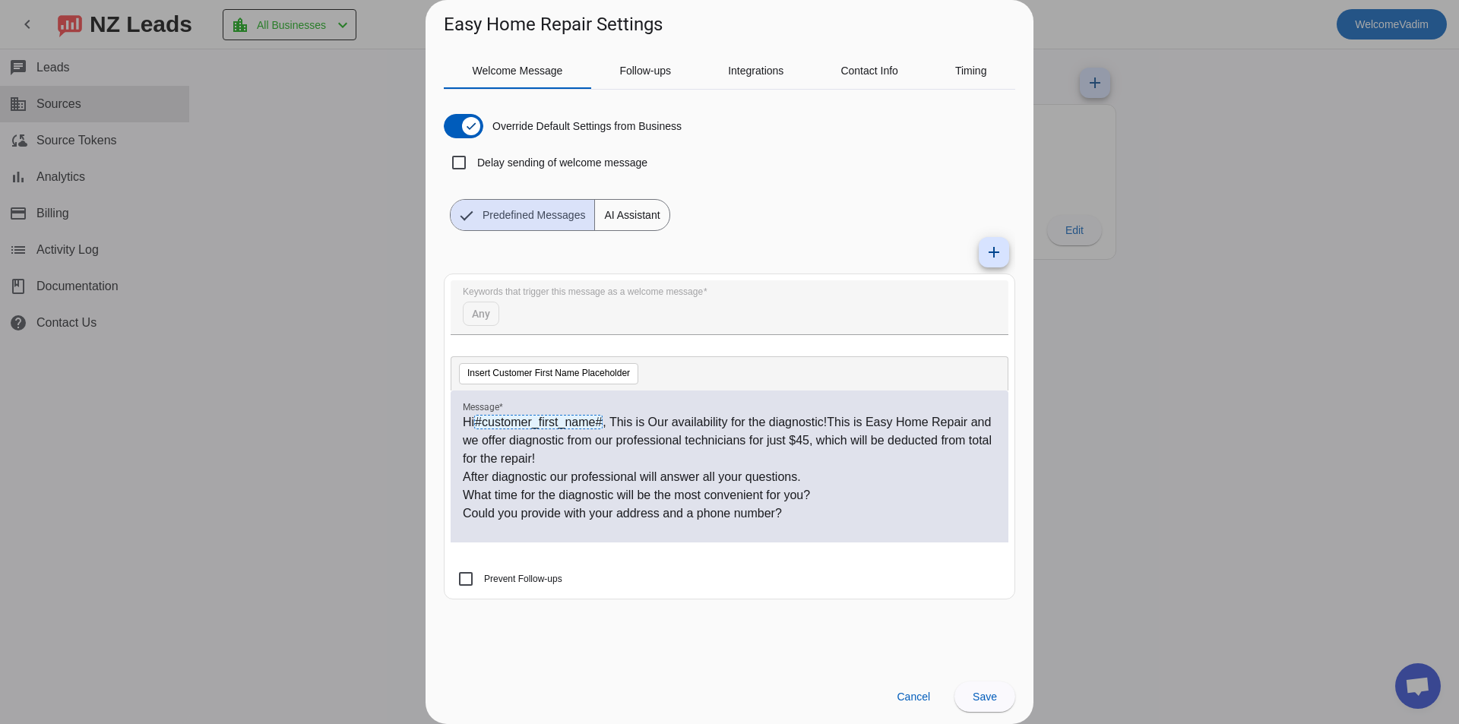
scroll to position [0, 0]
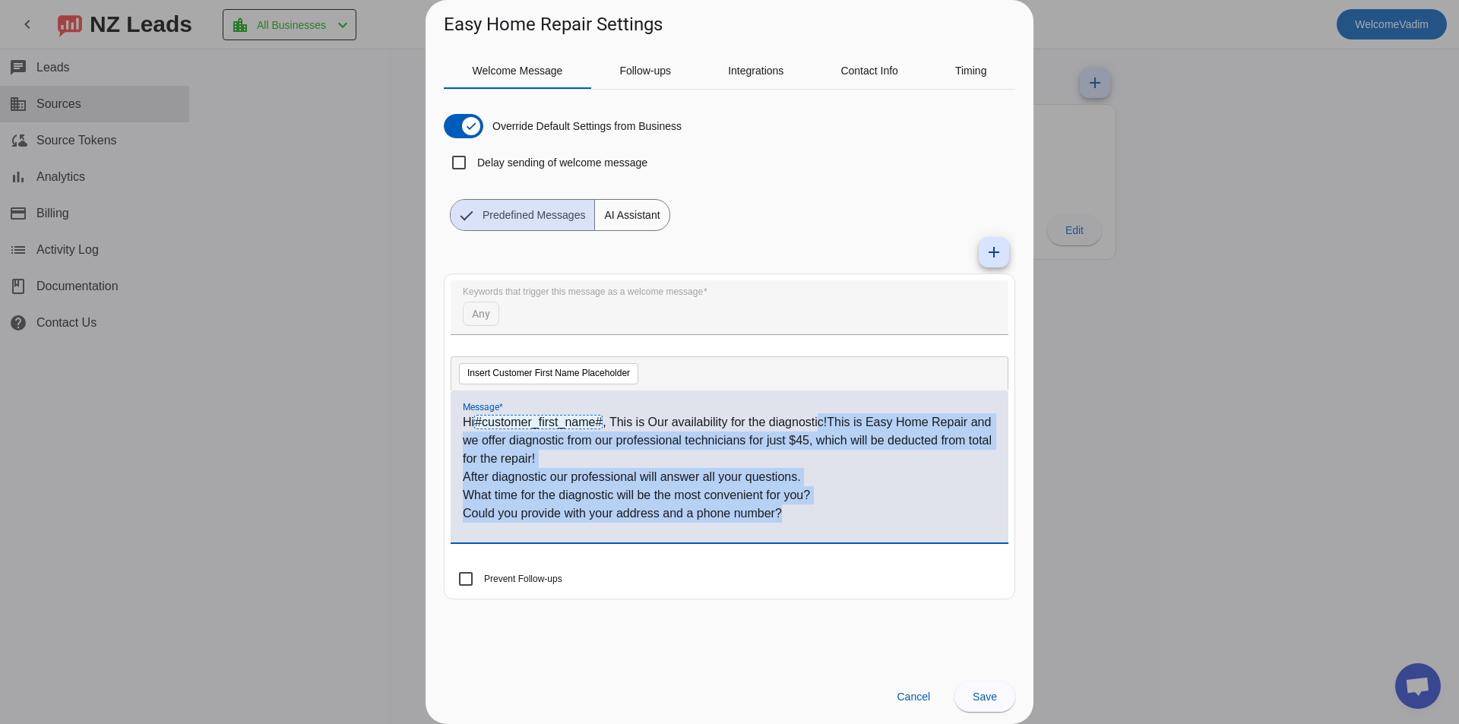
drag, startPoint x: 948, startPoint y: 483, endPoint x: 821, endPoint y: 379, distance: 164.2
click at [821, 379] on div "Insert Customer First Name Placeholder Message * Hi #customer_first_name# , Thi…" at bounding box center [730, 457] width 558 height 202
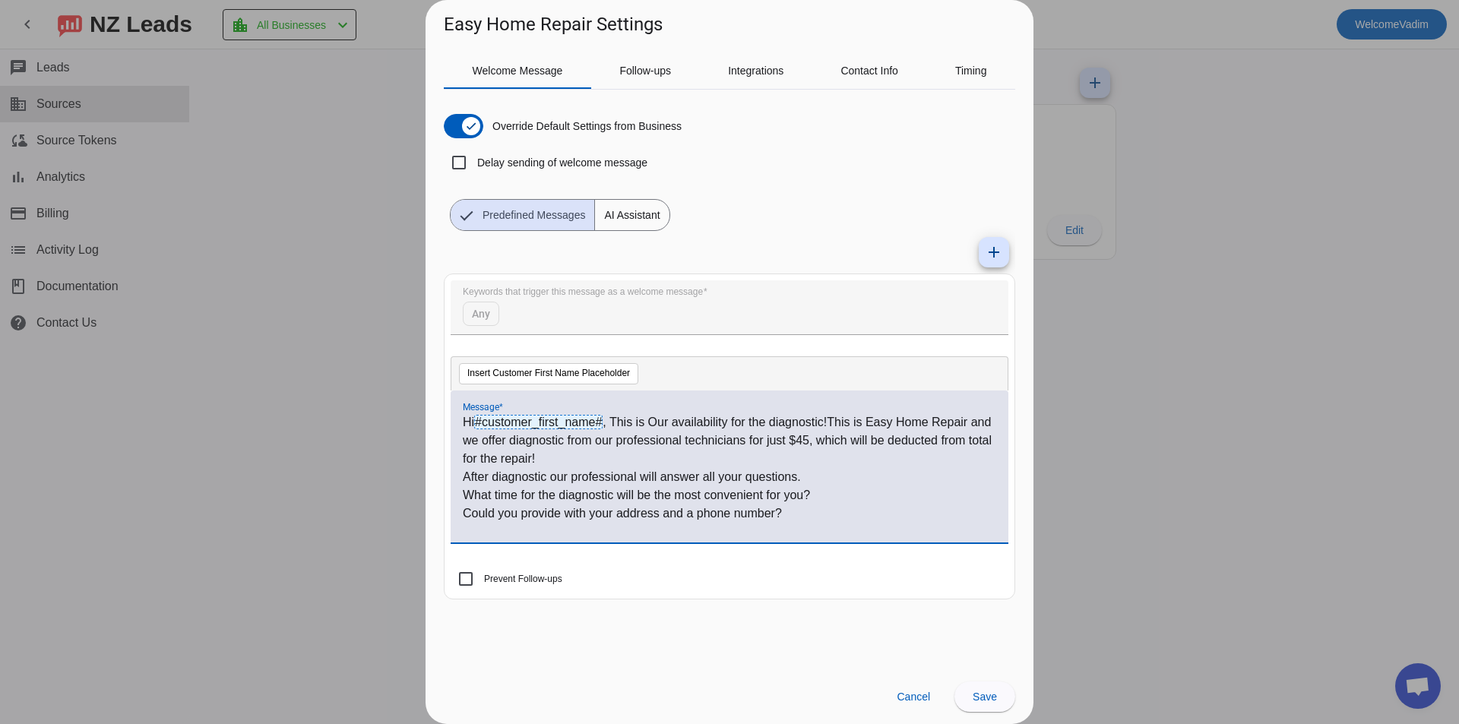
click at [821, 379] on div "Insert Customer First Name Placeholder" at bounding box center [730, 373] width 558 height 34
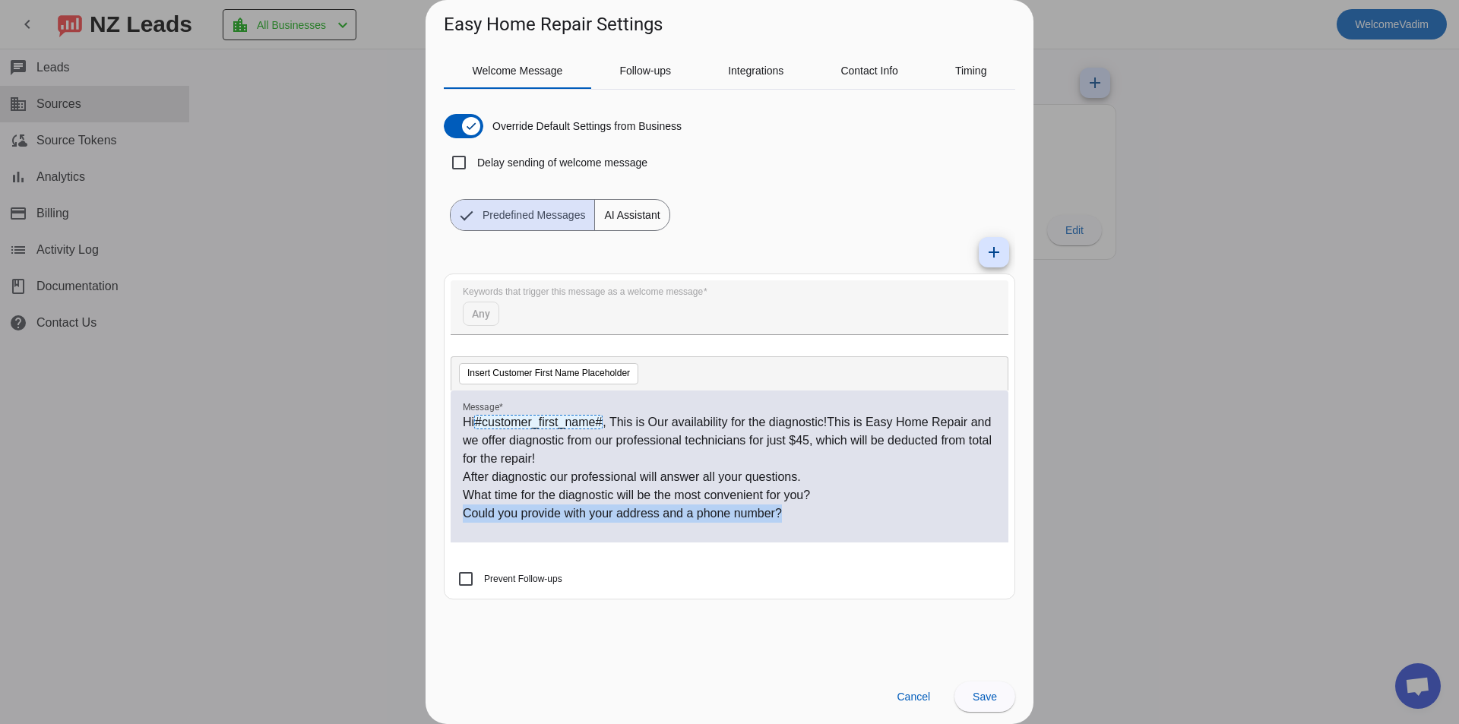
drag, startPoint x: 873, startPoint y: 421, endPoint x: 1066, endPoint y: 449, distance: 195.8
click at [1066, 449] on div "Easy Home Repair Settings Welcome Message Follow-ups Integrations Contact Info …" at bounding box center [729, 362] width 1459 height 724
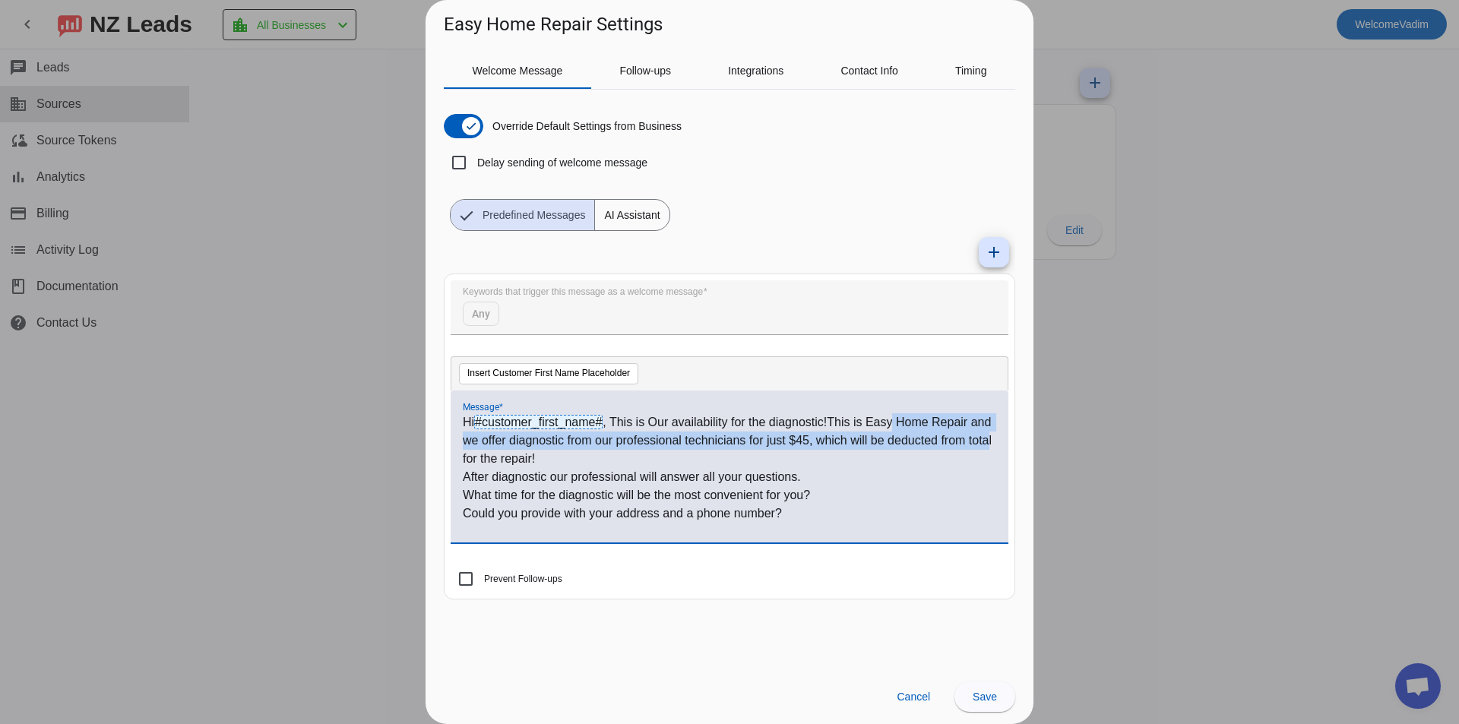
drag, startPoint x: 972, startPoint y: 444, endPoint x: 892, endPoint y: 417, distance: 84.1
click at [893, 417] on p "Hi #customer_first_name# , This is Our availability for the diagnostic!This is …" at bounding box center [730, 440] width 534 height 55
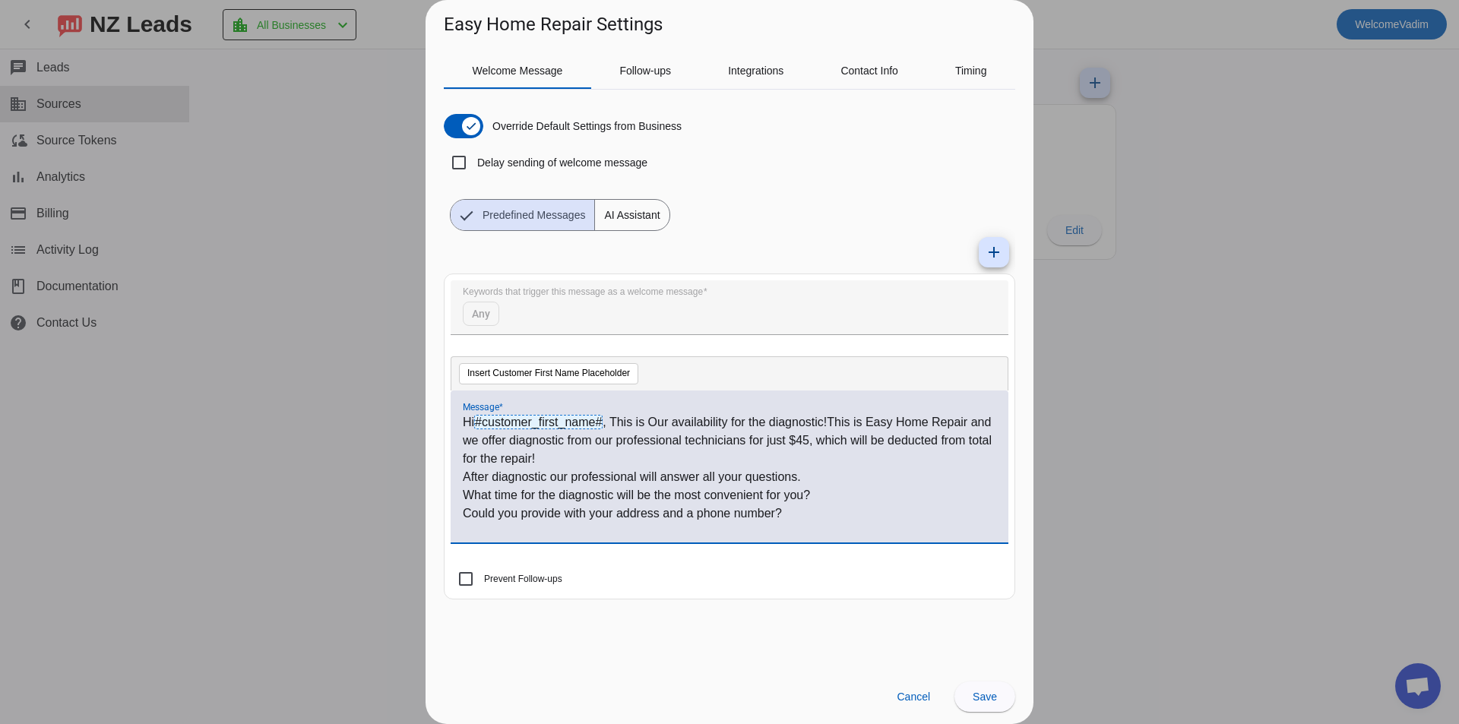
click at [892, 417] on p "Hi #customer_first_name# , This is Our availability for the diagnostic!This is …" at bounding box center [730, 440] width 534 height 55
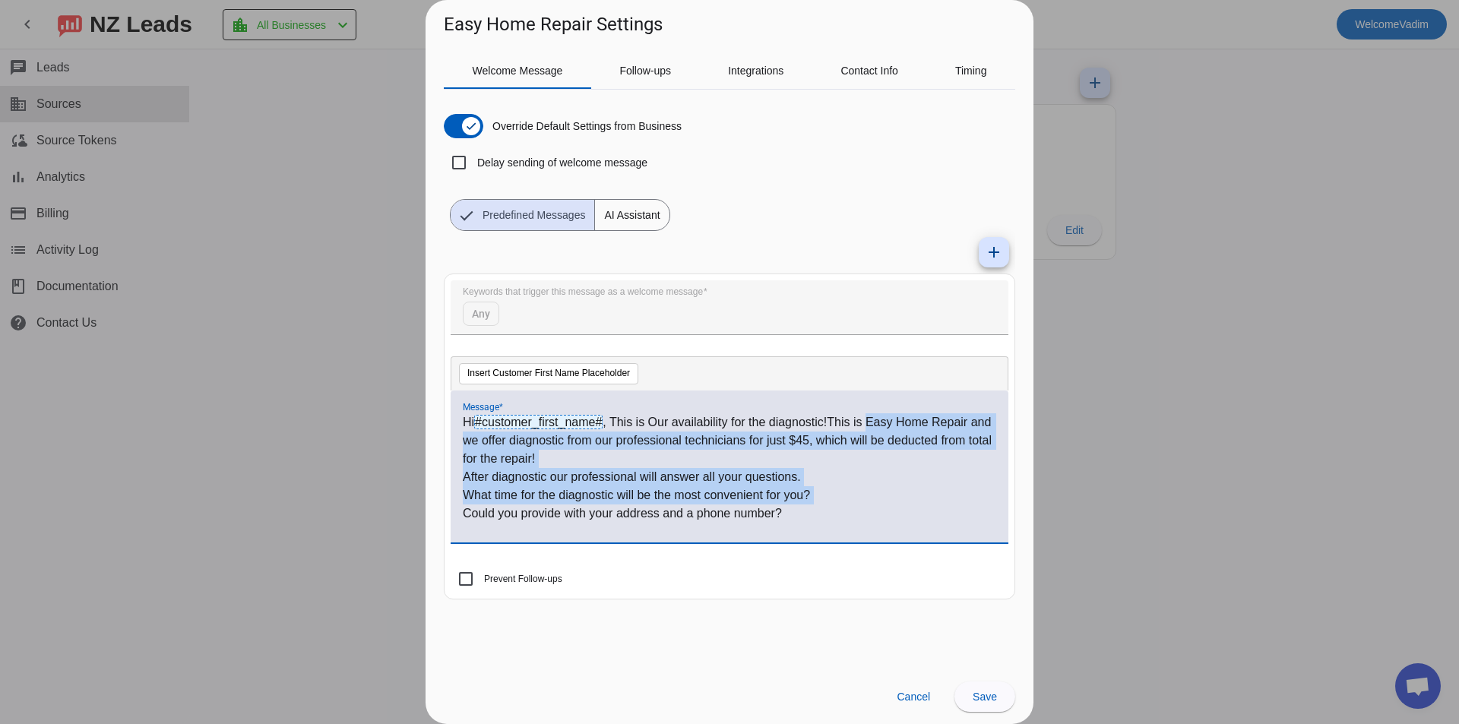
drag, startPoint x: 892, startPoint y: 417, endPoint x: 1096, endPoint y: 499, distance: 219.3
click at [1096, 499] on div "Easy Home Repair Settings Welcome Message Follow-ups Integrations Contact Info …" at bounding box center [729, 362] width 1459 height 724
click at [941, 493] on p "What time for the diagnostic will be the most convenient for you?" at bounding box center [730, 495] width 534 height 18
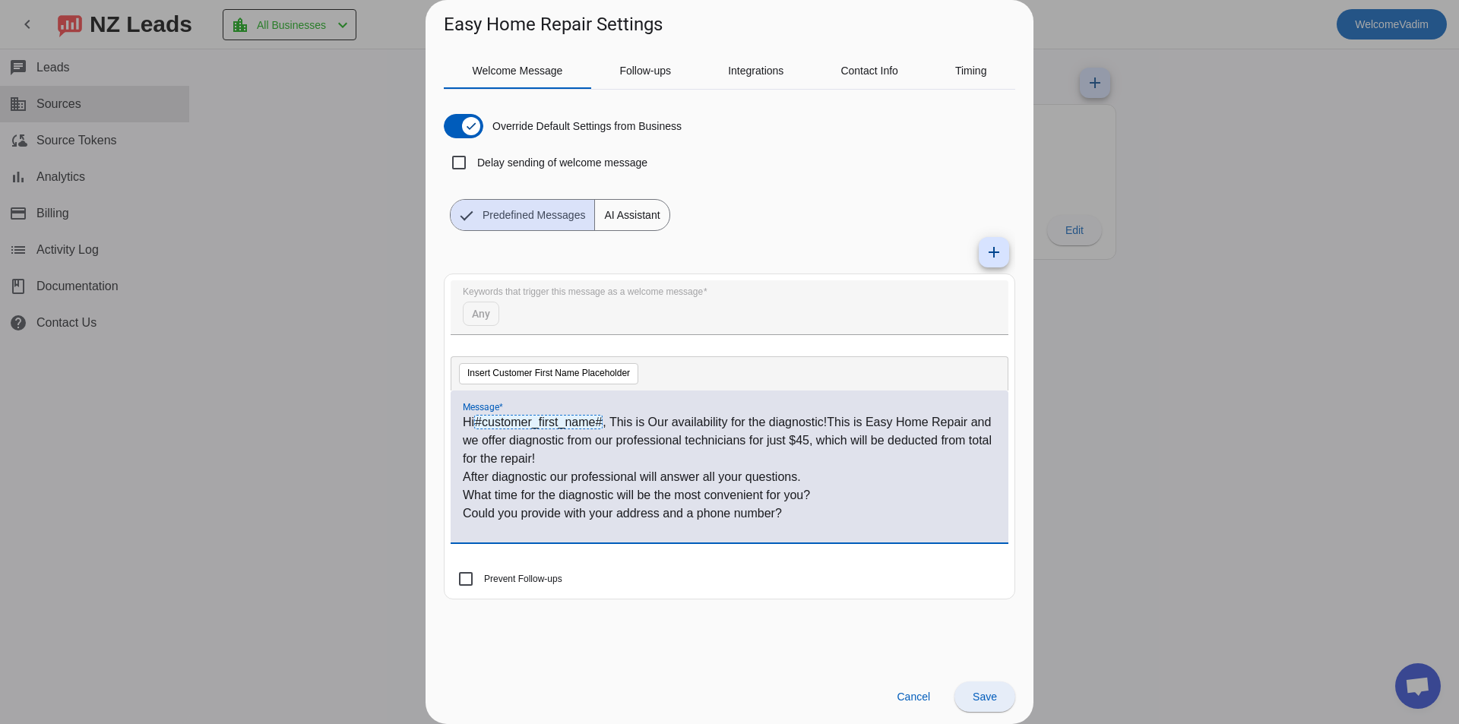
click at [987, 699] on span "Save" at bounding box center [985, 697] width 24 height 12
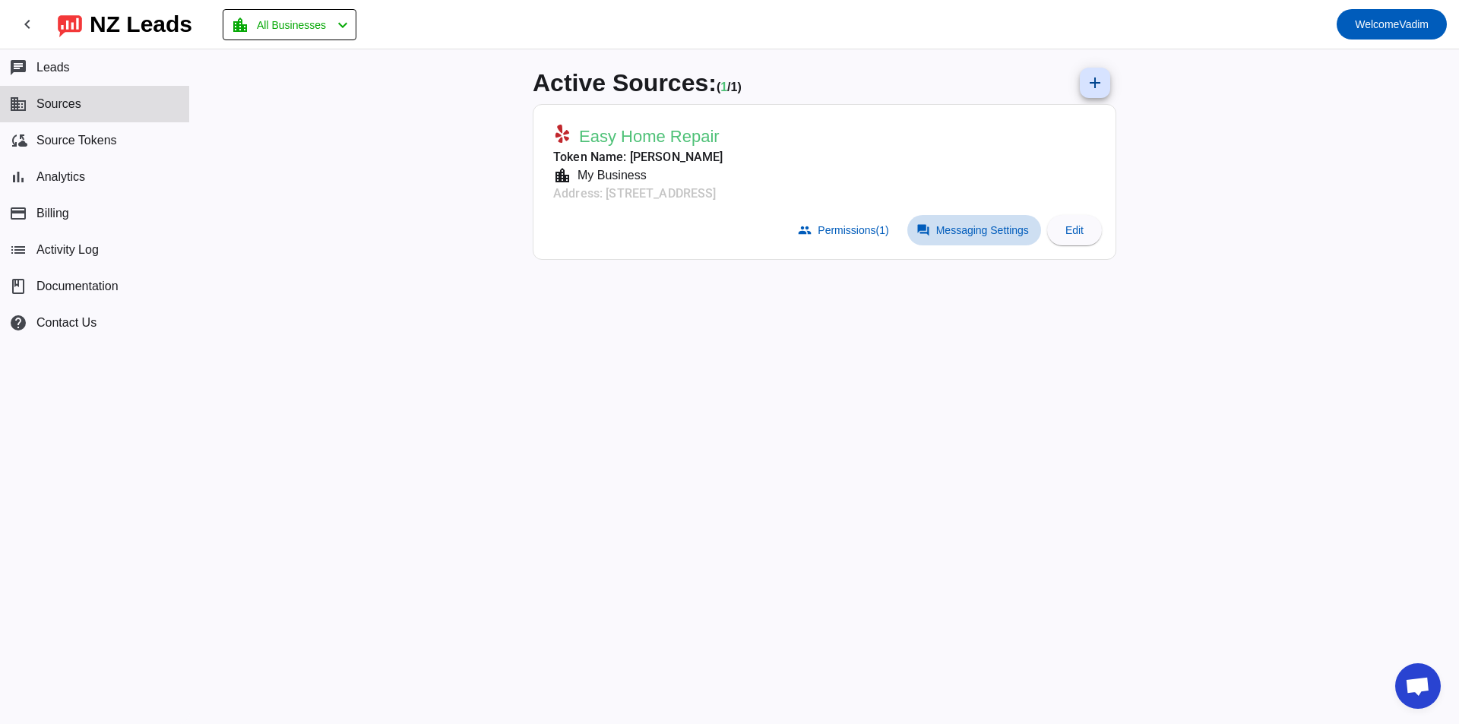
click at [960, 226] on span "Messaging Settings" at bounding box center [982, 230] width 93 height 12
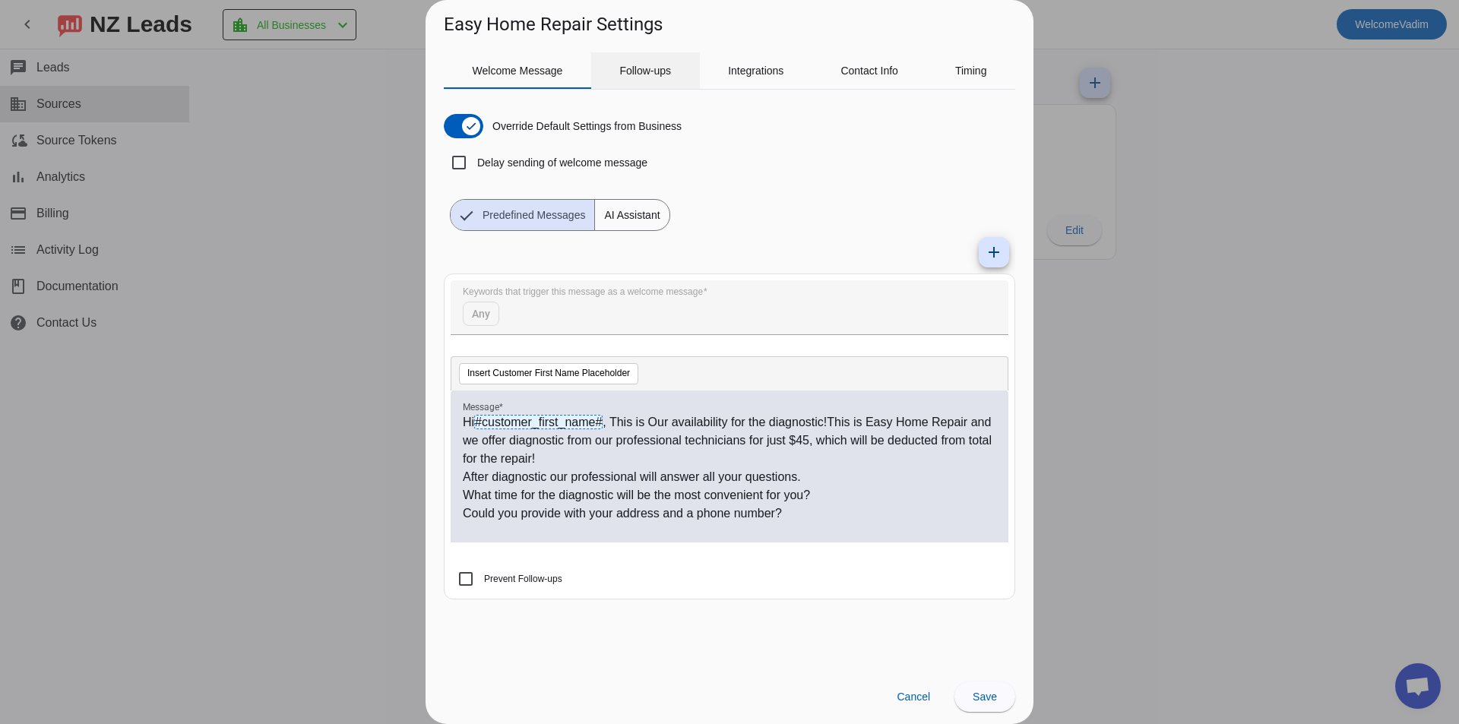
click at [632, 81] on span "Follow-ups" at bounding box center [645, 70] width 52 height 36
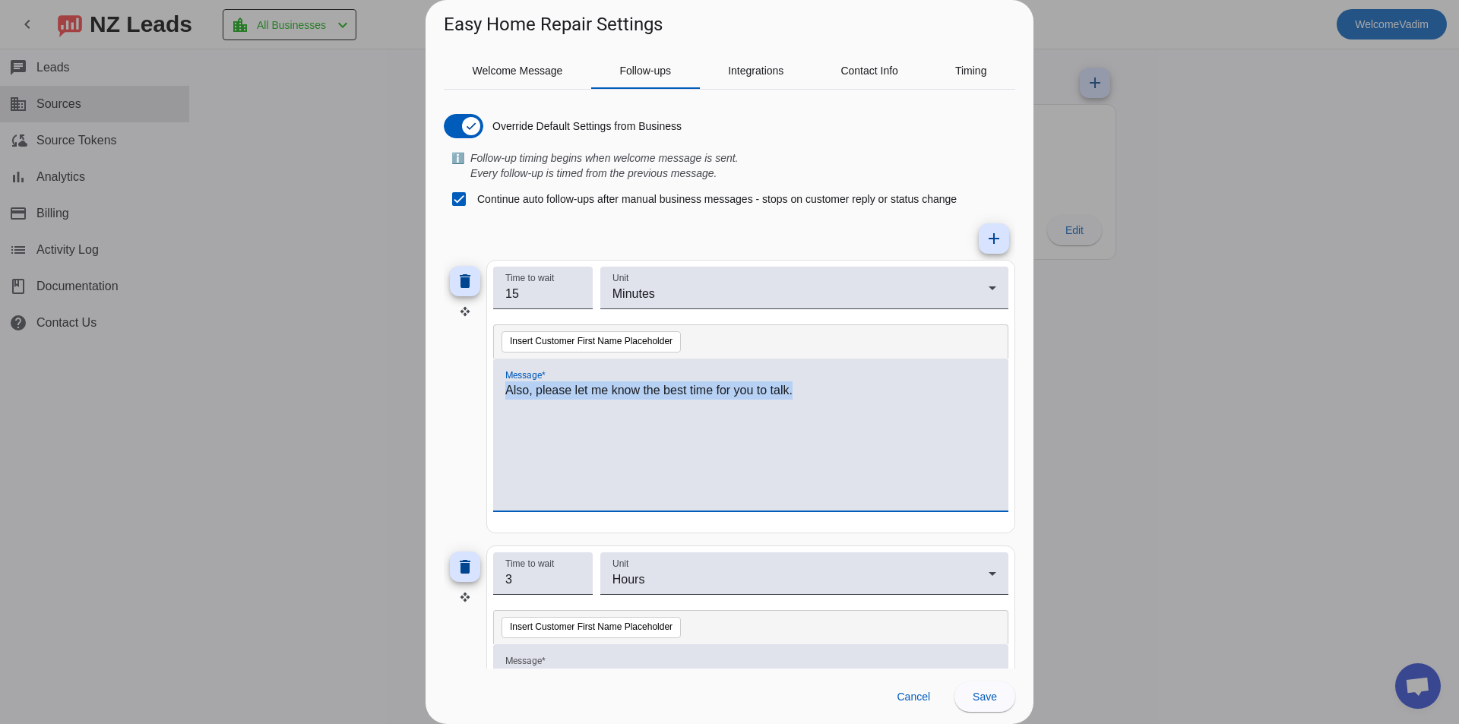
drag, startPoint x: 429, startPoint y: 372, endPoint x: 439, endPoint y: 379, distance: 12.0
click at [419, 379] on div "Easy Home Repair Settings Welcome Message Follow-ups Integrations Contact Info …" at bounding box center [729, 362] width 1459 height 724
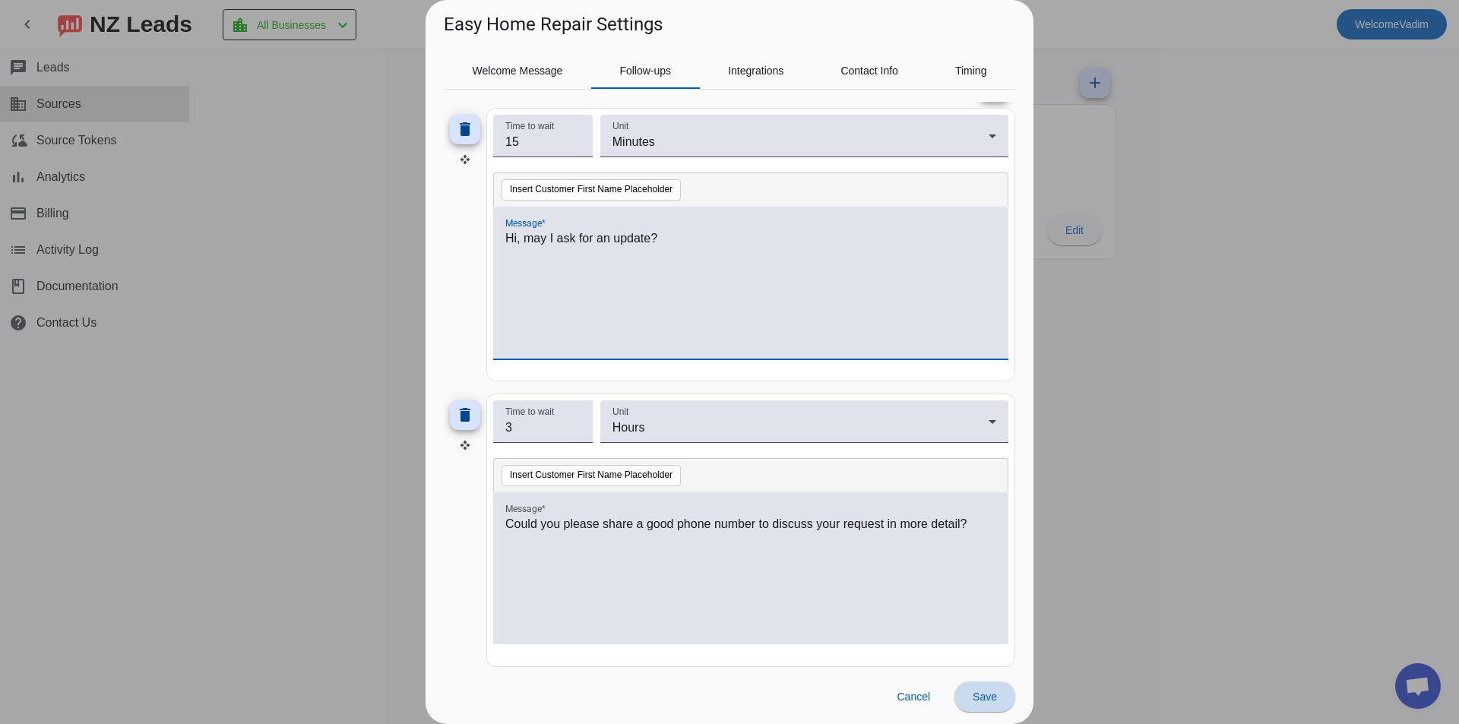
click at [974, 692] on span "Save" at bounding box center [985, 697] width 24 height 12
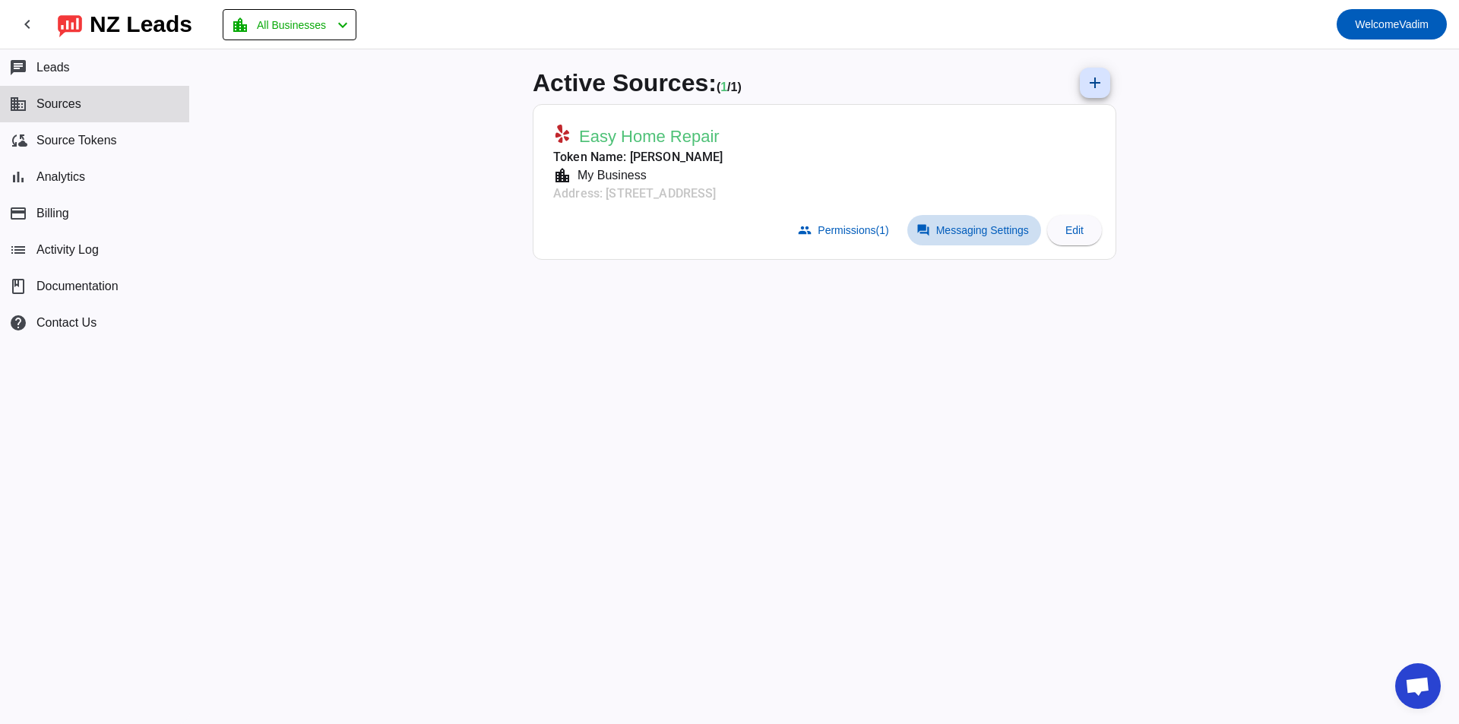
click at [958, 236] on span "Messaging Settings" at bounding box center [982, 230] width 93 height 12
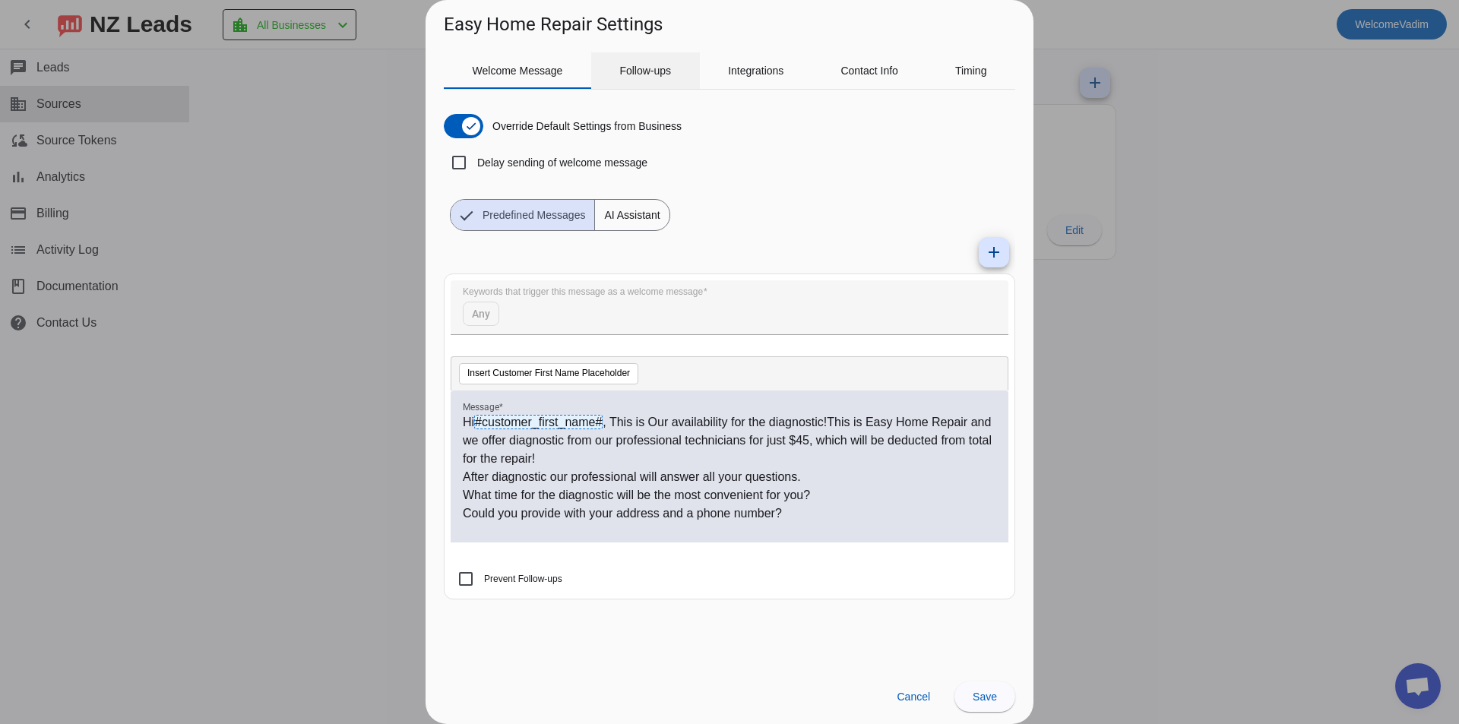
click at [645, 70] on span "Follow-ups" at bounding box center [645, 70] width 52 height 11
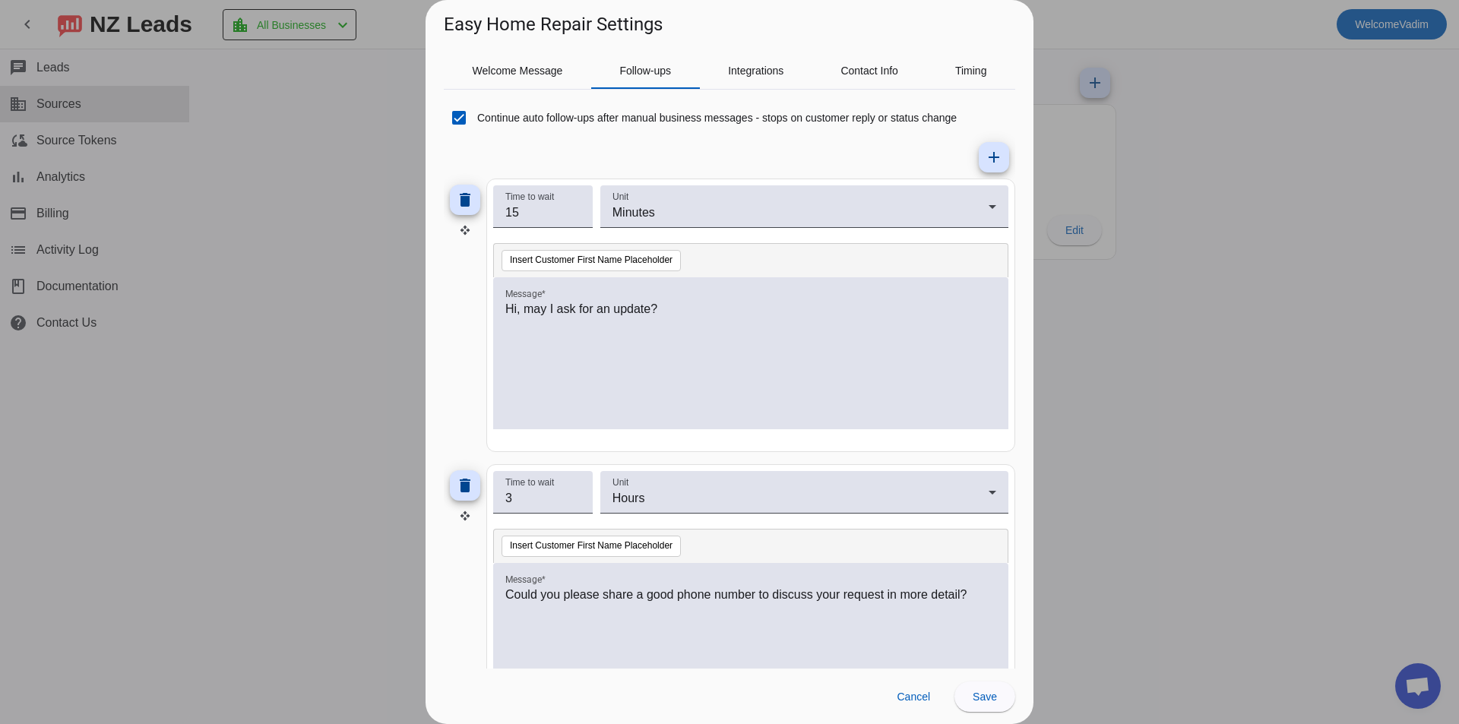
scroll to position [163, 0]
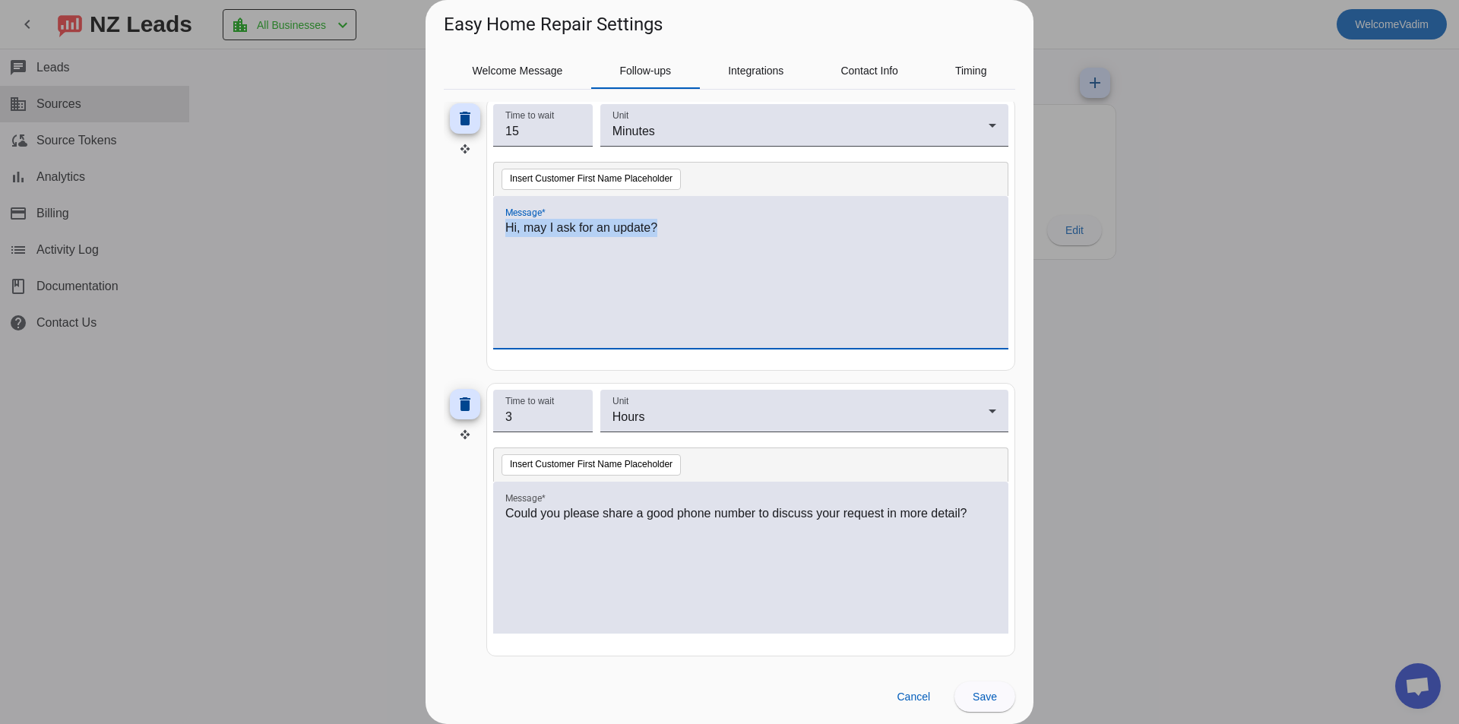
drag, startPoint x: 645, startPoint y: 250, endPoint x: 505, endPoint y: 239, distance: 140.3
click at [505, 239] on div "Hi, may I ask for an update?" at bounding box center [750, 280] width 491 height 123
click at [669, 541] on div "Could you please share a good phone number to discuss your request in more deta…" at bounding box center [750, 566] width 491 height 123
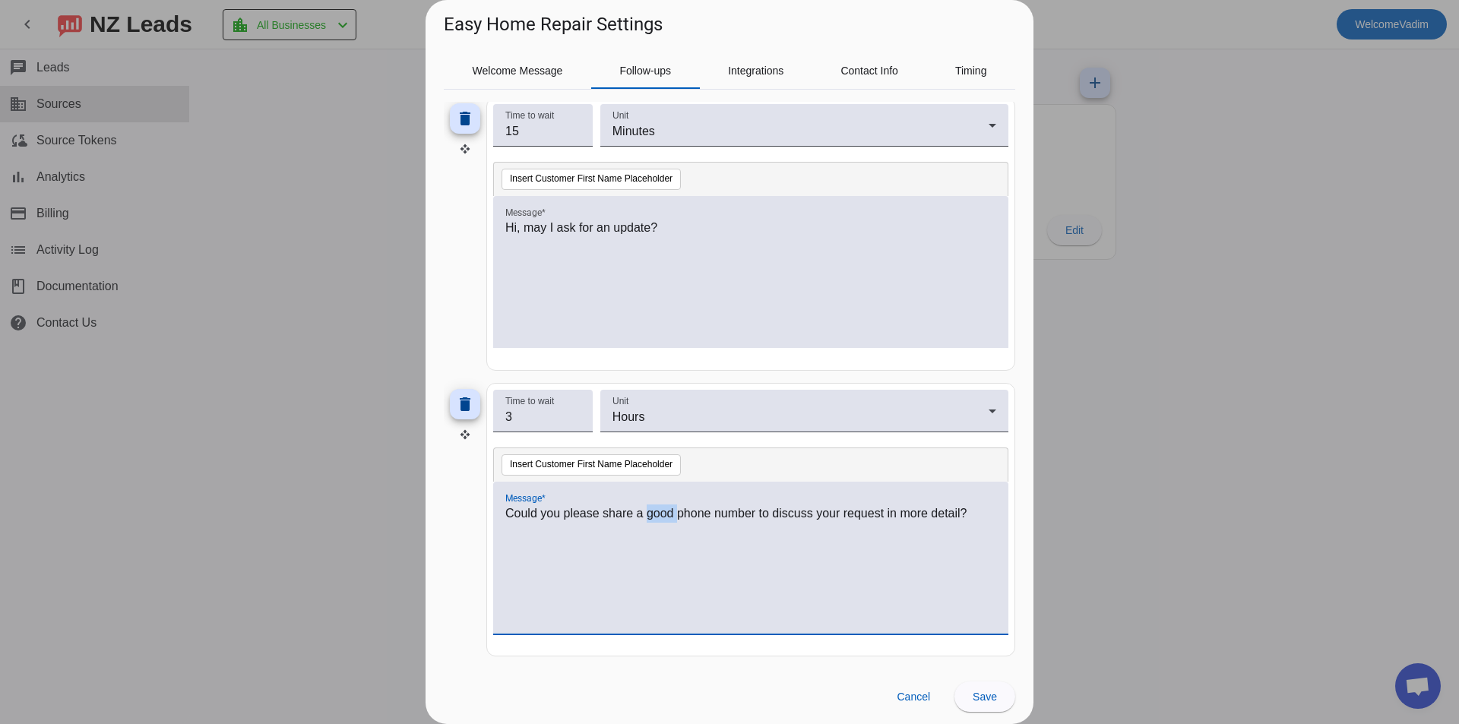
click at [669, 541] on div "Could you please share a good phone number to discuss your request in more deta…" at bounding box center [750, 566] width 491 height 123
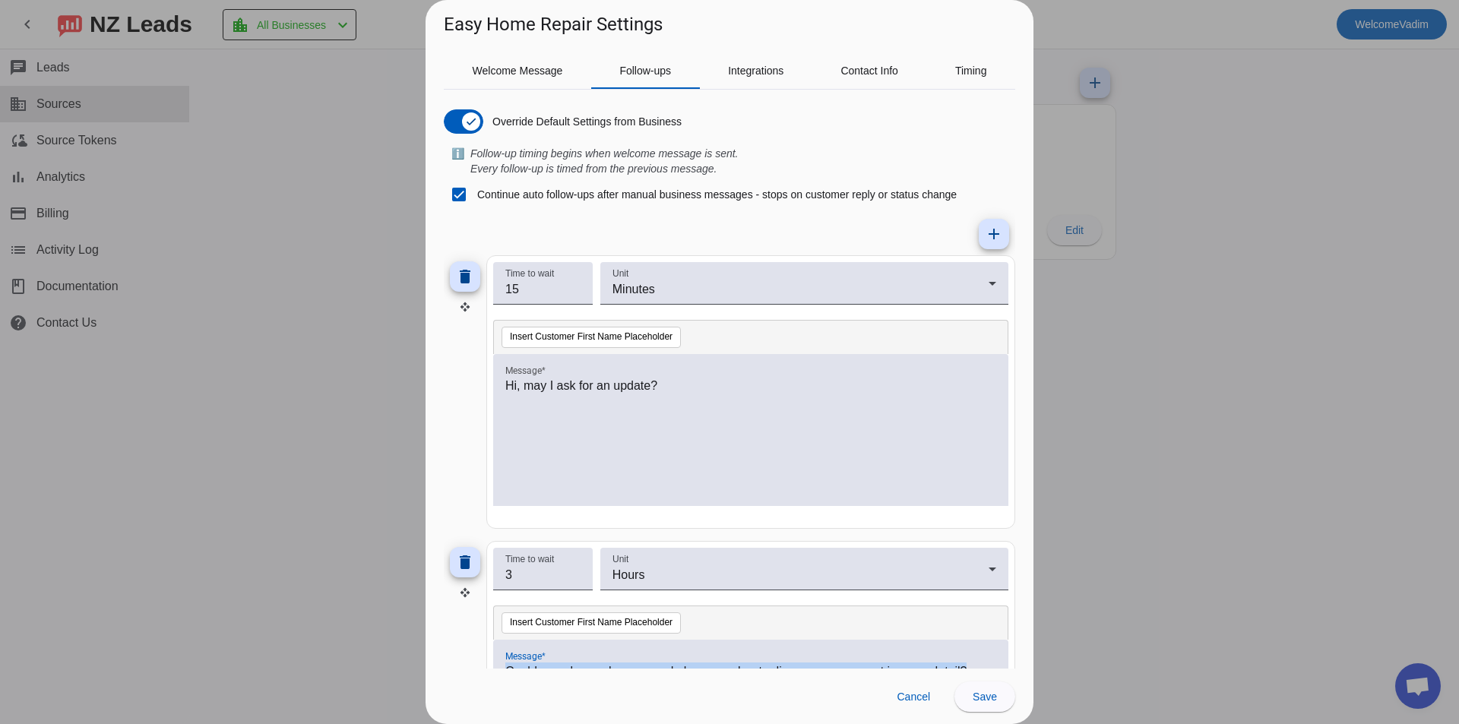
scroll to position [0, 0]
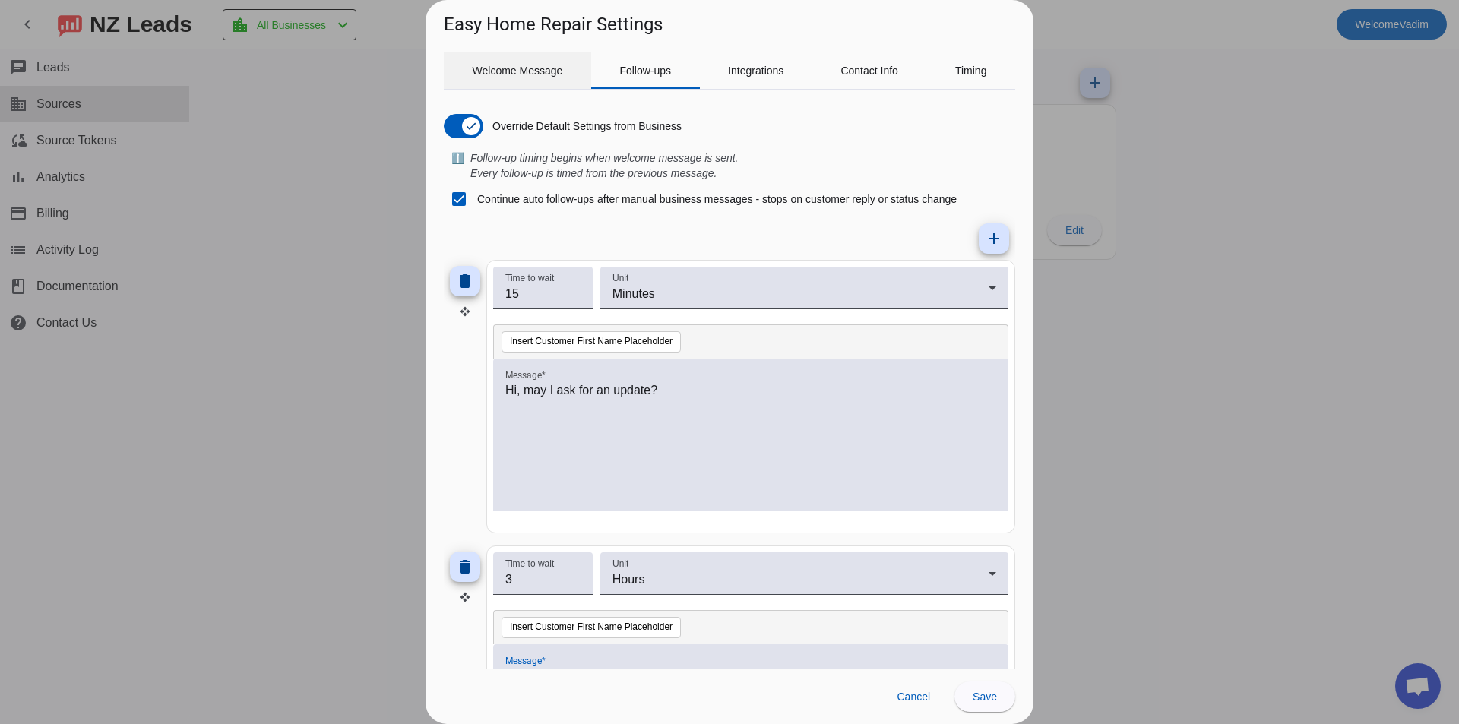
click at [501, 67] on span "Welcome Message" at bounding box center [518, 70] width 90 height 11
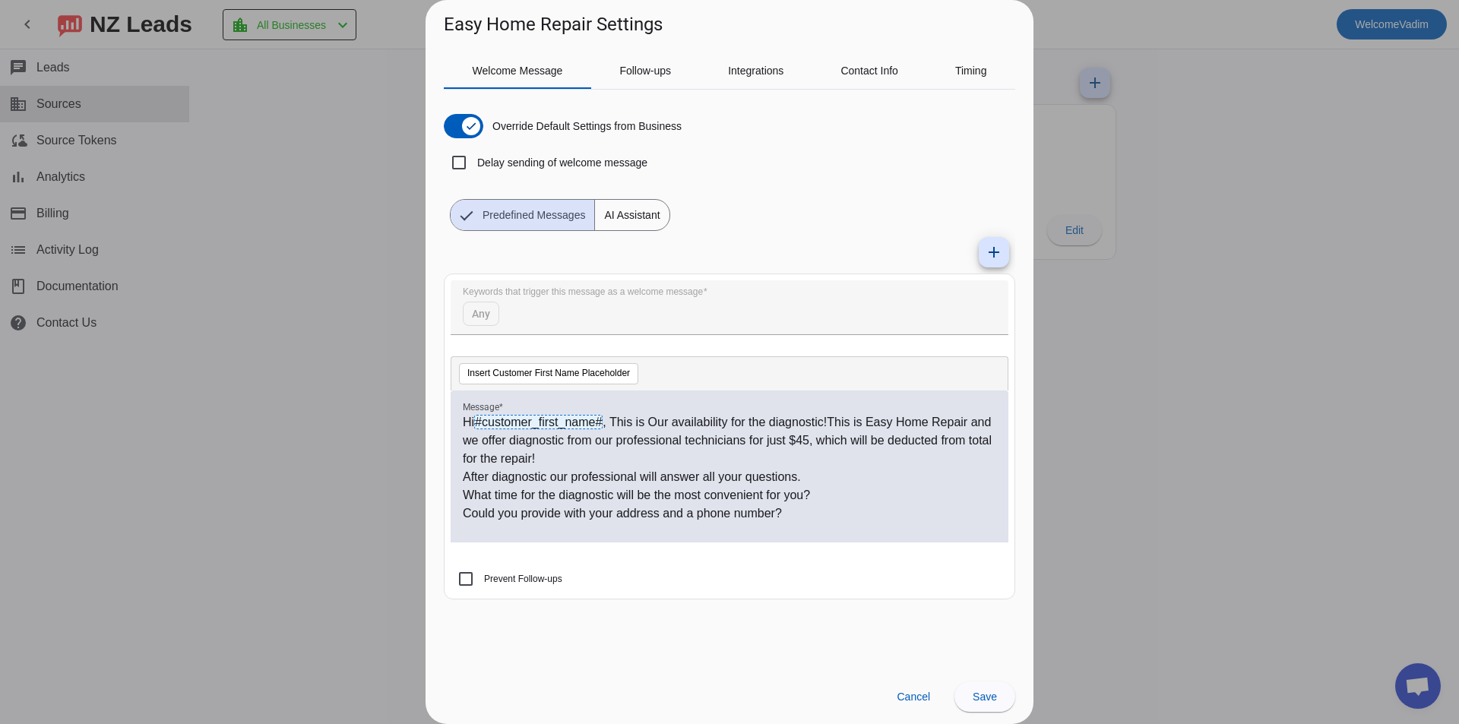
click at [760, 298] on mat-form-field "Keywords that trigger this message as a welcome message Any" at bounding box center [730, 315] width 558 height 70
click at [566, 213] on span "Predefined Messages" at bounding box center [534, 215] width 121 height 30
click at [597, 214] on span "AI Assistant" at bounding box center [632, 215] width 74 height 30
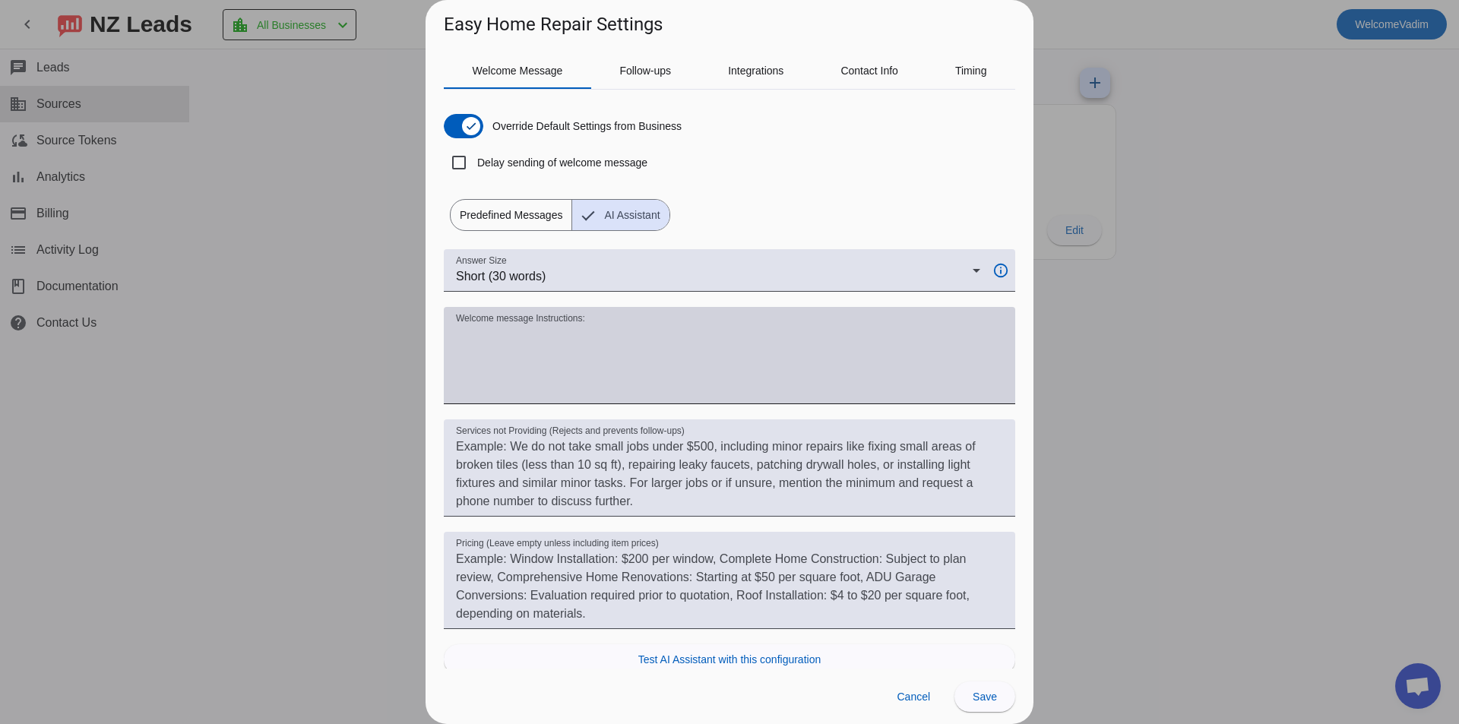
drag, startPoint x: 559, startPoint y: 370, endPoint x: 683, endPoint y: 395, distance: 126.4
click at [665, 394] on textarea "Welcome message Instructions:" at bounding box center [729, 361] width 547 height 73
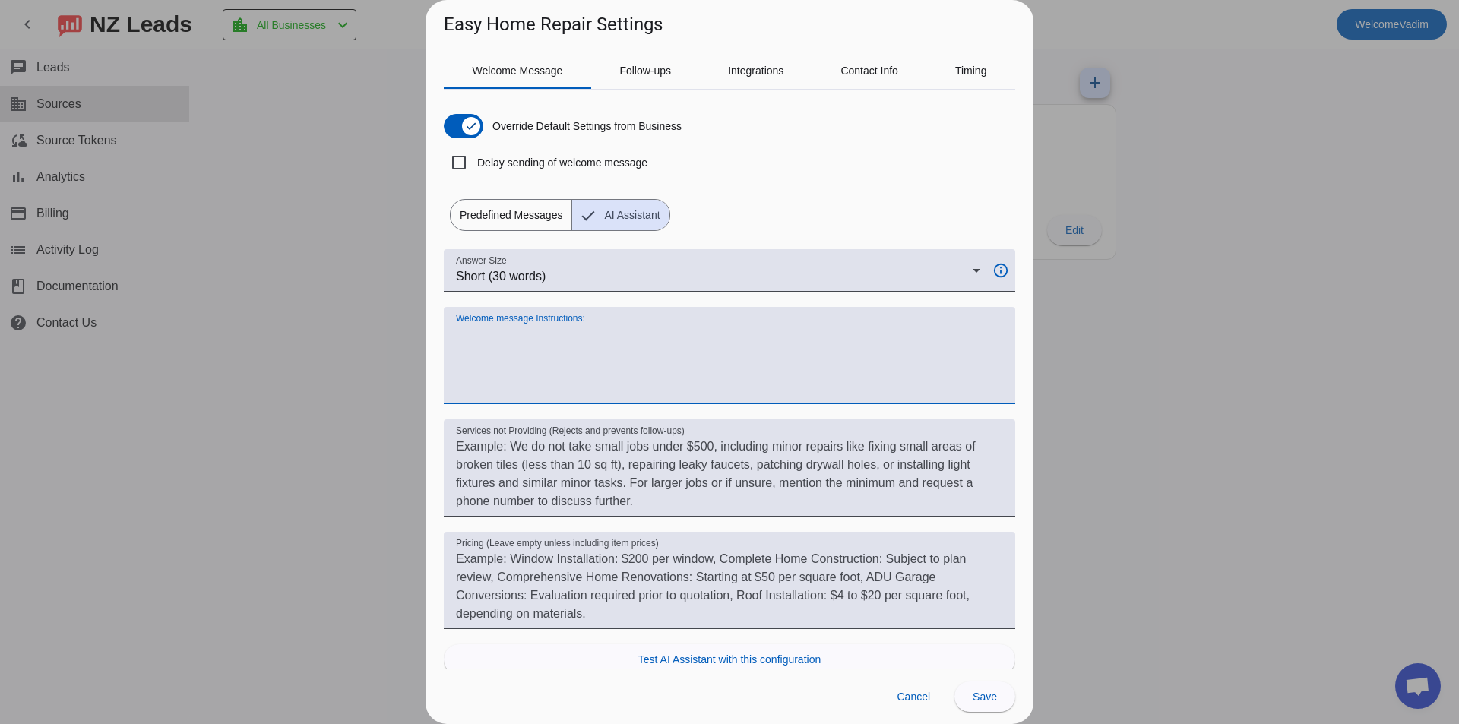
click at [688, 395] on textarea "Welcome message Instructions:" at bounding box center [729, 361] width 547 height 73
click at [651, 385] on textarea "Welcome message Instructions:" at bounding box center [729, 361] width 547 height 73
click at [455, 210] on span "Predefined Messages" at bounding box center [511, 215] width 121 height 30
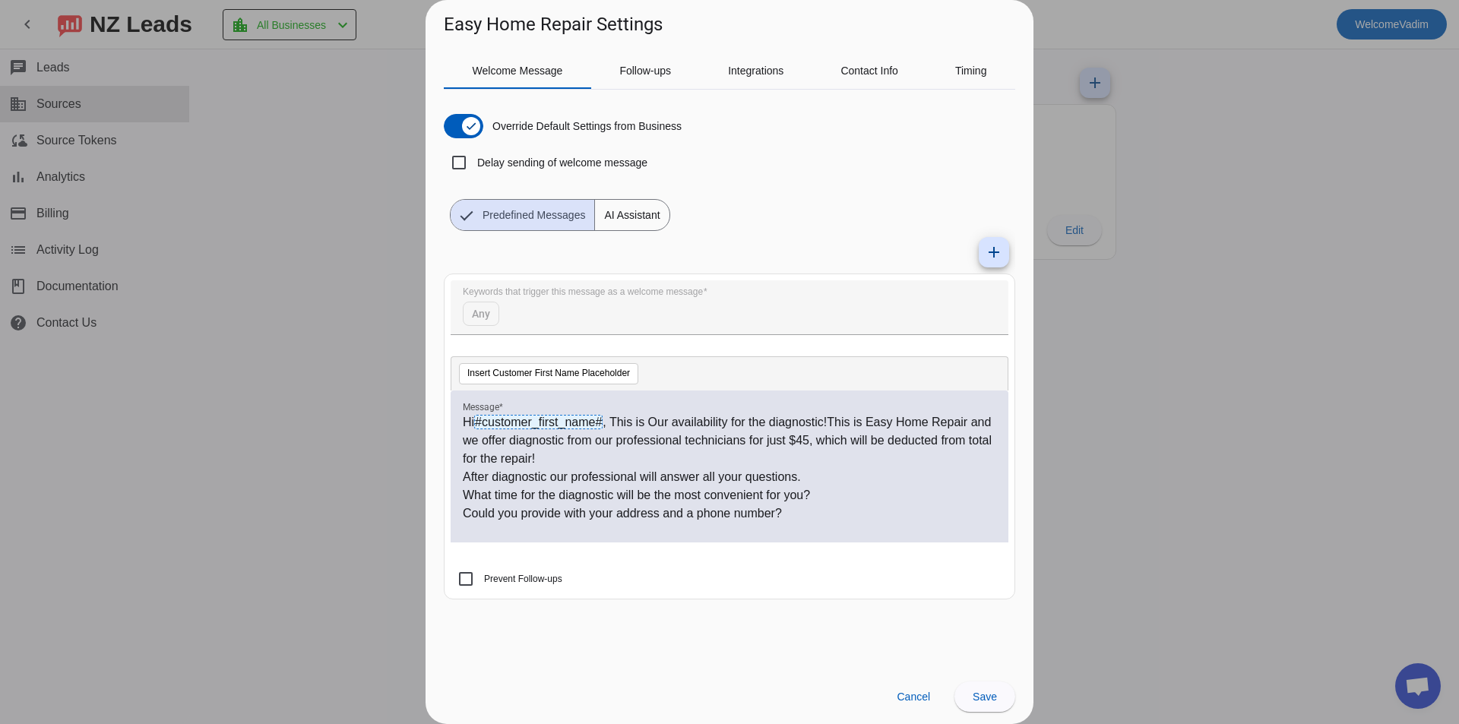
click at [635, 305] on mat-form-field "Keywords that trigger this message as a welcome message Any" at bounding box center [730, 315] width 558 height 70
click at [644, 75] on span "Follow-ups" at bounding box center [645, 70] width 52 height 11
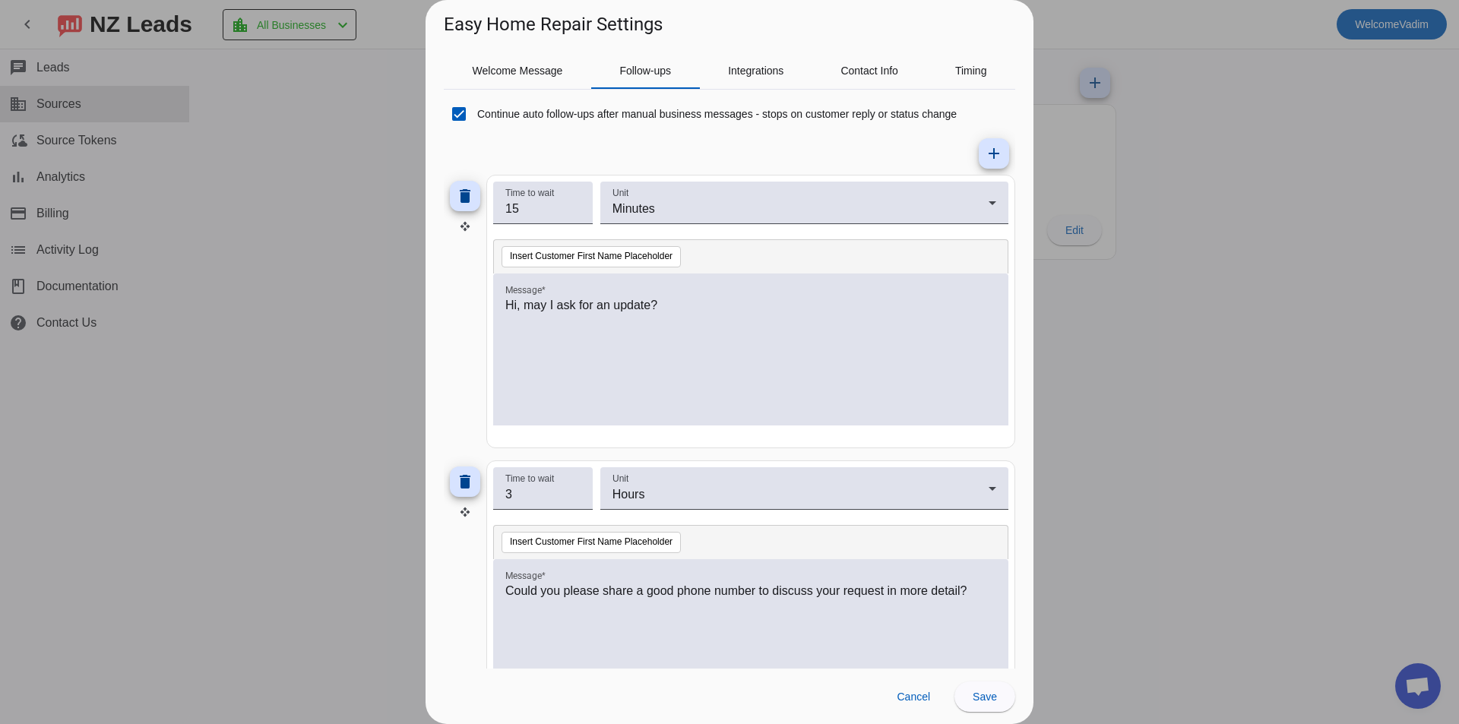
scroll to position [152, 0]
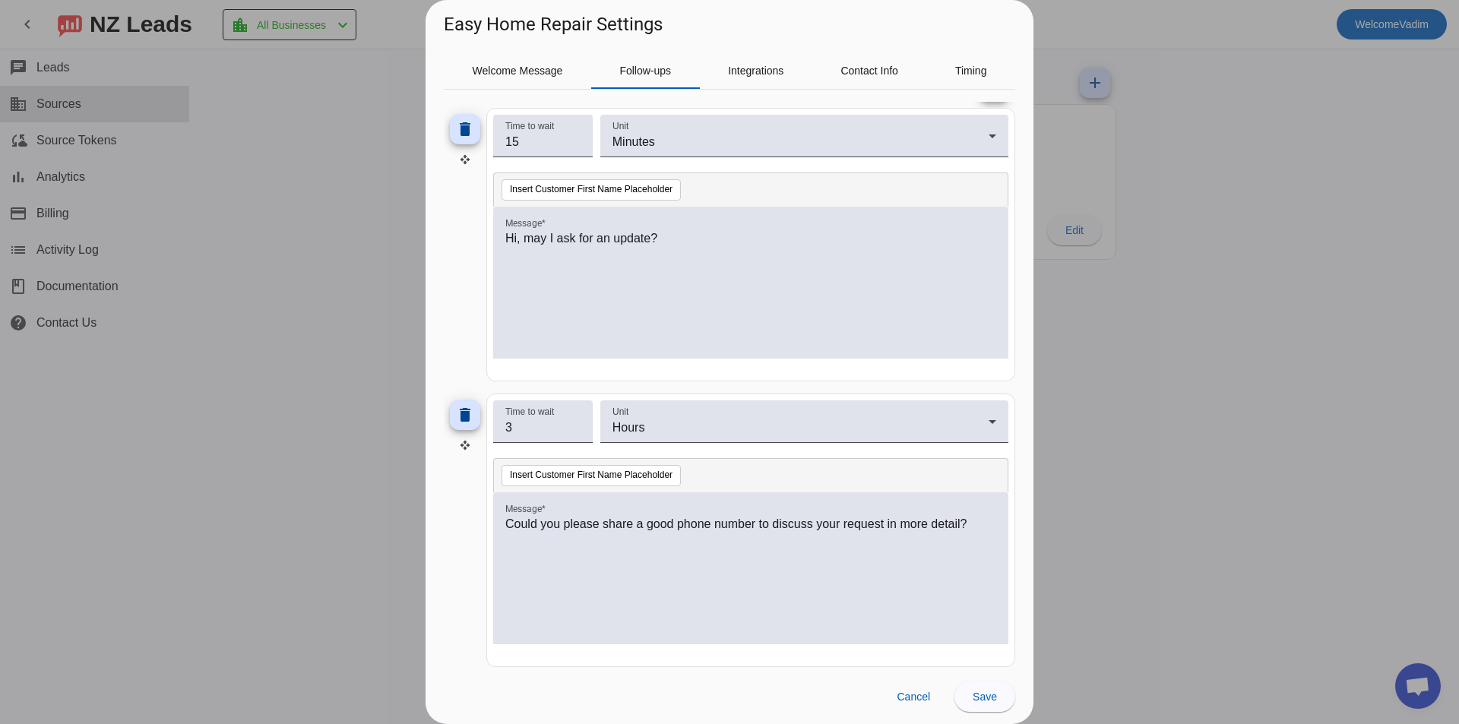
click at [579, 518] on p "Could you please share a good phone number to discuss your request in more deta…" at bounding box center [750, 524] width 491 height 18
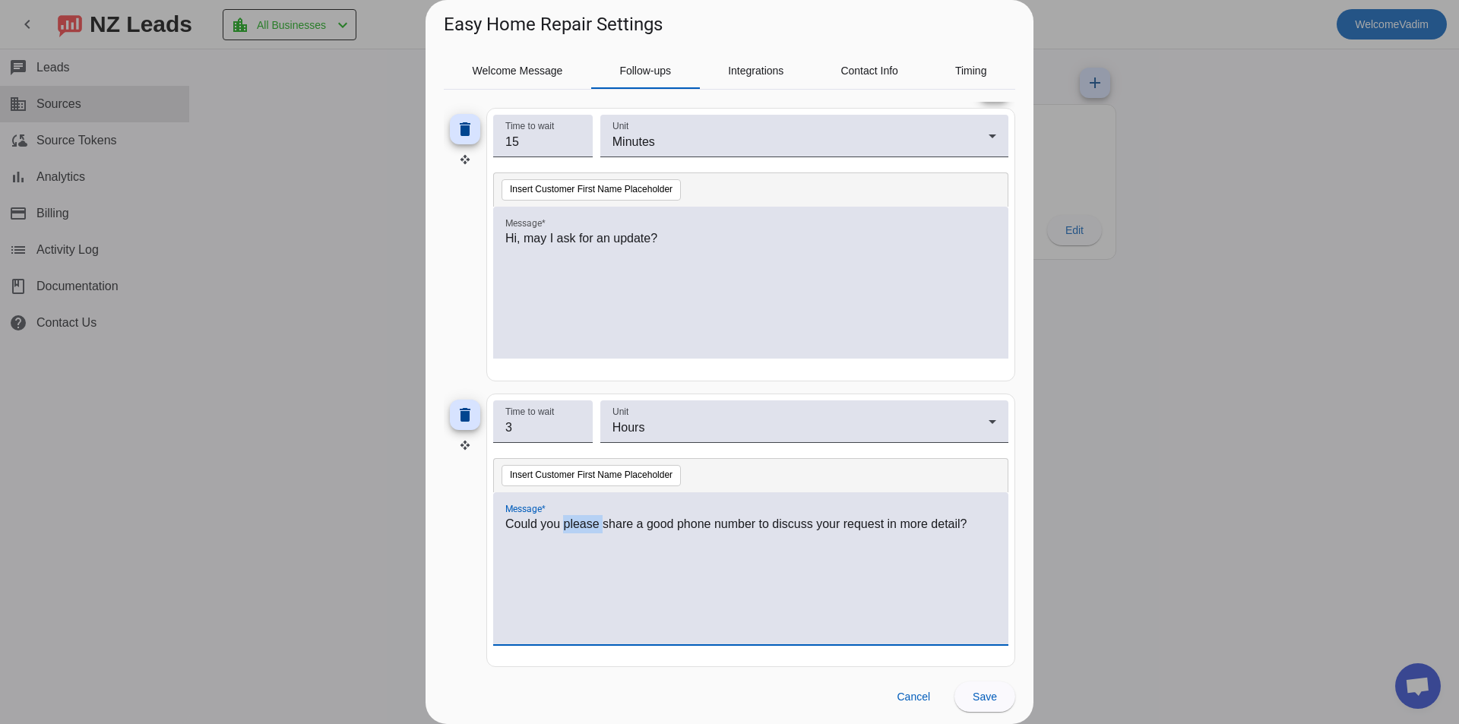
click at [579, 518] on p "Could you please share a good phone number to discuss your request in more deta…" at bounding box center [750, 524] width 491 height 18
click at [578, 518] on p "Could you please share a good phone number to discuss your request in more deta…" at bounding box center [750, 524] width 491 height 18
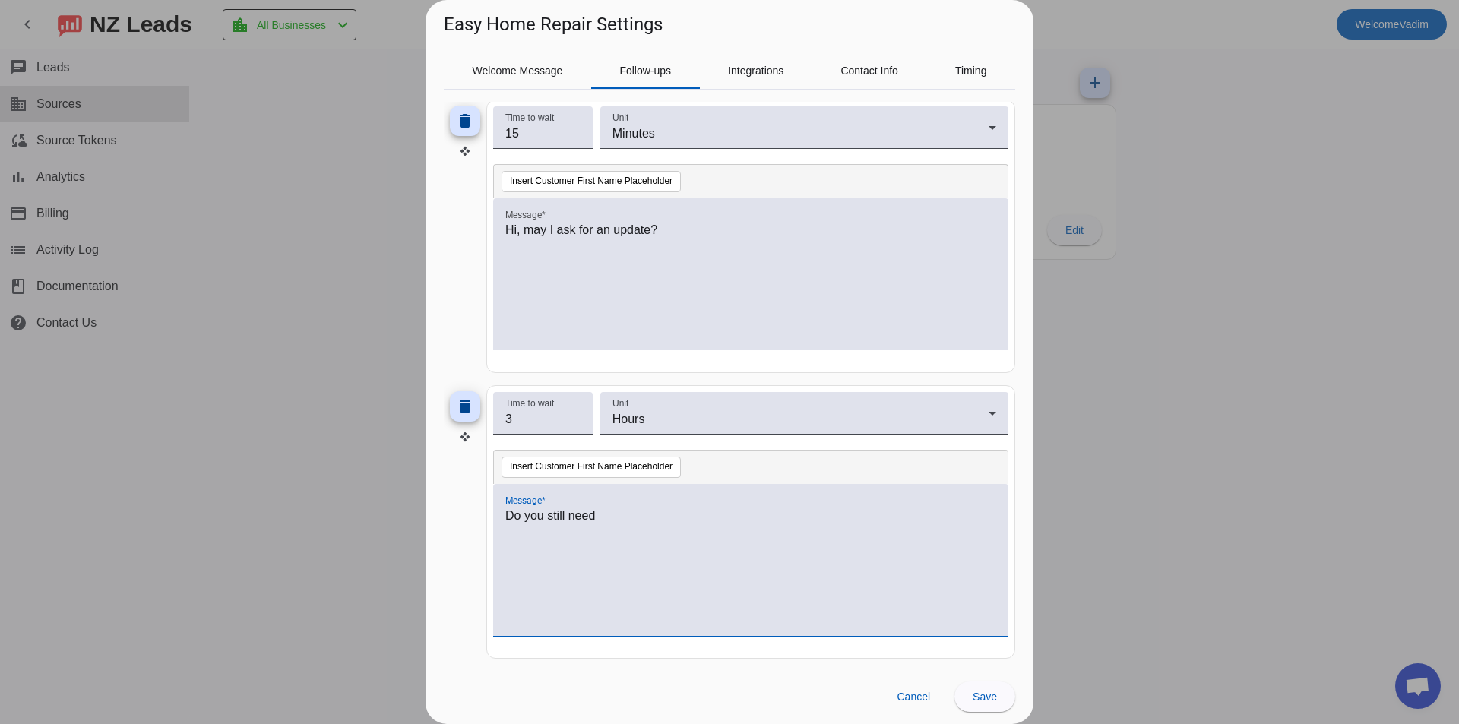
scroll to position [163, 0]
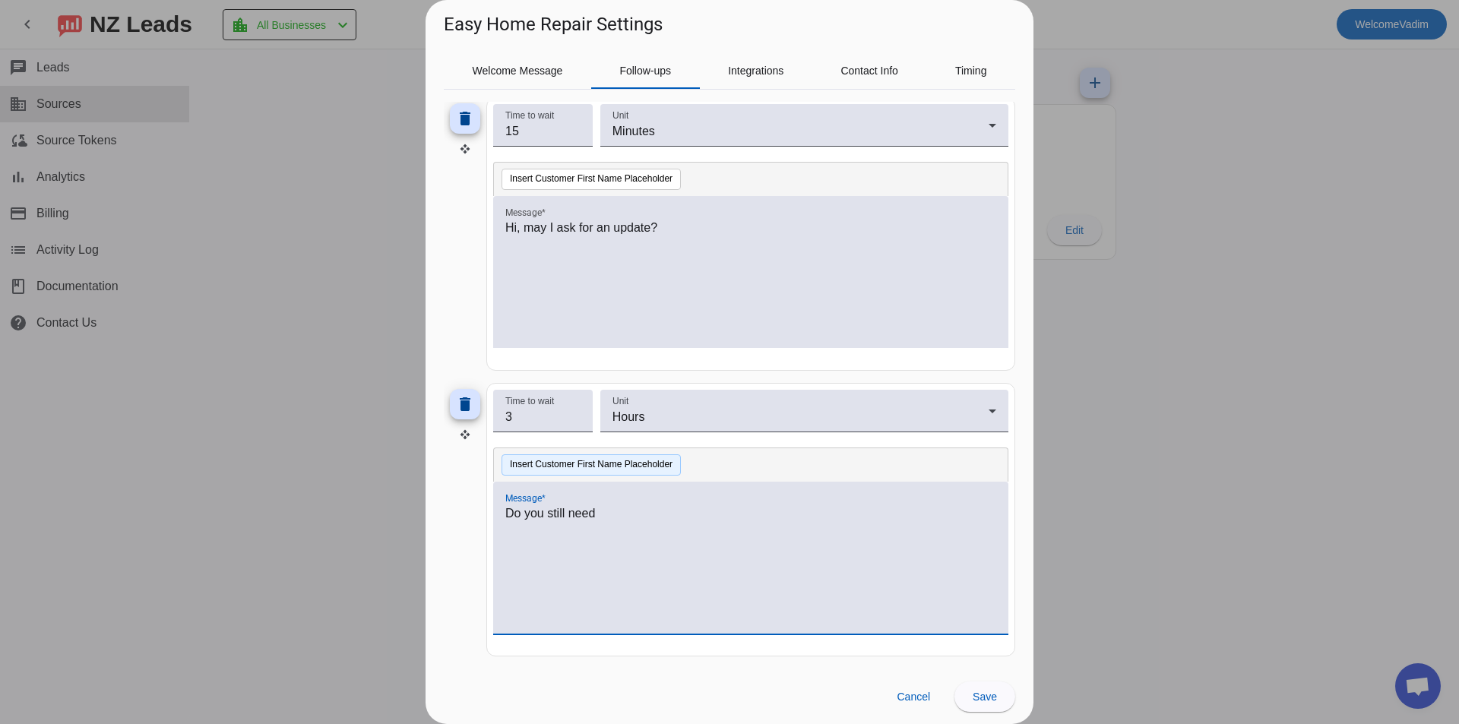
click at [594, 472] on button "Insert Customer First Name Placeholder" at bounding box center [591, 465] width 179 height 21
drag, startPoint x: 754, startPoint y: 517, endPoint x: 597, endPoint y: 520, distance: 157.4
click at [597, 520] on p "Do you still need #customer_first_name#" at bounding box center [750, 514] width 491 height 18
click at [809, 471] on div "Insert Customer First Name Placeholder" at bounding box center [750, 465] width 515 height 34
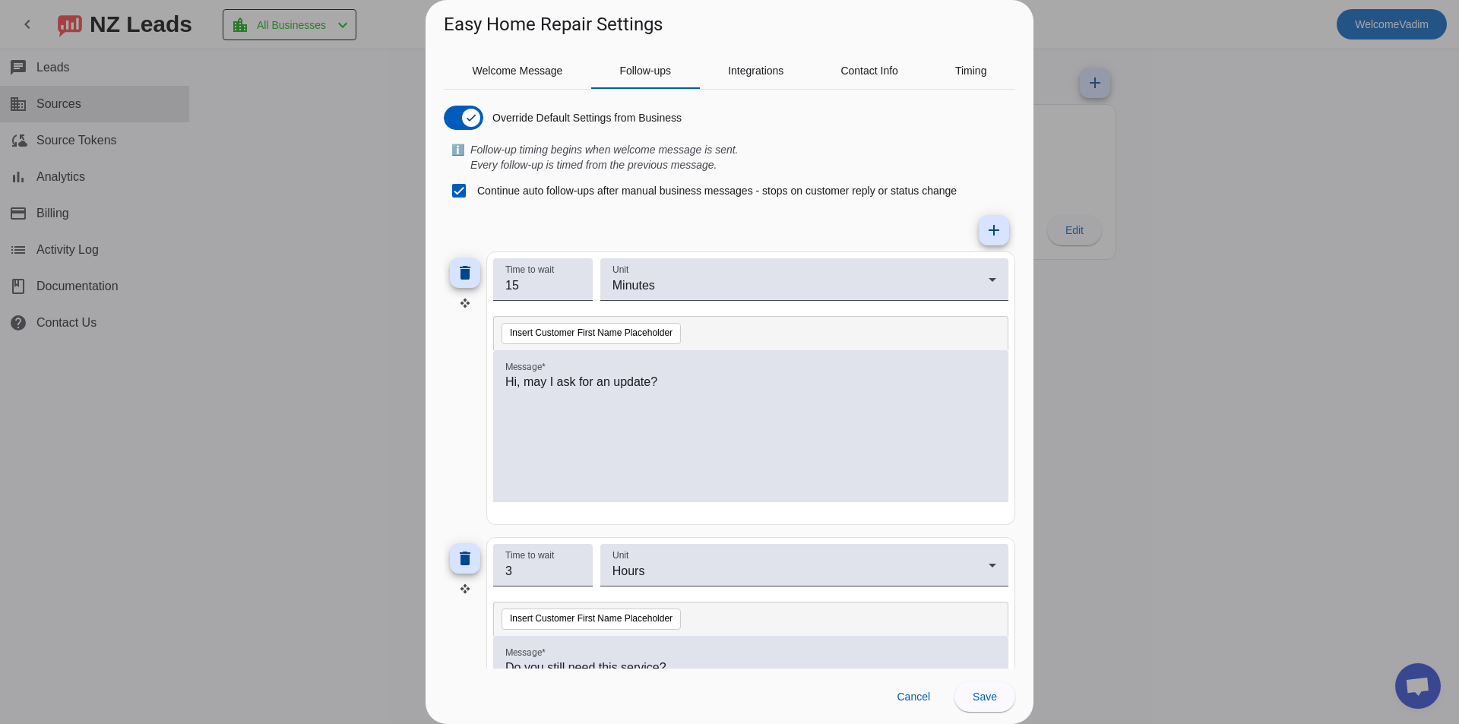
scroll to position [0, 0]
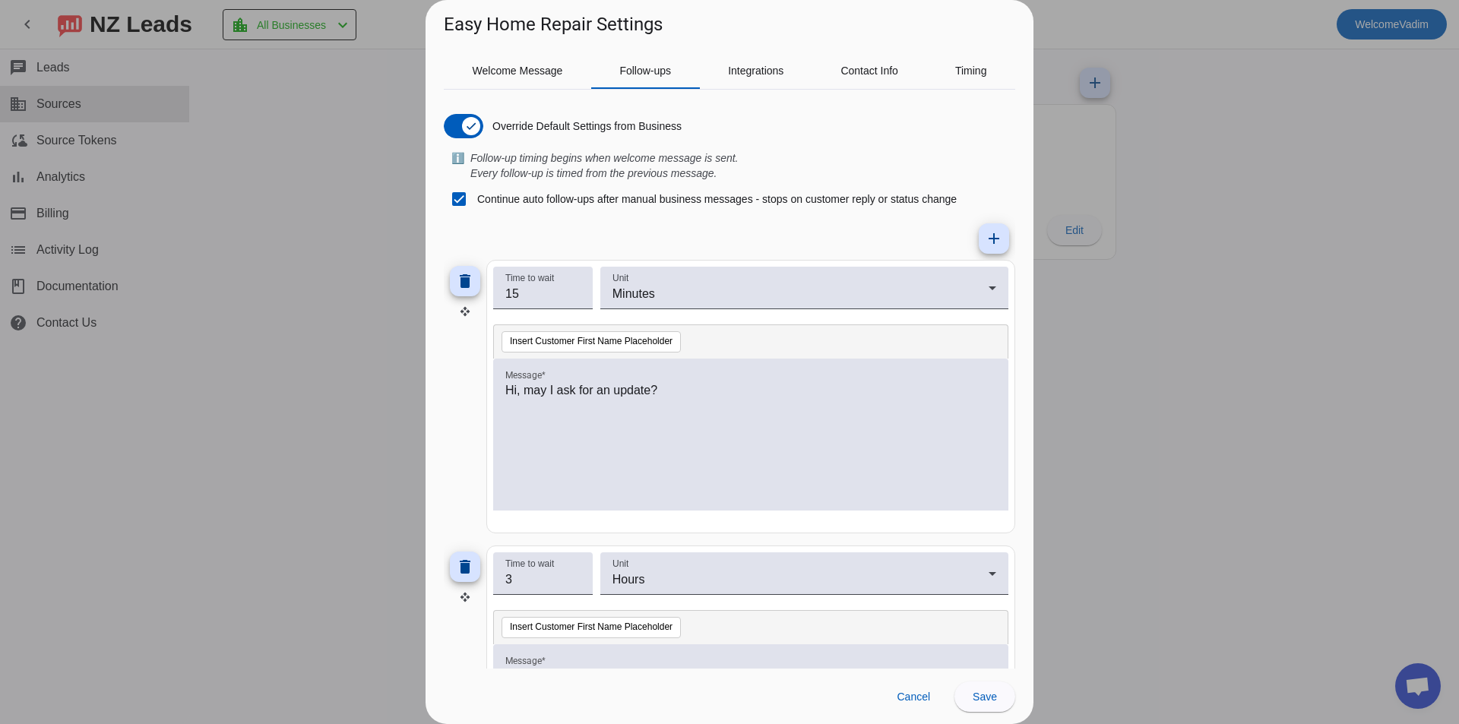
drag, startPoint x: 456, startPoint y: 158, endPoint x: 491, endPoint y: 169, distance: 36.8
click at [470, 163] on div "ℹ️ Follow-up timing begins when welcome message is sent. Every follow-up is tim…" at bounding box center [730, 165] width 572 height 30
click at [491, 169] on icon "Follow-up timing begins when welcome message is sent. Every follow-up is timed …" at bounding box center [604, 165] width 268 height 27
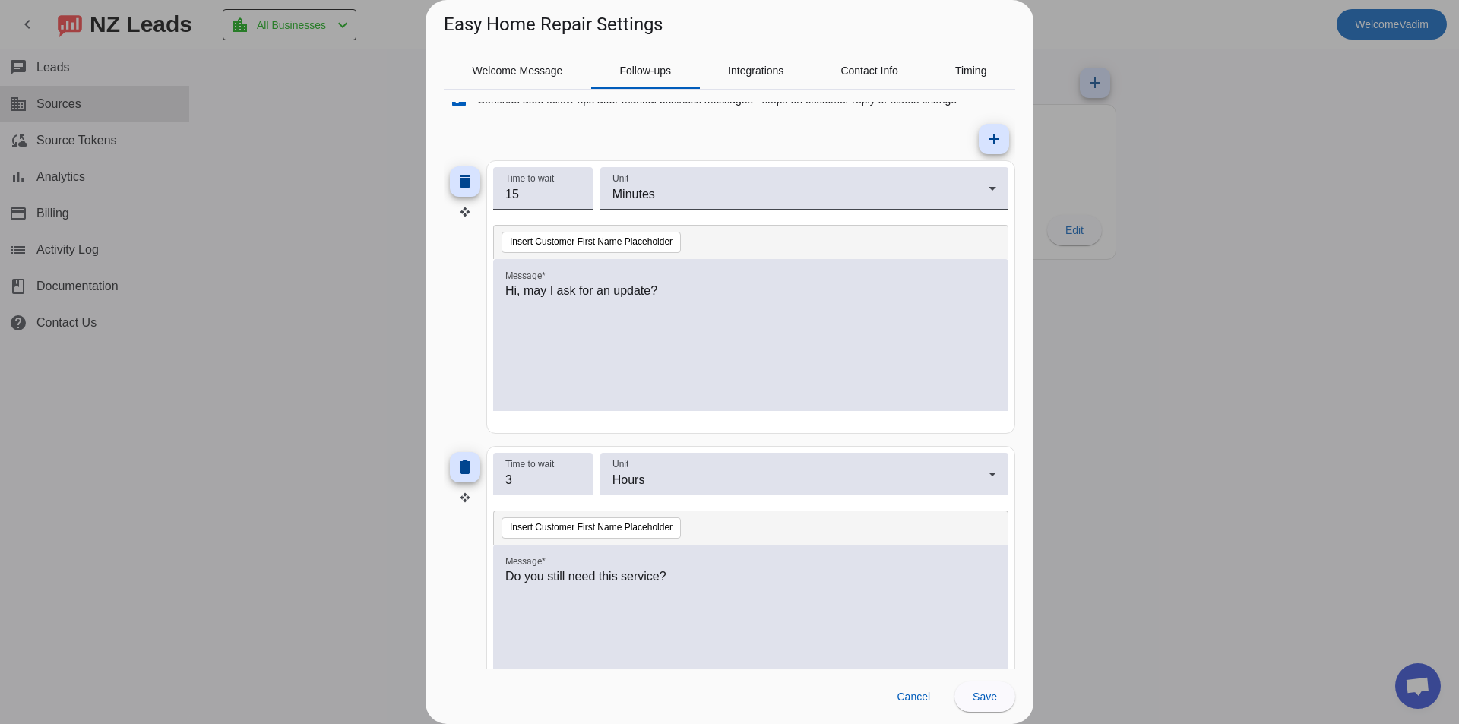
scroll to position [163, 0]
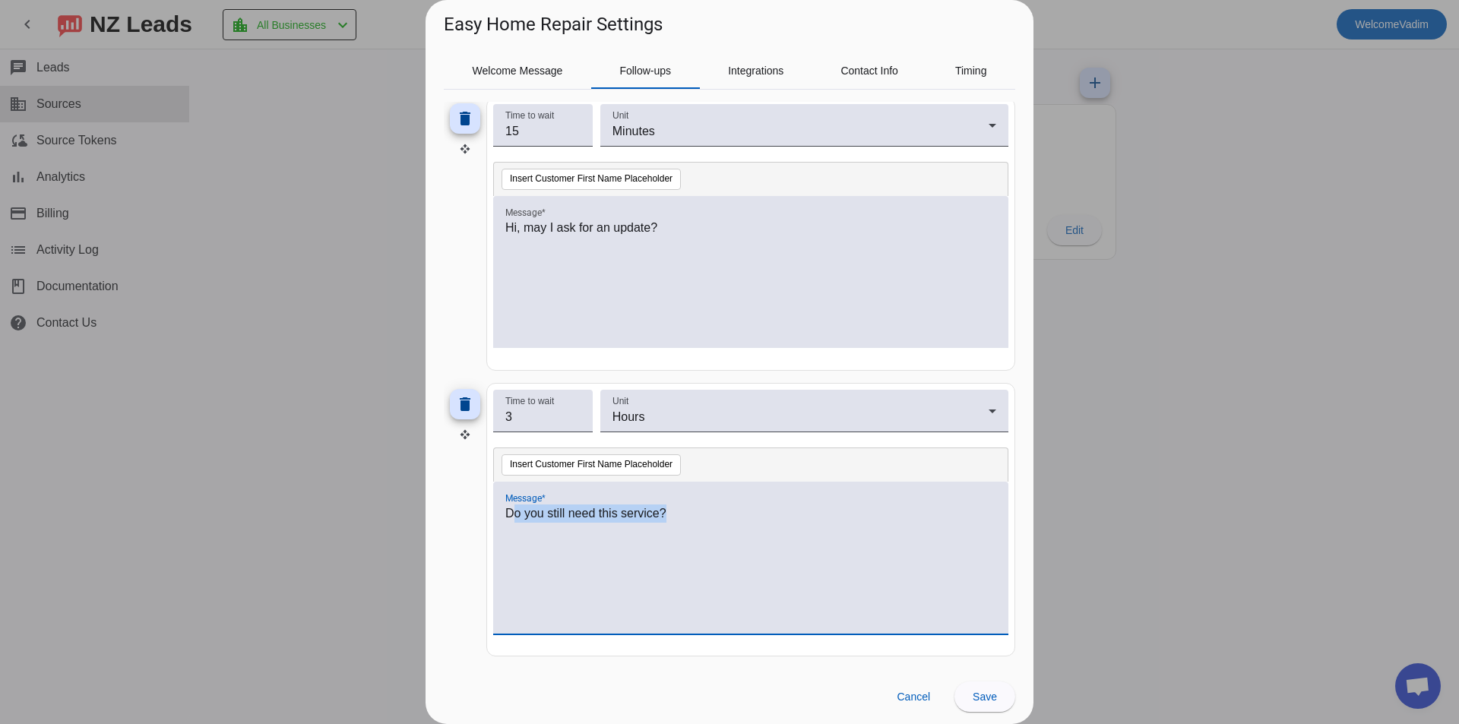
drag, startPoint x: 676, startPoint y: 517, endPoint x: 445, endPoint y: 500, distance: 232.4
click at [445, 500] on div "delete Time to wait 3 Unit Hours Insert Customer First Name Placeholder Message…" at bounding box center [730, 520] width 572 height 274
drag, startPoint x: 982, startPoint y: 673, endPoint x: 987, endPoint y: 692, distance: 18.8
click at [982, 674] on div "Cancel Save" at bounding box center [730, 696] width 608 height 55
click at [987, 692] on span "Save" at bounding box center [985, 697] width 24 height 12
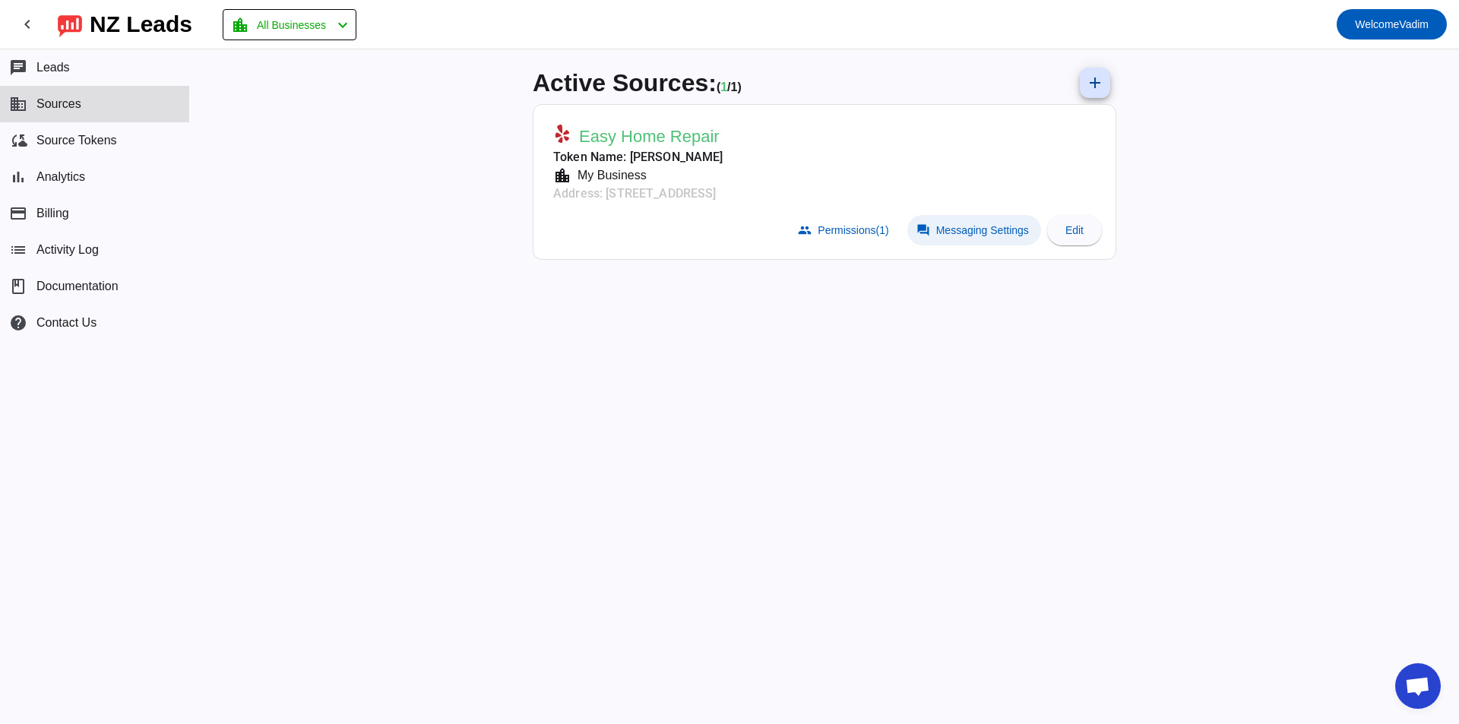
click at [966, 223] on button "forum Messaging Settings" at bounding box center [975, 230] width 134 height 30
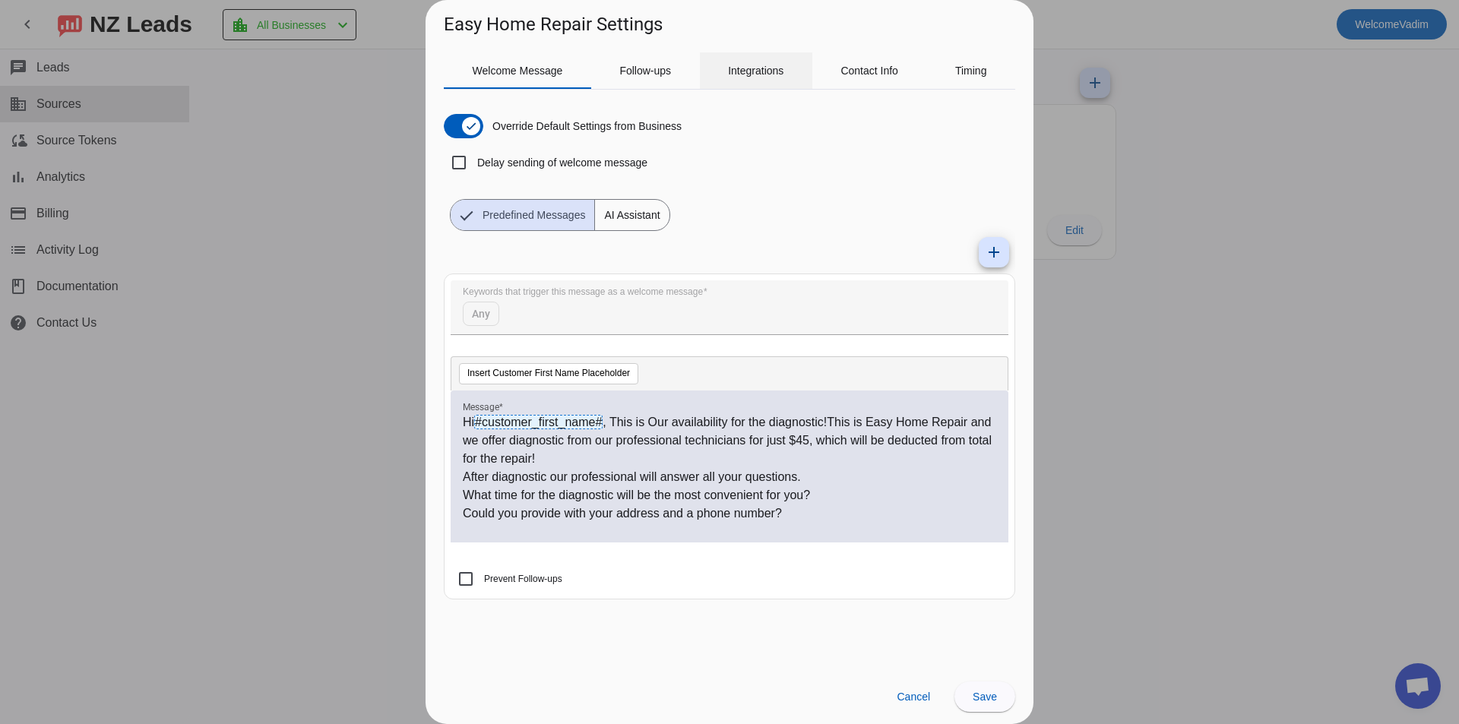
click at [757, 73] on span "Integrations" at bounding box center [755, 70] width 55 height 11
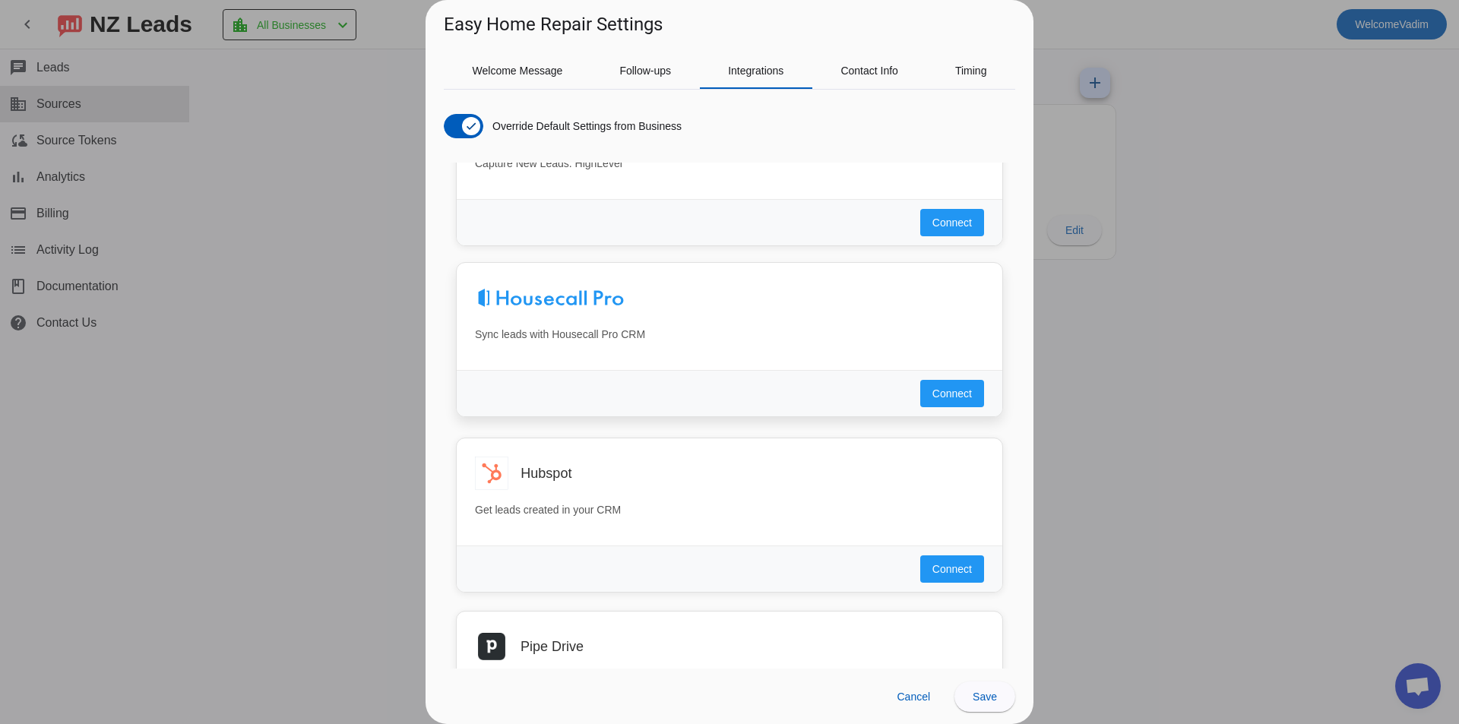
scroll to position [152, 0]
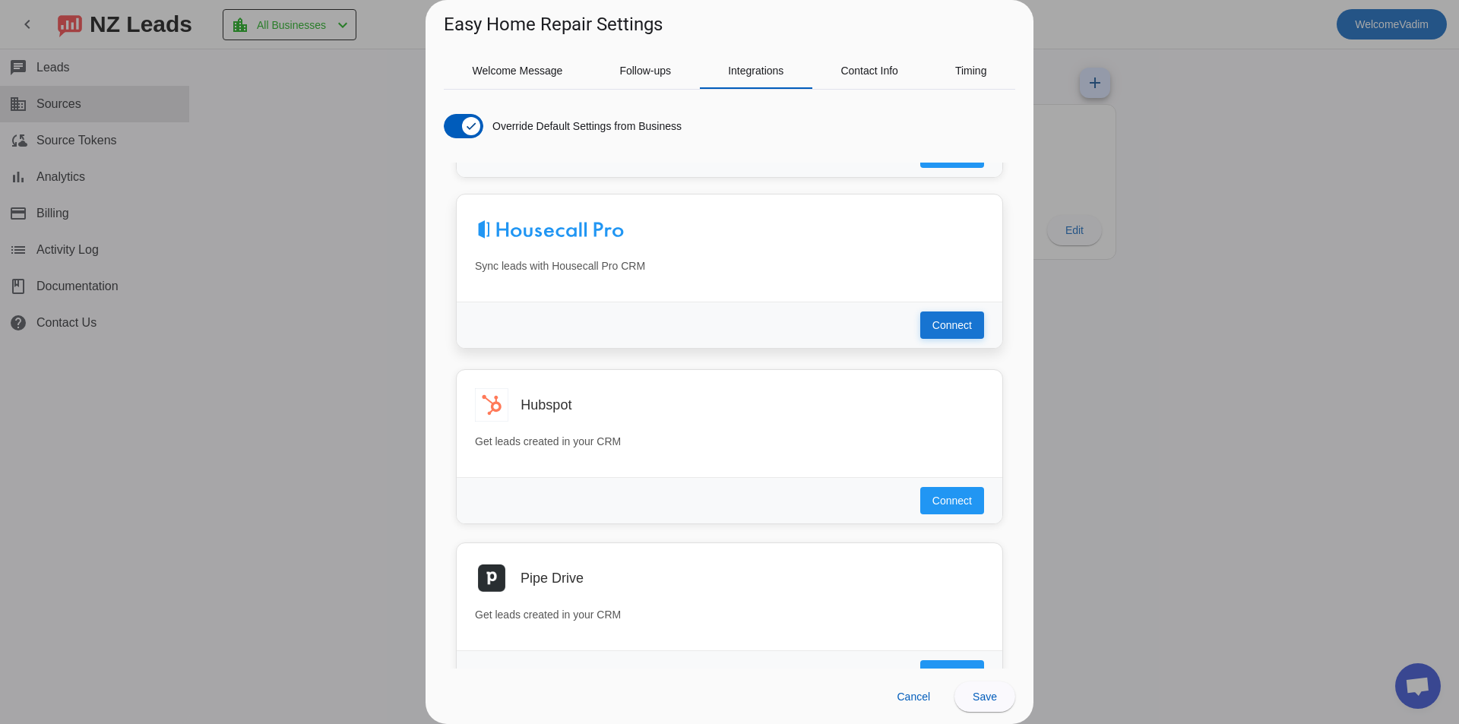
click at [933, 319] on span "Connect" at bounding box center [953, 325] width 40 height 15
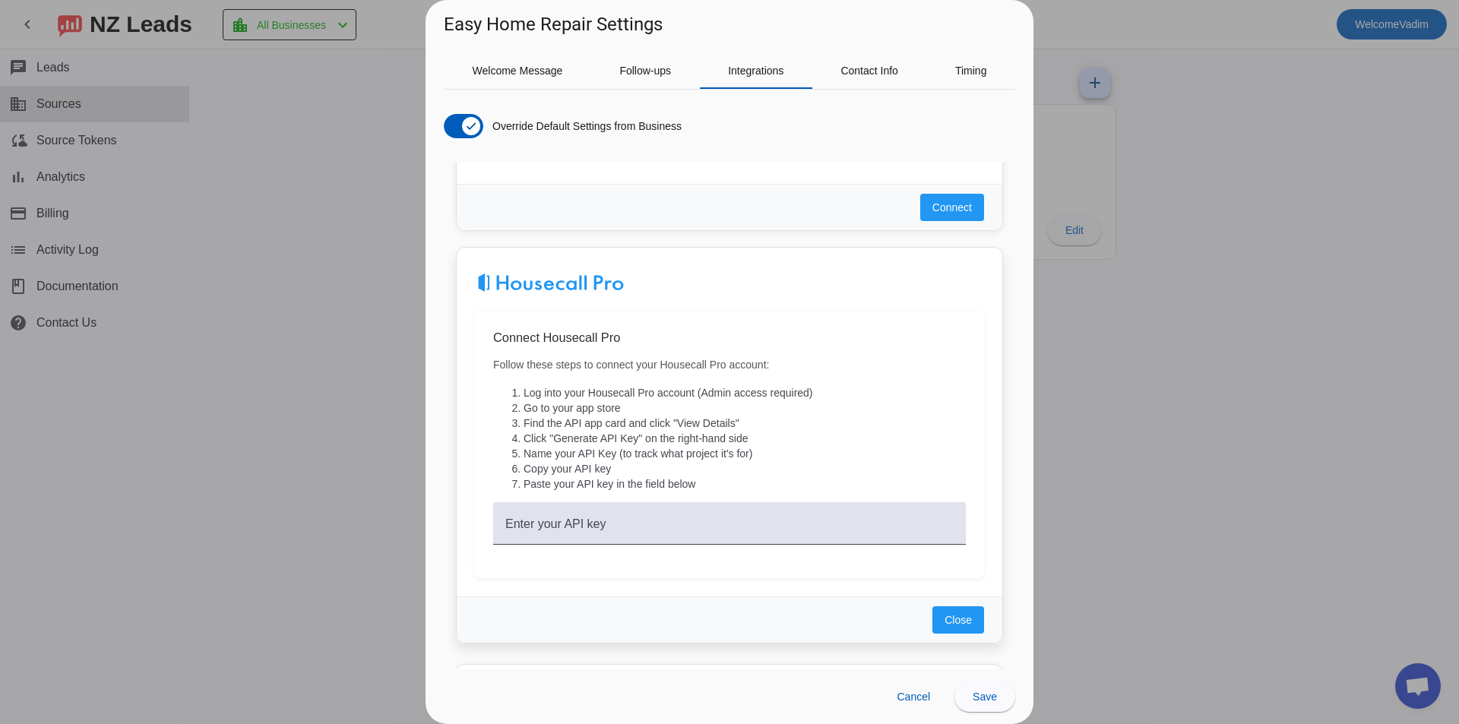
scroll to position [76, 0]
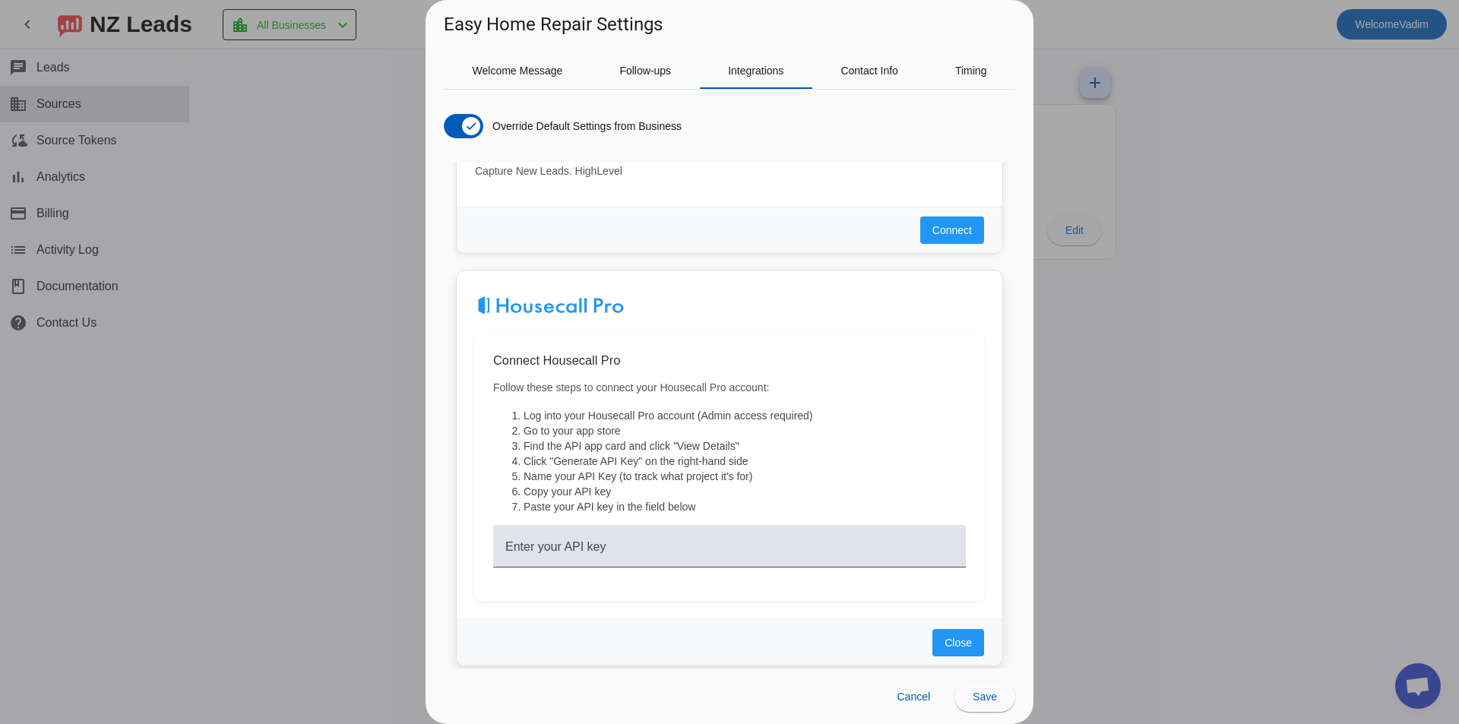
click at [835, 347] on div "Connect Housecall Pro Follow these steps to connect your Housecall Pro account:…" at bounding box center [729, 467] width 509 height 267
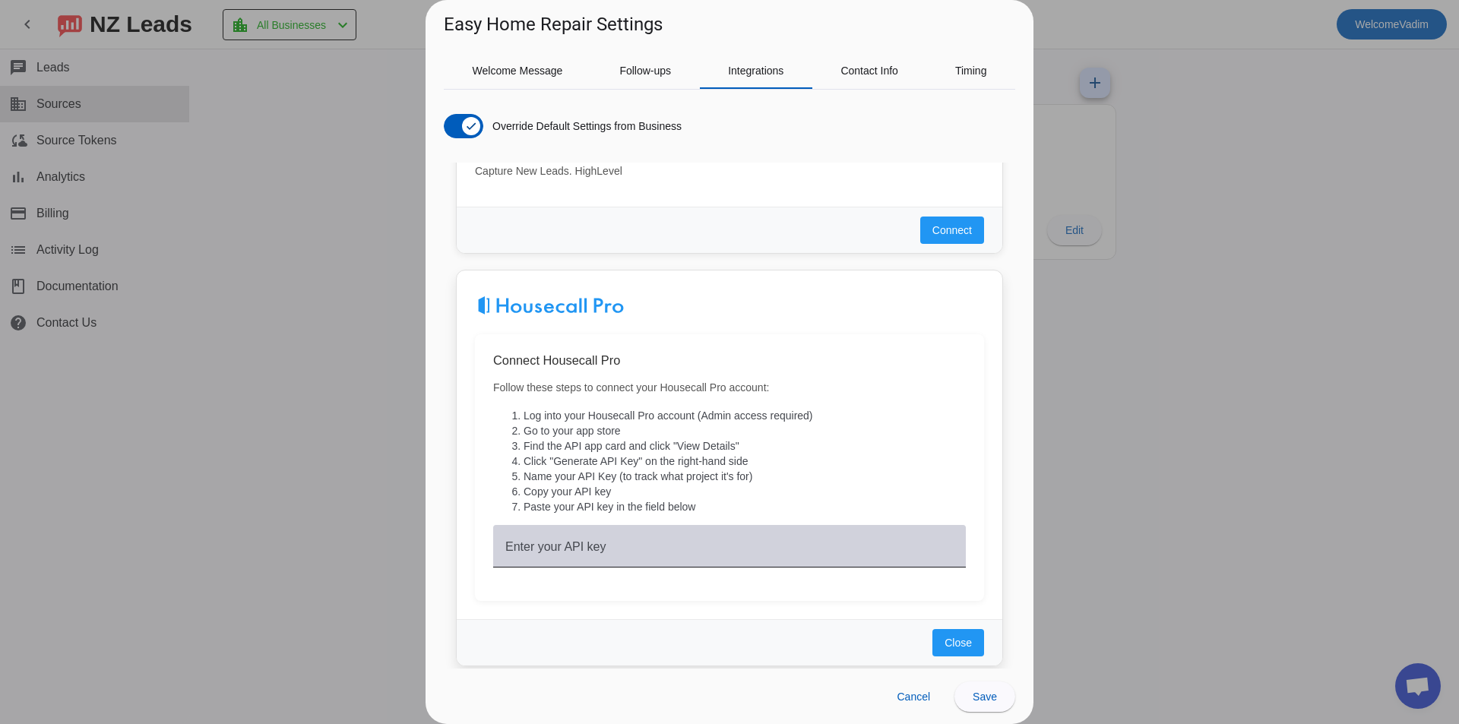
click at [800, 545] on input "Enter your API key" at bounding box center [729, 552] width 448 height 18
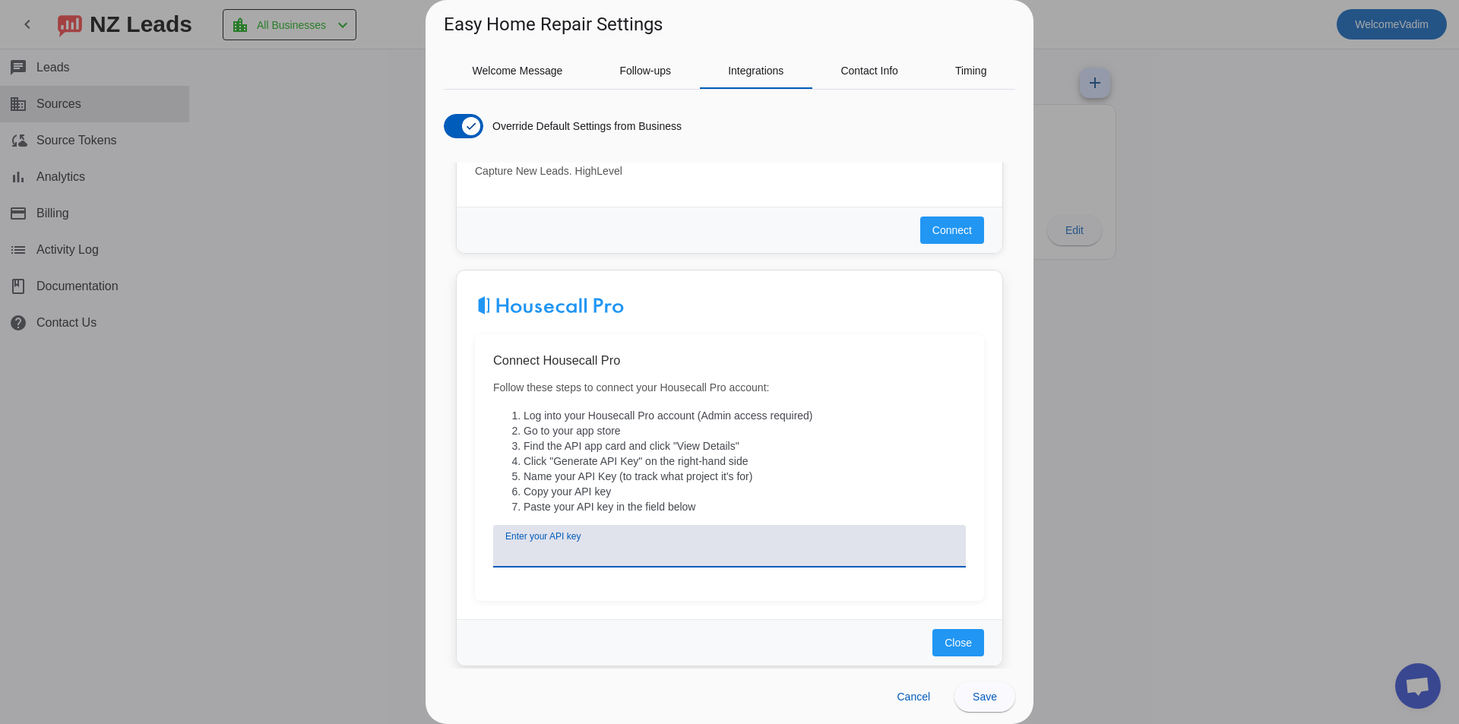
click at [759, 490] on li "Copy your API key" at bounding box center [745, 491] width 442 height 15
click at [1154, 113] on div at bounding box center [729, 362] width 1459 height 724
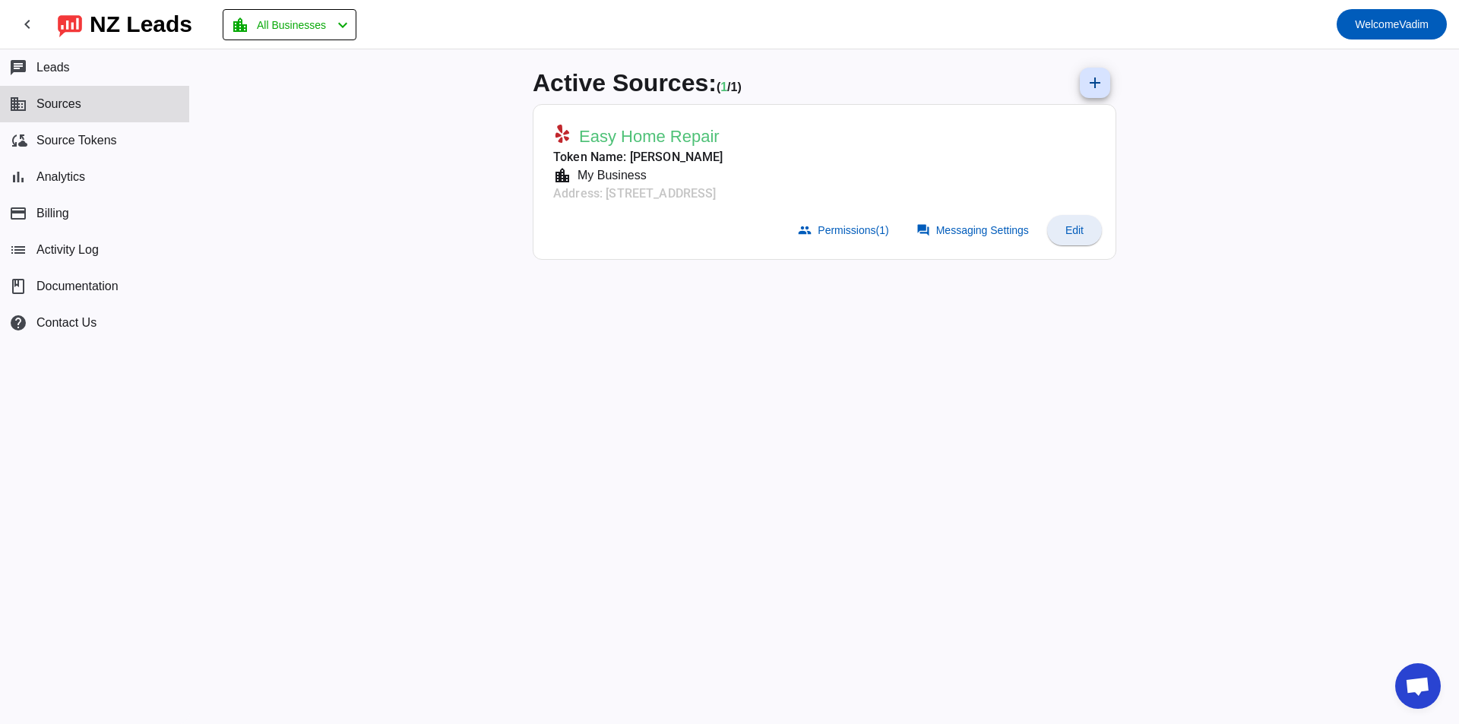
click at [1072, 233] on span "Edit" at bounding box center [1075, 230] width 18 height 12
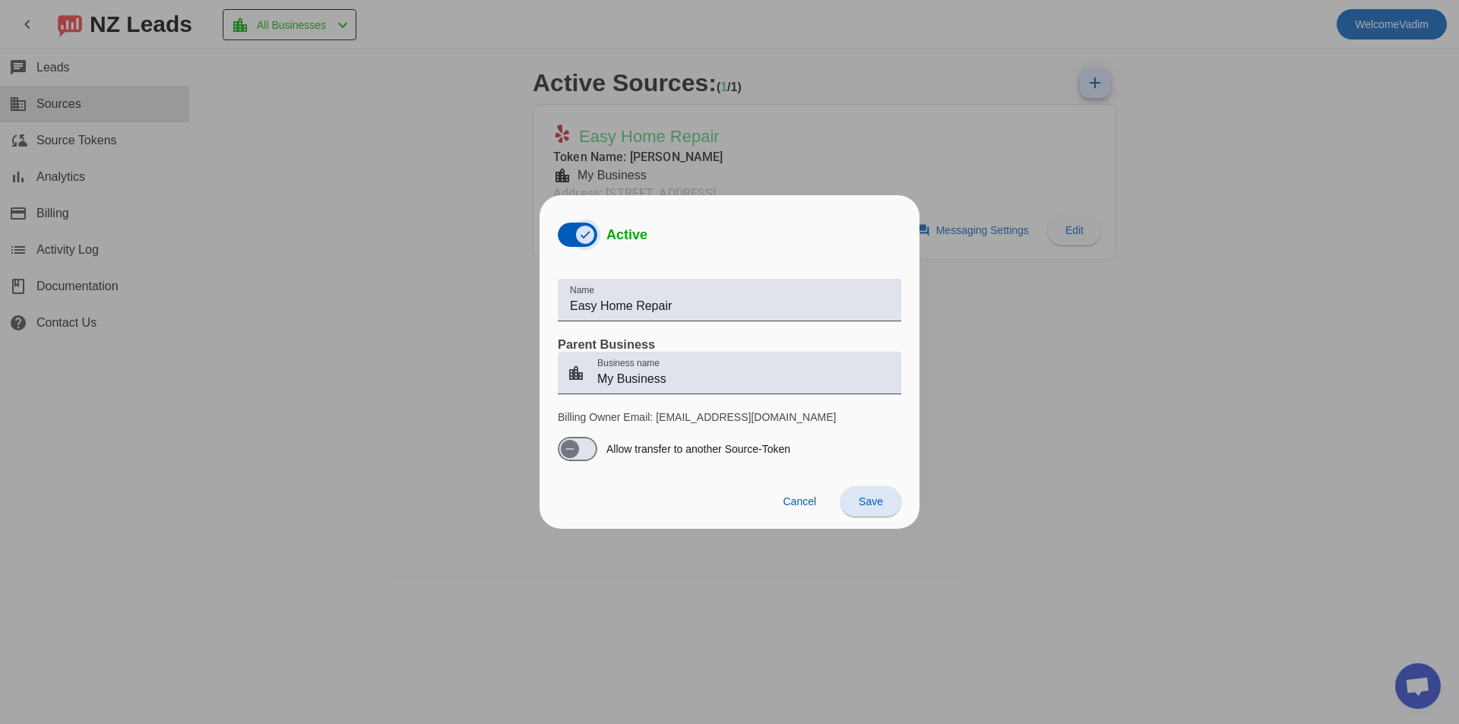
click at [580, 236] on icon "button" at bounding box center [585, 235] width 12 height 12
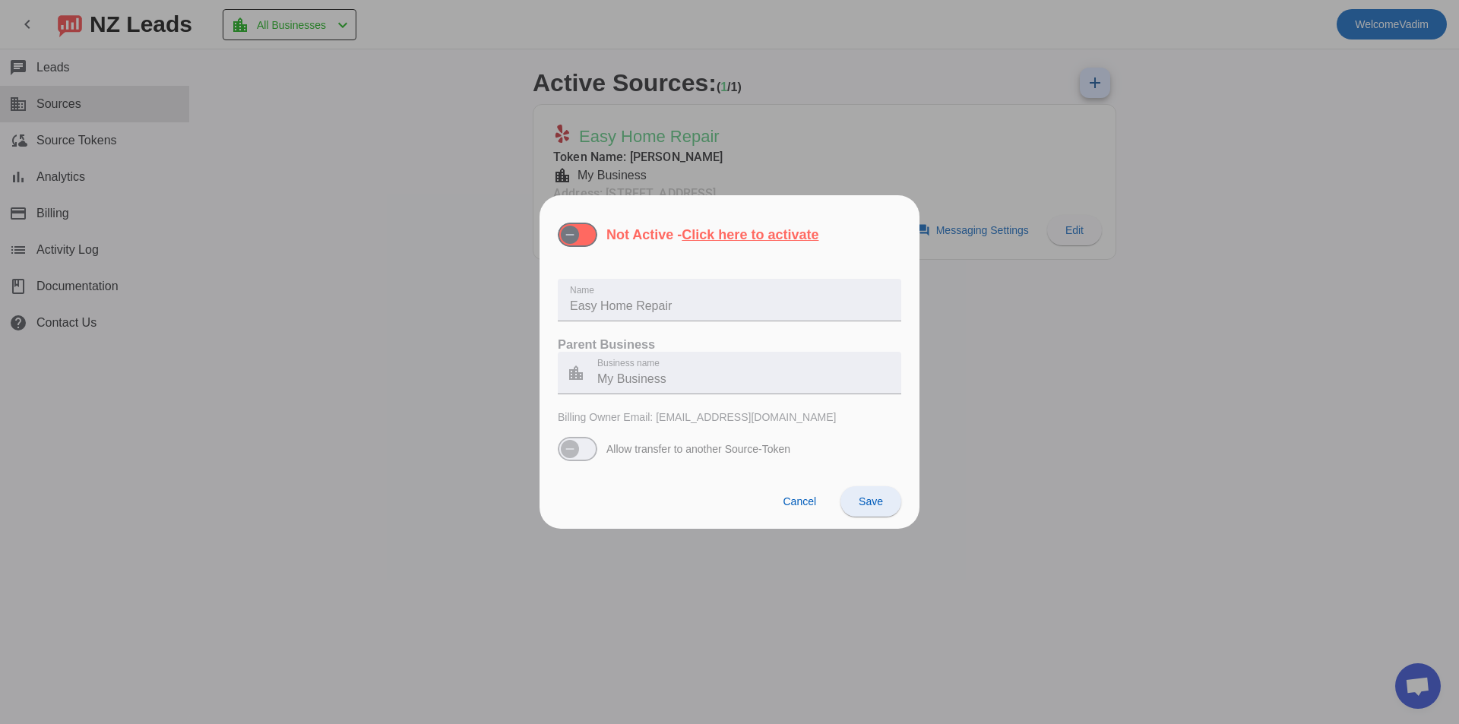
click at [879, 496] on span "Save" at bounding box center [871, 502] width 24 height 12
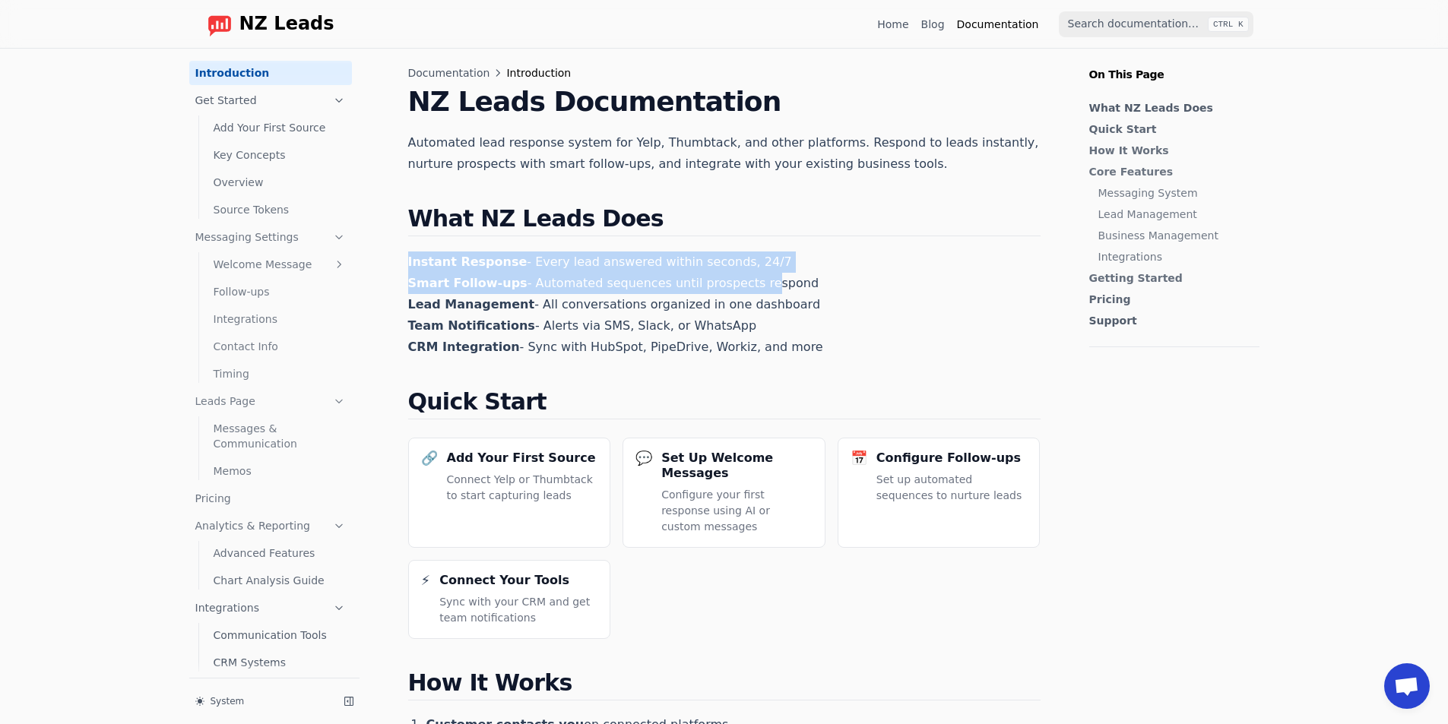
drag, startPoint x: 696, startPoint y: 218, endPoint x: 765, endPoint y: 350, distance: 148.9
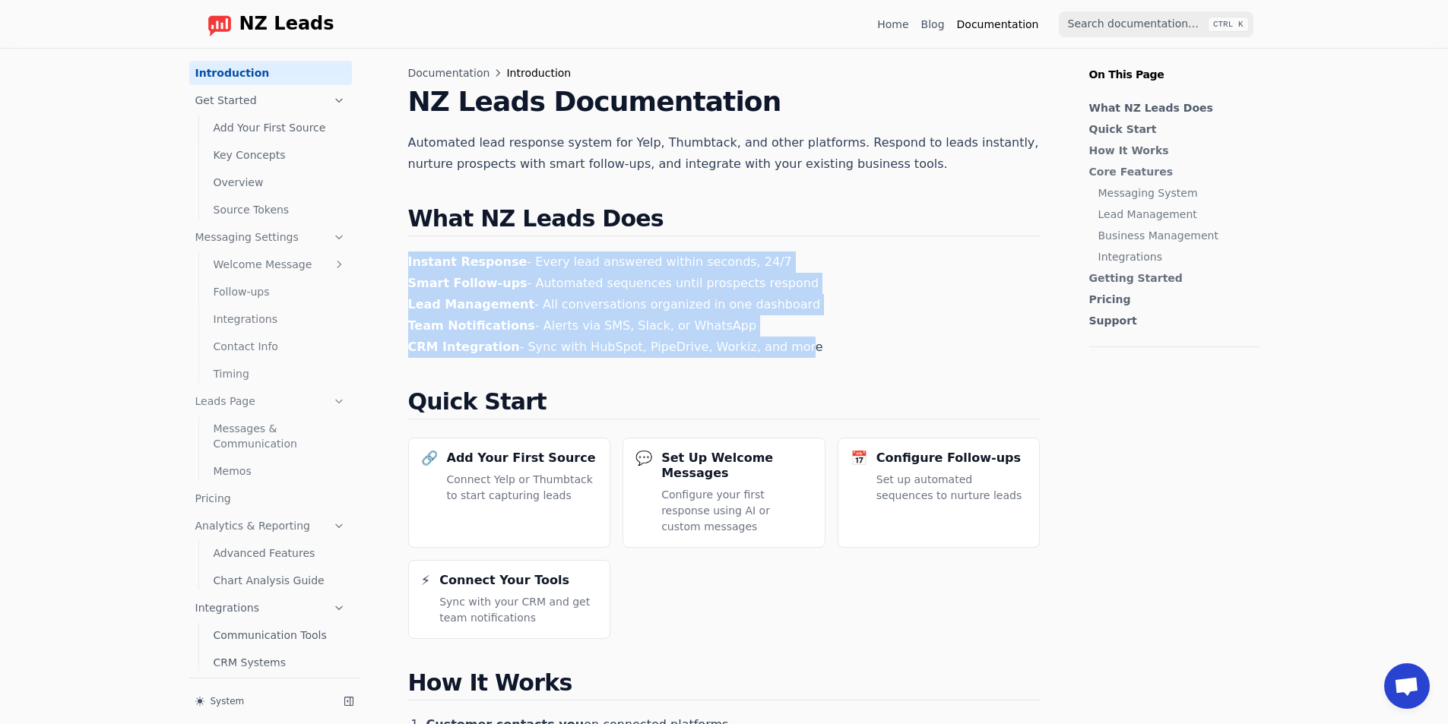
click at [765, 350] on p "Instant Response - Every lead answered within seconds, 24/7 Smart Follow-ups - …" at bounding box center [724, 305] width 632 height 106
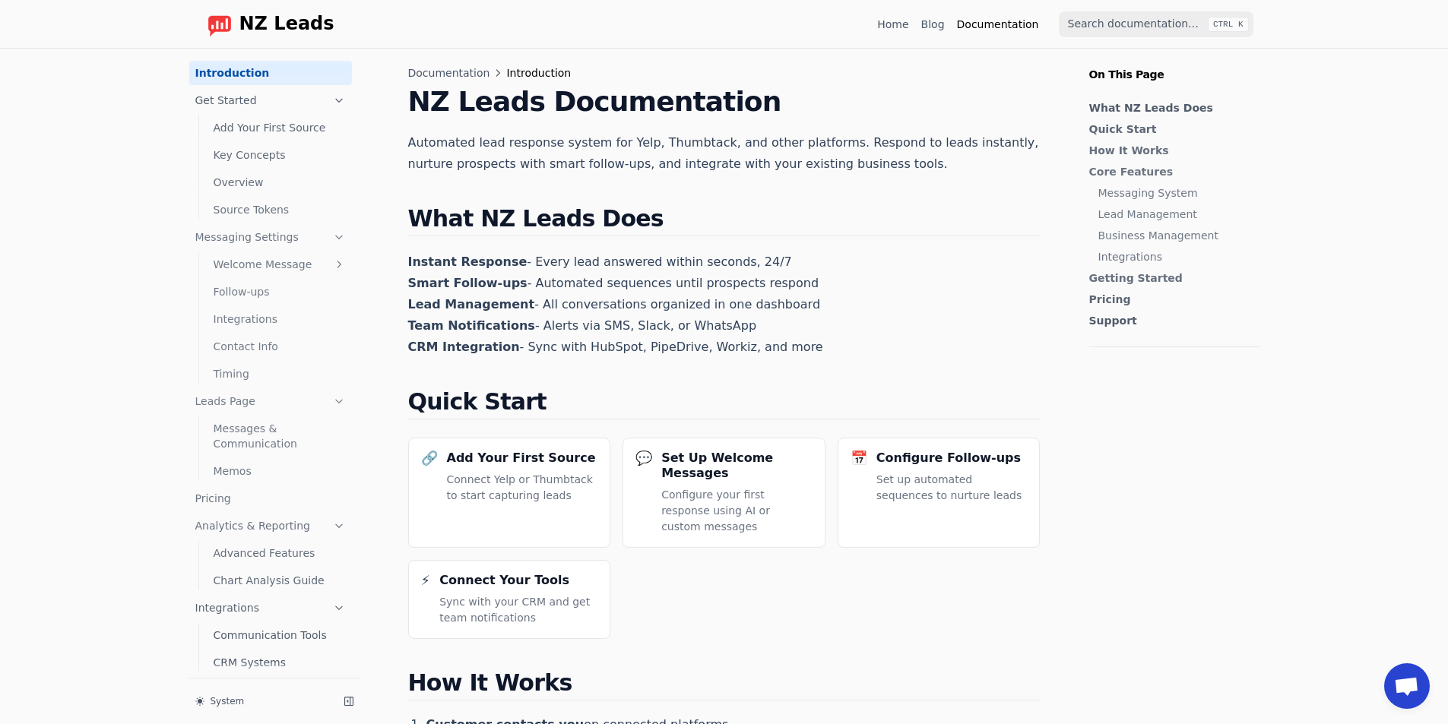
drag, startPoint x: 794, startPoint y: 337, endPoint x: 667, endPoint y: 159, distance: 218.7
click at [819, 353] on p "Instant Response - Every lead answered within seconds, 24/7 Smart Follow-ups - …" at bounding box center [724, 305] width 632 height 106
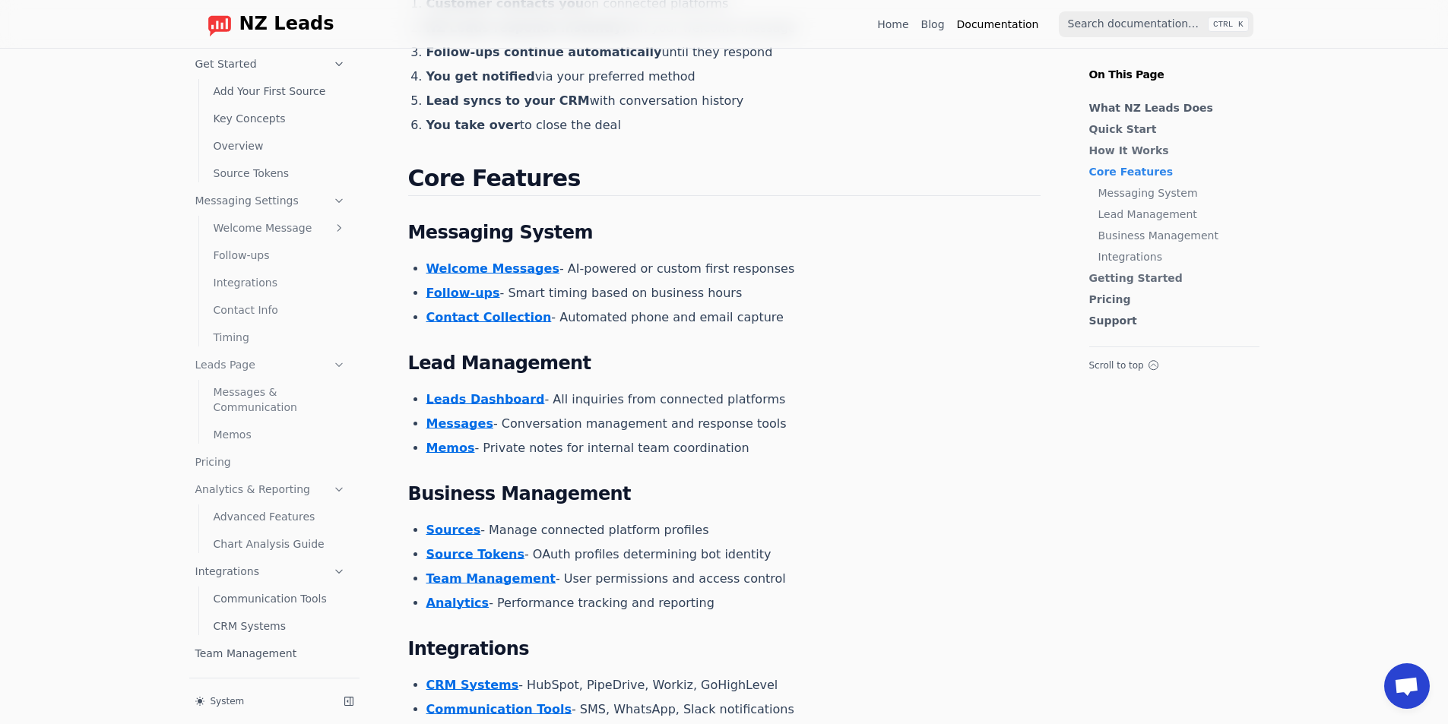
scroll to position [873, 0]
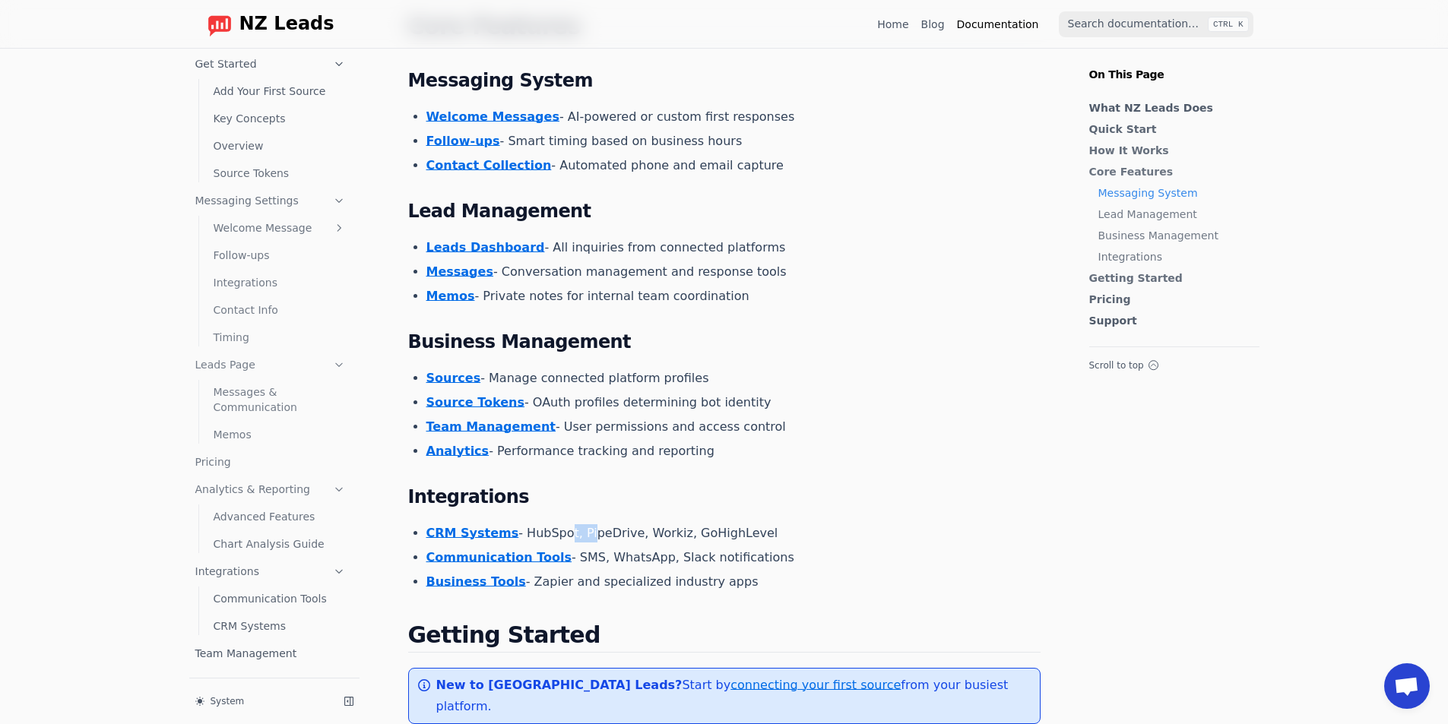
drag, startPoint x: 599, startPoint y: 498, endPoint x: 728, endPoint y: 501, distance: 129.2
click at [697, 500] on main "NZ Leads Documentation Automated lead response system for Yelp, Thumbtack, and …" at bounding box center [724, 319] width 632 height 2213
click at [728, 524] on li "CRM Systems - HubSpot, PipeDrive, Workiz, GoHighLevel" at bounding box center [733, 533] width 614 height 18
click at [622, 524] on li "CRM Systems - HubSpot, PipeDrive, Workiz, GoHighLevel" at bounding box center [733, 533] width 614 height 18
click at [606, 524] on li "CRM Systems - HubSpot, PipeDrive, Workiz, GoHighLevel" at bounding box center [733, 533] width 614 height 18
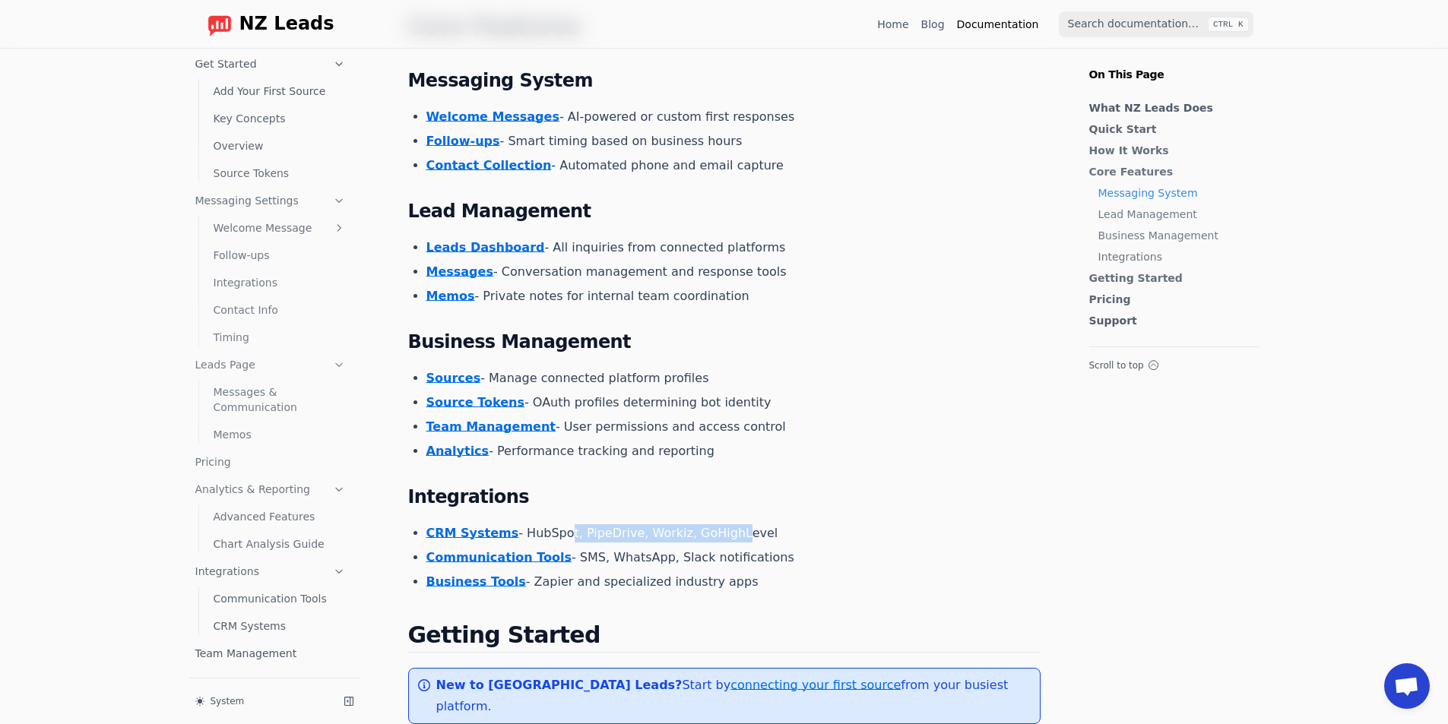
drag, startPoint x: 615, startPoint y: 502, endPoint x: 729, endPoint y: 505, distance: 114.1
click at [720, 524] on li "CRM Systems - HubSpot, PipeDrive, Workiz, GoHighLevel" at bounding box center [733, 533] width 614 height 18
click at [730, 524] on li "CRM Systems - HubSpot, PipeDrive, Workiz, GoHighLevel" at bounding box center [733, 533] width 614 height 18
drag, startPoint x: 610, startPoint y: 520, endPoint x: 806, endPoint y: 531, distance: 196.4
click at [761, 549] on li "Communication Tools - SMS, WhatsApp, Slack notifications" at bounding box center [733, 558] width 614 height 18
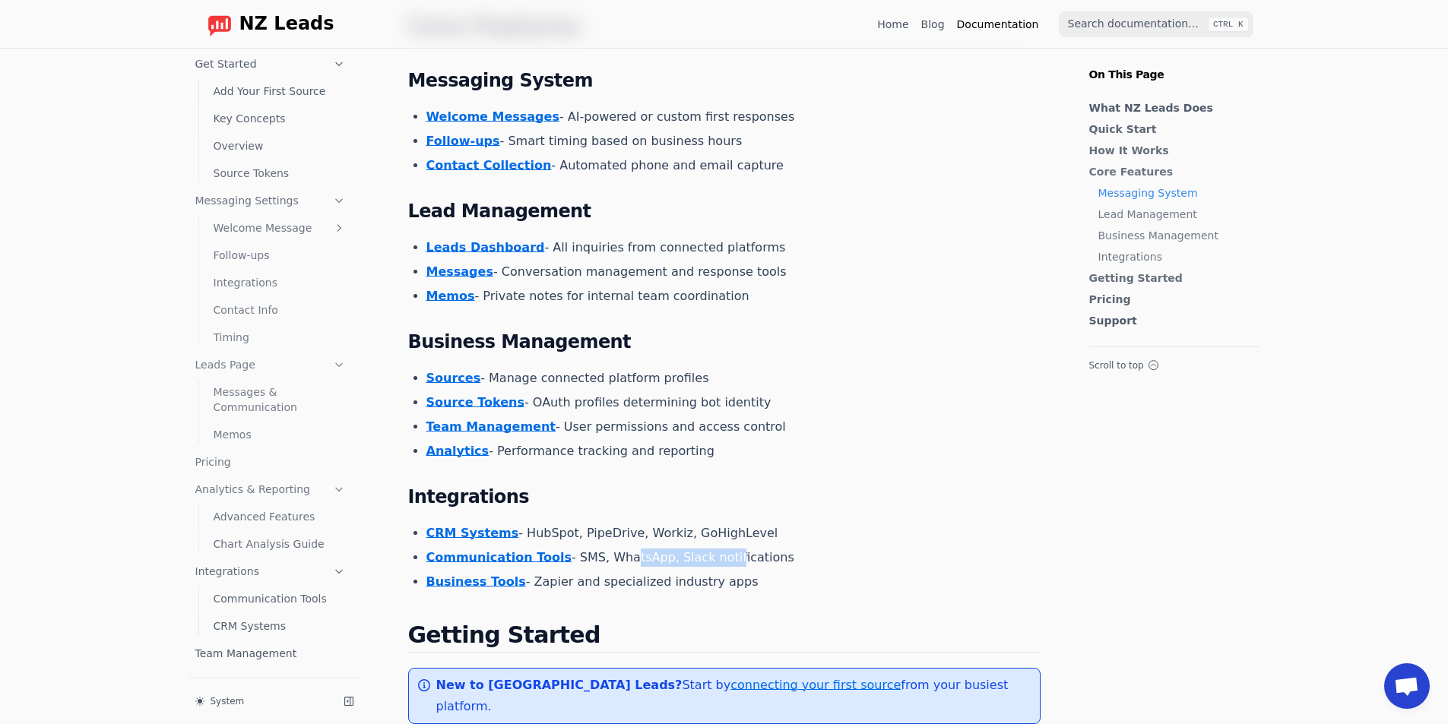
click at [801, 549] on li "Communication Tools - SMS, WhatsApp, Slack notifications" at bounding box center [733, 558] width 614 height 18
click at [622, 549] on li "Communication Tools - SMS, WhatsApp, Slack notifications" at bounding box center [733, 558] width 614 height 18
drag, startPoint x: 581, startPoint y: 526, endPoint x: 700, endPoint y: 537, distance: 119.1
click at [687, 537] on ul "CRM Systems - HubSpot, PipeDrive, Workiz, GoHighLevel Communication Tools - SMS…" at bounding box center [733, 557] width 614 height 67
click at [700, 537] on ul "CRM Systems - HubSpot, PipeDrive, Workiz, GoHighLevel Communication Tools - SMS…" at bounding box center [733, 557] width 614 height 67
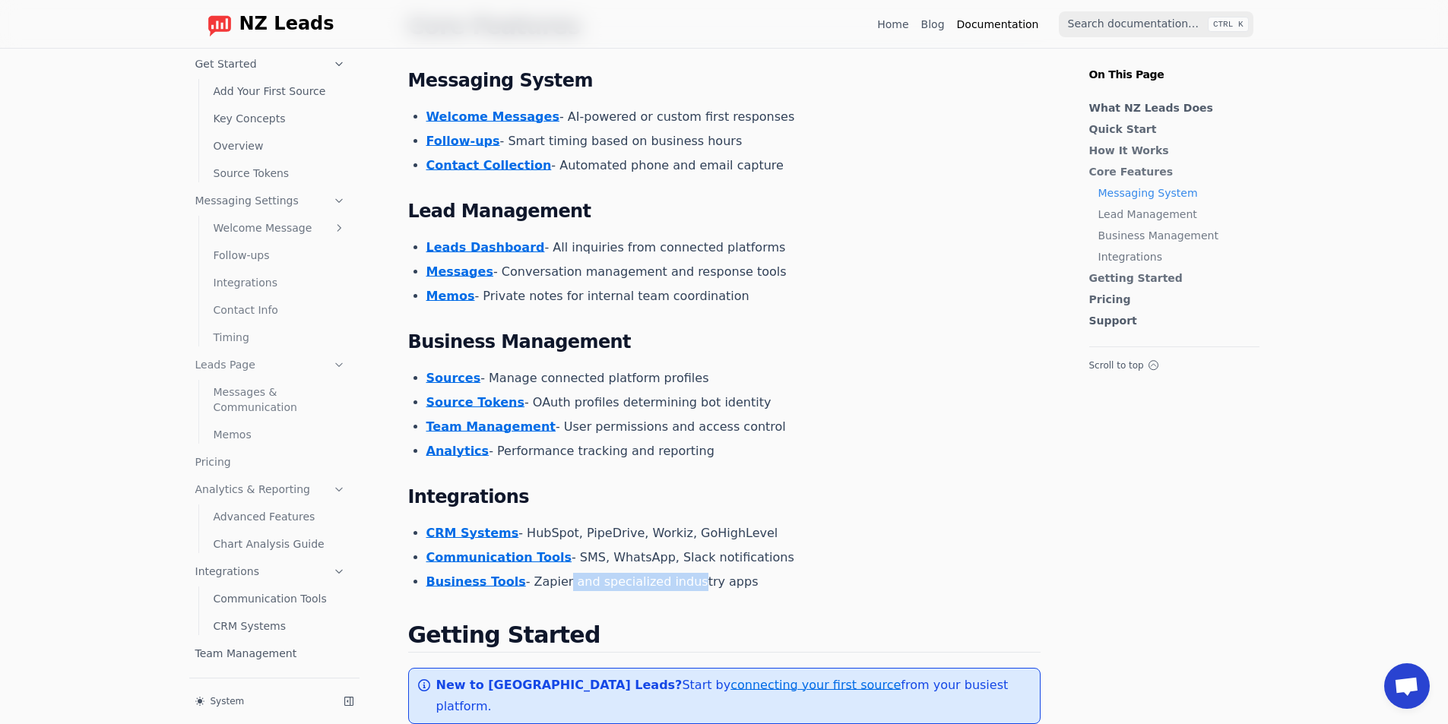
drag, startPoint x: 550, startPoint y: 546, endPoint x: 688, endPoint y: 554, distance: 138.5
click at [676, 573] on li "Business Tools - Zapier and specialized industry apps" at bounding box center [733, 582] width 614 height 18
click at [702, 573] on li "Business Tools - Zapier and specialized industry apps" at bounding box center [733, 582] width 614 height 18
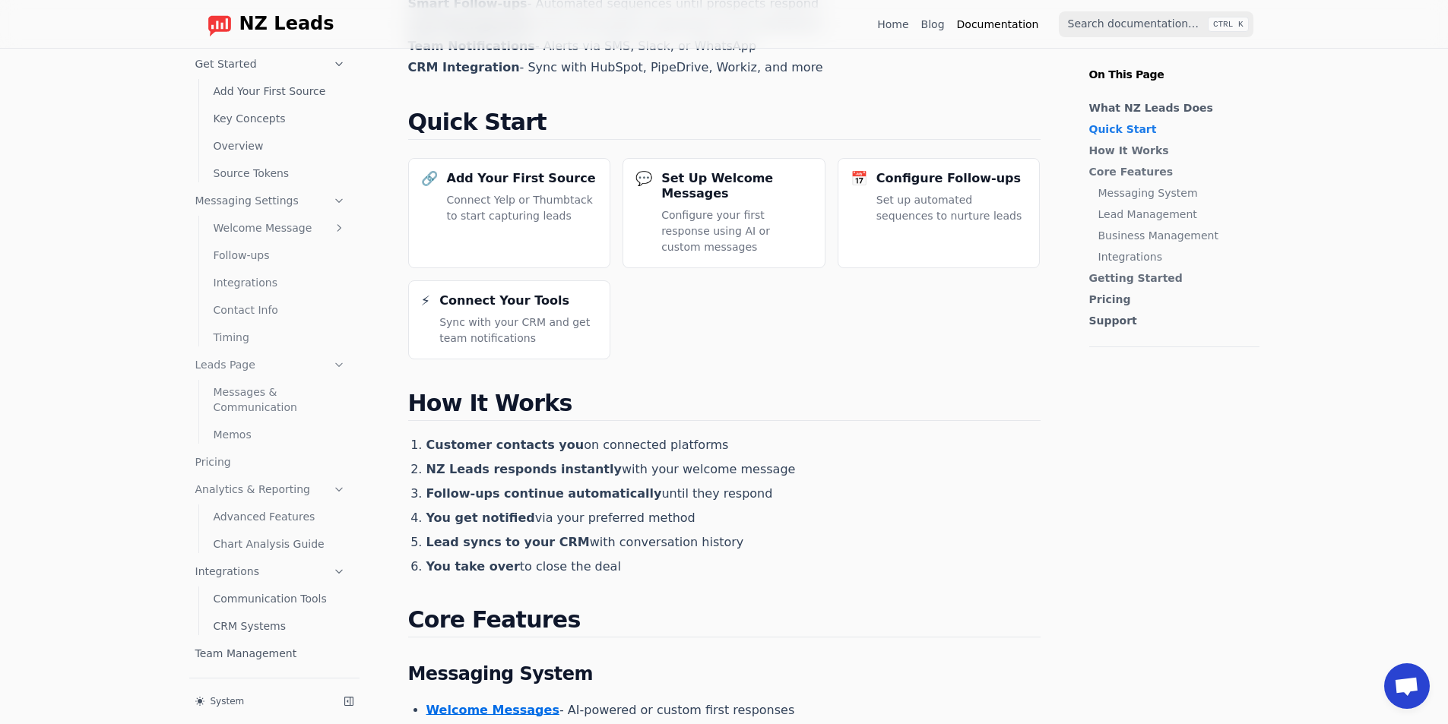
scroll to position [265, 0]
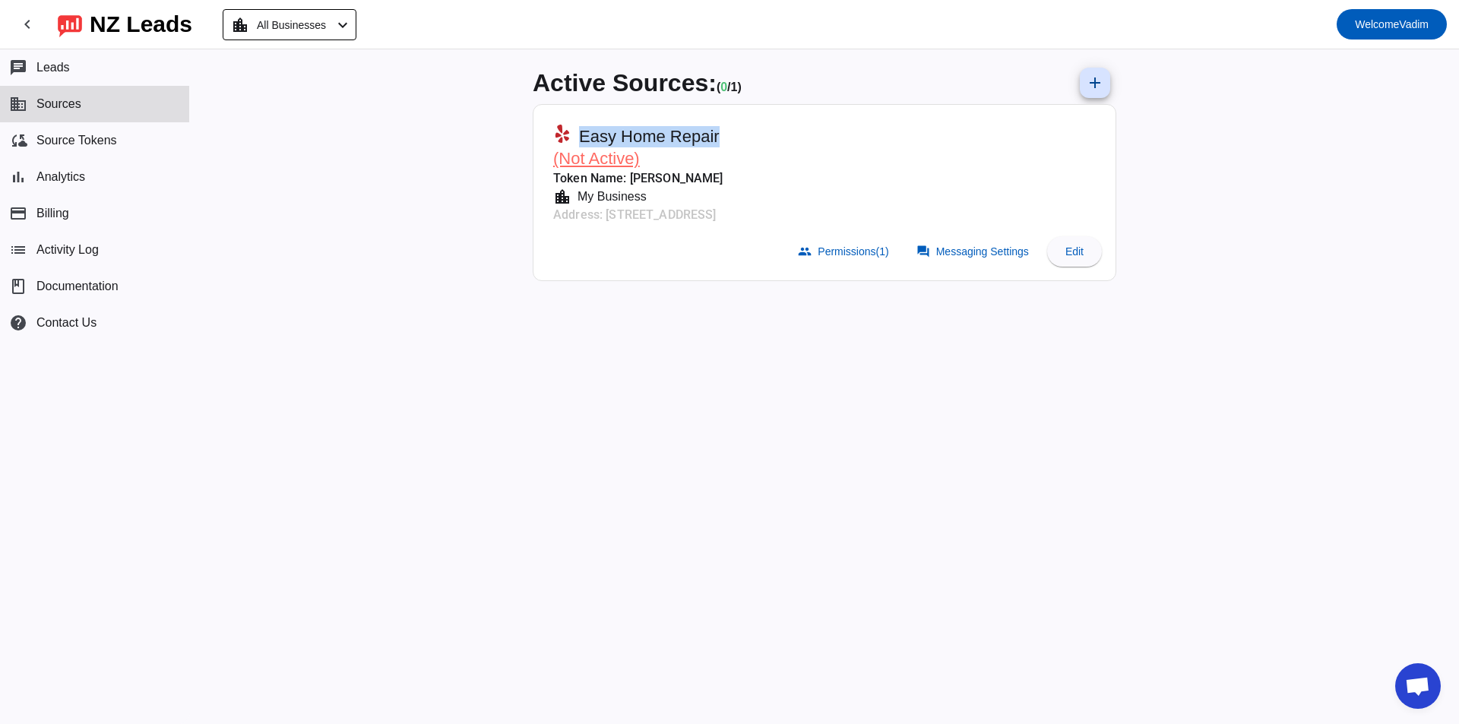
click at [977, 325] on div "Active Sources: ( 0 / 1) add Easy Home Repair (Not Active) Token Name: [PERSON_…" at bounding box center [825, 386] width 608 height 675
click at [1015, 366] on div "Active Sources: ( 0 / 1) add Easy Home Repair (Not Active) Token Name: [PERSON_…" at bounding box center [825, 386] width 608 height 675
click at [958, 256] on span "Messaging Settings" at bounding box center [982, 252] width 93 height 12
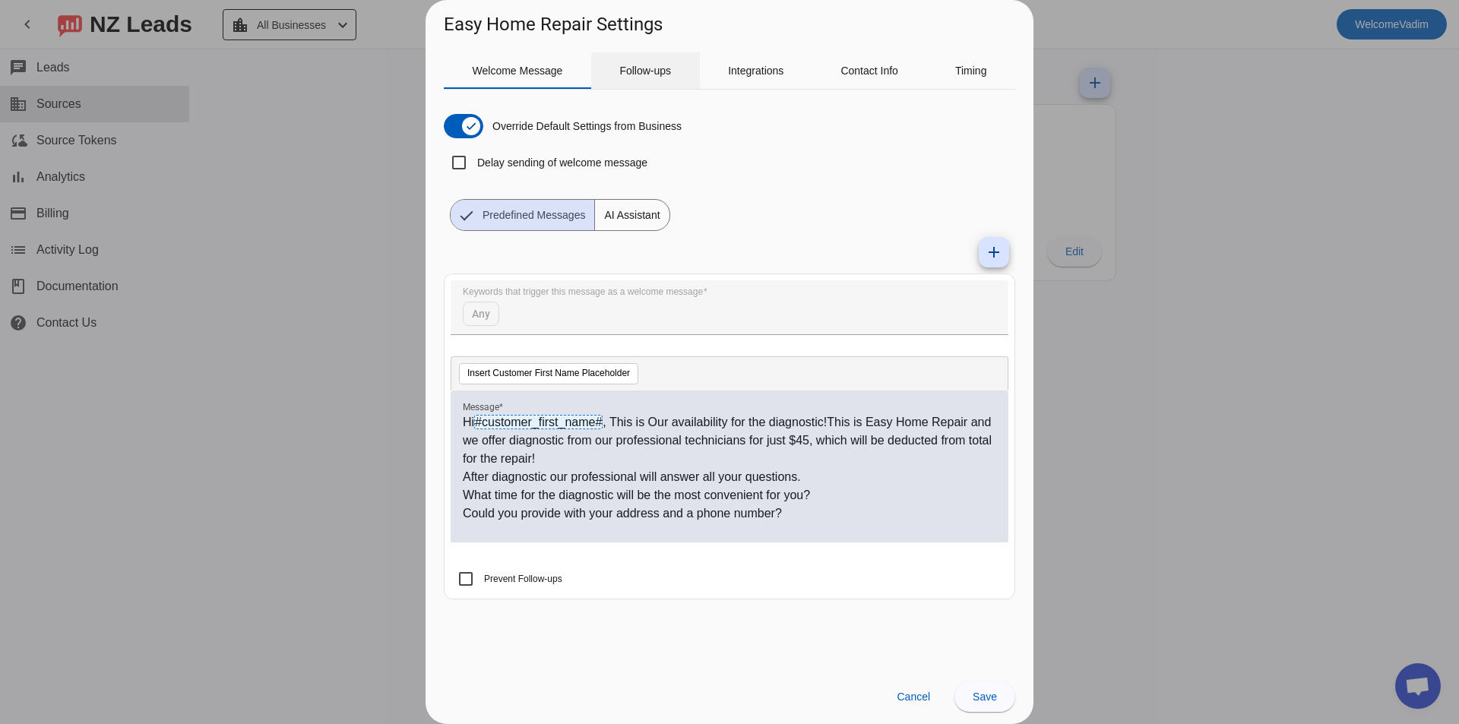
click at [657, 86] on span "Follow-ups" at bounding box center [645, 70] width 52 height 36
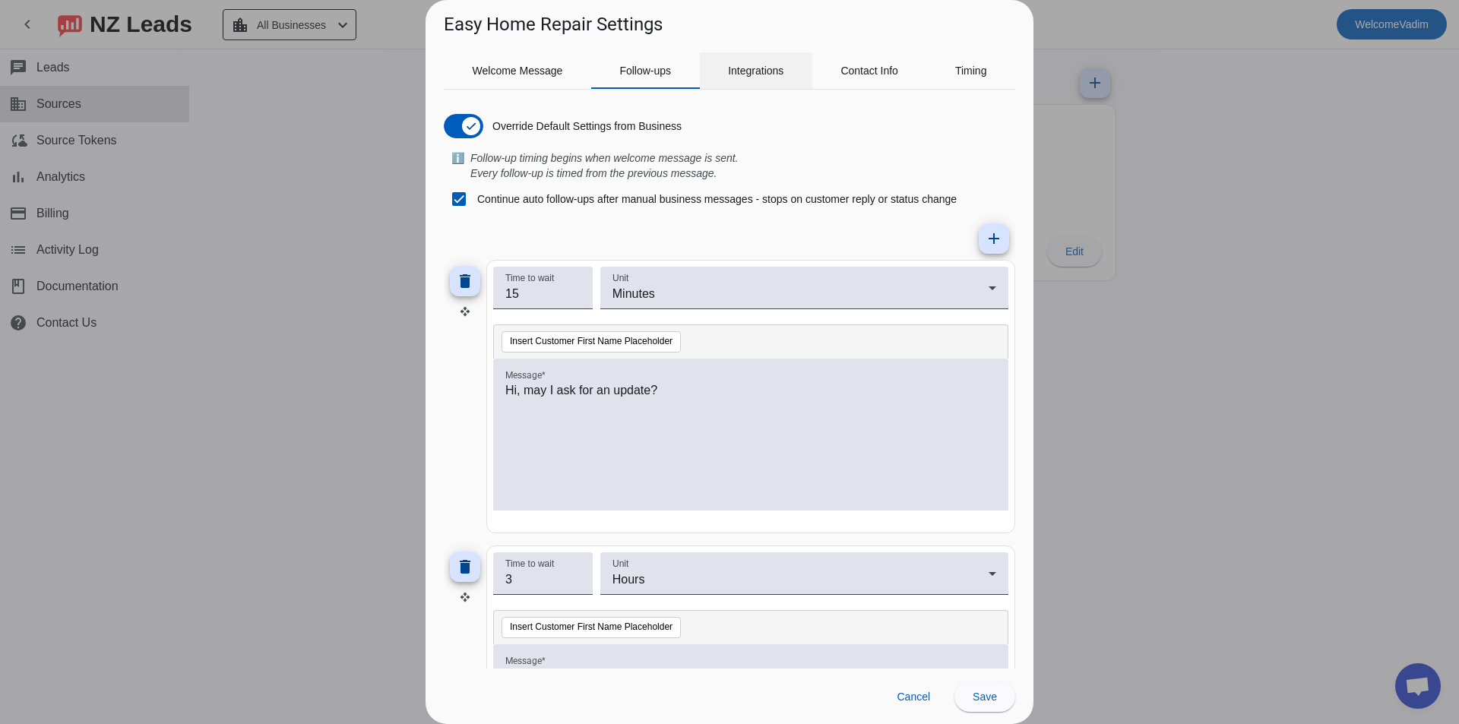
click at [741, 77] on span "Integrations" at bounding box center [755, 70] width 55 height 36
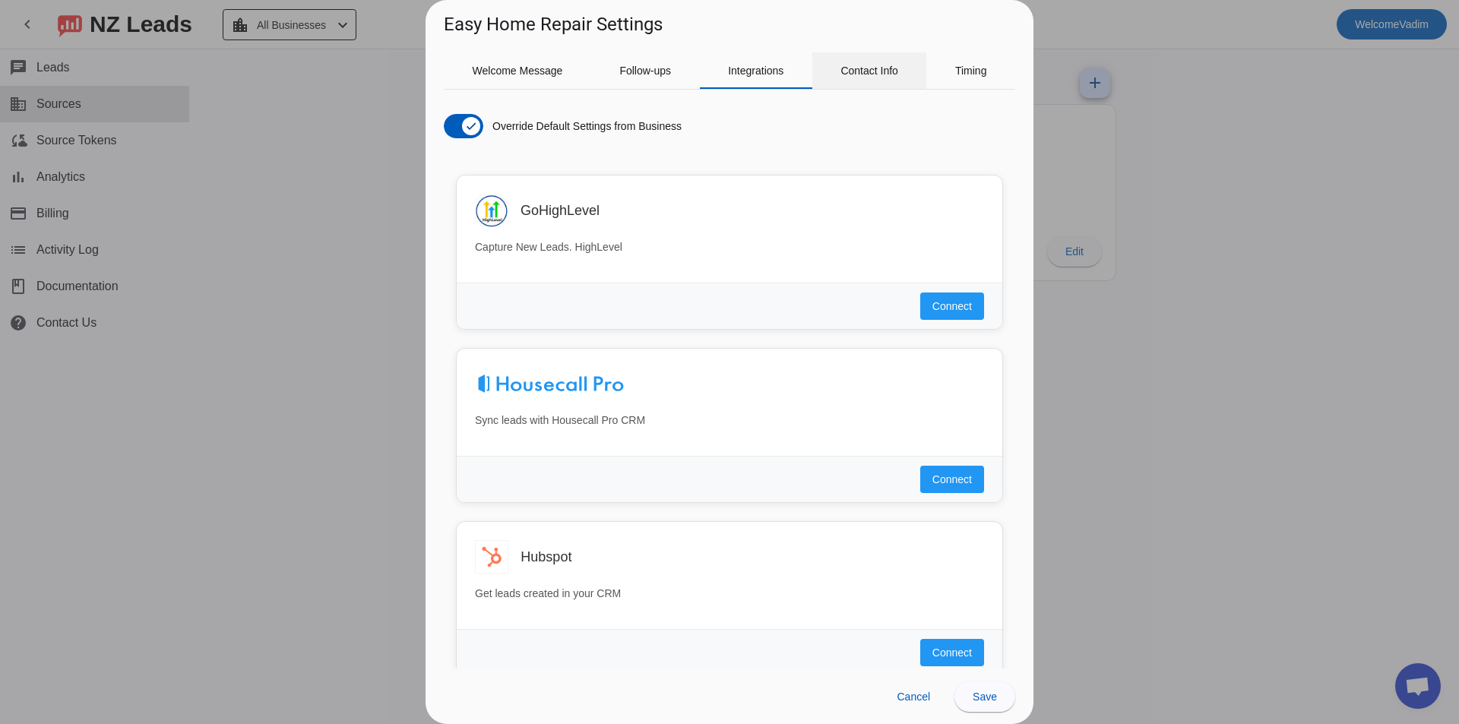
click at [841, 81] on span "Contact Info" at bounding box center [870, 70] width 58 height 36
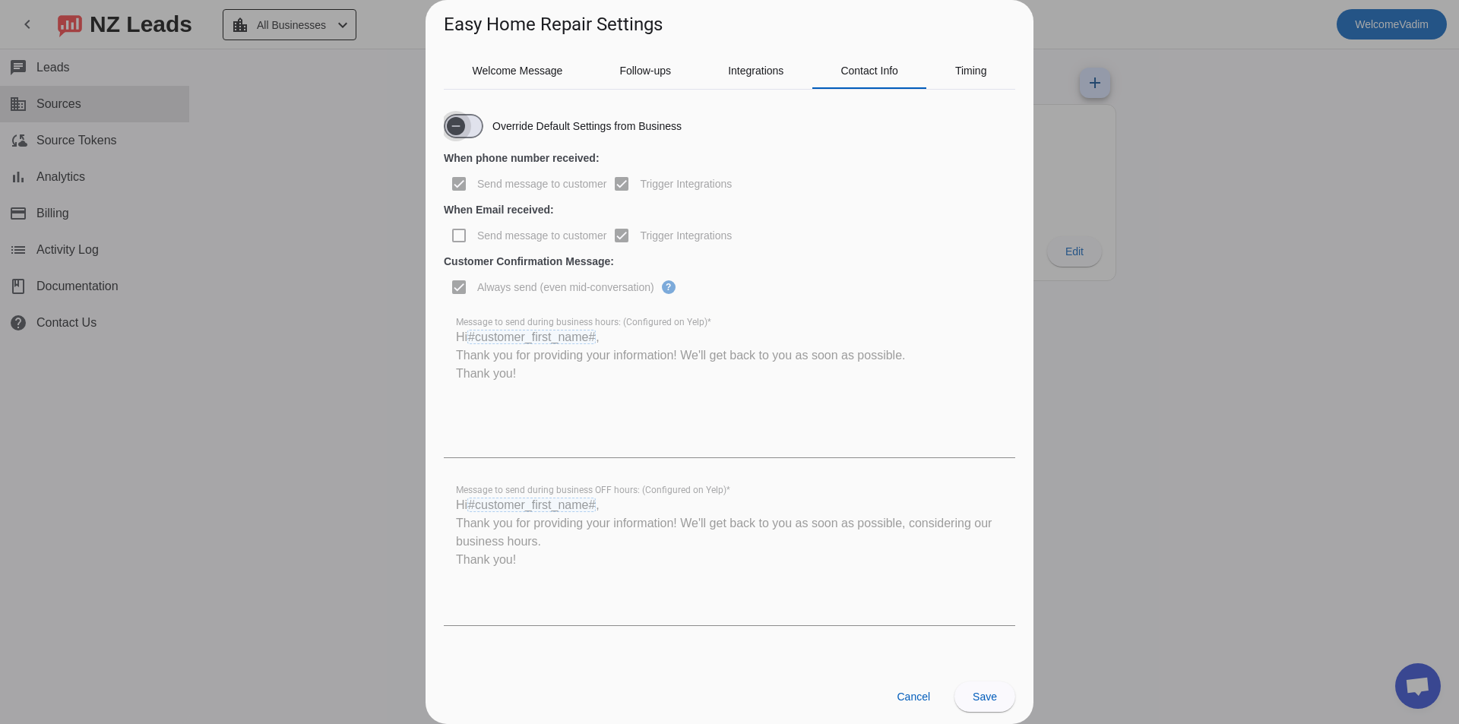
click at [465, 130] on span "button" at bounding box center [456, 126] width 18 height 18
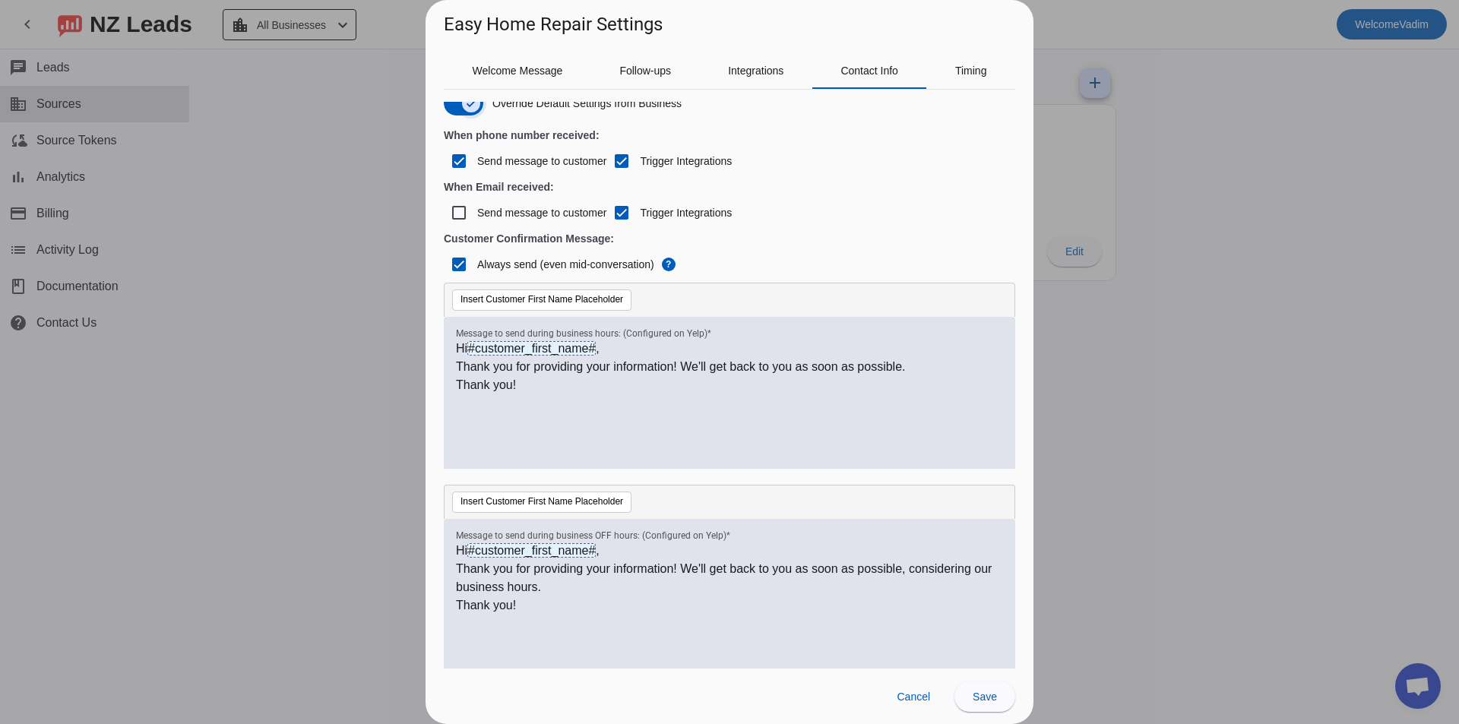
scroll to position [41, 0]
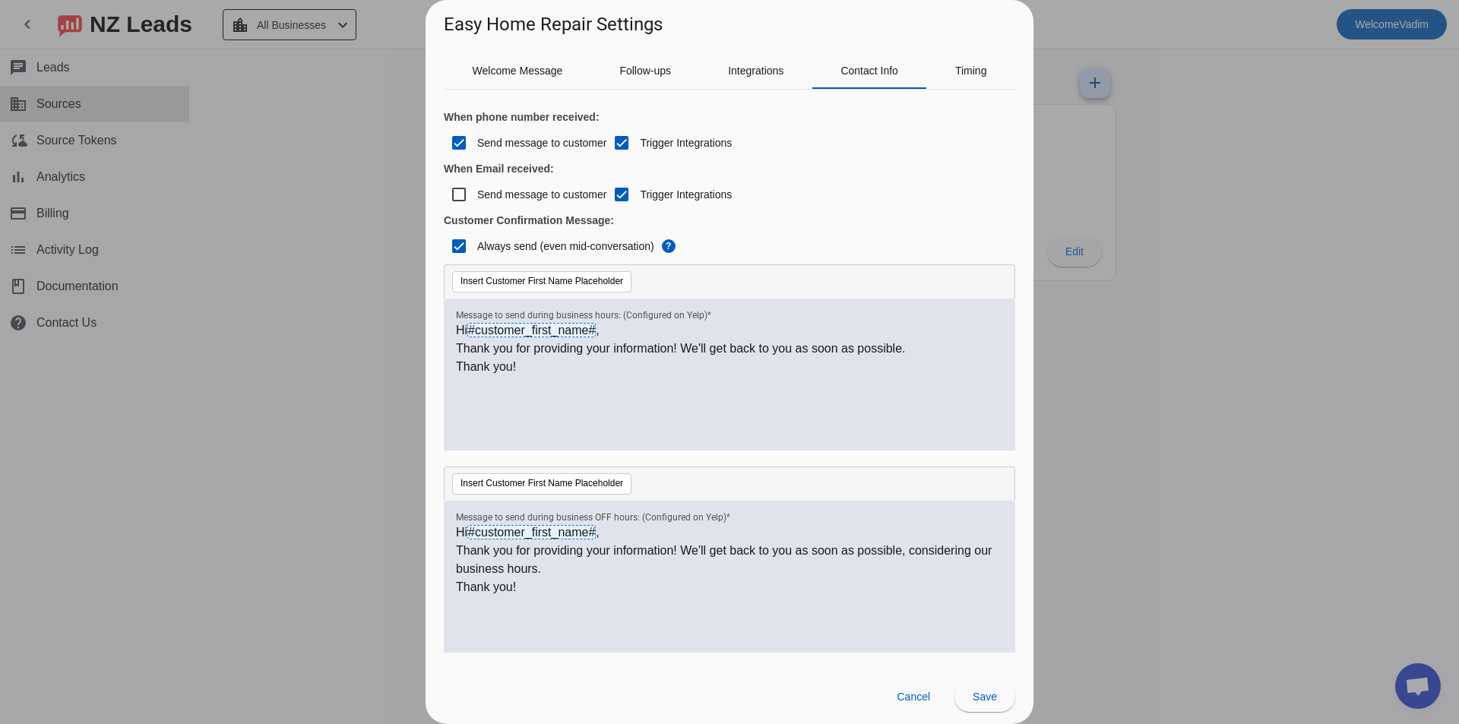
drag, startPoint x: 721, startPoint y: 394, endPoint x: 442, endPoint y: 312, distance: 290.0
click at [503, 322] on div "Hi #customer_first_name# , Thank you for providing your information! We'll get …" at bounding box center [729, 383] width 547 height 123
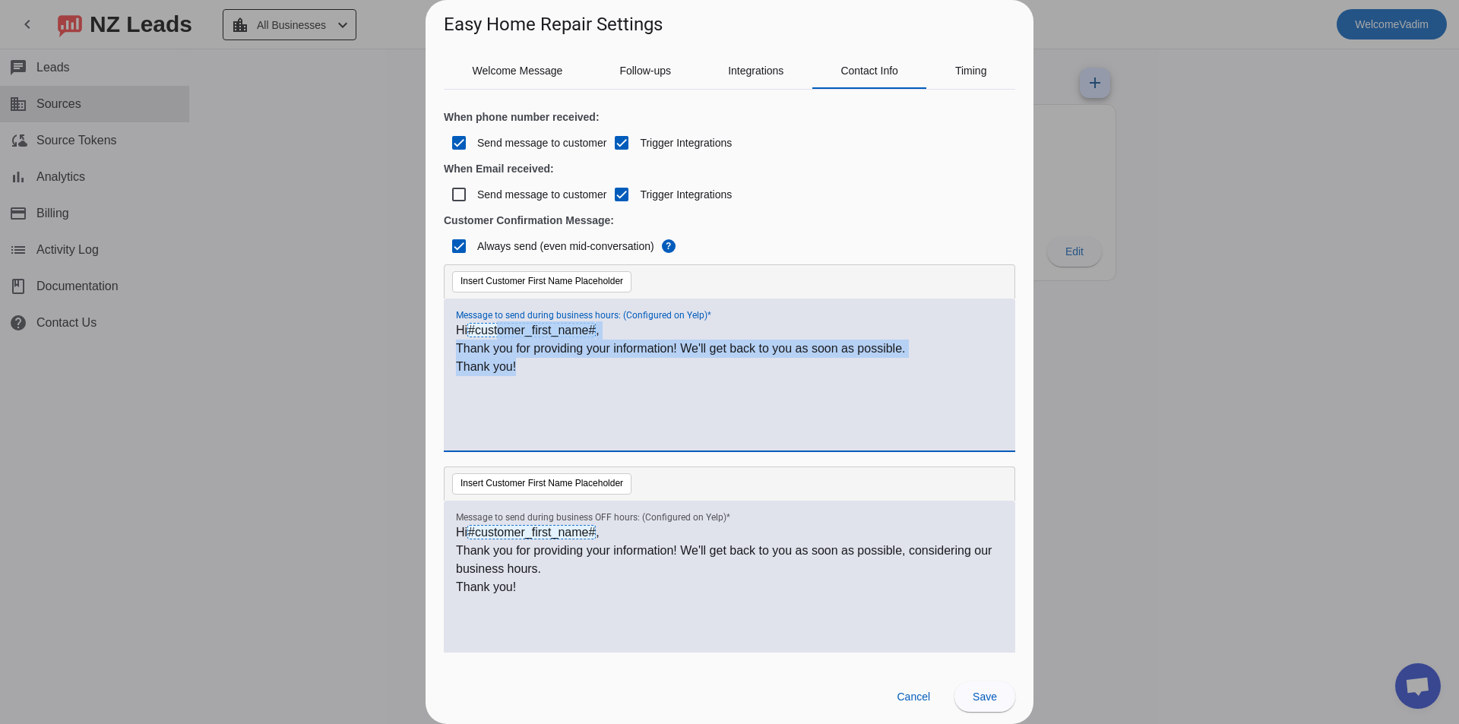
click at [650, 369] on p "Thank you!" at bounding box center [729, 367] width 547 height 18
drag, startPoint x: 708, startPoint y: 375, endPoint x: 449, endPoint y: 308, distance: 267.9
click at [450, 308] on div "Hi #customer_first_name# , Thank you for providing your information! We'll get …" at bounding box center [730, 375] width 572 height 152
click at [645, 370] on p "Thank you!" at bounding box center [729, 367] width 547 height 18
drag, startPoint x: 677, startPoint y: 377, endPoint x: 417, endPoint y: 303, distance: 270.9
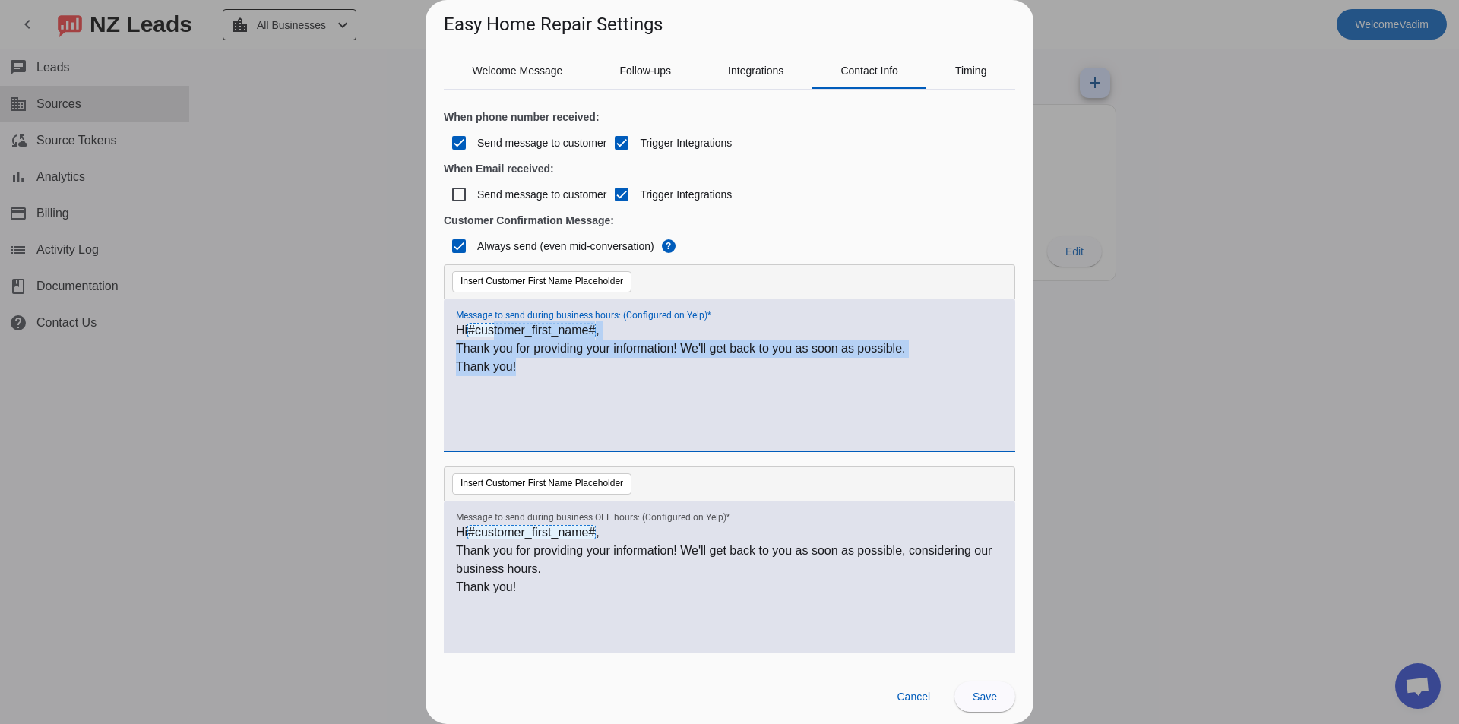
click at [418, 303] on div "Easy Home Repair Settings Welcome Message Follow-ups Integrations Contact Info …" at bounding box center [729, 362] width 1459 height 724
click at [591, 352] on p "Thank you for providing your information! We'll get back to you as soon as poss…" at bounding box center [729, 349] width 547 height 18
drag, startPoint x: 651, startPoint y: 372, endPoint x: 480, endPoint y: 319, distance: 179.6
click at [498, 322] on div "Hi #customer_first_name# , Thank you for providing your information! We'll get …" at bounding box center [729, 383] width 547 height 123
click at [641, 374] on p "Thank you!" at bounding box center [729, 367] width 547 height 18
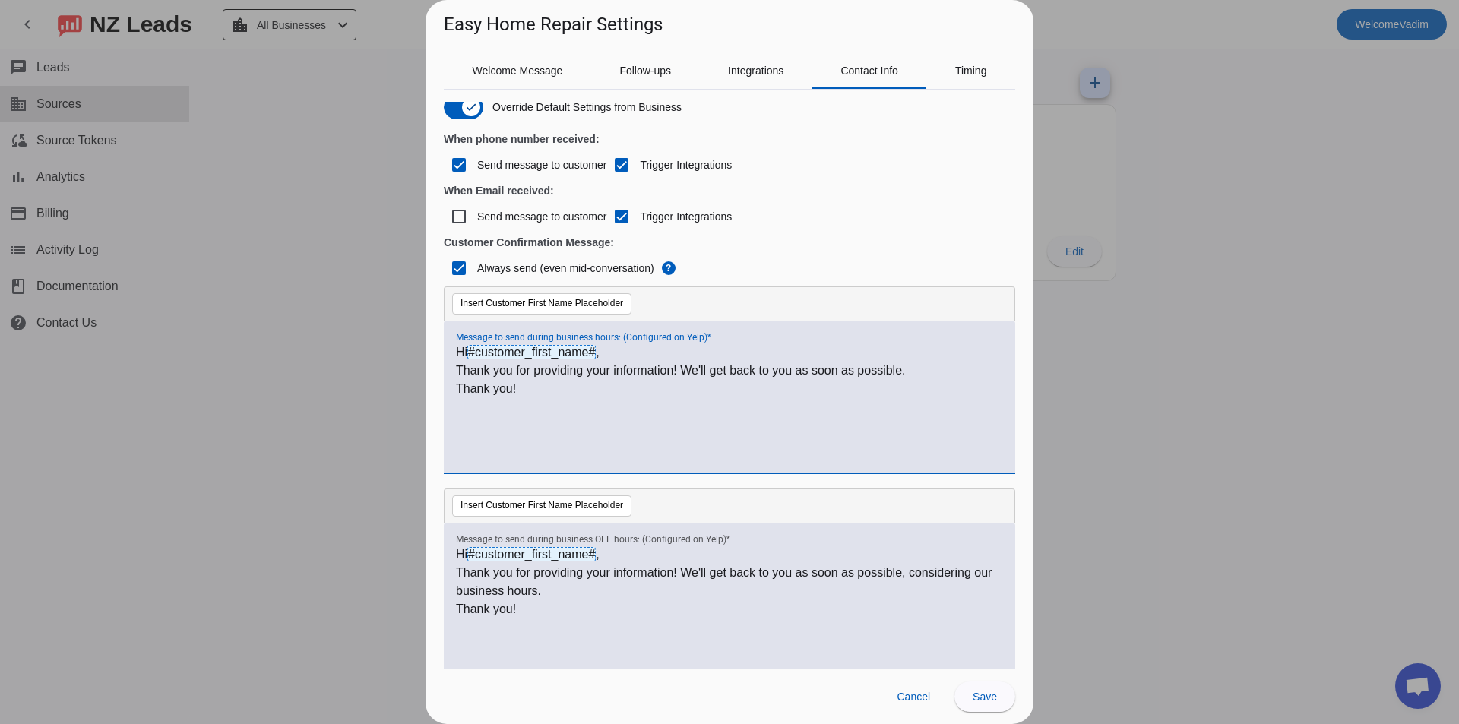
scroll to position [0, 0]
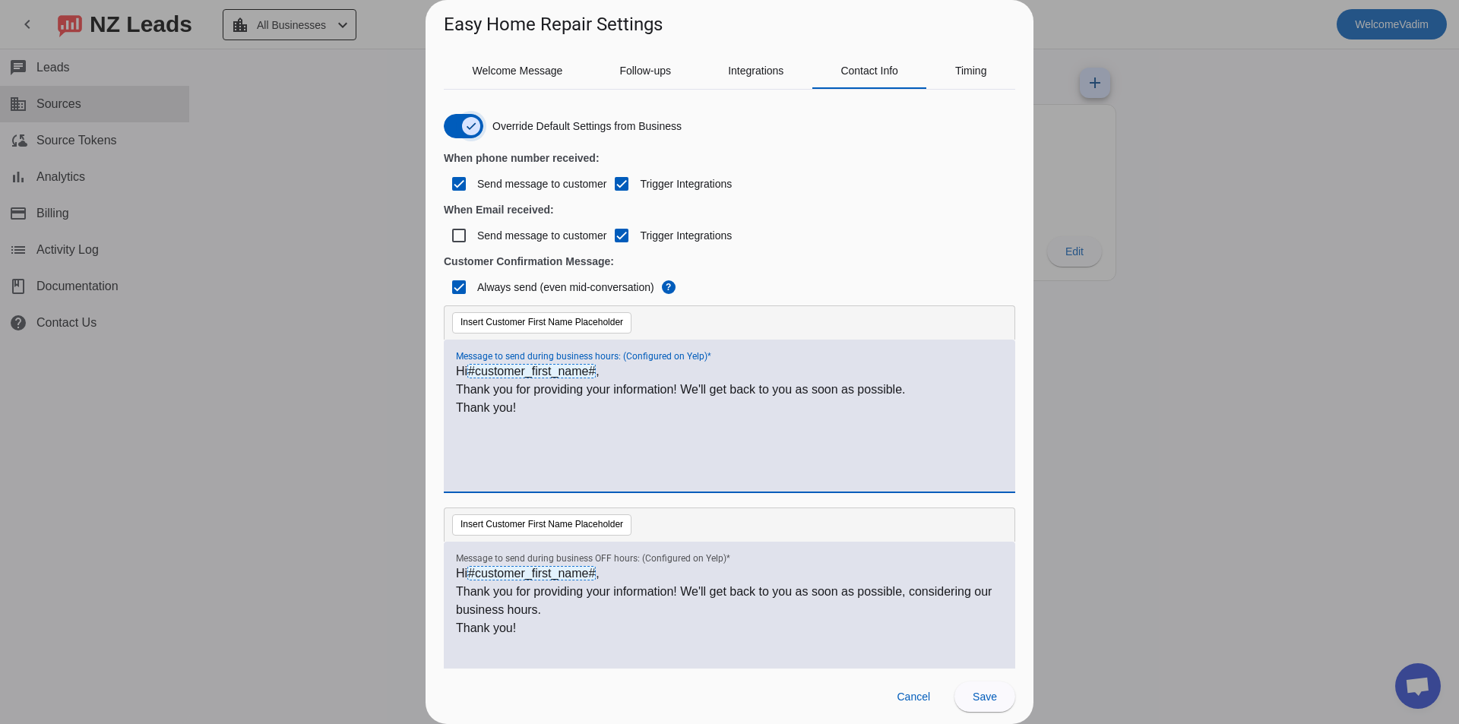
click at [462, 126] on span "button" at bounding box center [471, 126] width 18 height 18
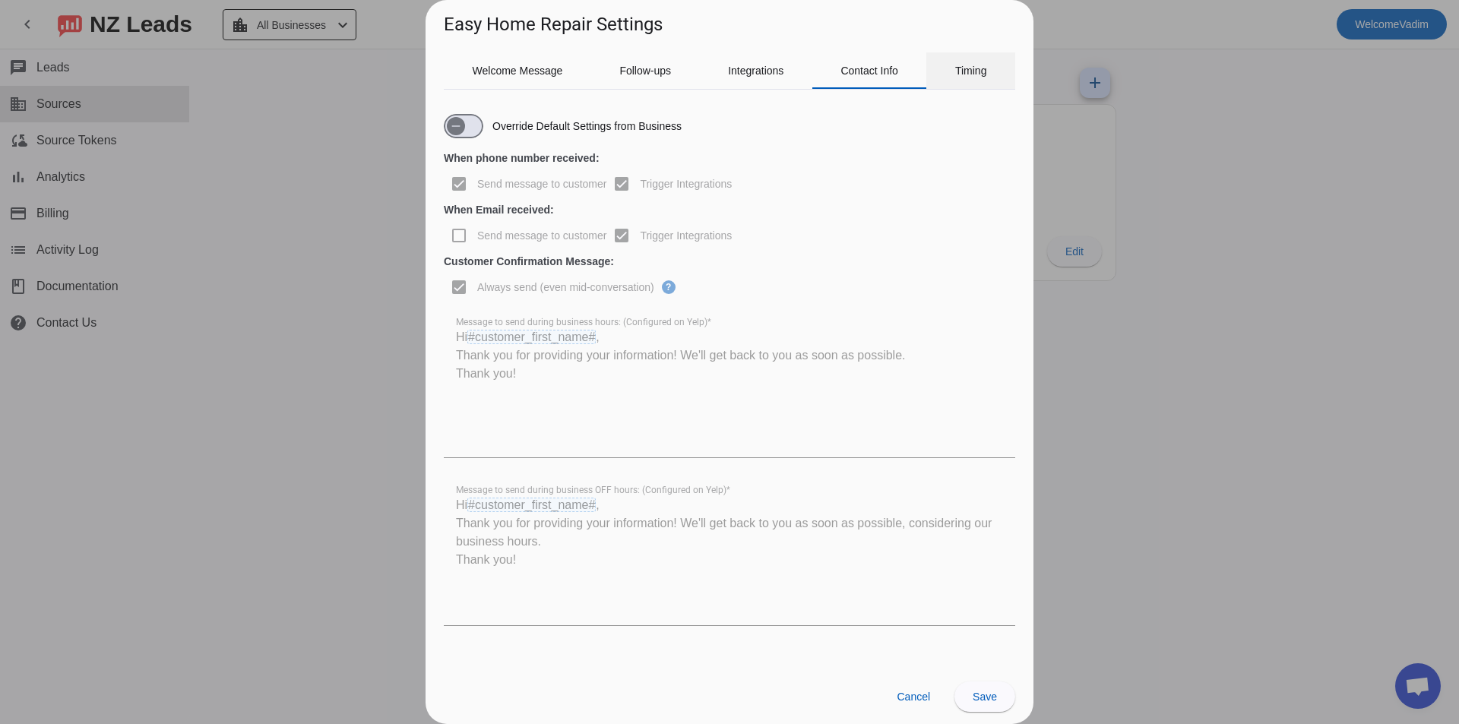
click at [952, 81] on div "Timing" at bounding box center [971, 70] width 89 height 36
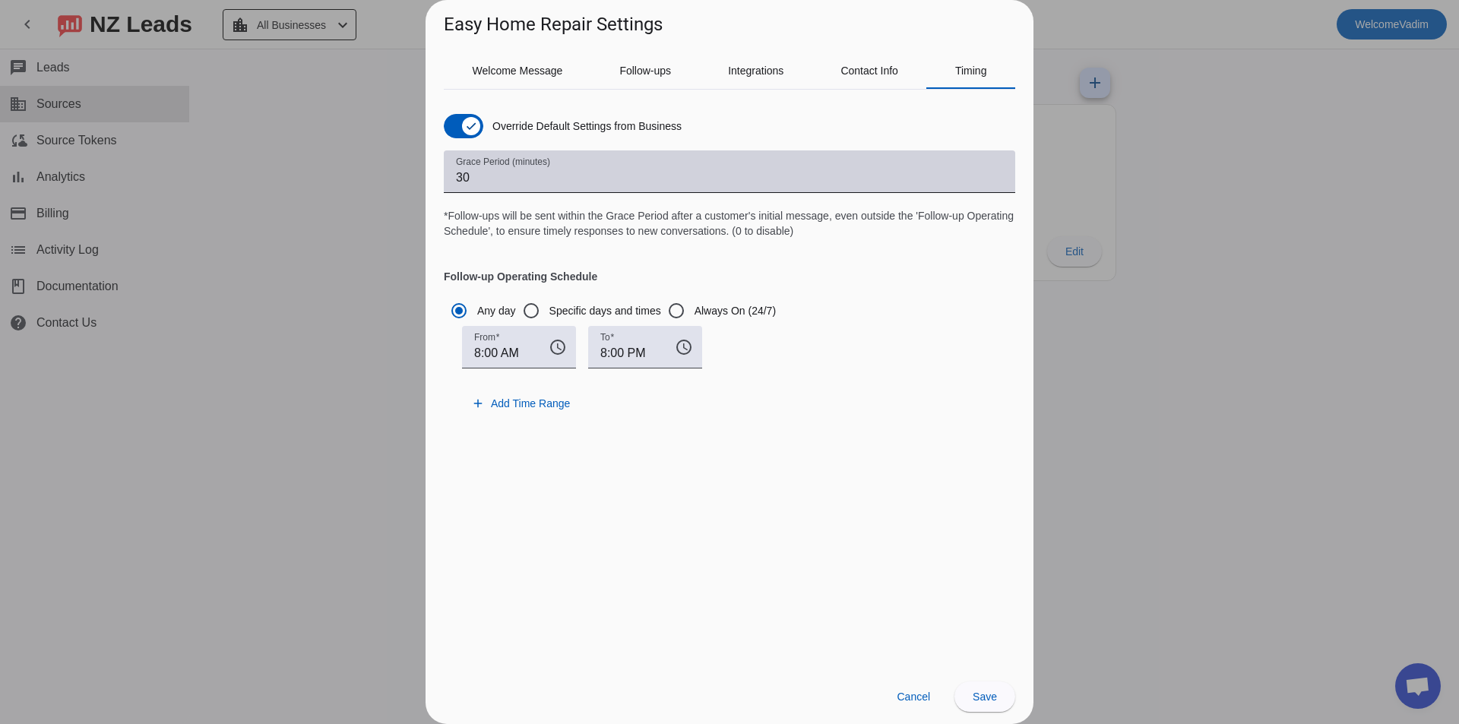
click at [576, 173] on input "30" at bounding box center [729, 178] width 547 height 18
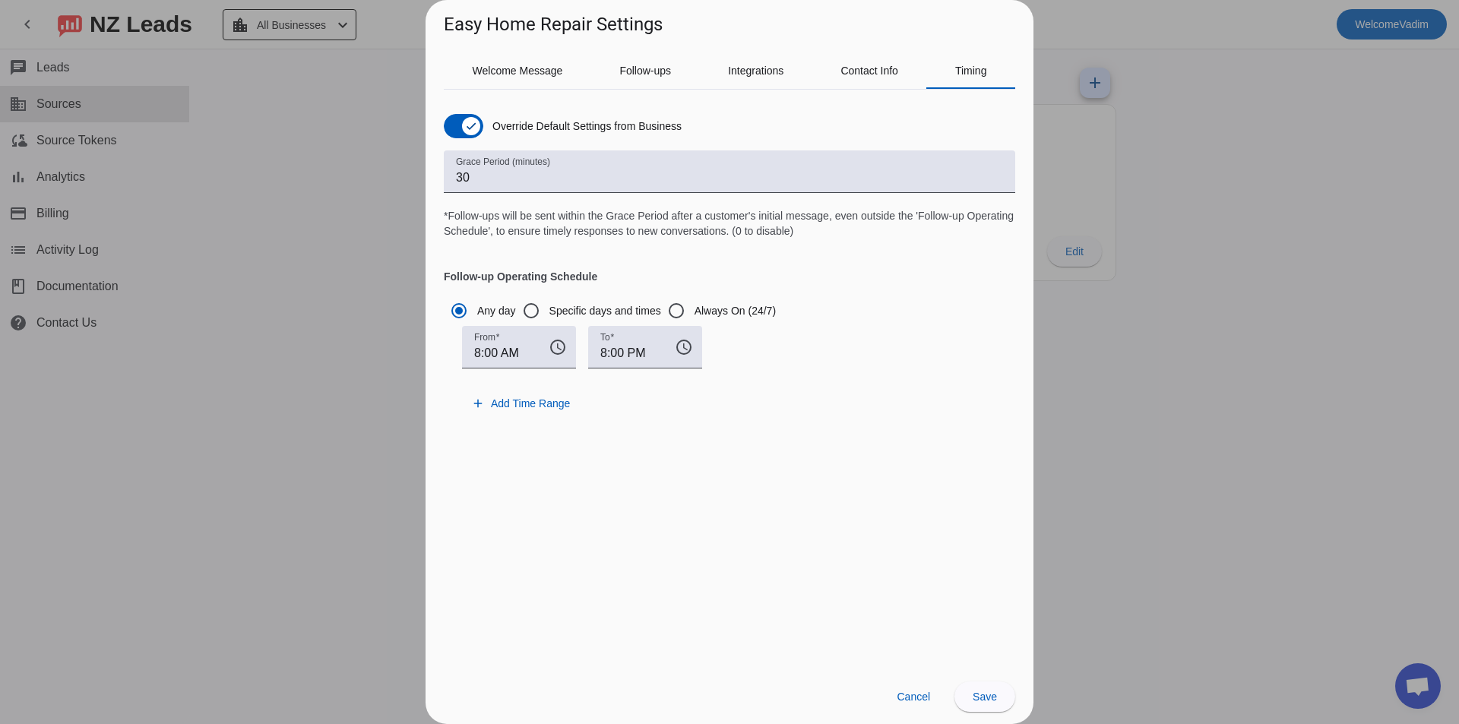
click at [655, 223] on div "Grace Period (minutes) 30 *Follow-ups will be sent within the Grace Period afte…" at bounding box center [730, 194] width 572 height 88
drag, startPoint x: 436, startPoint y: 216, endPoint x: 819, endPoint y: 235, distance: 383.5
click at [819, 235] on div "Welcome Message Follow-ups Integrations Contact Info Timing Override Default Se…" at bounding box center [730, 353] width 608 height 632
click at [816, 235] on div "Grace Period (minutes) 30 *Follow-ups will be sent within the Grace Period afte…" at bounding box center [730, 194] width 572 height 88
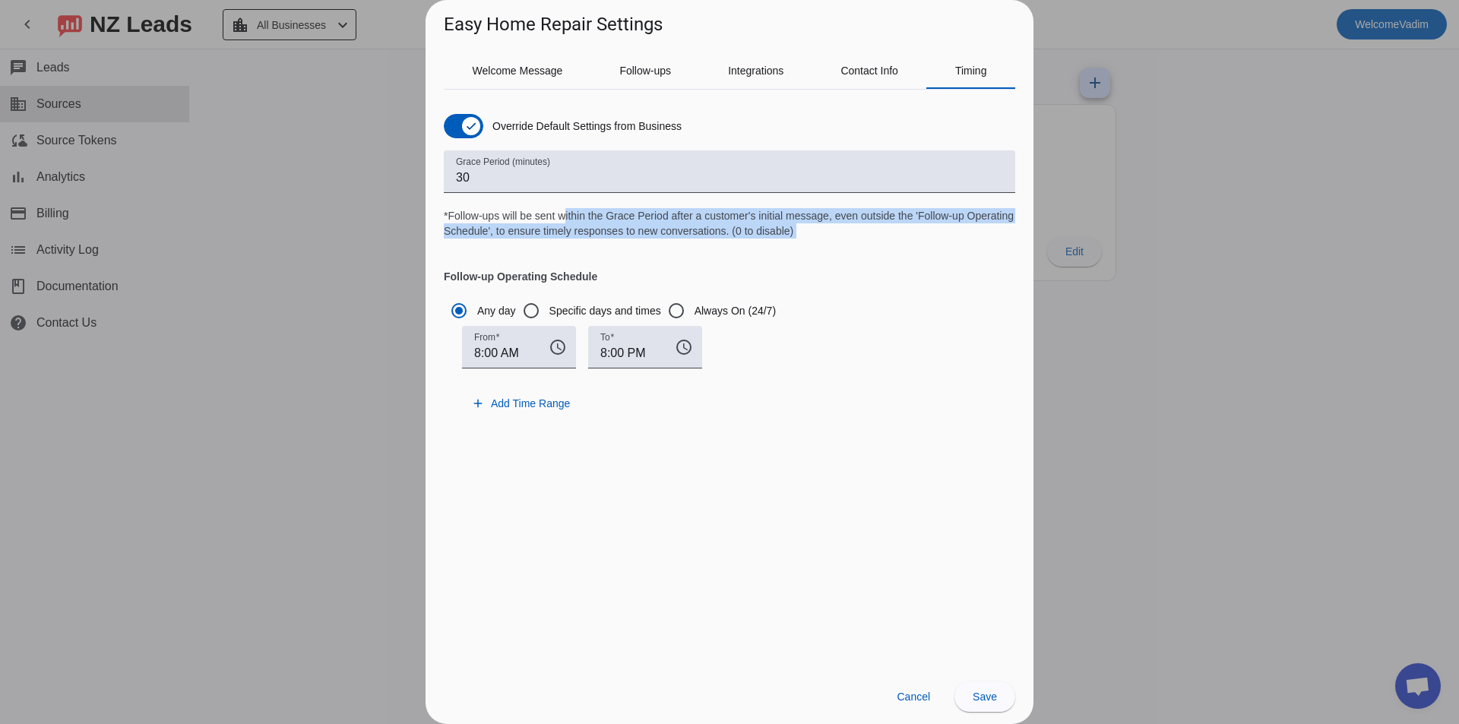
drag, startPoint x: 816, startPoint y: 235, endPoint x: 572, endPoint y: 214, distance: 244.9
click at [572, 214] on div "Grace Period (minutes) 30 *Follow-ups will be sent within the Grace Period afte…" at bounding box center [730, 194] width 572 height 88
click at [572, 214] on span "*Follow-ups will be sent within the Grace Period after a customer's initial mes…" at bounding box center [729, 223] width 570 height 27
drag, startPoint x: 497, startPoint y: 223, endPoint x: 716, endPoint y: 231, distance: 219.1
click at [714, 231] on span "*Follow-ups will be sent within the Grace Period after a customer's initial mes…" at bounding box center [729, 223] width 570 height 27
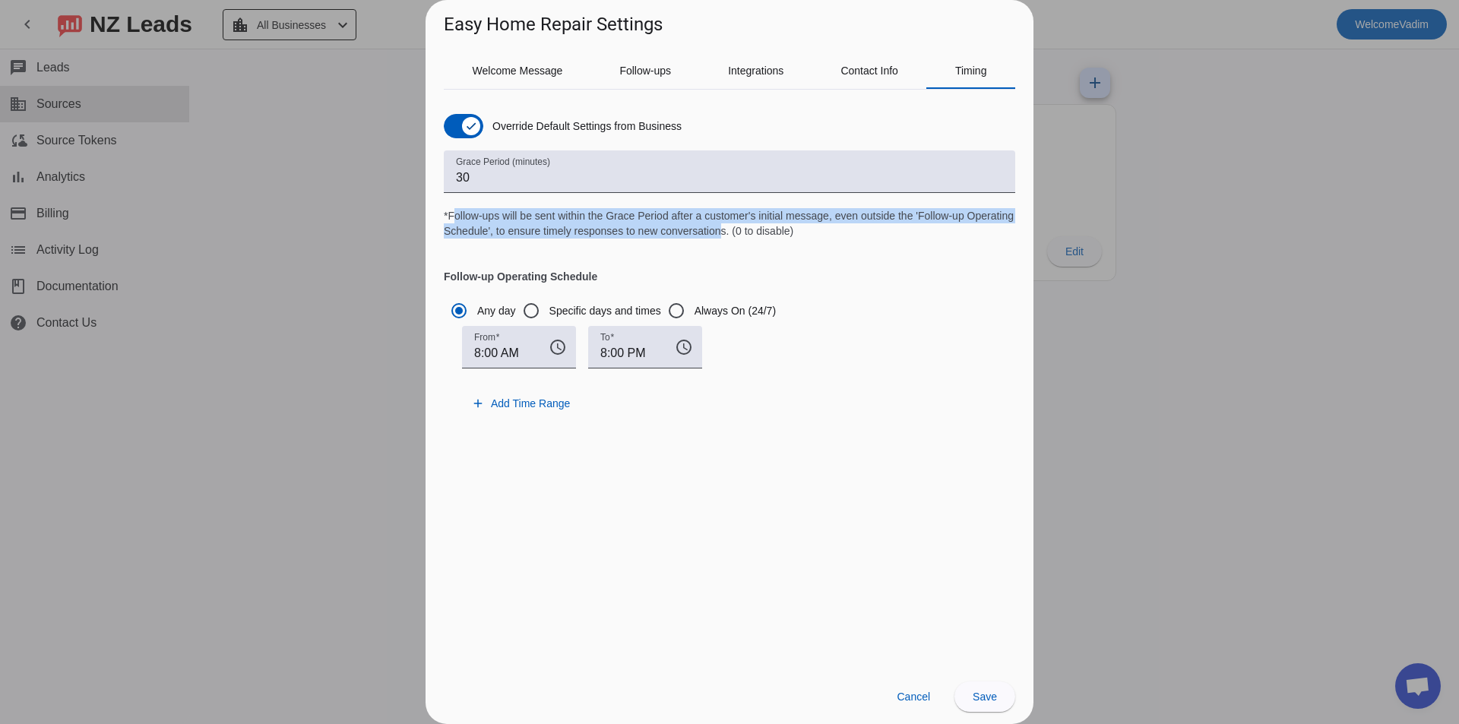
click at [716, 231] on span "*Follow-ups will be sent within the Grace Period after a customer's initial mes…" at bounding box center [729, 223] width 570 height 27
drag, startPoint x: 716, startPoint y: 231, endPoint x: 514, endPoint y: 221, distance: 202.4
click at [515, 221] on span "*Follow-ups will be sent within the Grace Period after a customer's initial mes…" at bounding box center [729, 223] width 570 height 27
click at [514, 221] on span "*Follow-ups will be sent within the Grace Period after a customer's initial mes…" at bounding box center [729, 223] width 570 height 27
drag, startPoint x: 514, startPoint y: 221, endPoint x: 721, endPoint y: 238, distance: 207.4
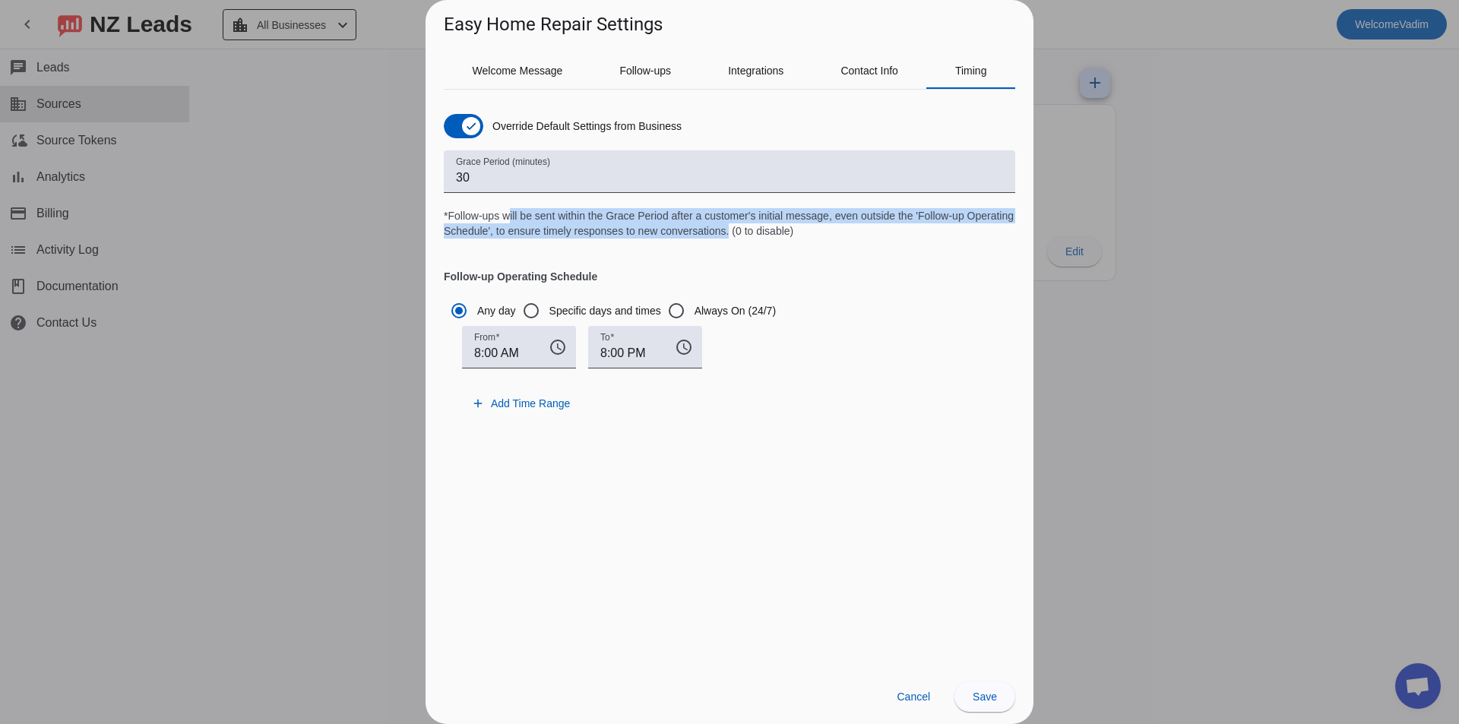
click at [721, 238] on div "Grace Period (minutes) 30 *Follow-ups will be sent within the Grace Period afte…" at bounding box center [730, 194] width 572 height 88
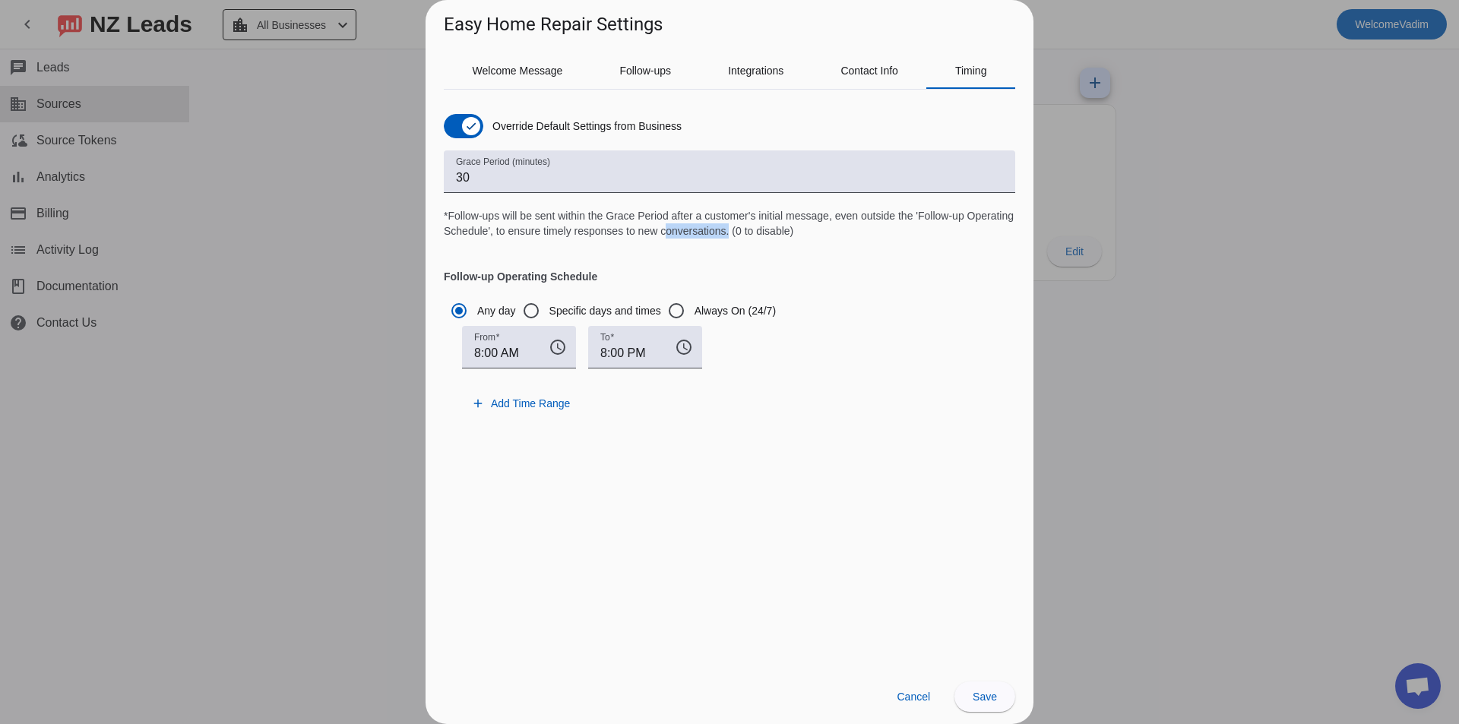
click at [721, 238] on div "Grace Period (minutes) 30 *Follow-ups will be sent within the Grace Period afte…" at bounding box center [730, 194] width 572 height 88
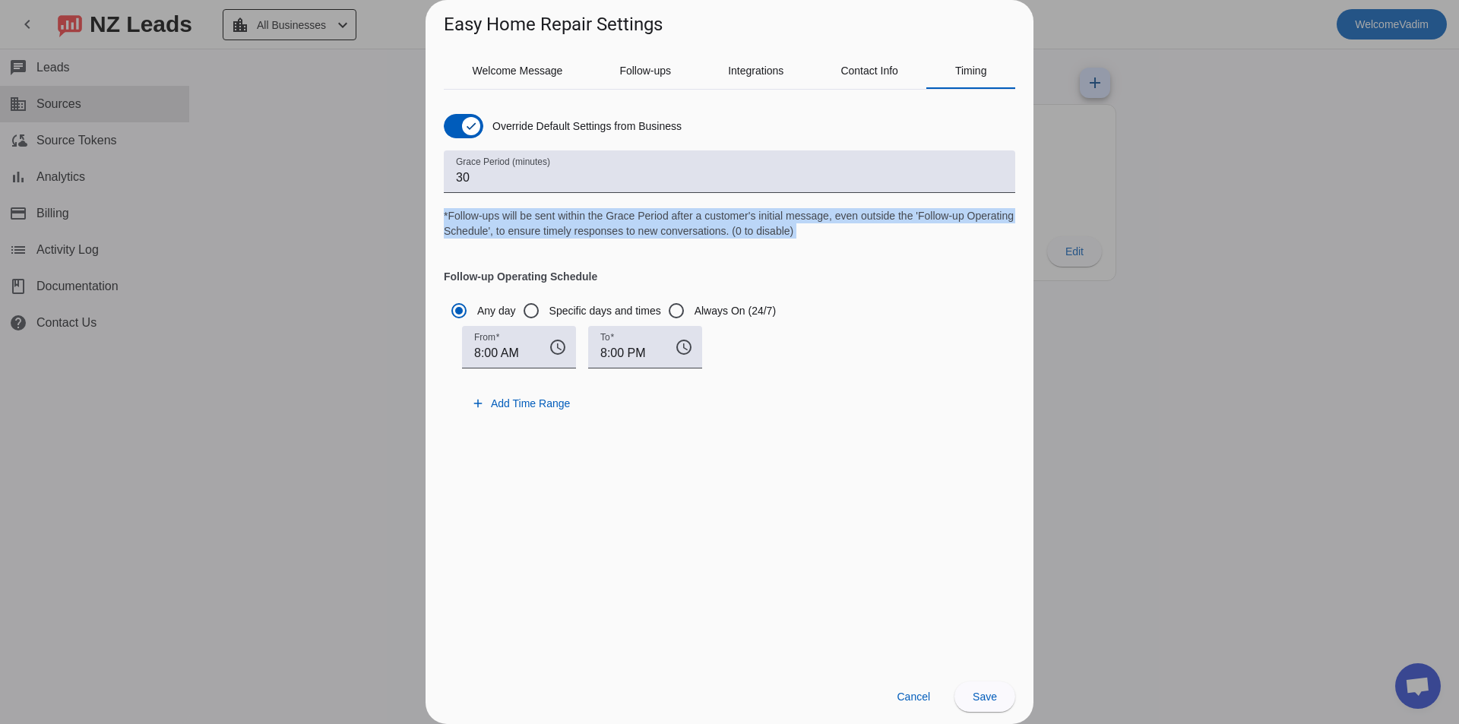
drag, startPoint x: 721, startPoint y: 238, endPoint x: 522, endPoint y: 217, distance: 199.4
click at [522, 217] on div "Grace Period (minutes) 30 *Follow-ups will be sent within the Grace Period afte…" at bounding box center [730, 194] width 572 height 88
click at [522, 217] on span "*Follow-ups will be sent within the Grace Period after a customer's initial mes…" at bounding box center [729, 223] width 570 height 27
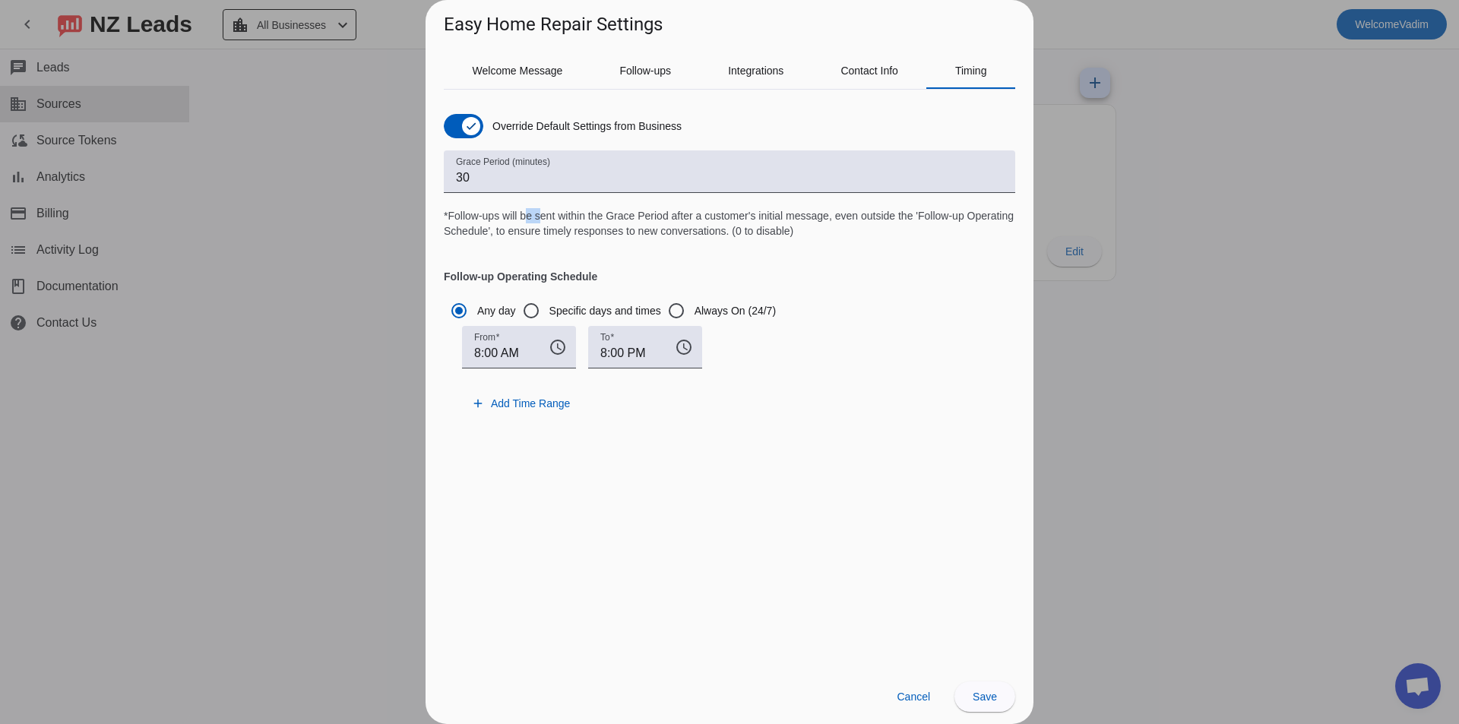
click at [522, 217] on span "*Follow-ups will be sent within the Grace Period after a customer's initial mes…" at bounding box center [729, 223] width 570 height 27
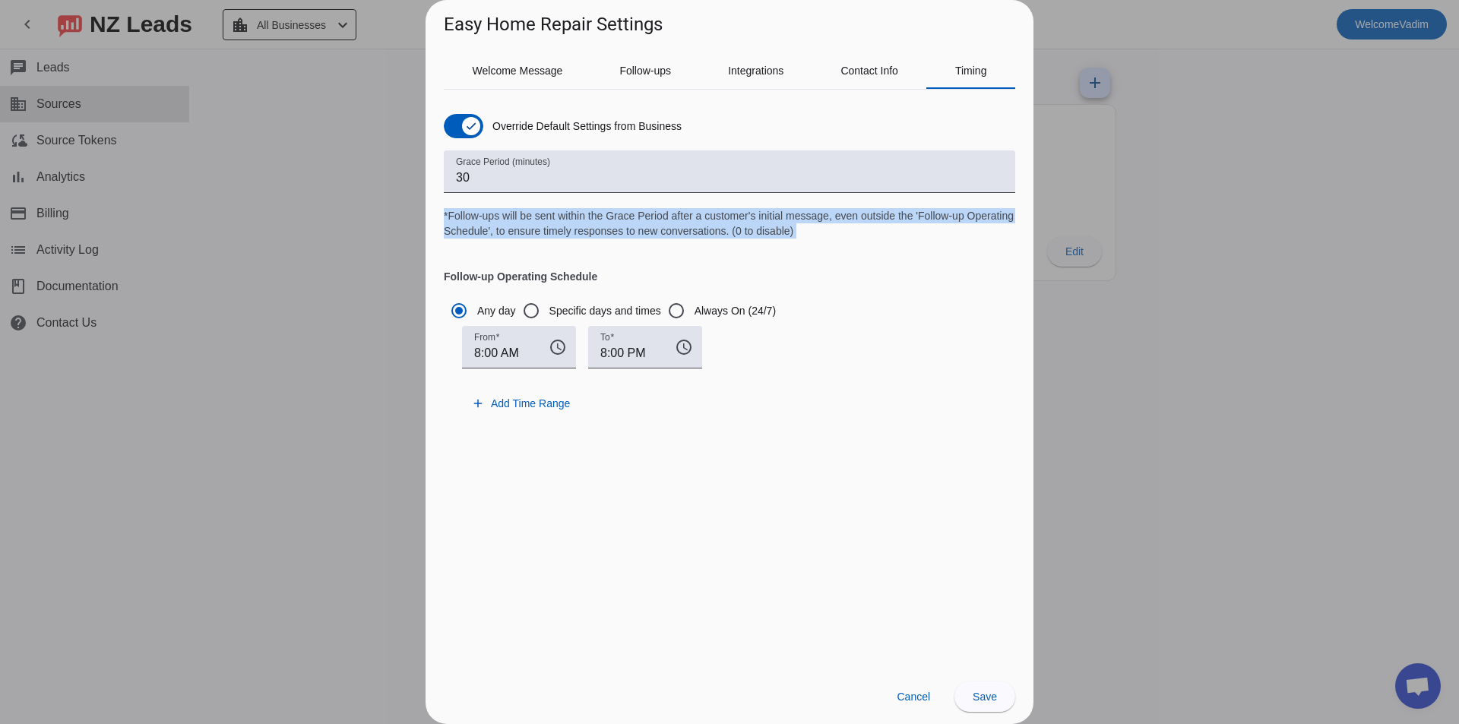
click at [522, 217] on span "*Follow-ups will be sent within the Grace Period after a customer's initial mes…" at bounding box center [729, 223] width 570 height 27
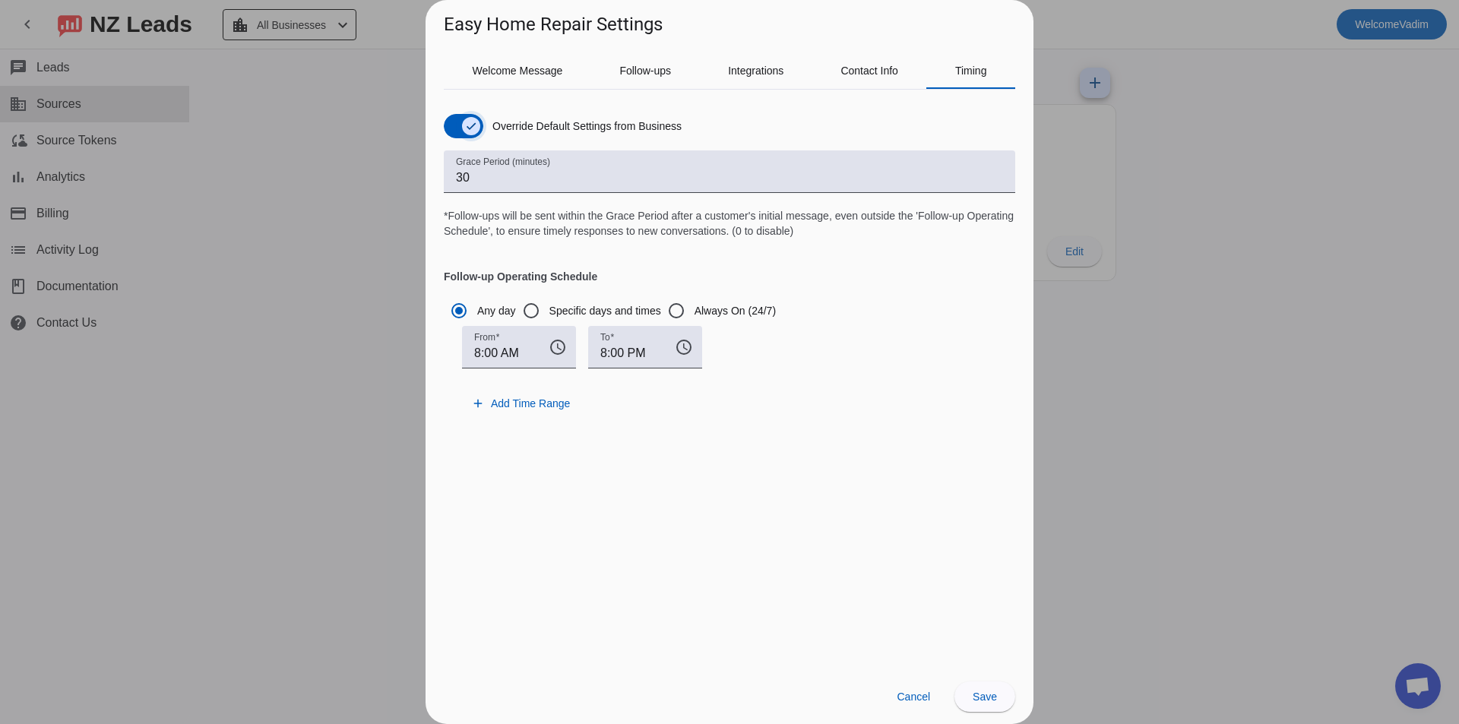
click at [460, 118] on span "button" at bounding box center [471, 126] width 30 height 30
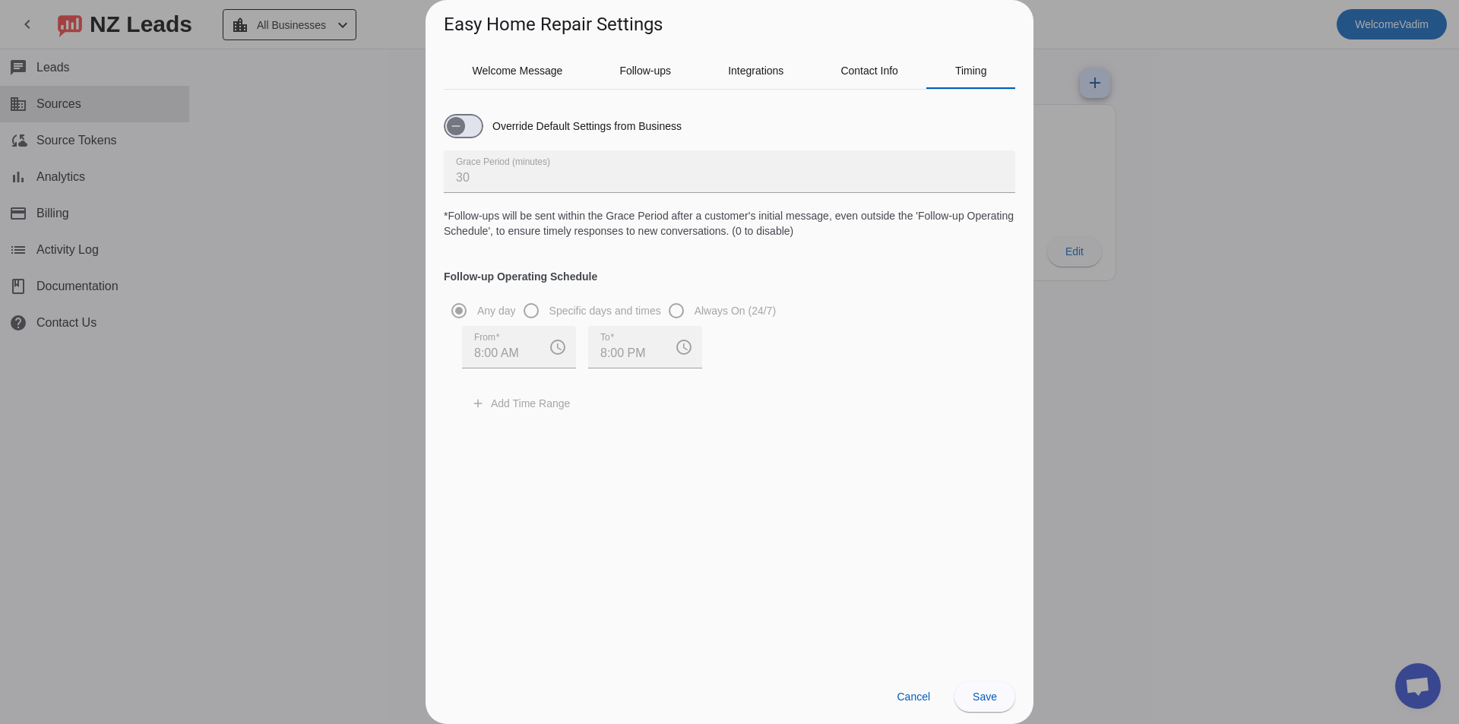
click at [1205, 299] on div at bounding box center [729, 362] width 1459 height 724
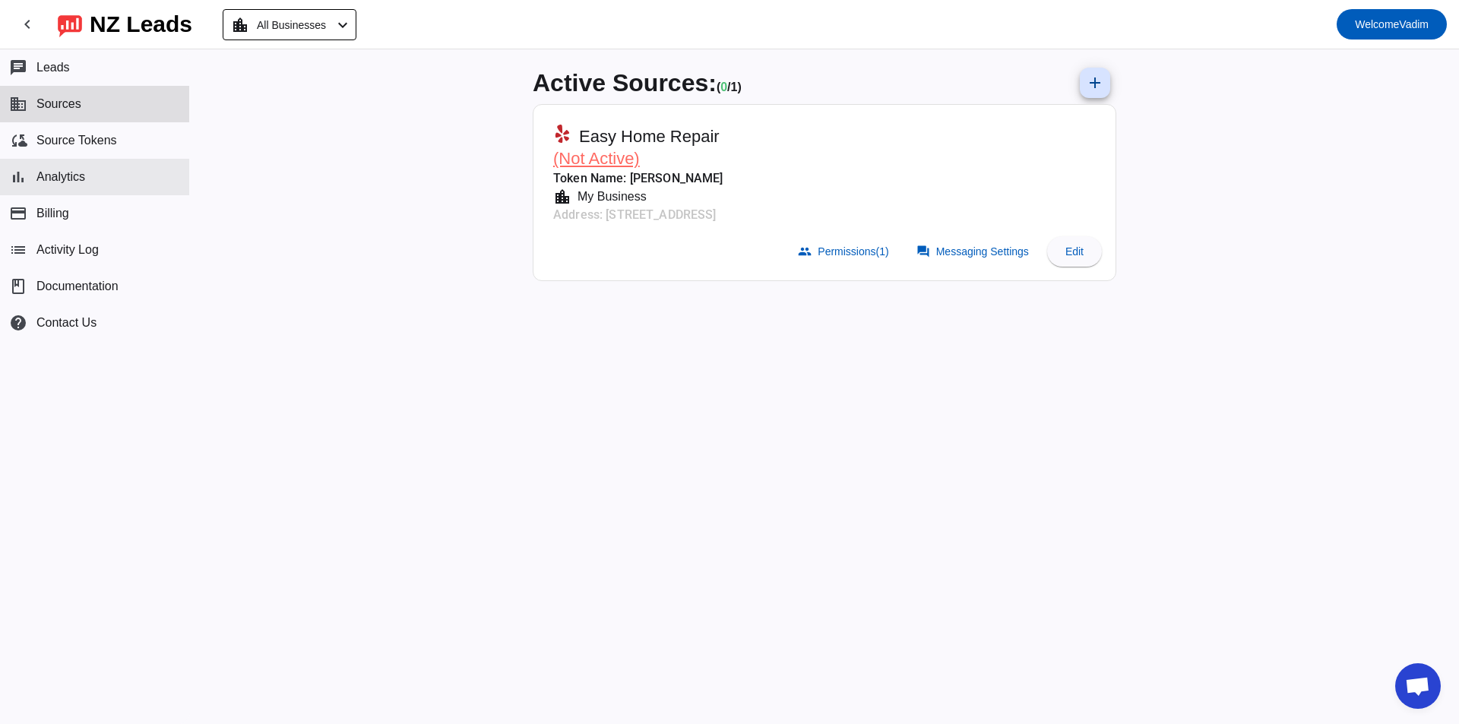
click at [111, 176] on button "bar_chart Analytics" at bounding box center [94, 177] width 189 height 36
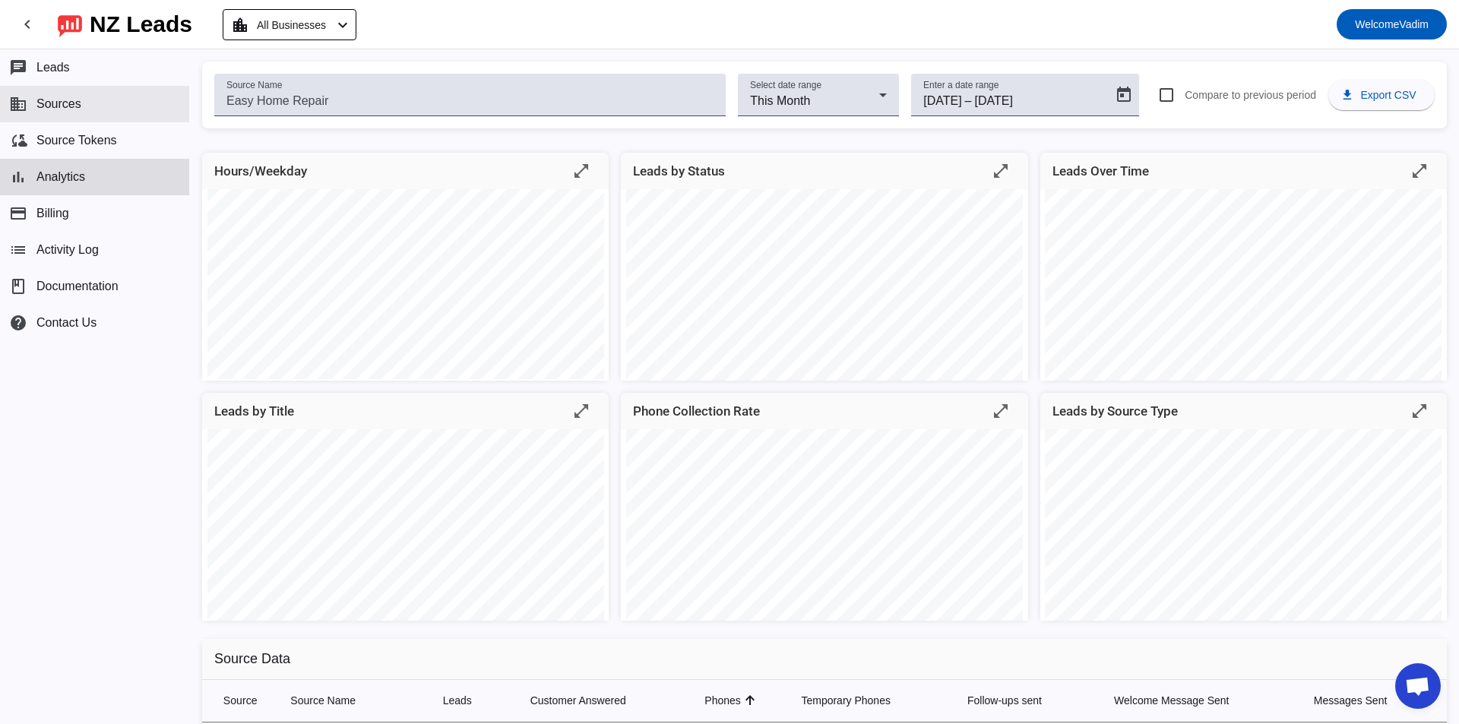
click at [109, 97] on button "business Sources" at bounding box center [94, 104] width 189 height 36
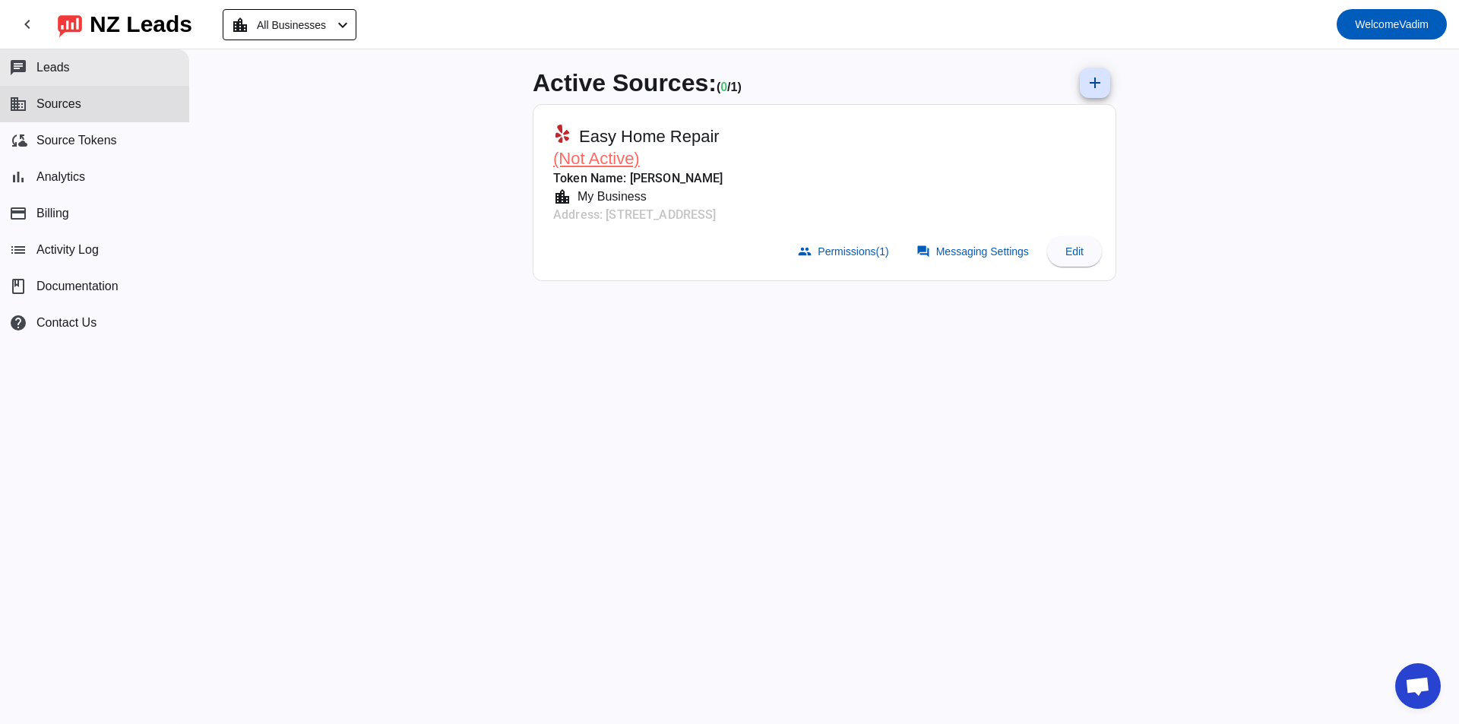
click at [111, 69] on button "chat Leads" at bounding box center [94, 67] width 189 height 36
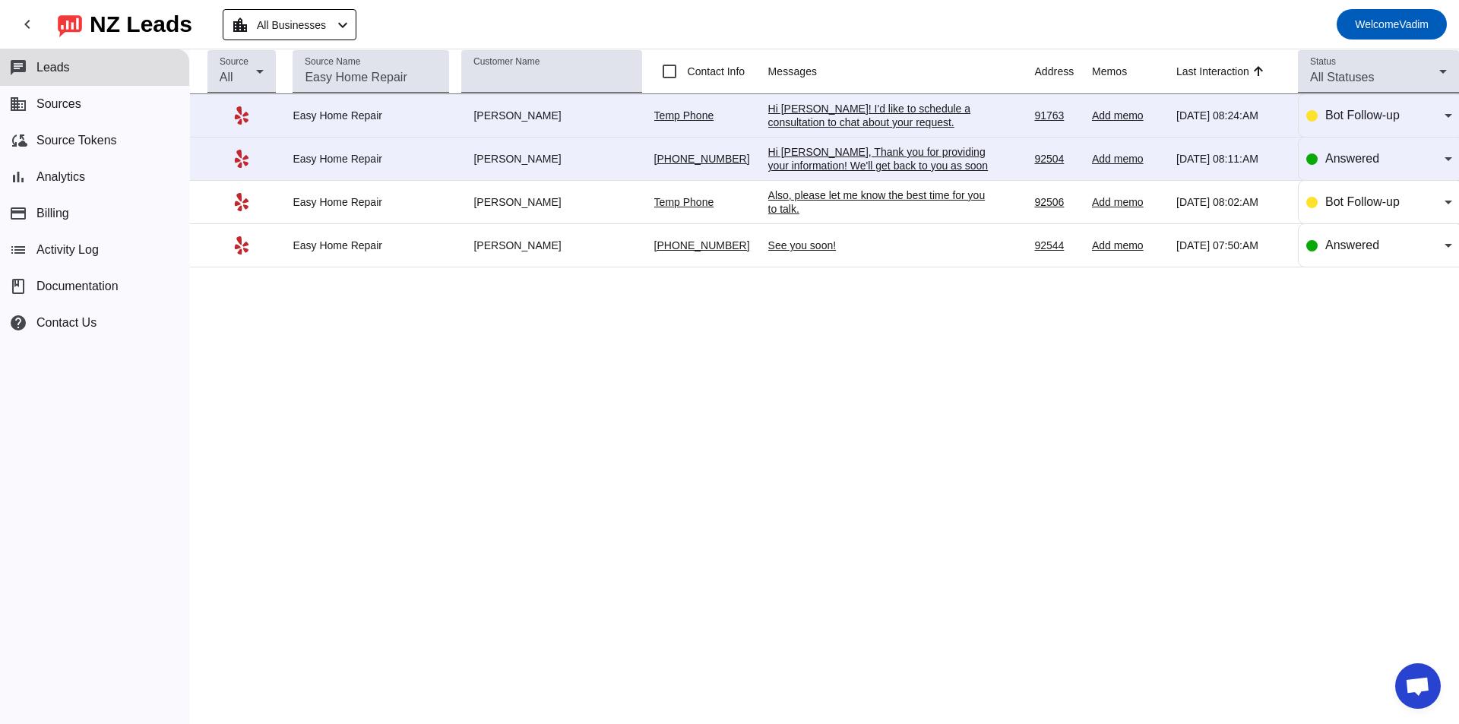
drag, startPoint x: 874, startPoint y: 162, endPoint x: 1255, endPoint y: 173, distance: 380.9
click at [1251, 173] on tr "Easy Home Repair Rick S. (562) 619-4297 Hi Rick, Thank you for providing your i…" at bounding box center [824, 159] width 1269 height 43
click at [1255, 173] on td "[DATE] 08:11:AM" at bounding box center [1238, 159] width 122 height 43
click at [1355, 155] on span "Answered" at bounding box center [1353, 158] width 54 height 13
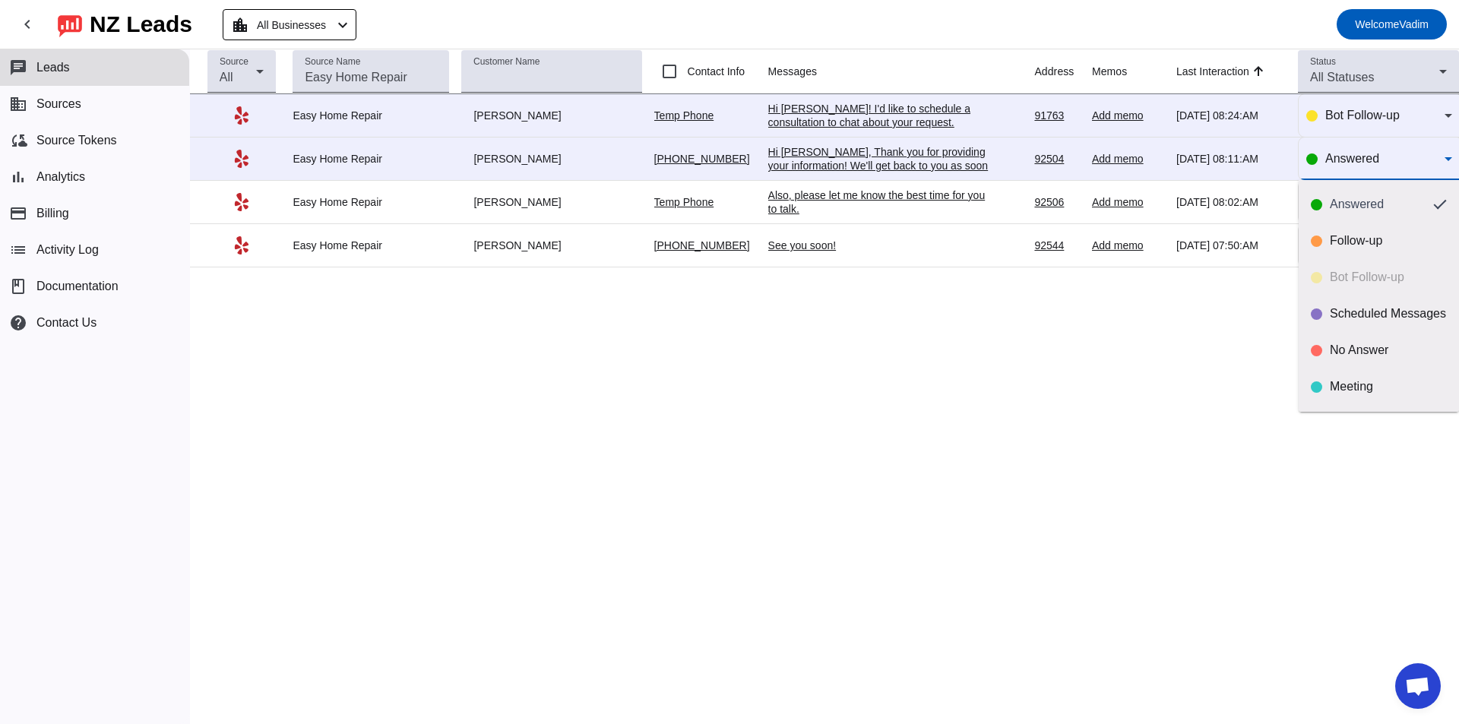
click at [1218, 324] on div at bounding box center [729, 362] width 1459 height 724
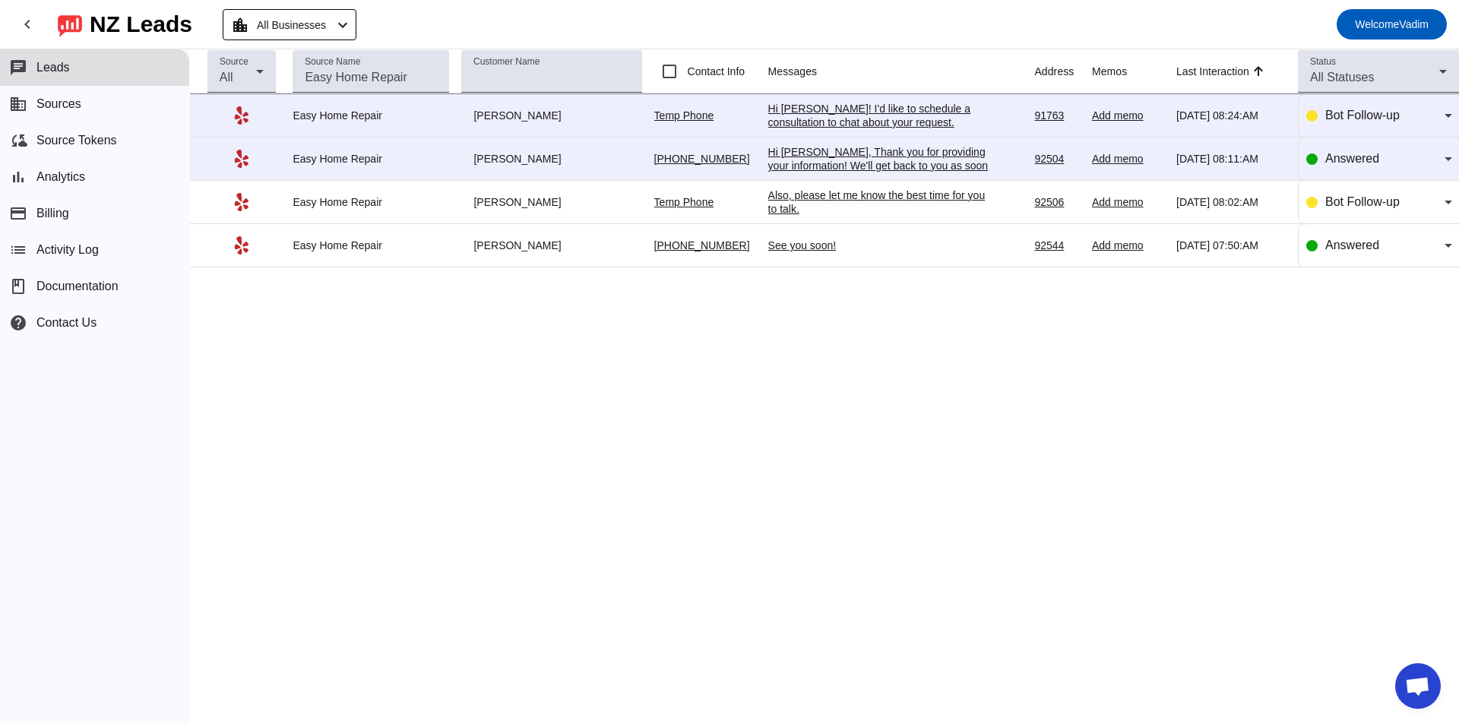
click at [676, 338] on div "Source All Source Name Customer Name Contact Info Messages Address Memos Last I…" at bounding box center [824, 386] width 1269 height 675
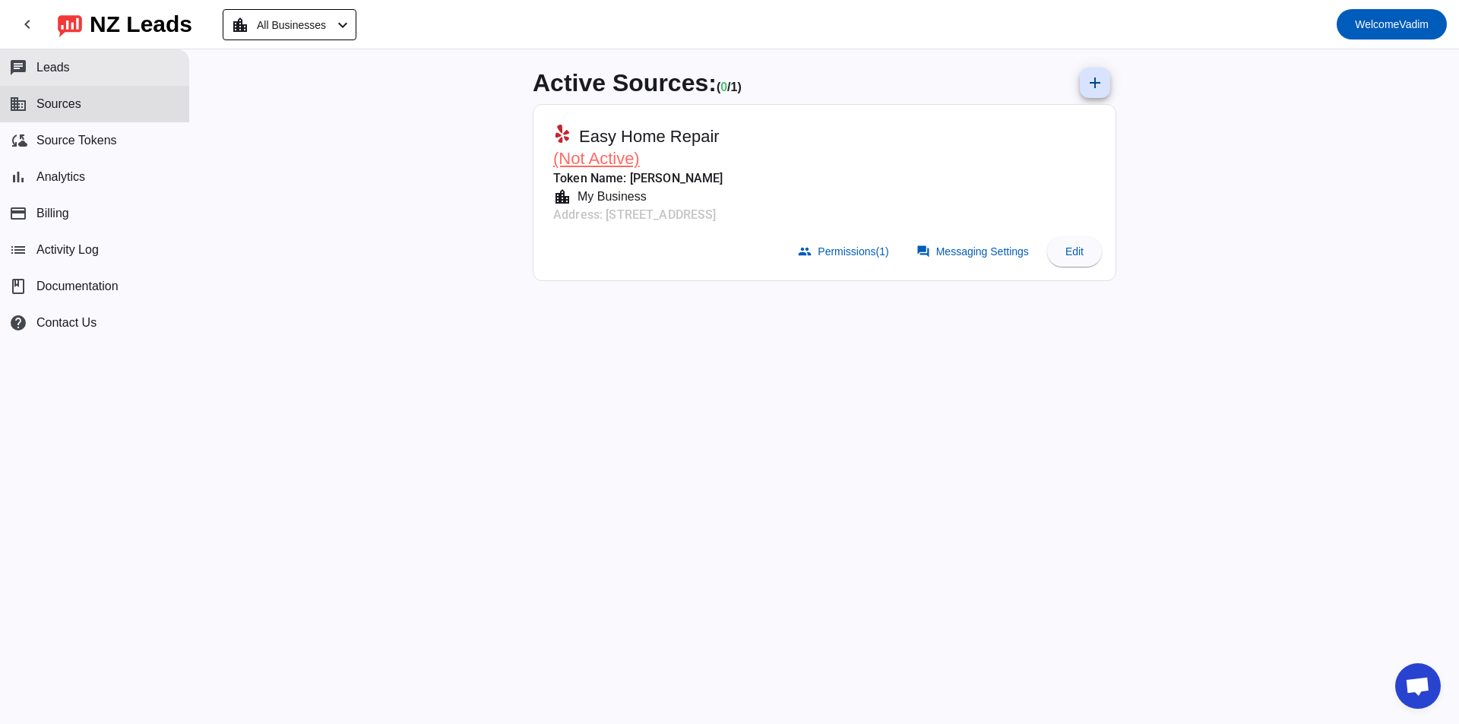
click at [62, 64] on span "Leads" at bounding box center [52, 68] width 33 height 14
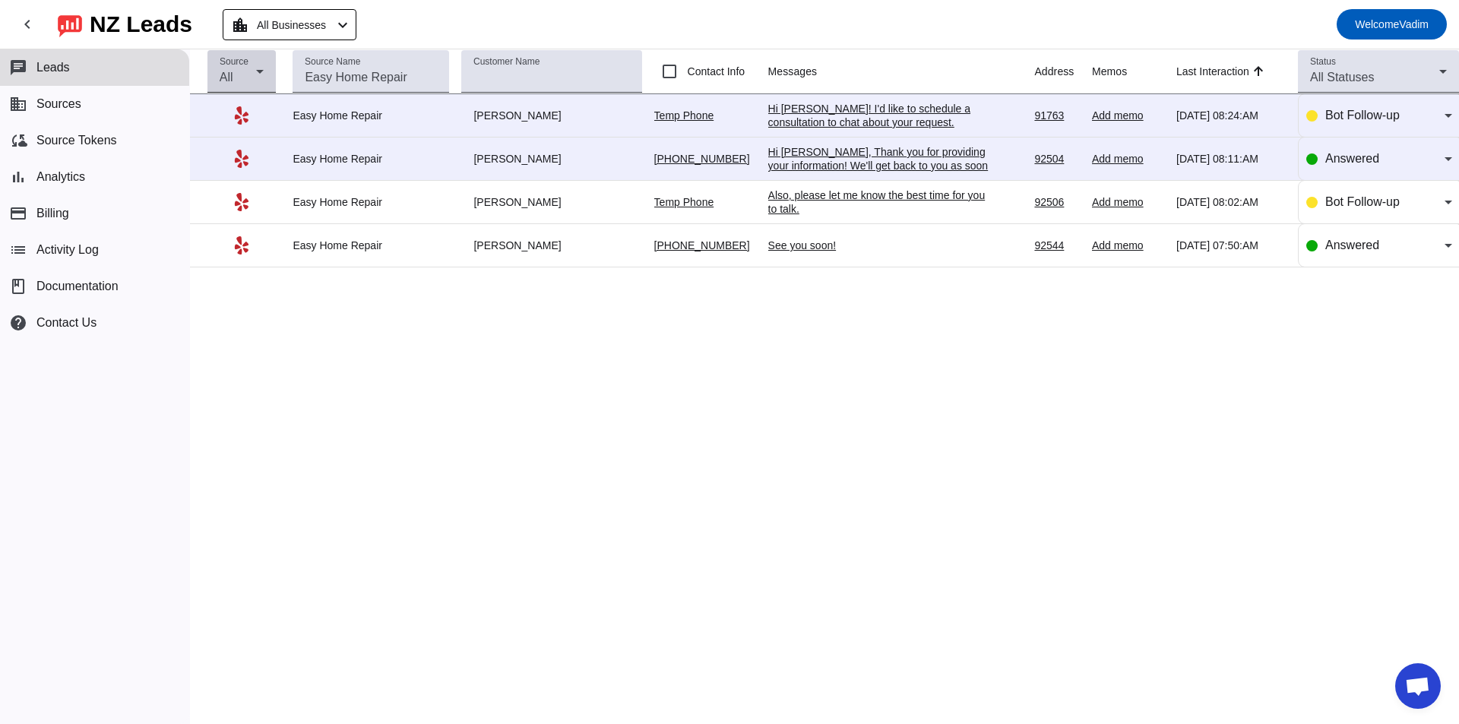
click at [246, 72] on div "All" at bounding box center [238, 77] width 36 height 18
click at [506, 349] on div at bounding box center [729, 362] width 1459 height 724
click at [412, 97] on td "Easy Home Repair" at bounding box center [377, 115] width 169 height 43
click at [412, 84] on input "Source Name" at bounding box center [371, 77] width 132 height 18
click at [558, 78] on input "Customer Name" at bounding box center [552, 77] width 156 height 18
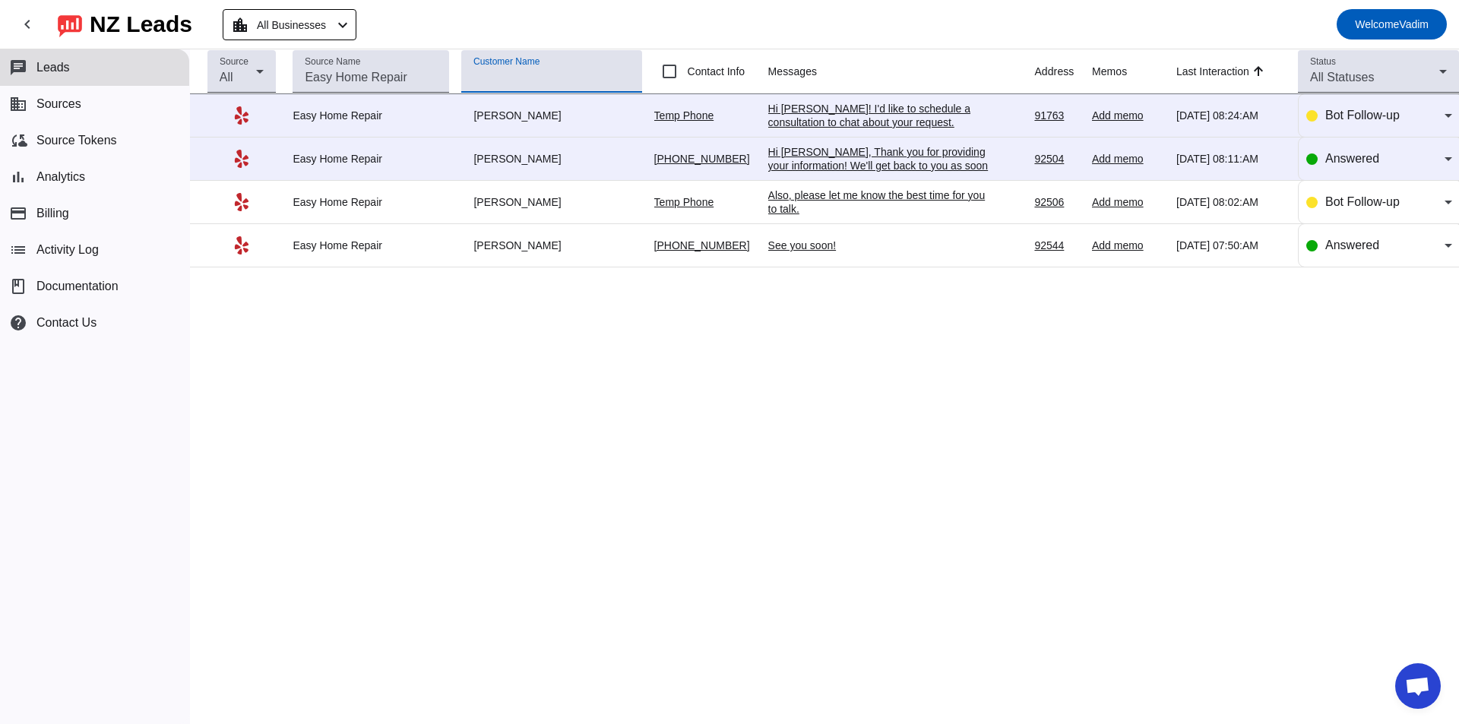
drag, startPoint x: 592, startPoint y: 344, endPoint x: 624, endPoint y: 345, distance: 31.9
click at [593, 344] on div "Source All Source Name Customer Name Contact Info Messages Address Memos Last I…" at bounding box center [824, 386] width 1269 height 675
click at [115, 77] on button "chat Leads" at bounding box center [94, 67] width 189 height 36
click at [116, 108] on button "business Sources" at bounding box center [94, 104] width 189 height 36
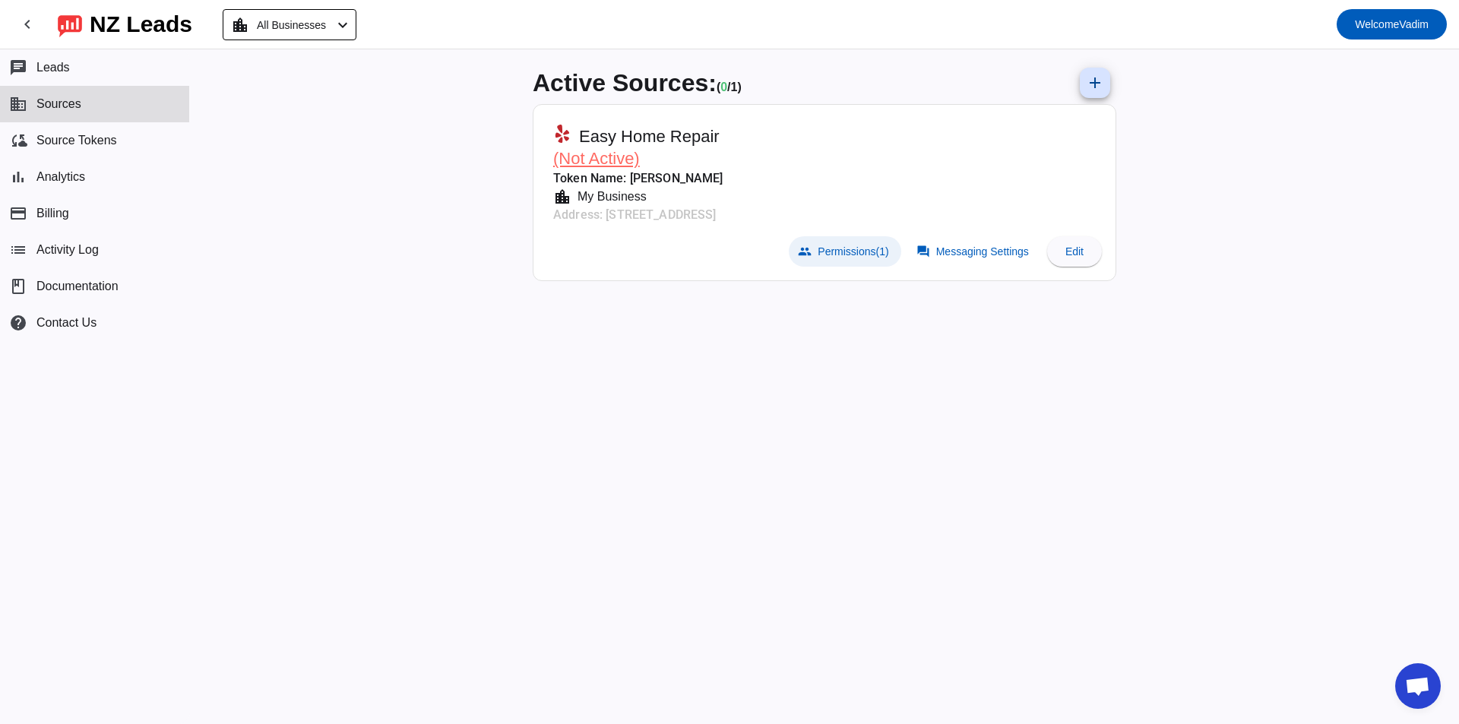
click at [854, 261] on span at bounding box center [845, 251] width 112 height 30
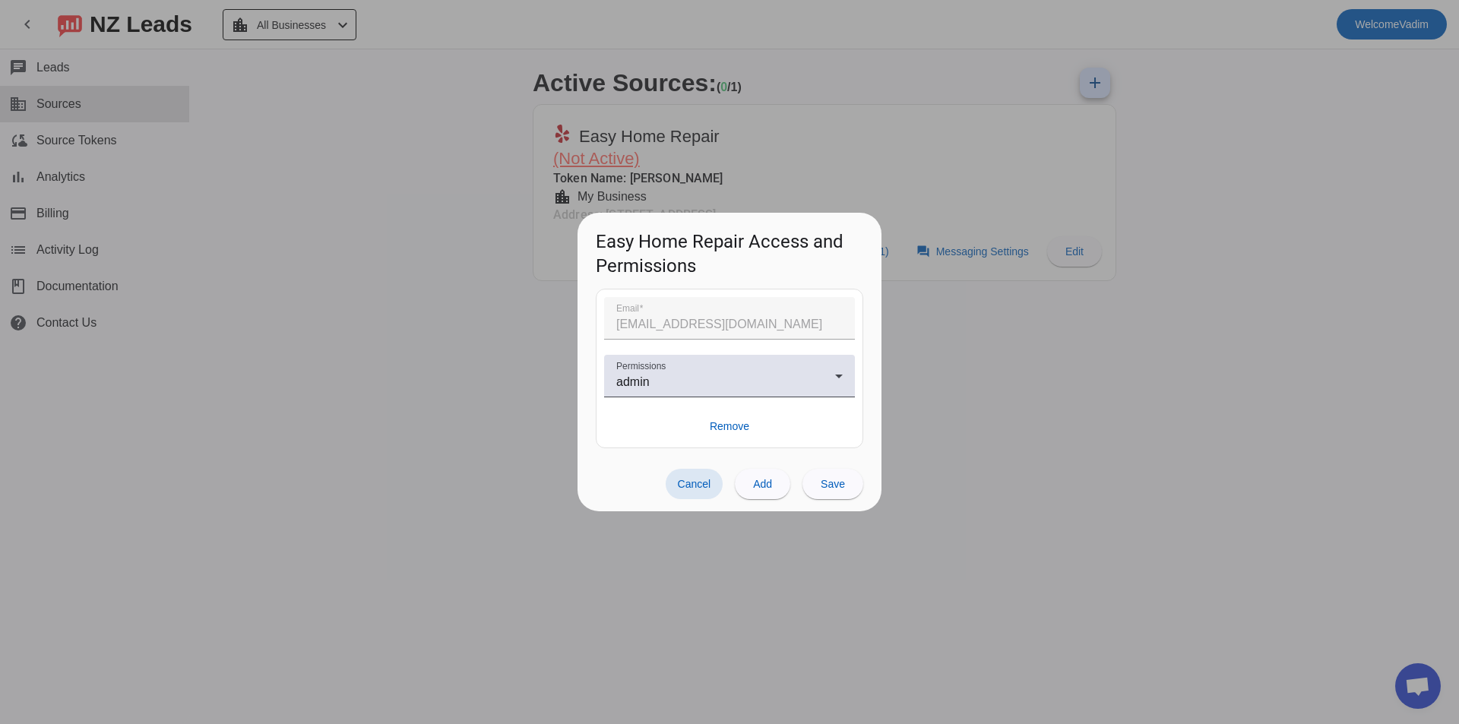
click at [935, 373] on div at bounding box center [729, 362] width 1459 height 724
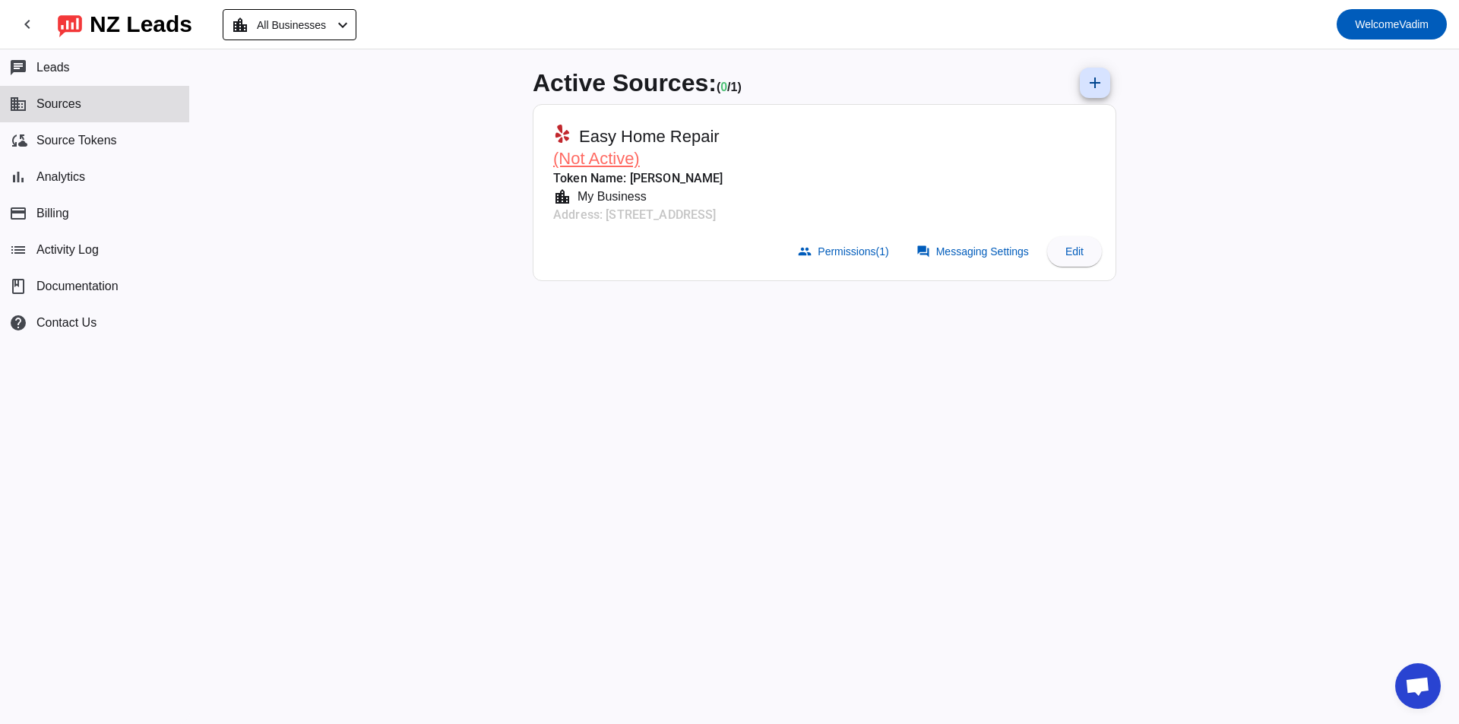
click at [724, 128] on div "Easy Home Repair" at bounding box center [638, 137] width 170 height 24
click at [1004, 257] on span "Messaging Settings" at bounding box center [982, 252] width 93 height 12
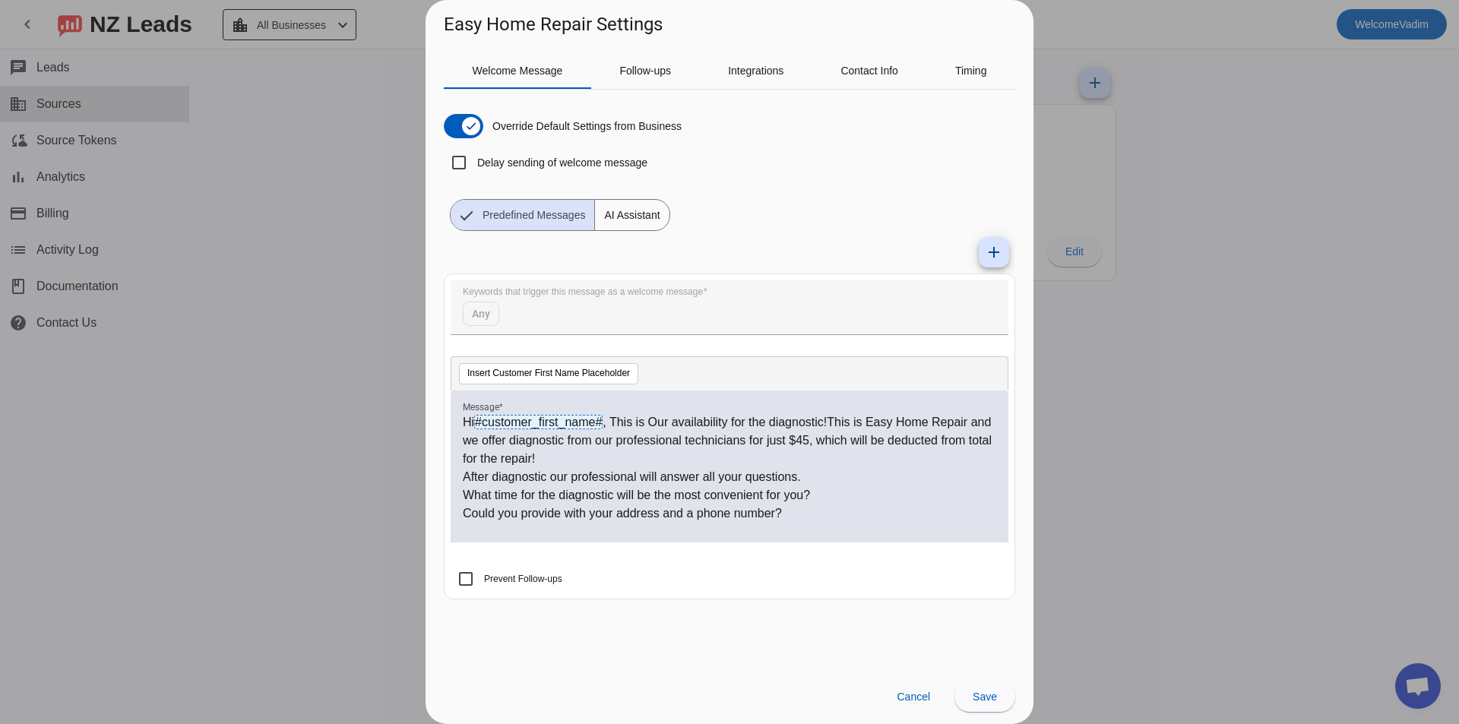
click at [521, 208] on span "Predefined Messages" at bounding box center [534, 215] width 121 height 30
click at [447, 128] on span "button" at bounding box center [464, 126] width 40 height 24
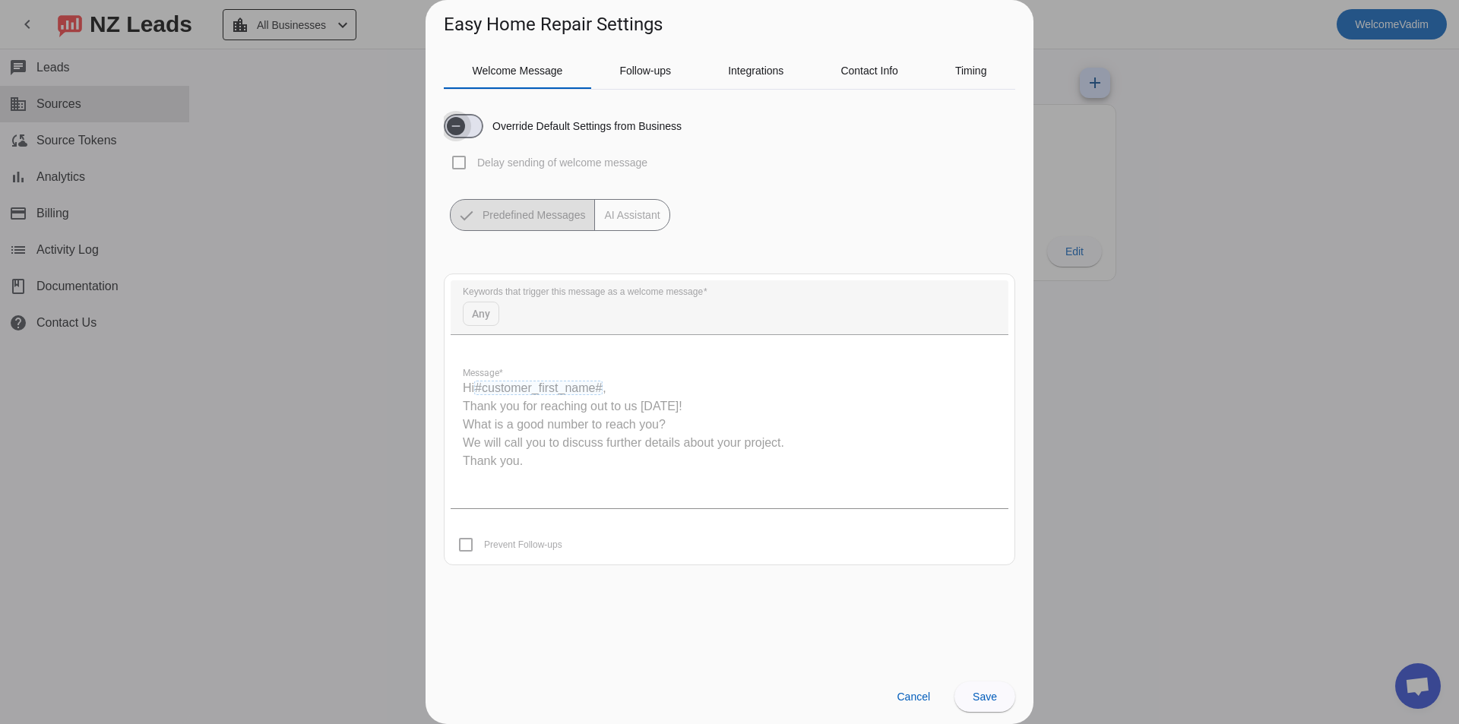
click at [456, 127] on icon "button" at bounding box center [456, 126] width 12 height 12
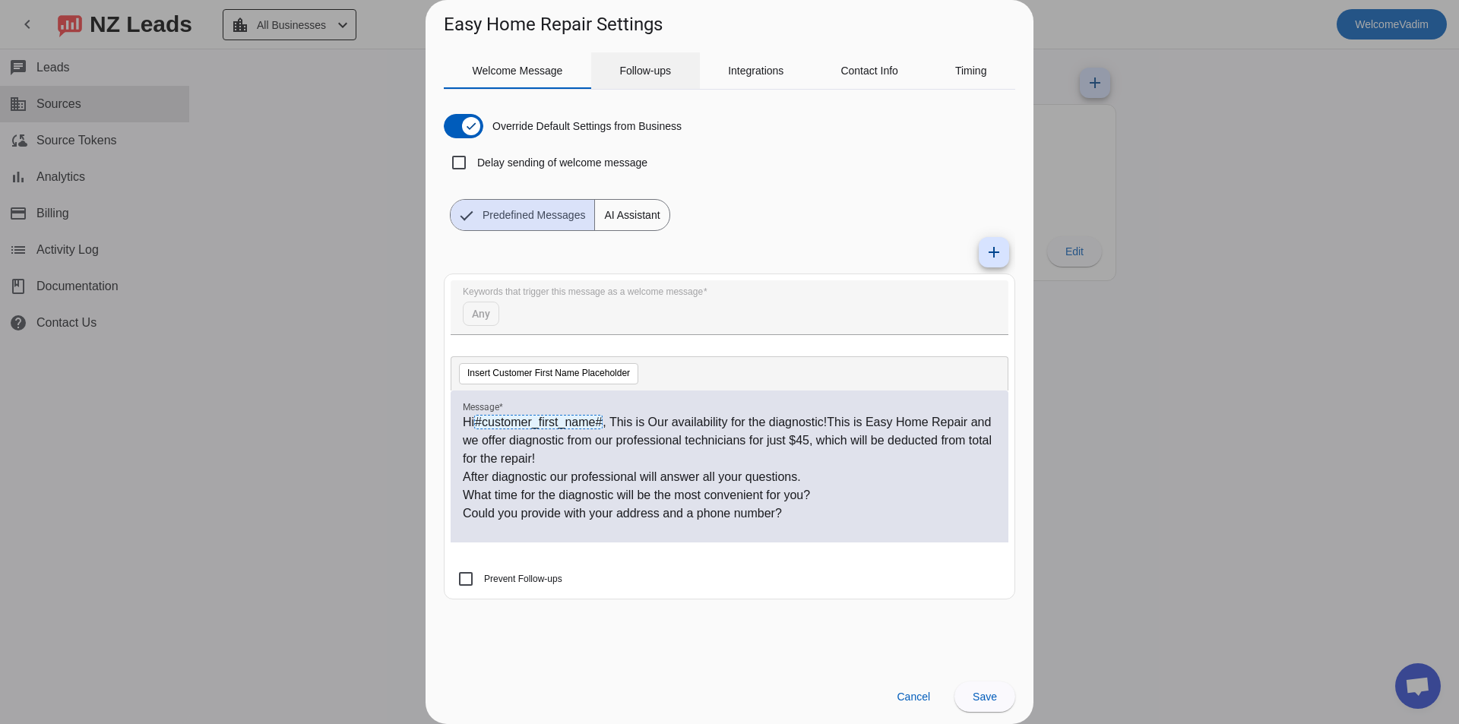
click at [656, 84] on span "Follow-ups" at bounding box center [645, 70] width 52 height 36
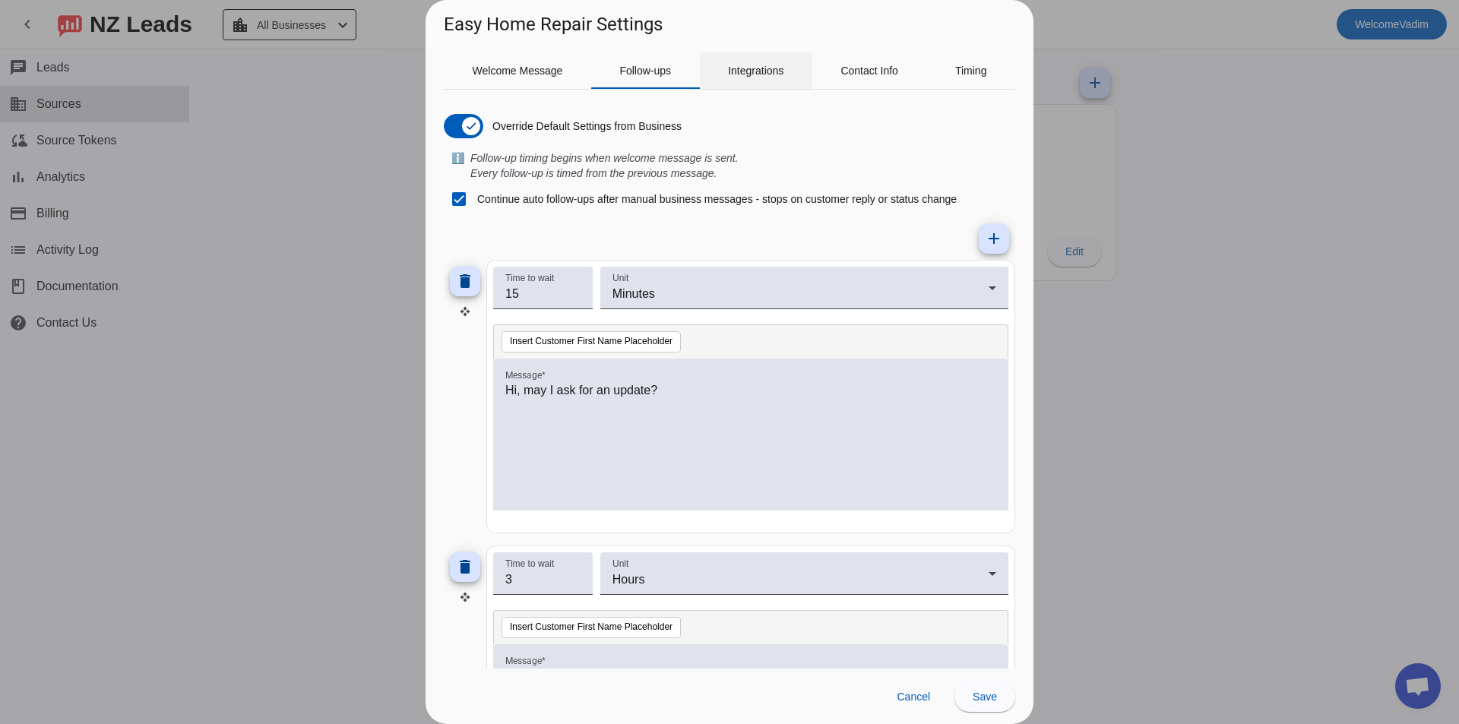
click at [747, 78] on span "Integrations" at bounding box center [755, 70] width 55 height 36
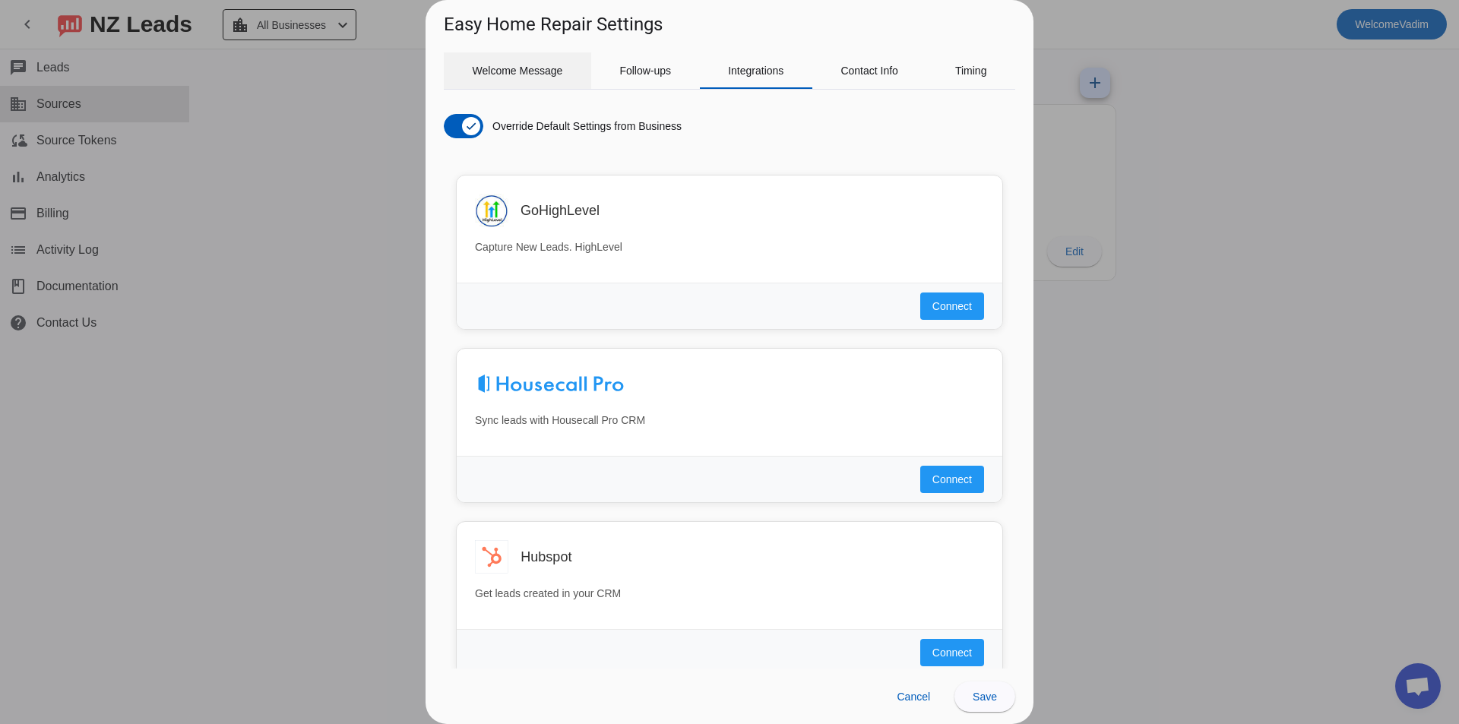
click at [473, 78] on span "Welcome Message" at bounding box center [518, 70] width 90 height 36
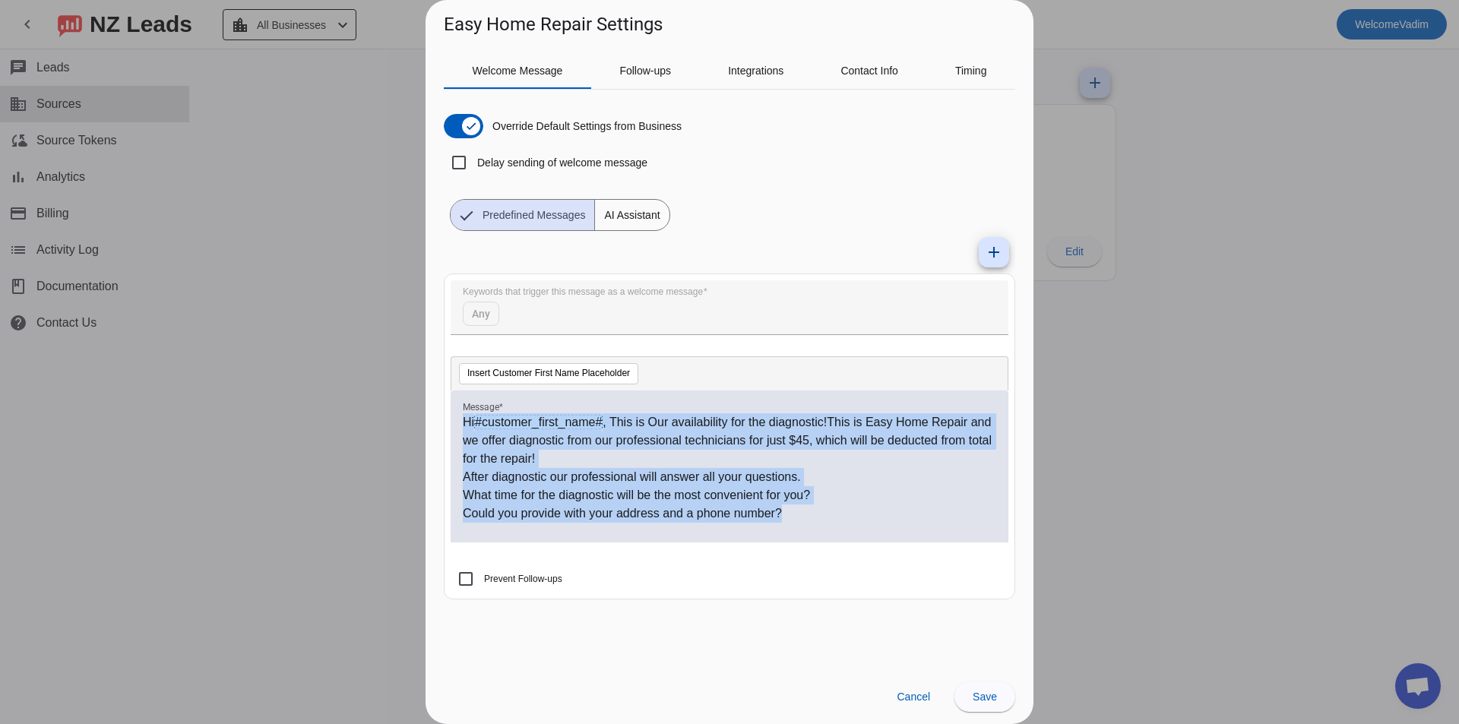
drag, startPoint x: 468, startPoint y: 429, endPoint x: 394, endPoint y: 405, distance: 77.4
click at [394, 405] on div "Easy Home Repair Settings Welcome Message Follow-ups Integrations Contact Info …" at bounding box center [729, 362] width 1459 height 724
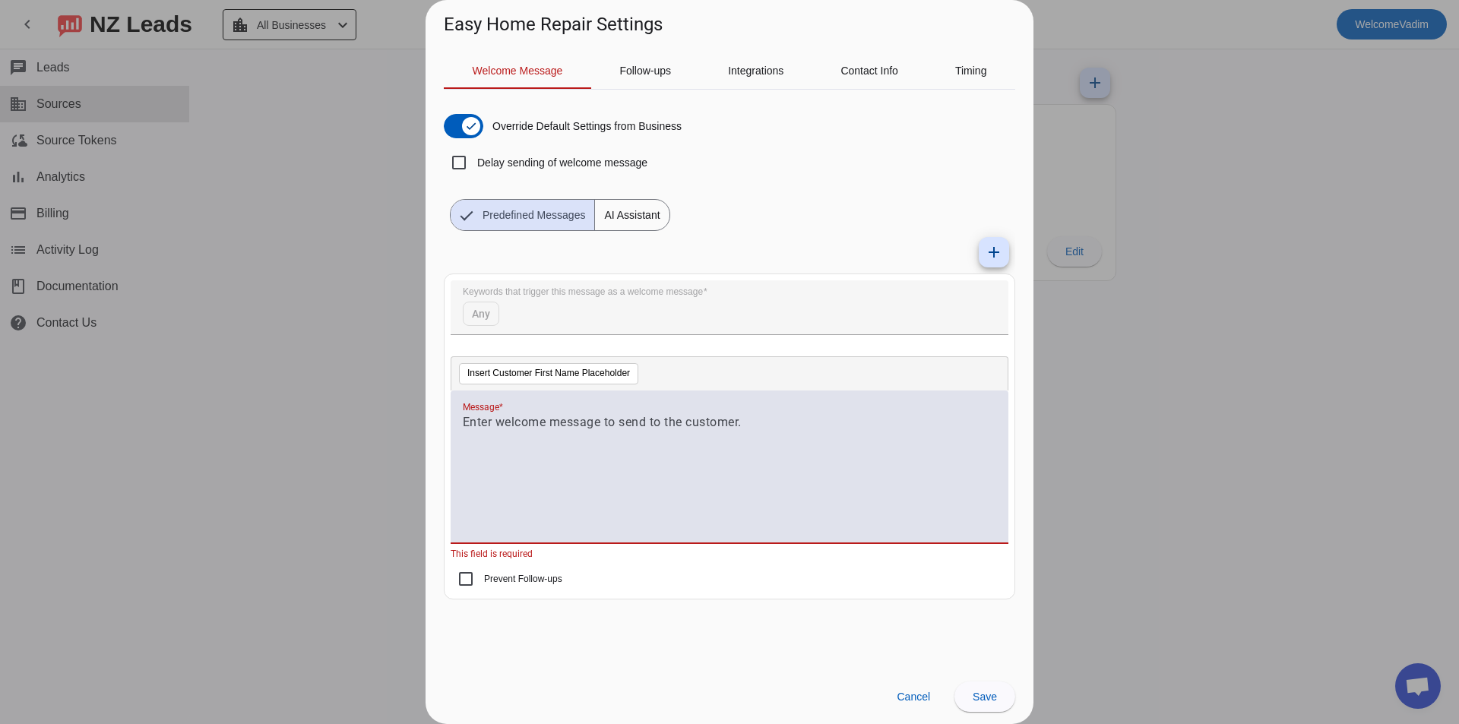
click at [713, 632] on mat-tab-group "Welcome Message Follow-ups Integrations Contact Info Timing Override Default Se…" at bounding box center [730, 360] width 572 height 616
click at [980, 694] on span "Save" at bounding box center [985, 697] width 24 height 12
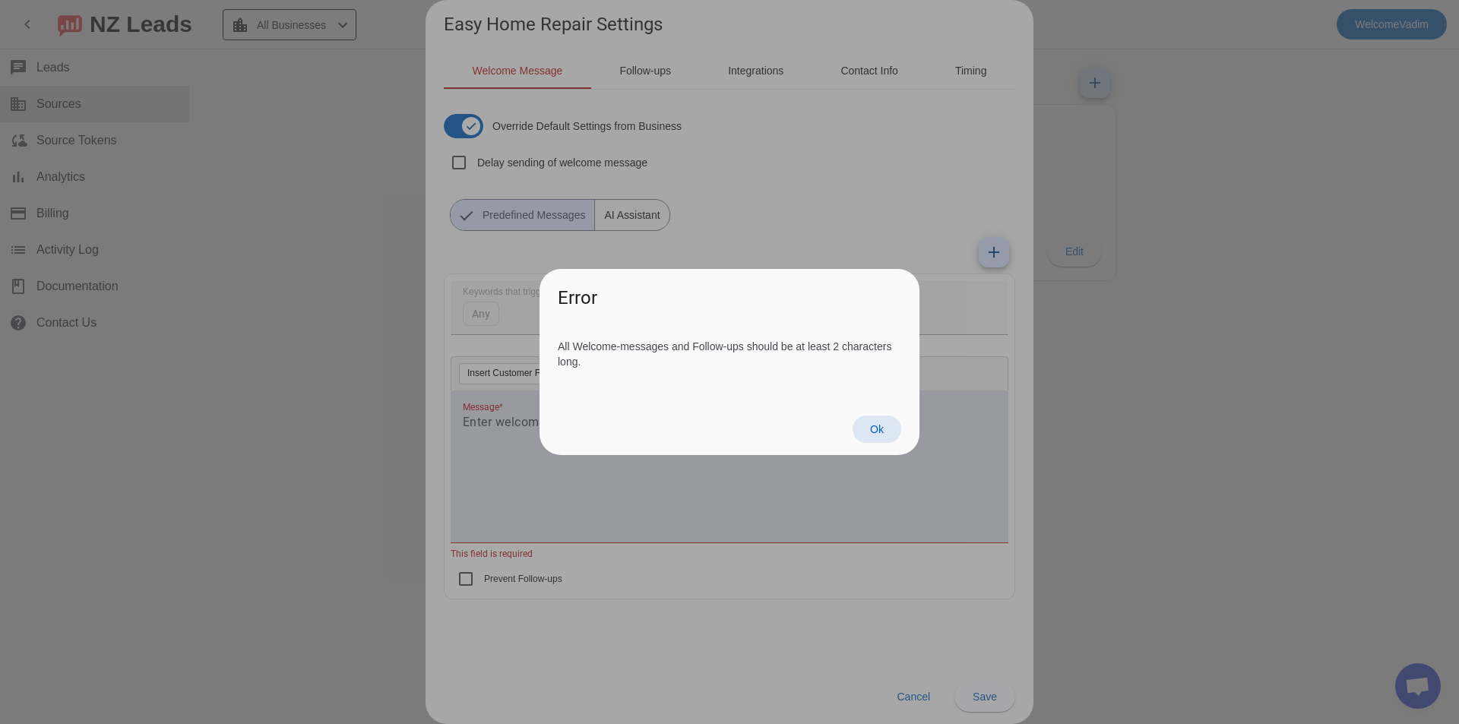
click at [873, 417] on span at bounding box center [877, 429] width 49 height 27
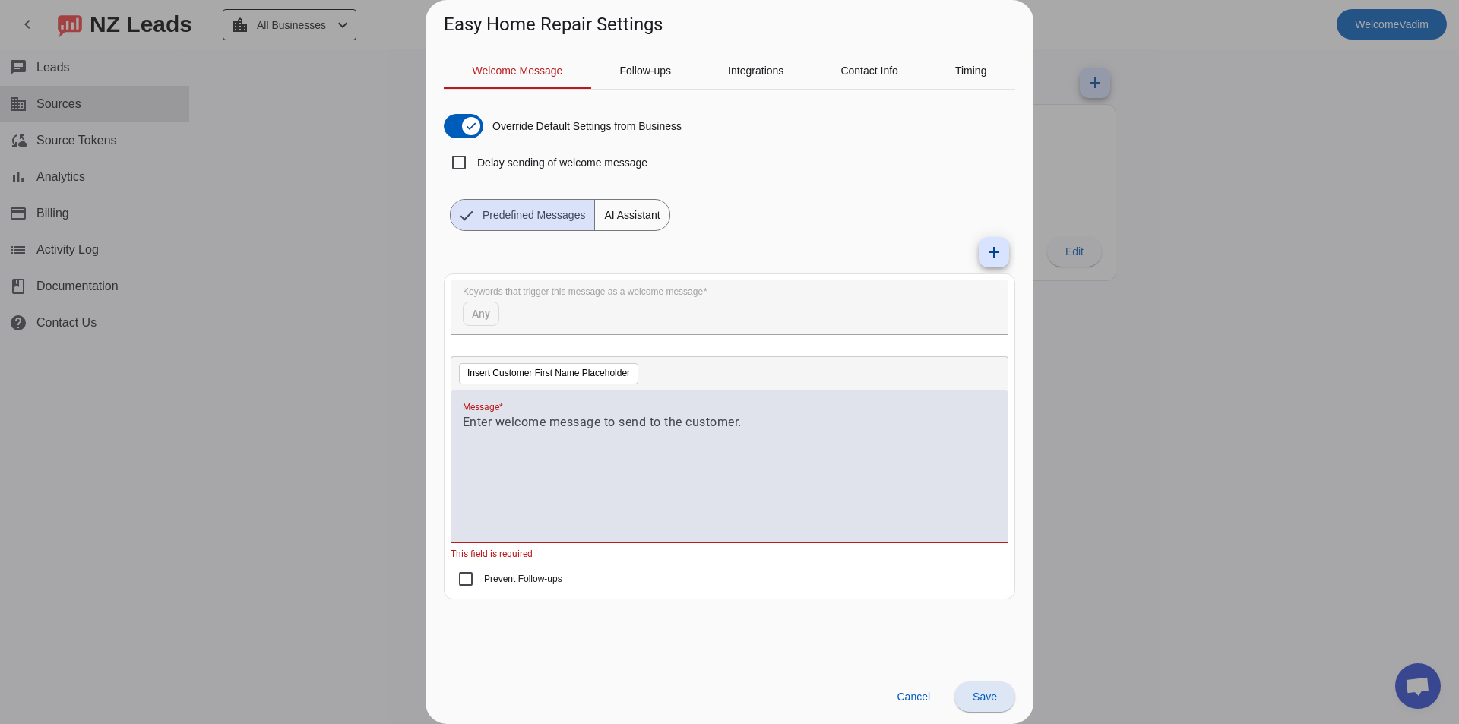
click at [721, 595] on mat-card "Keywords that trigger this message as a welcome message Any Insert Customer Fir…" at bounding box center [730, 437] width 572 height 326
click at [735, 485] on div at bounding box center [730, 474] width 534 height 123
click at [897, 647] on mat-tab-group "Welcome Message Follow-ups Integrations Contact Info Timing Override Default Se…" at bounding box center [730, 360] width 572 height 616
click at [918, 701] on span "Cancel" at bounding box center [913, 697] width 33 height 12
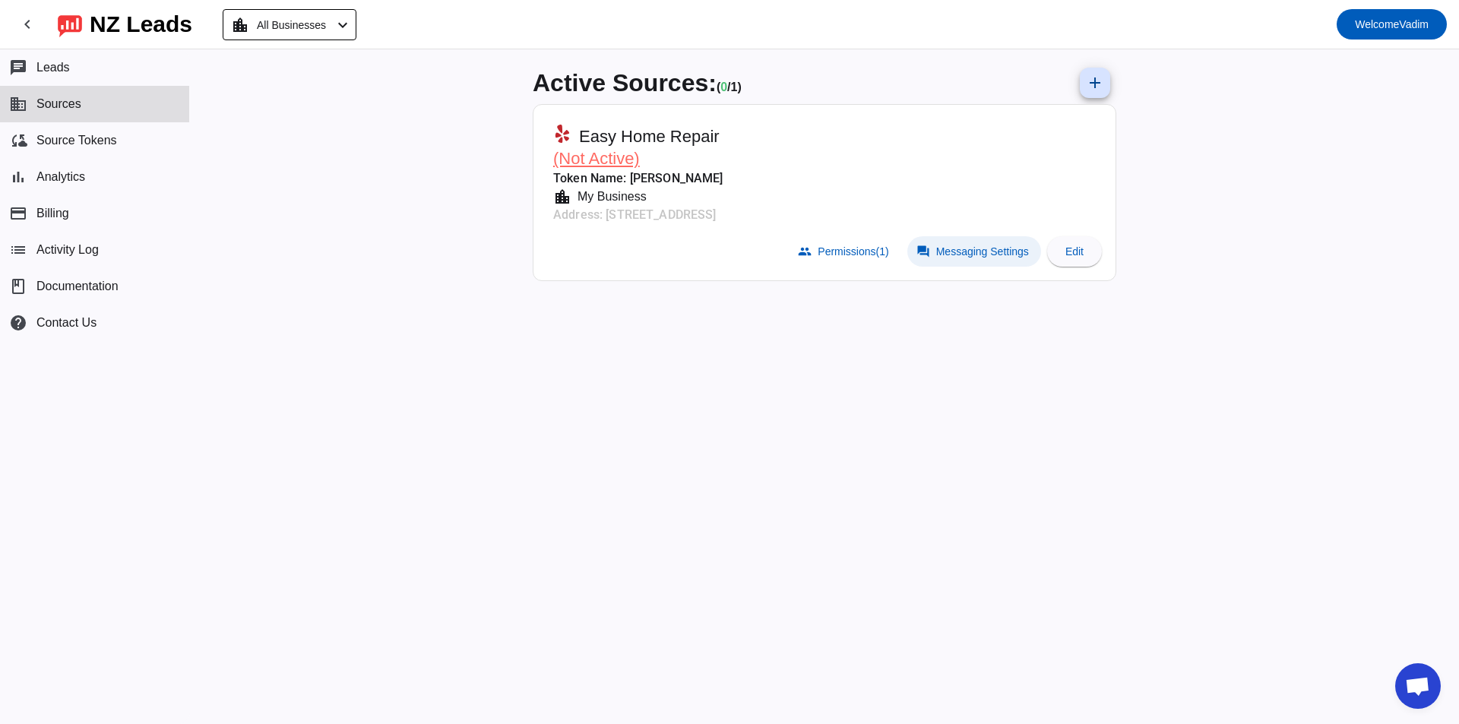
click at [940, 252] on span "Messaging Settings" at bounding box center [982, 252] width 93 height 12
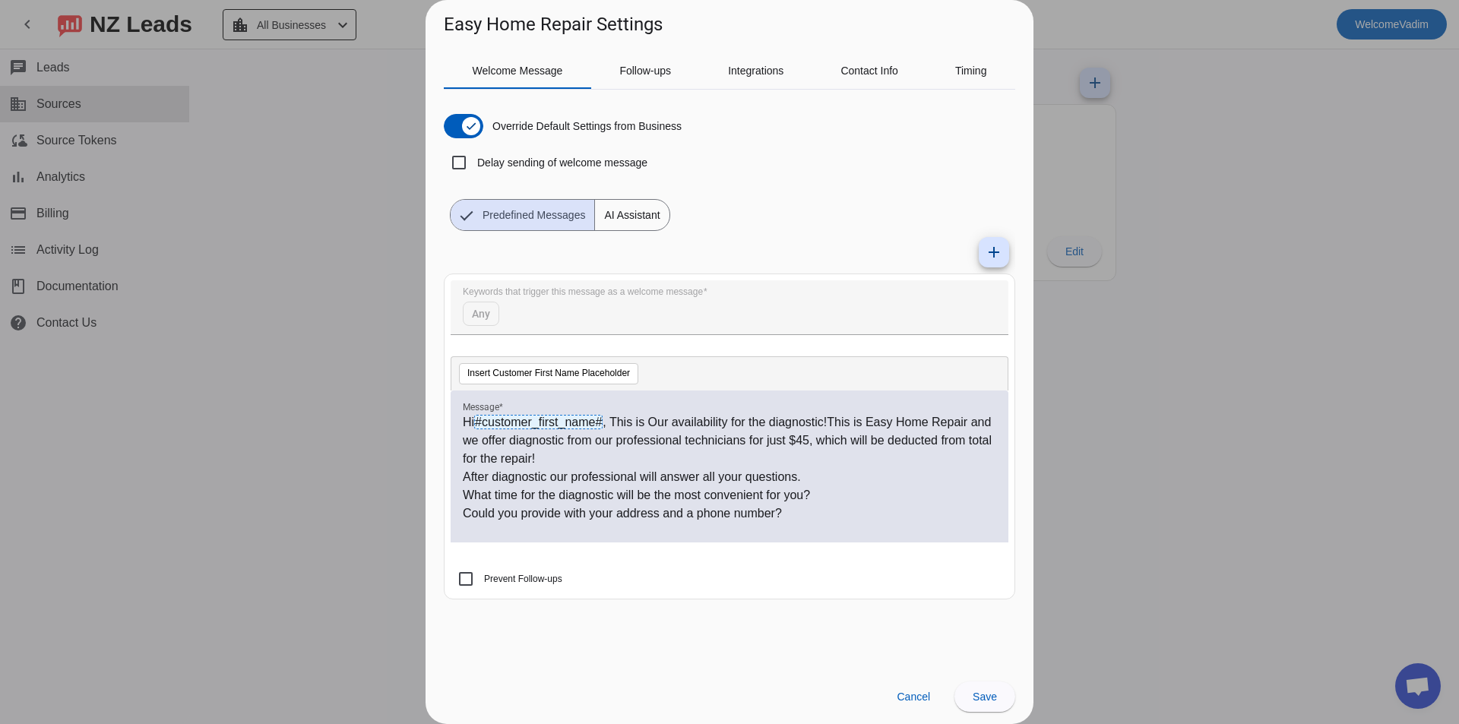
click at [842, 306] on mat-form-field "Keywords that trigger this message as a welcome message Any" at bounding box center [730, 315] width 558 height 70
click at [504, 172] on div "Delay sending of welcome message" at bounding box center [546, 162] width 204 height 36
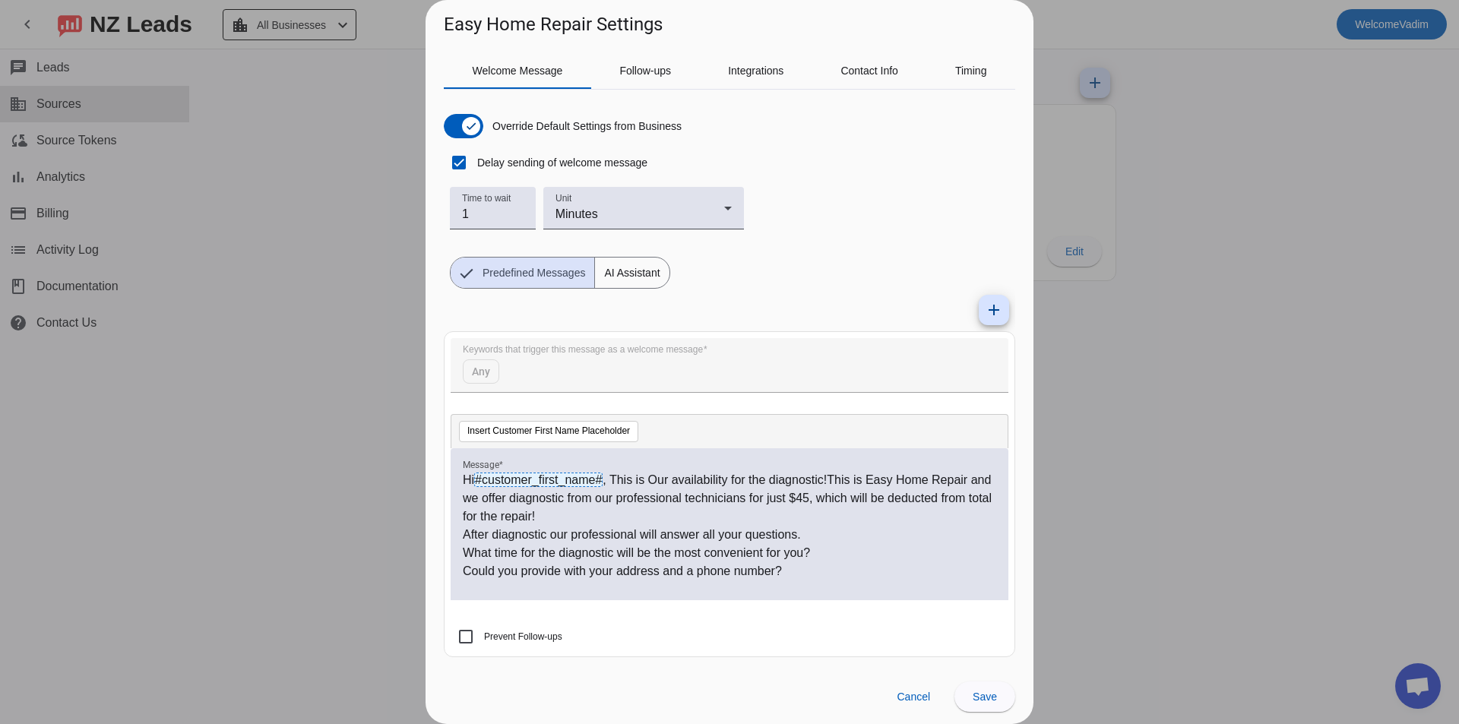
click at [515, 158] on label "Delay sending of welcome message" at bounding box center [560, 162] width 173 height 15
click at [474, 158] on input "Delay sending of welcome message" at bounding box center [459, 162] width 30 height 30
checkbox input "false"
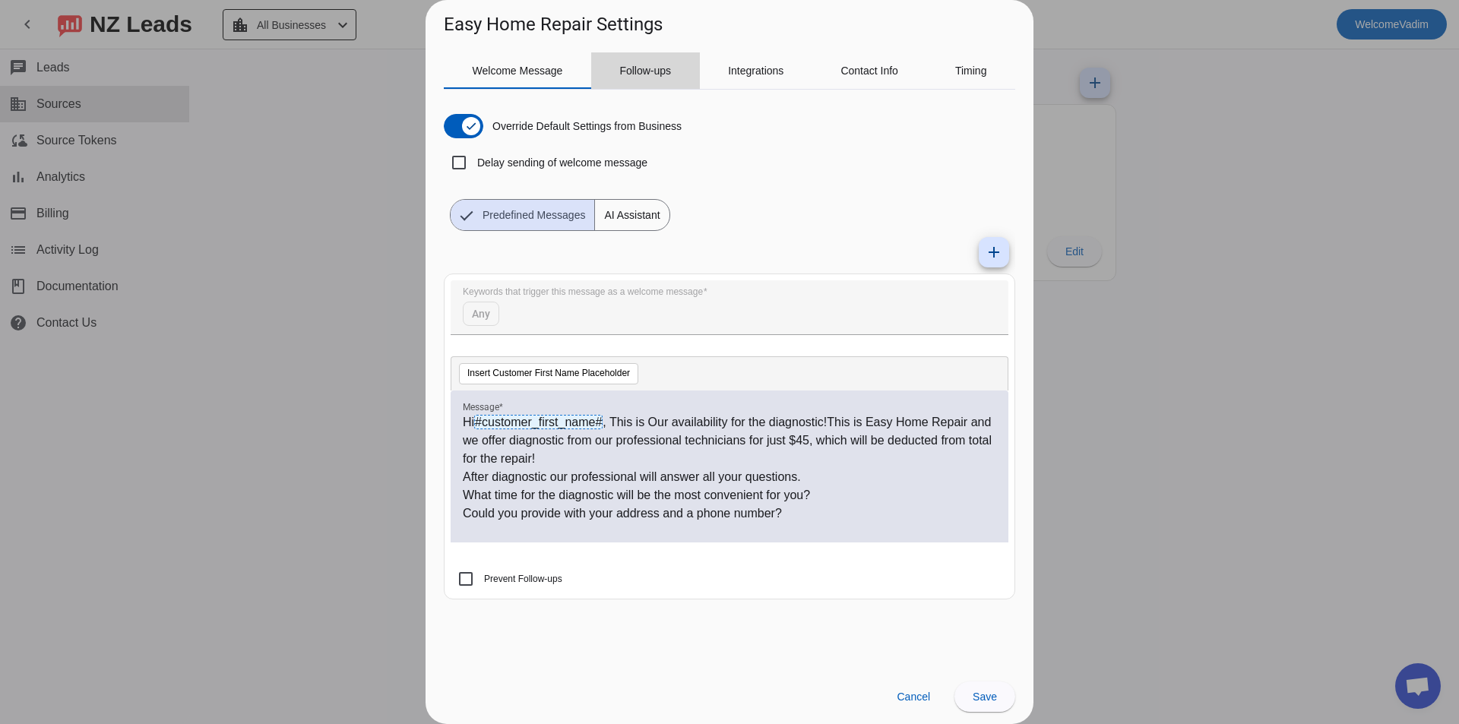
click at [691, 80] on div "Follow-ups" at bounding box center [645, 70] width 109 height 36
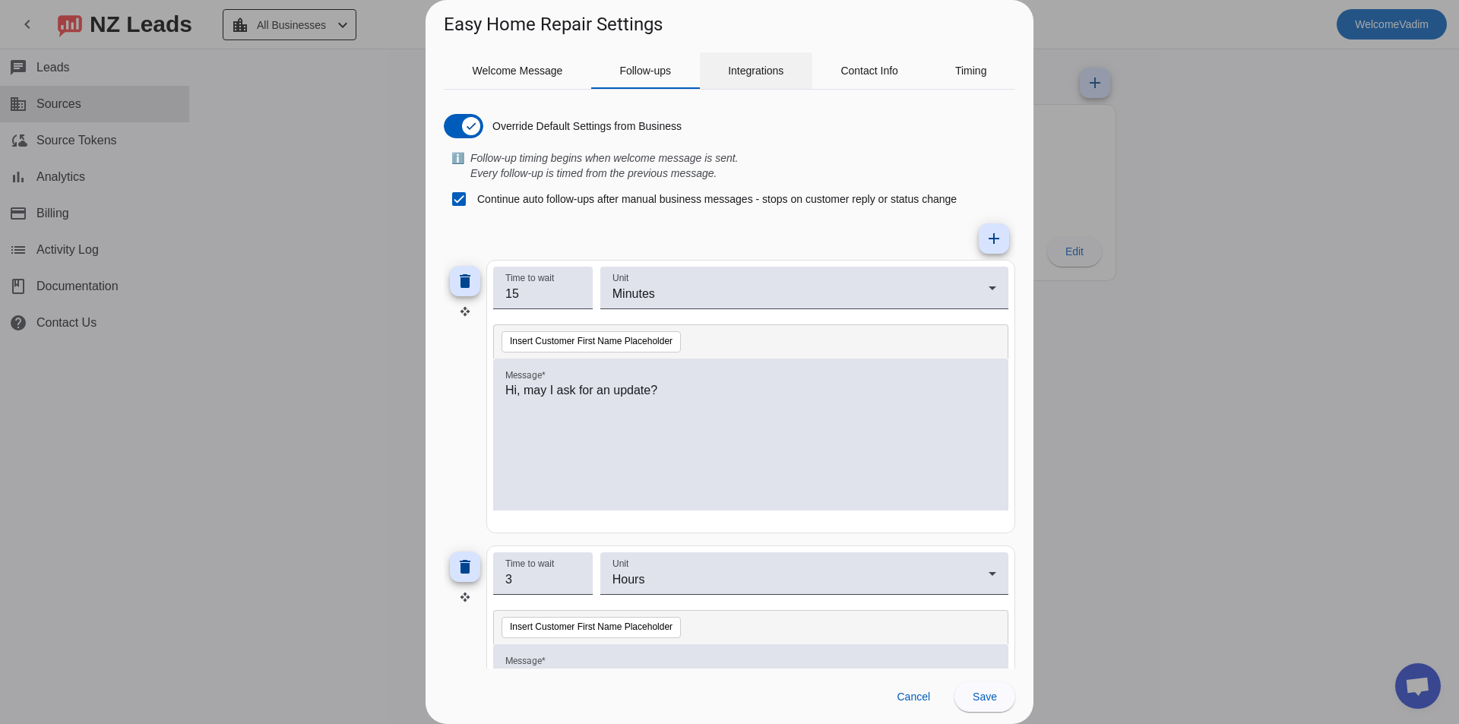
click at [757, 86] on span "Integrations" at bounding box center [755, 70] width 55 height 36
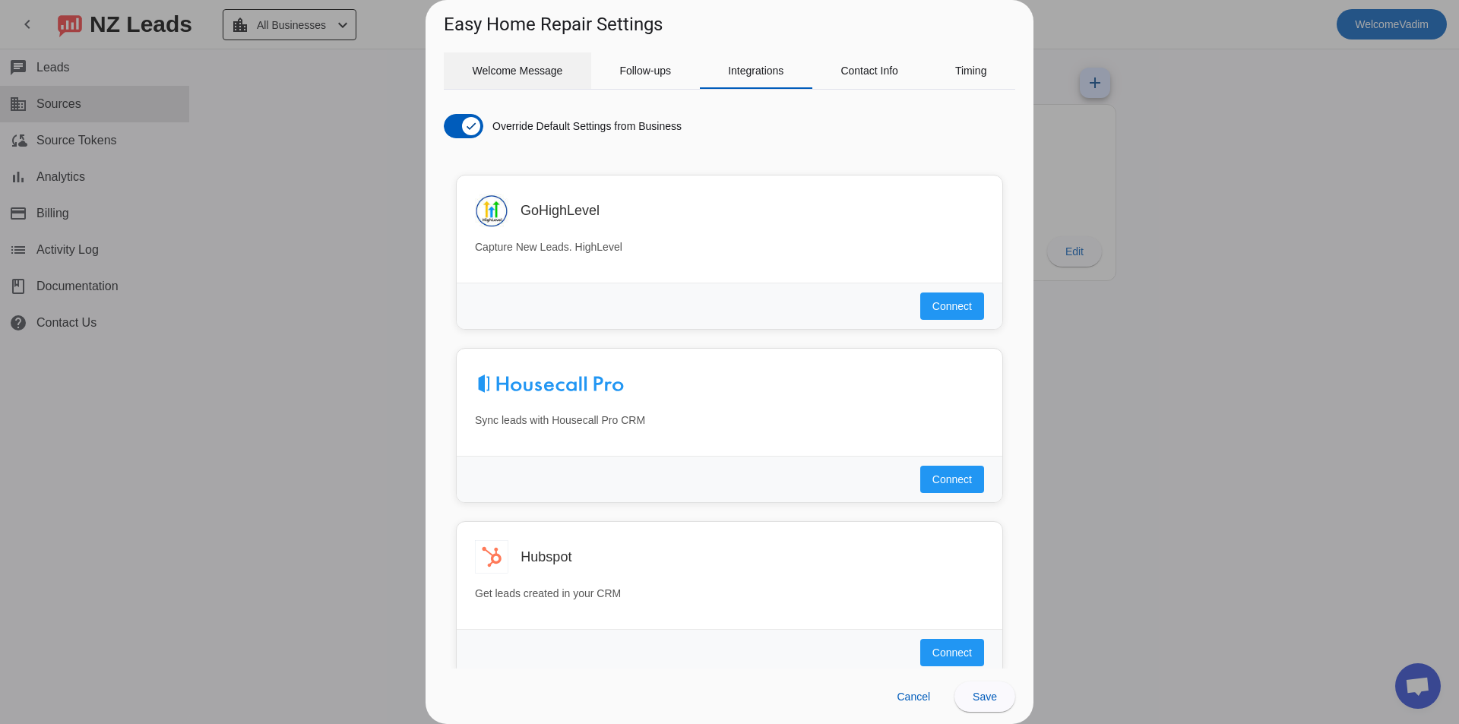
click at [508, 70] on span "Welcome Message" at bounding box center [518, 70] width 90 height 11
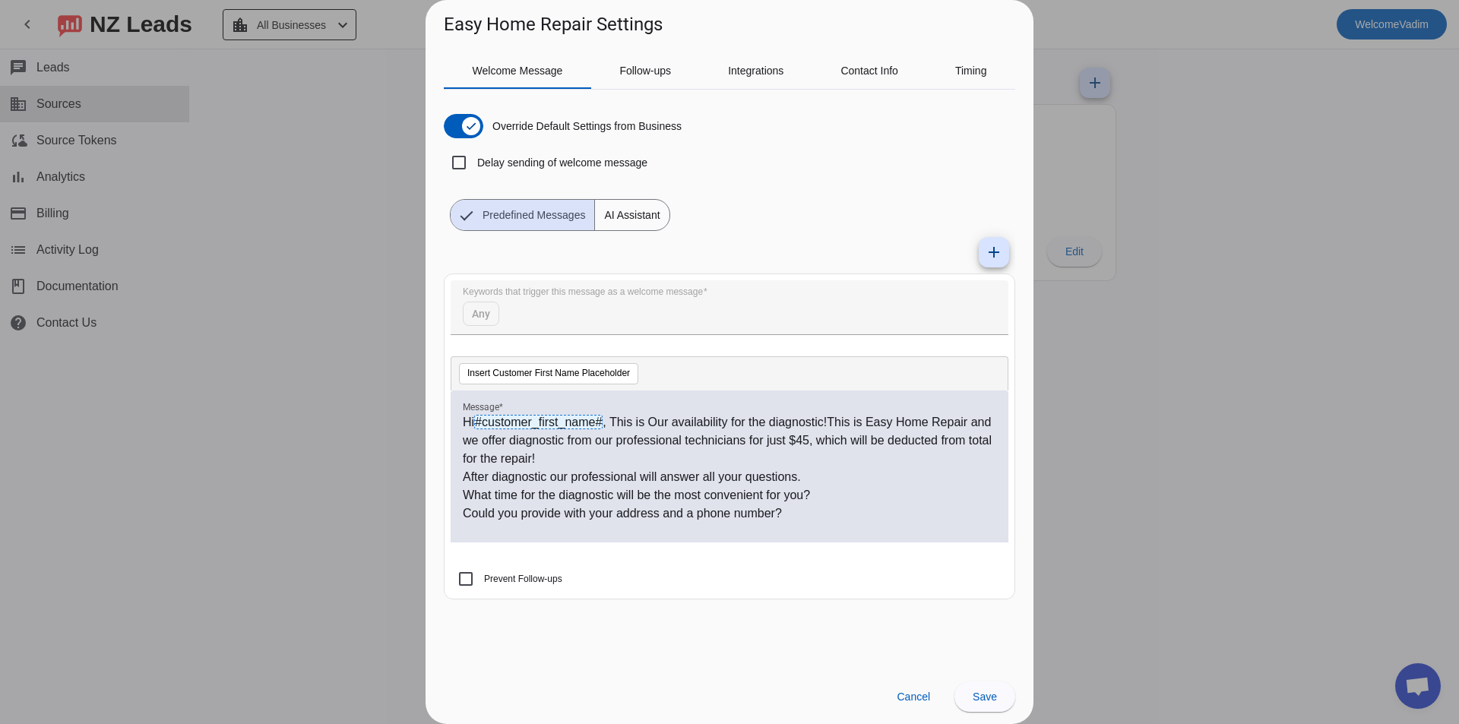
click at [1376, 211] on div at bounding box center [729, 362] width 1459 height 724
